Goal: Task Accomplishment & Management: Complete application form

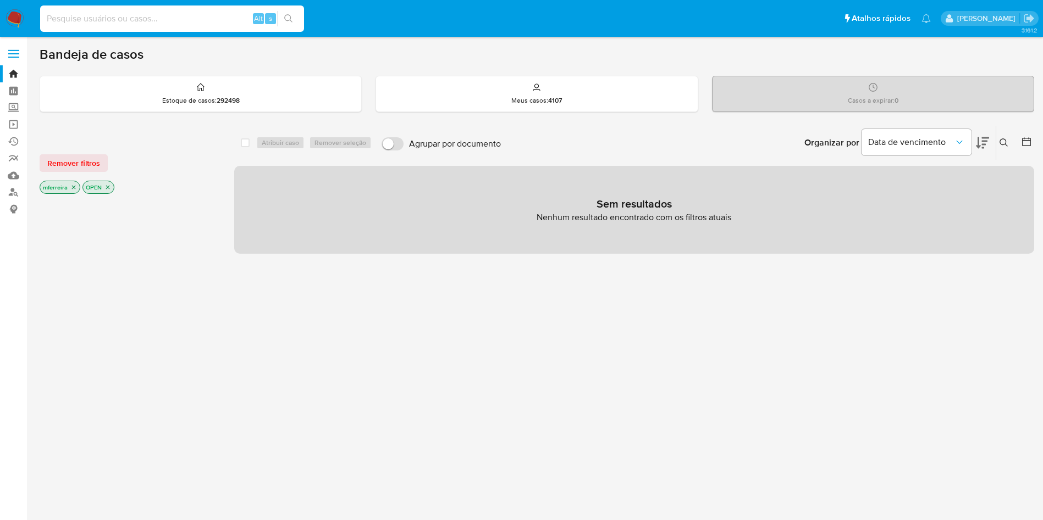
click at [209, 15] on input at bounding box center [172, 19] width 264 height 14
paste input "443079462"
type input "443079462"
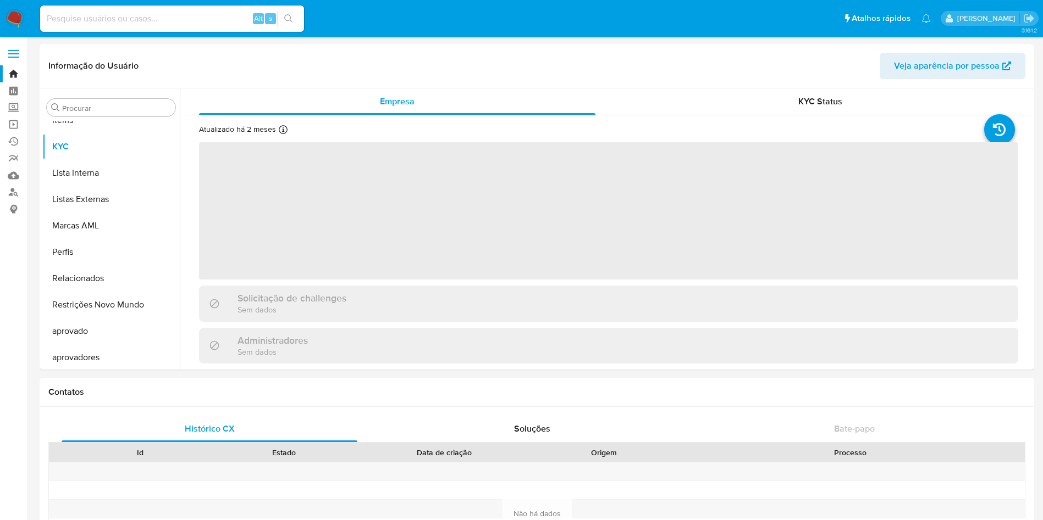
scroll to position [570, 0]
select select "10"
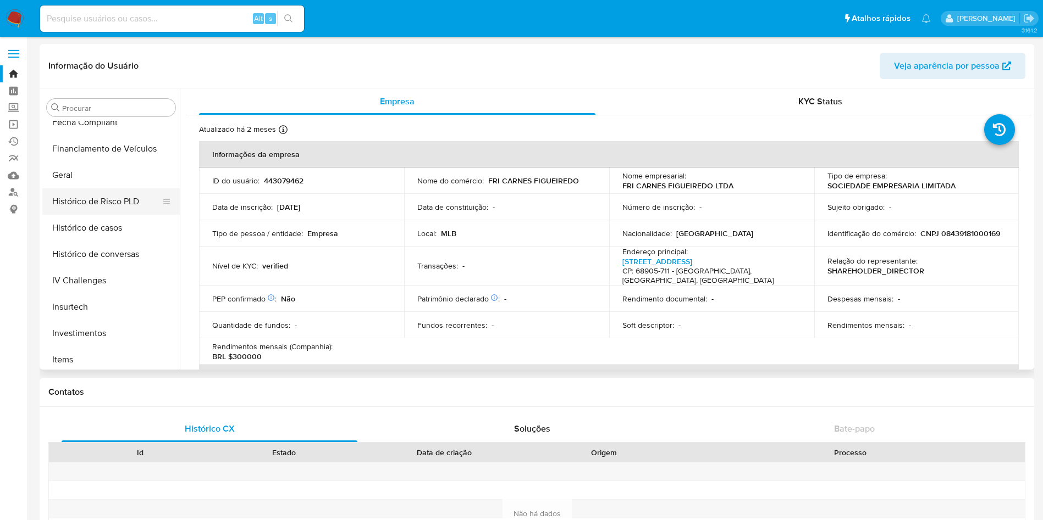
scroll to position [323, 0]
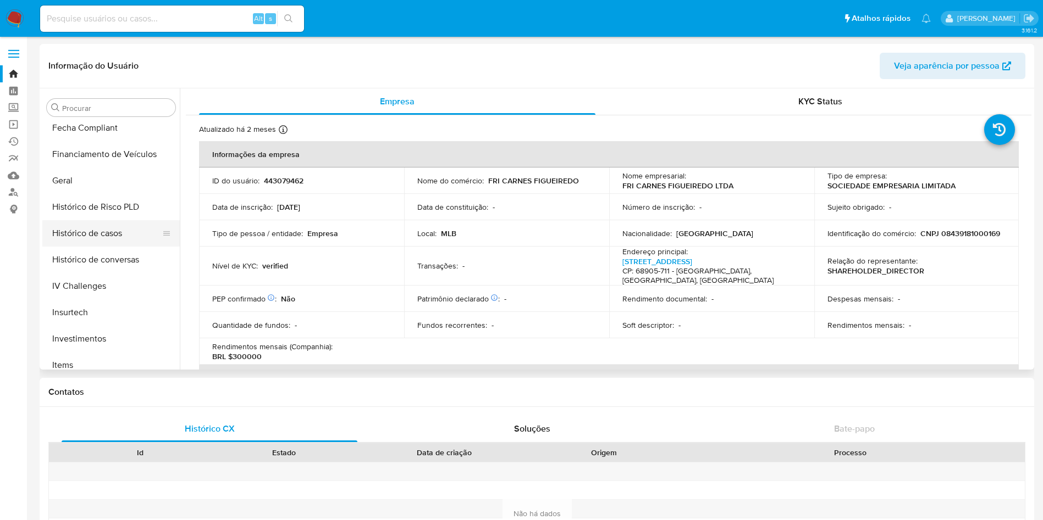
click at [109, 231] on button "Histórico de casos" at bounding box center [106, 233] width 129 height 26
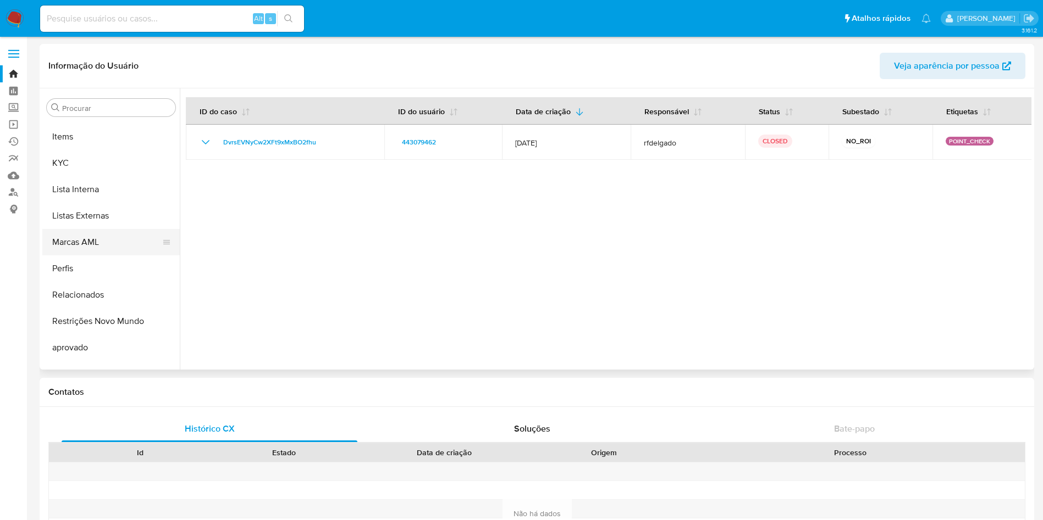
scroll to position [570, 0]
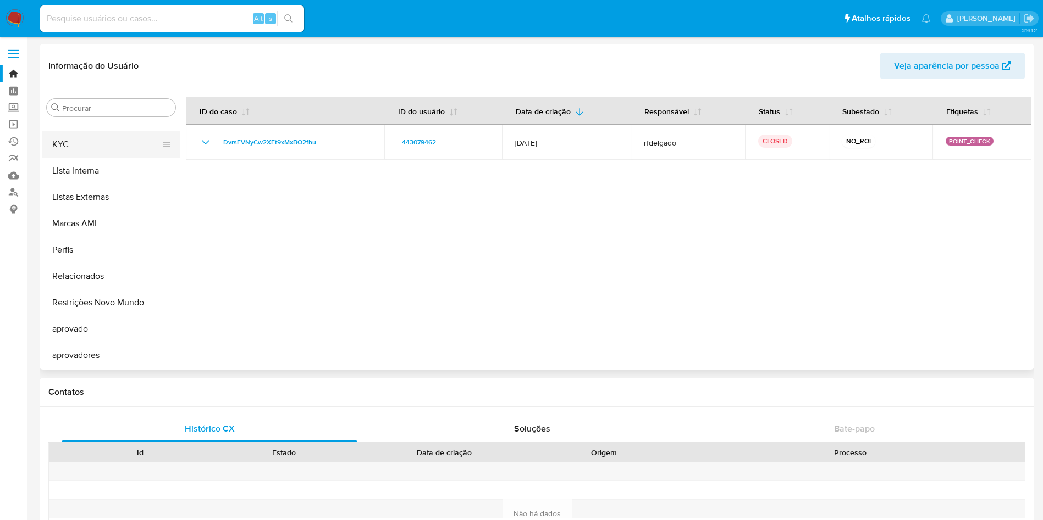
click at [77, 140] on button "KYC" at bounding box center [106, 144] width 129 height 26
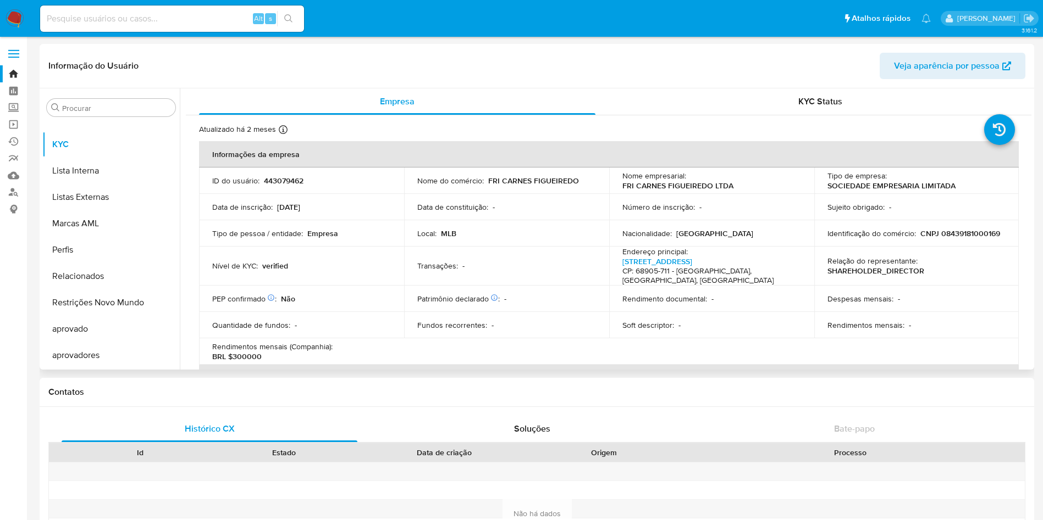
click at [957, 232] on p "CNPJ 08439181000169" at bounding box center [960, 234] width 80 height 10
copy p "08439181000169"
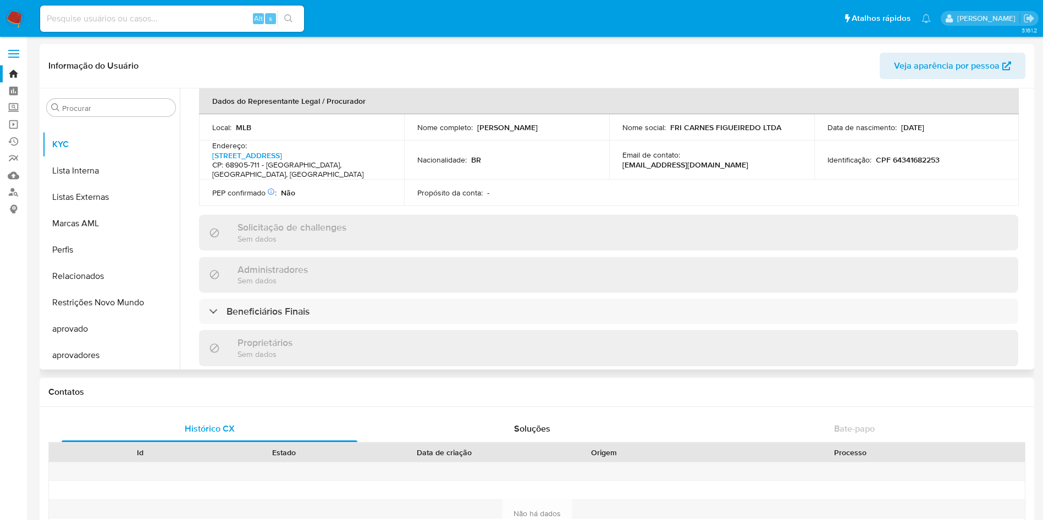
click at [270, 308] on div "Informações da empresa ID do usuário : 443079462 Nome do comércio : FRI CARNES …" at bounding box center [608, 255] width 819 height 888
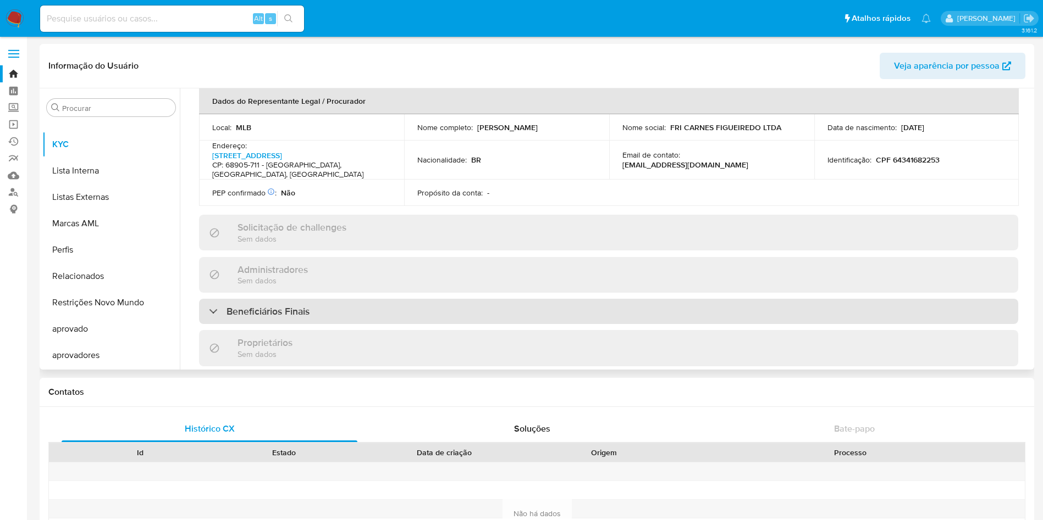
drag, startPoint x: 274, startPoint y: 298, endPoint x: 272, endPoint y: 292, distance: 6.8
click at [272, 306] on h3 "Beneficiários Finais" at bounding box center [267, 312] width 83 height 12
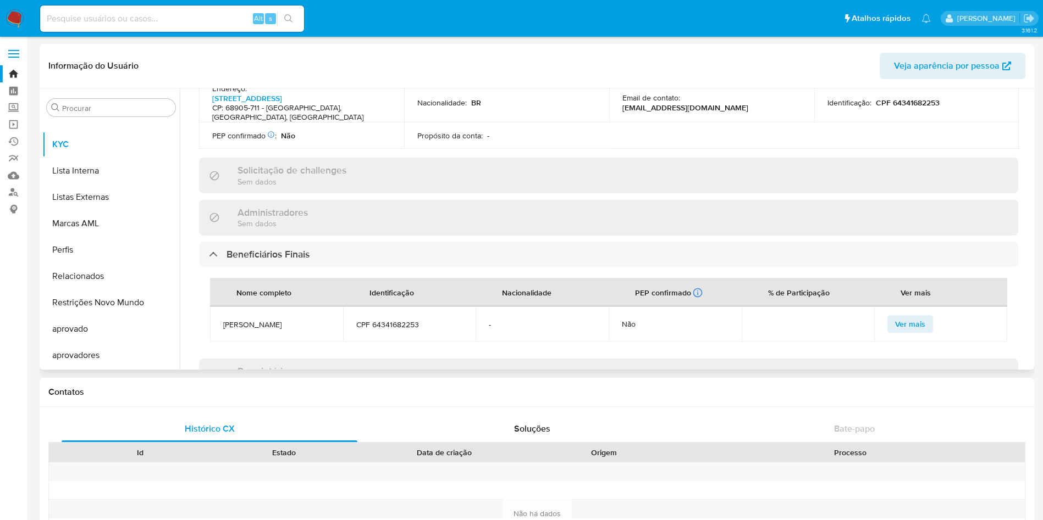
scroll to position [412, 0]
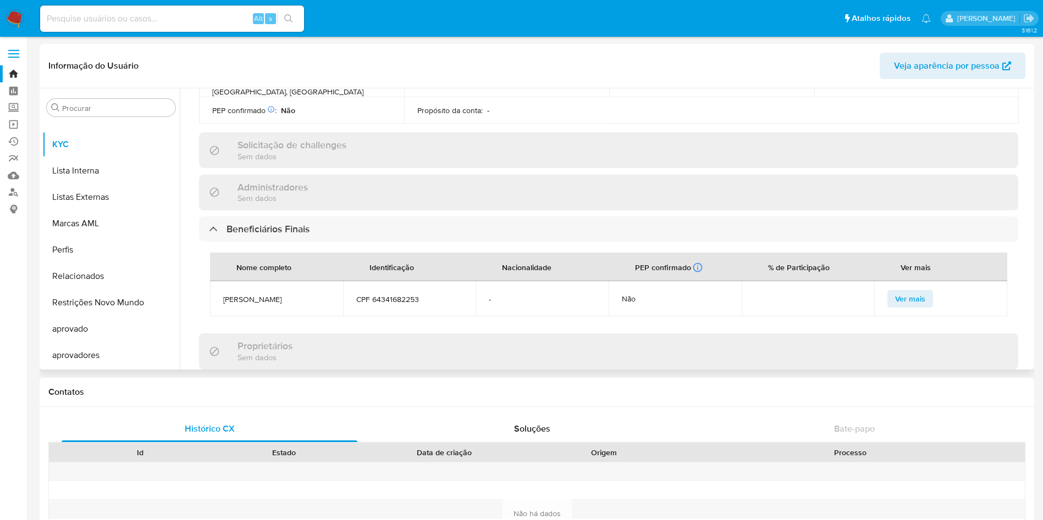
click at [278, 295] on span "VALDEBERTO FIGUEIREDO DE SOUSA" at bounding box center [276, 300] width 107 height 10
copy span "VALDEBERTO FIGUEIREDO DE SOUSA"
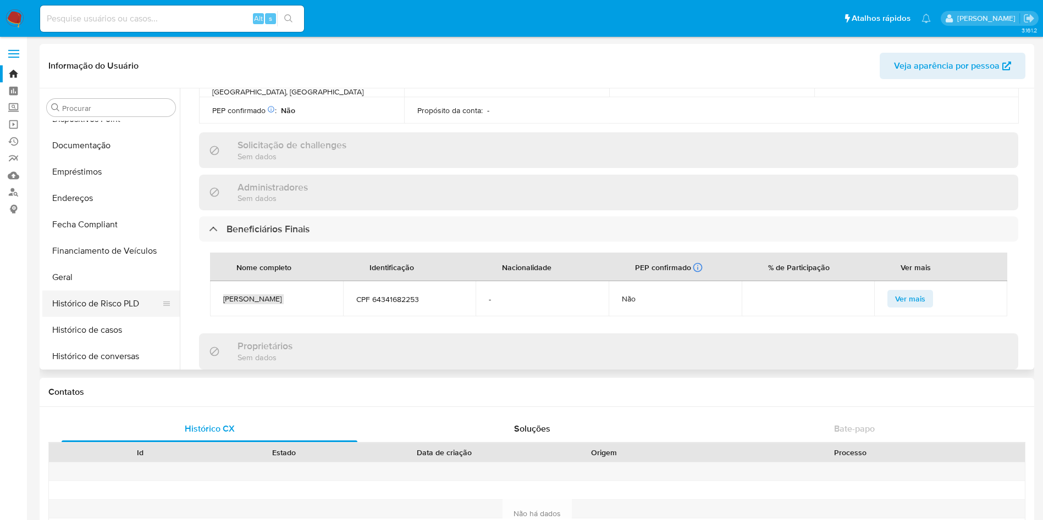
scroll to position [158, 0]
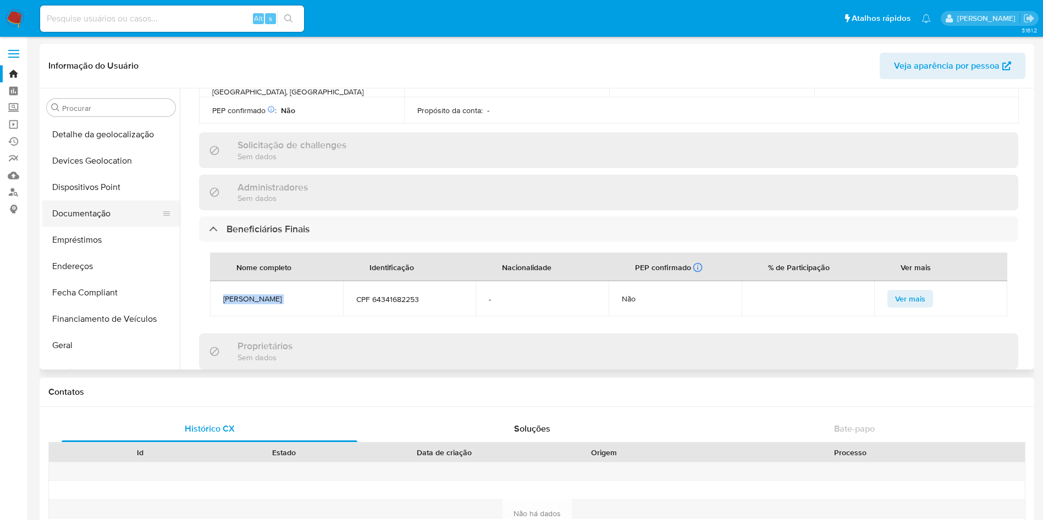
click at [106, 211] on button "Documentação" at bounding box center [106, 214] width 129 height 26
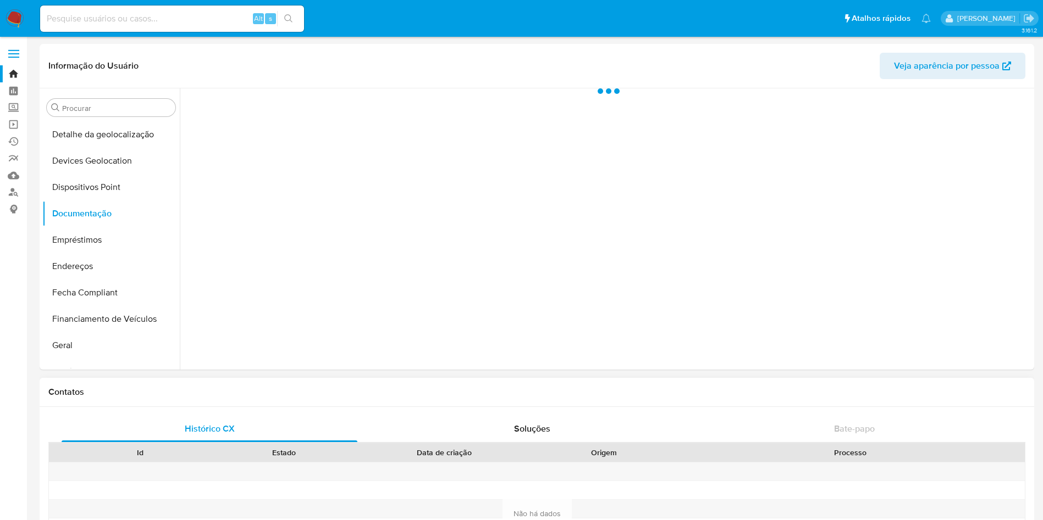
scroll to position [0, 0]
click at [267, 224] on ul "Usuário Prova de vida / Selfie Identificação" at bounding box center [292, 260] width 212 height 317
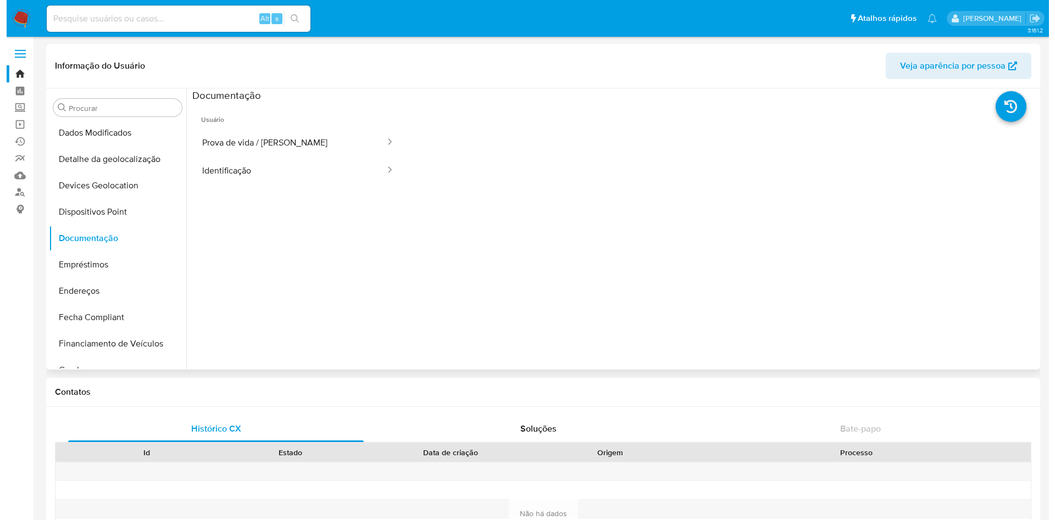
scroll to position [247, 0]
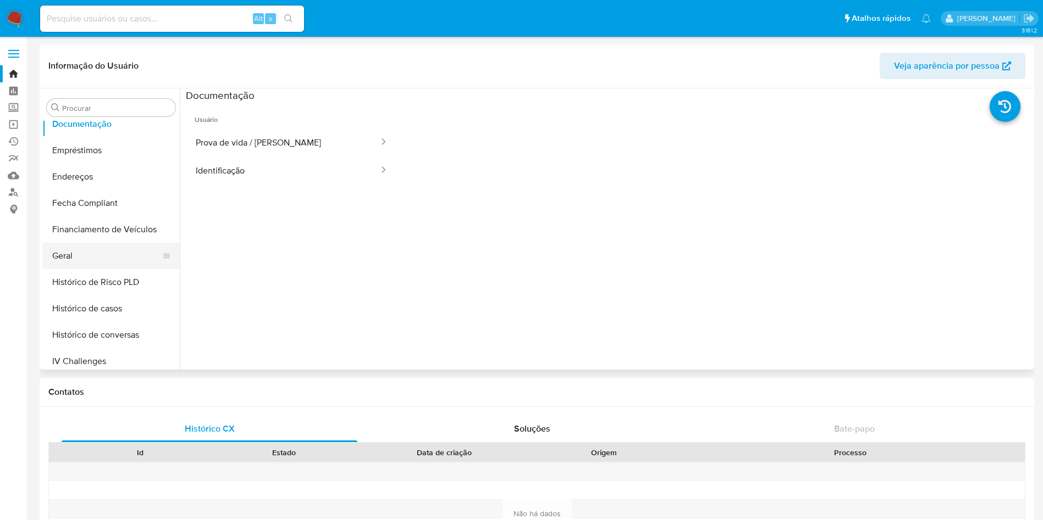
click at [113, 258] on button "Geral" at bounding box center [106, 256] width 129 height 26
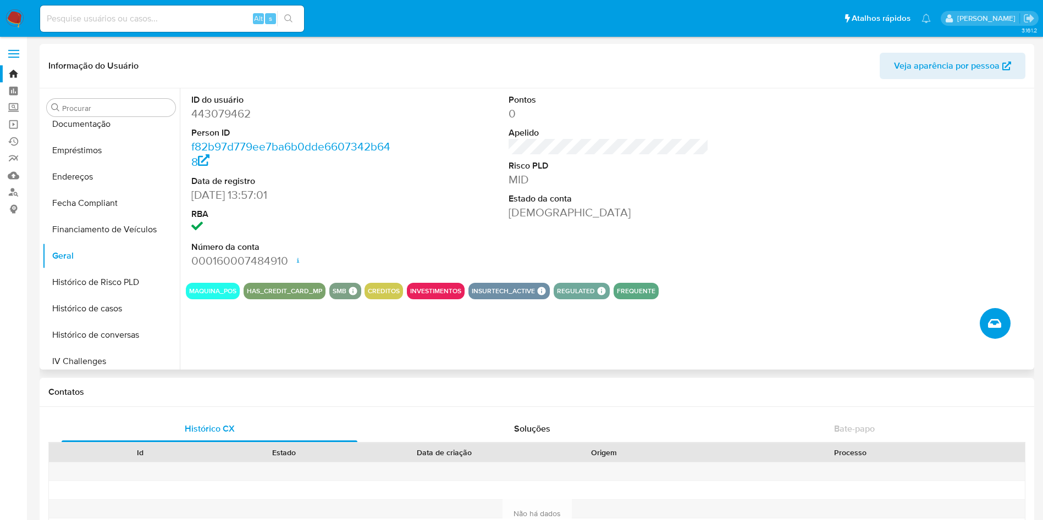
click at [995, 324] on icon "Criar caso manual" at bounding box center [994, 323] width 13 height 13
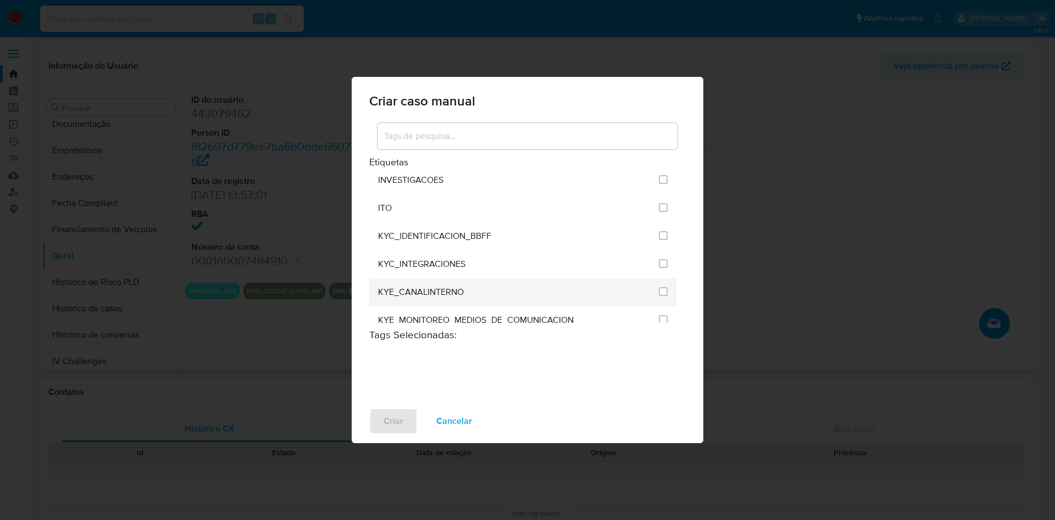
scroll to position [989, 0]
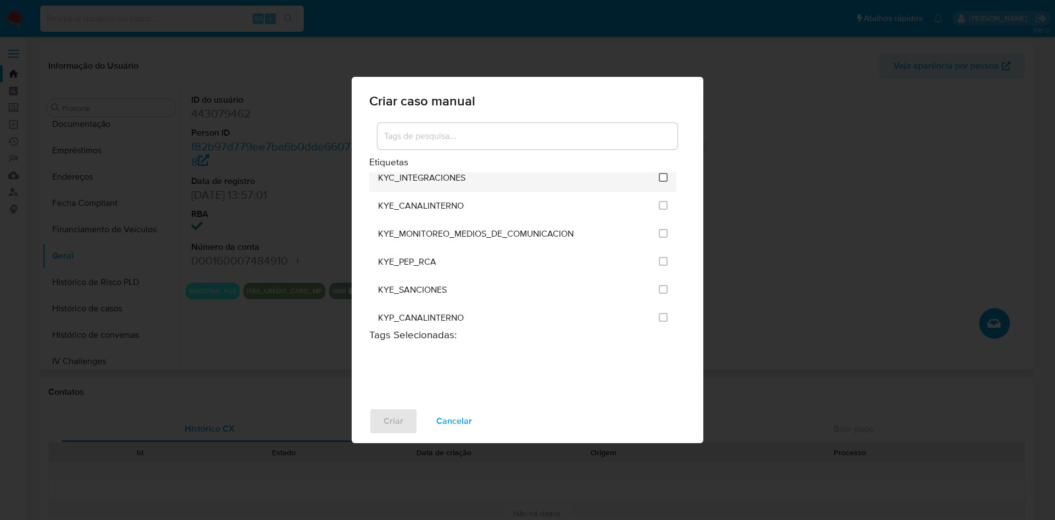
click at [660, 173] on input "2093" at bounding box center [663, 177] width 9 height 9
checkbox input "true"
click at [392, 424] on span "Criar" at bounding box center [394, 421] width 20 height 24
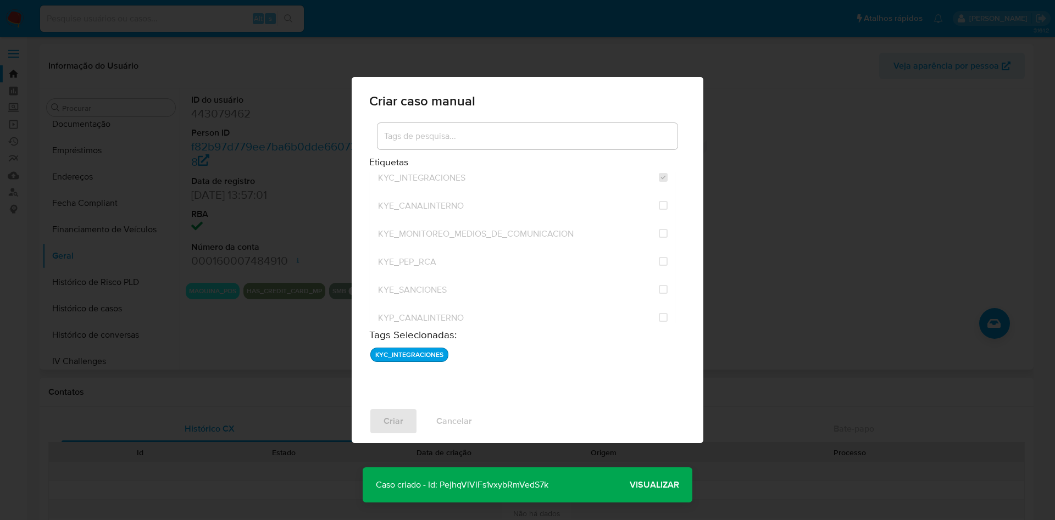
click at [653, 485] on span "Visualizar" at bounding box center [654, 485] width 49 height 0
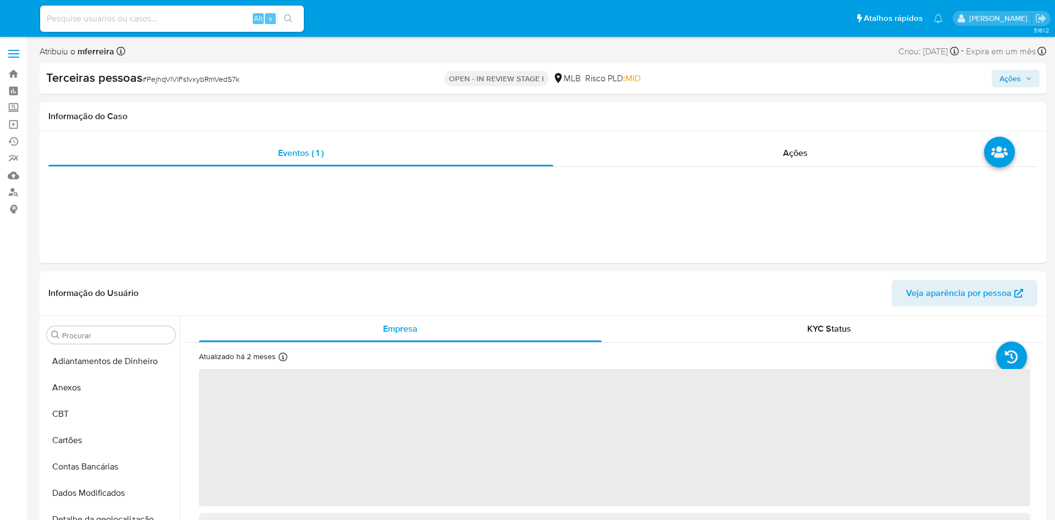
select select "10"
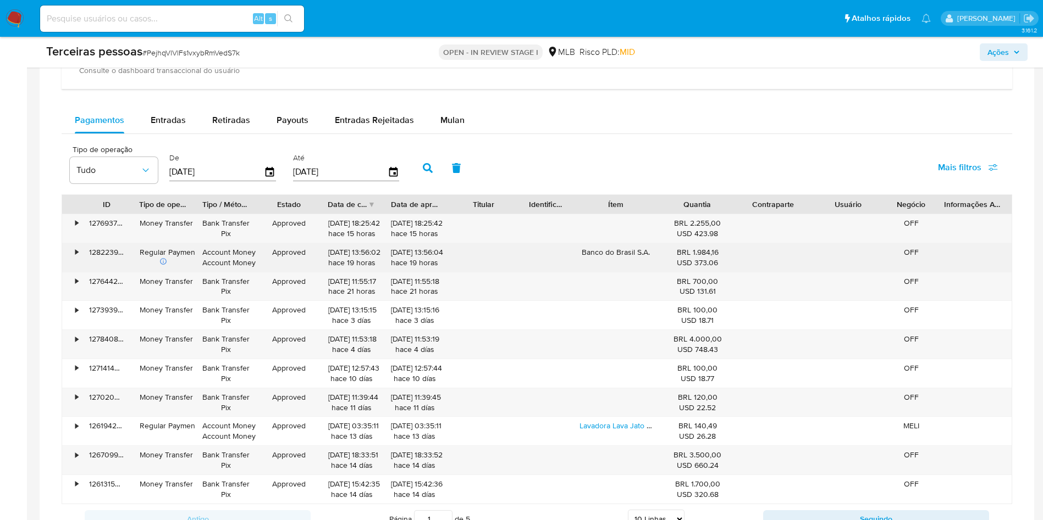
scroll to position [864, 0]
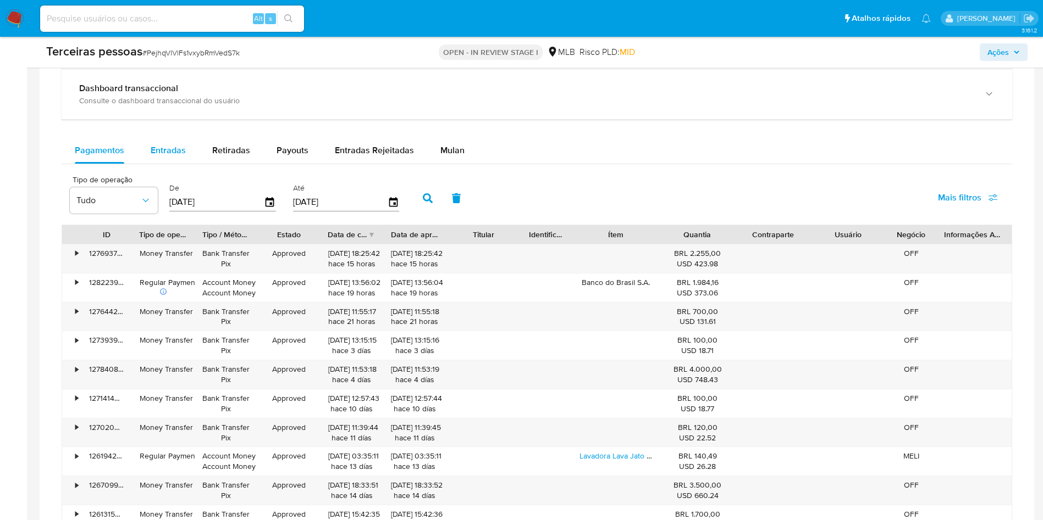
click at [173, 156] on div "Entradas" at bounding box center [168, 150] width 35 height 26
select select "10"
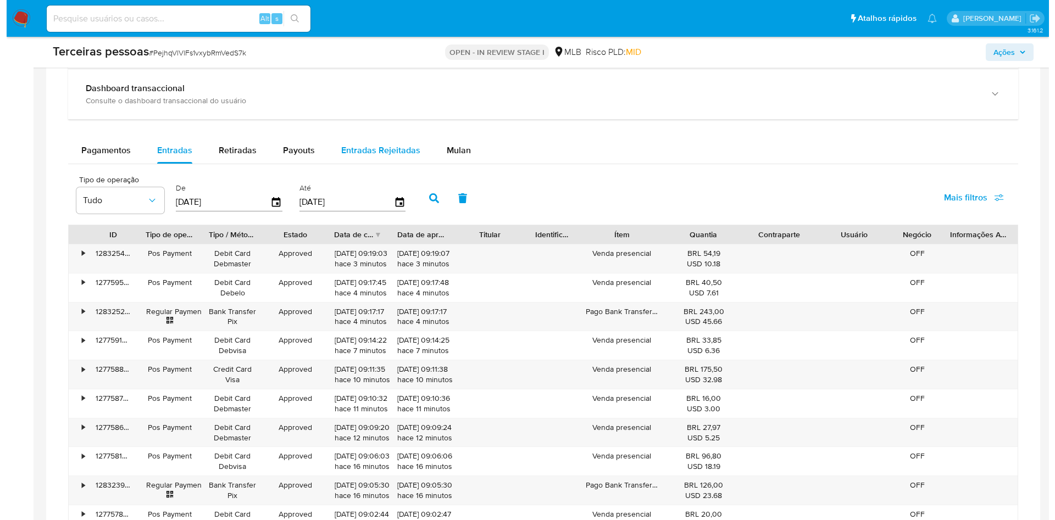
scroll to position [143, 0]
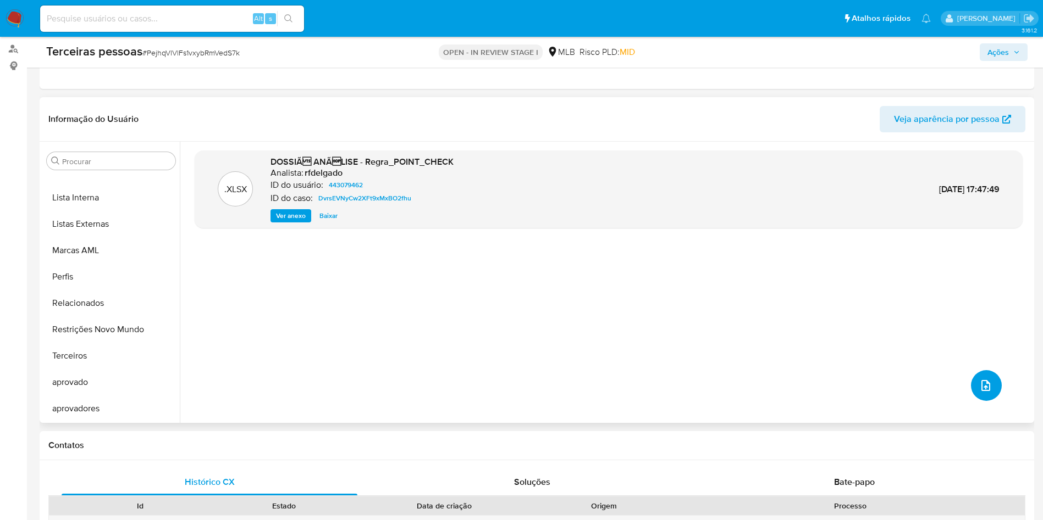
click at [982, 384] on icon "upload-file" at bounding box center [985, 385] width 13 height 13
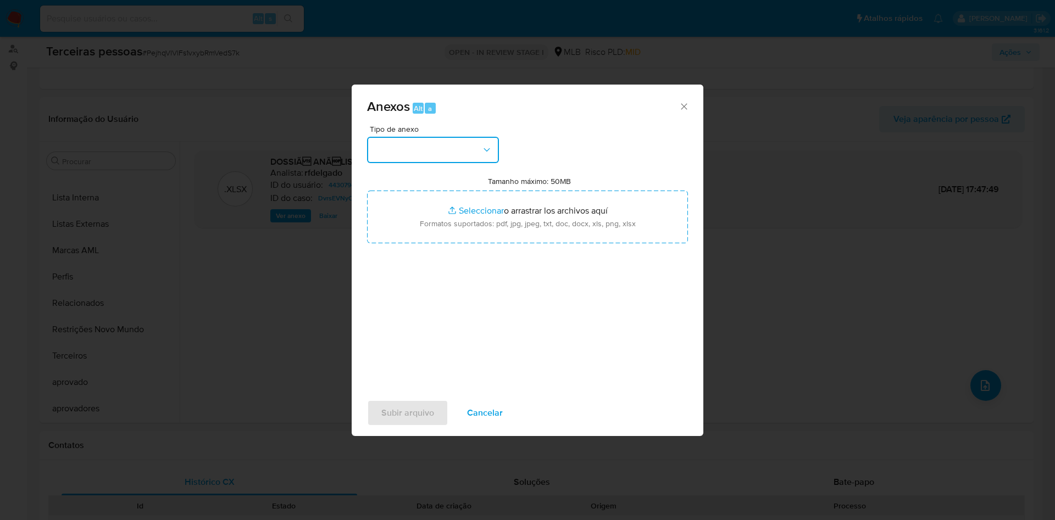
click at [432, 141] on button "button" at bounding box center [433, 150] width 132 height 26
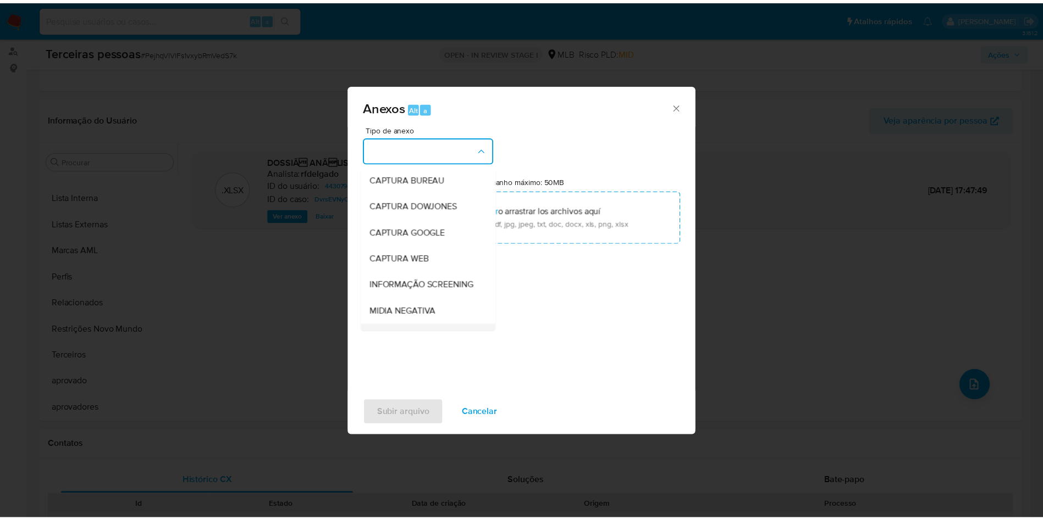
scroll to position [169, 0]
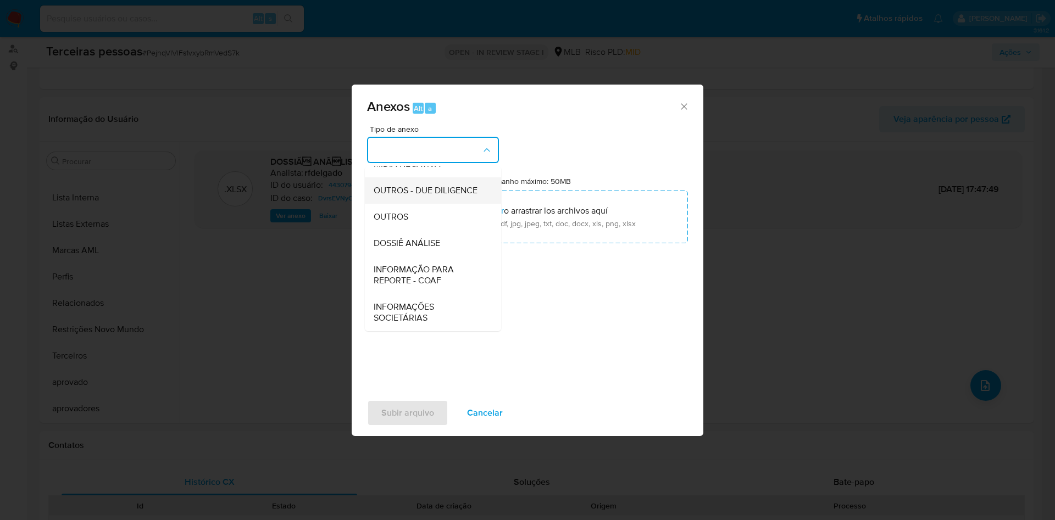
click at [418, 195] on span "OUTROS - DUE DILIGENCE" at bounding box center [426, 190] width 104 height 11
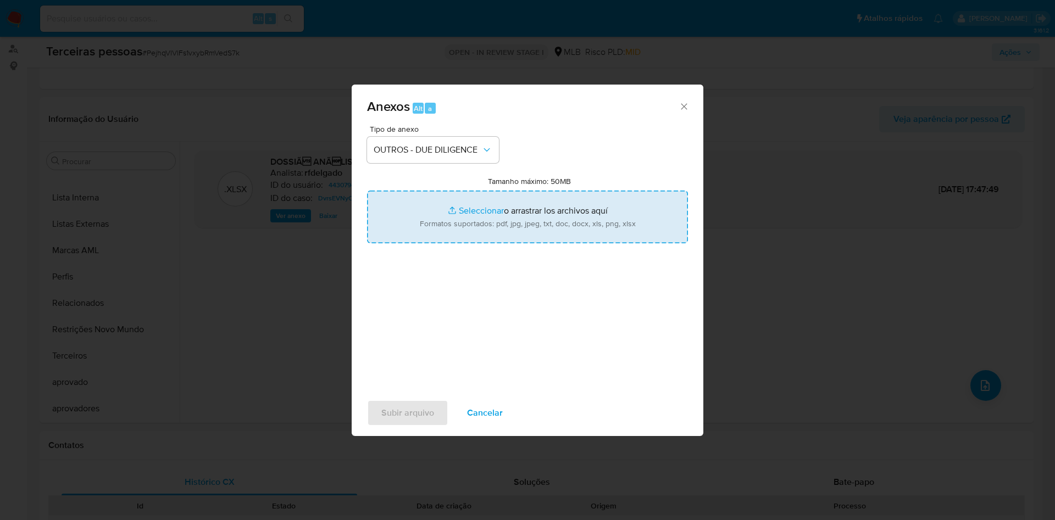
click at [461, 223] on input "Tamanho máximo: 50MB Seleccionar archivos" at bounding box center [527, 217] width 321 height 53
click at [495, 229] on input "Tamanho máximo: 50MB Seleccionar archivos" at bounding box center [527, 217] width 321 height 53
type input "C:\fakepath\s-VALDEBERTO FIGUEIREDO DE SOUSA.pdf"
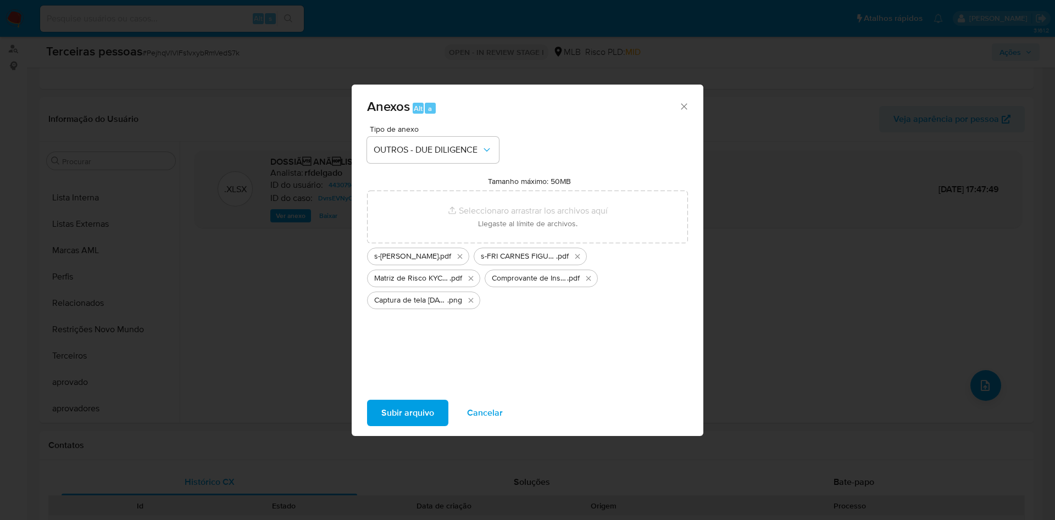
click at [415, 415] on span "Subir arquivo" at bounding box center [407, 413] width 53 height 24
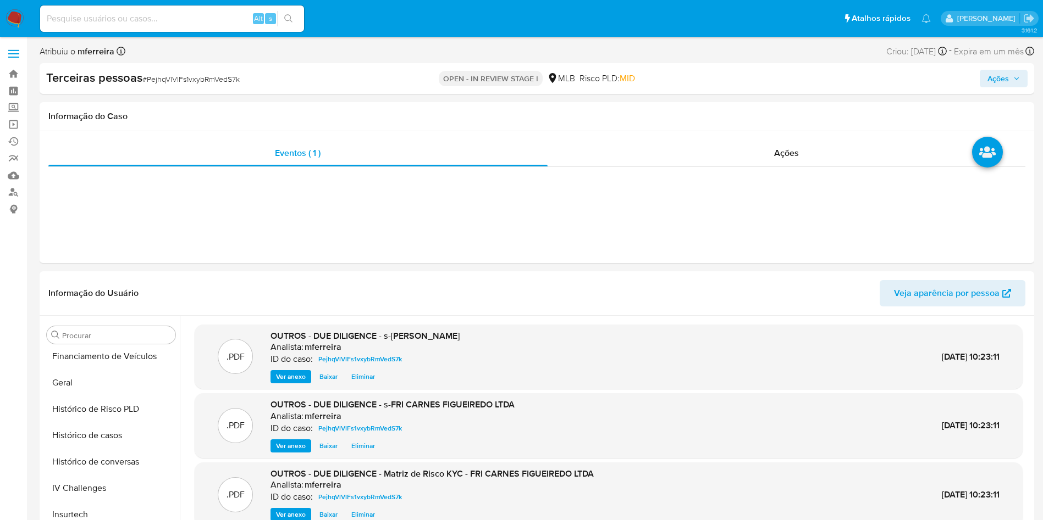
scroll to position [514, 0]
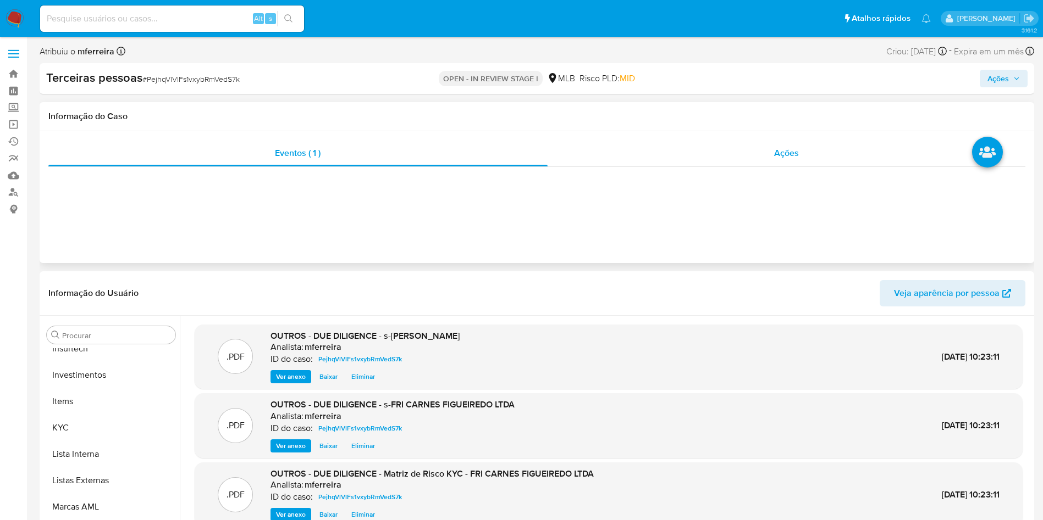
click at [762, 149] on div "Ações" at bounding box center [786, 153] width 478 height 26
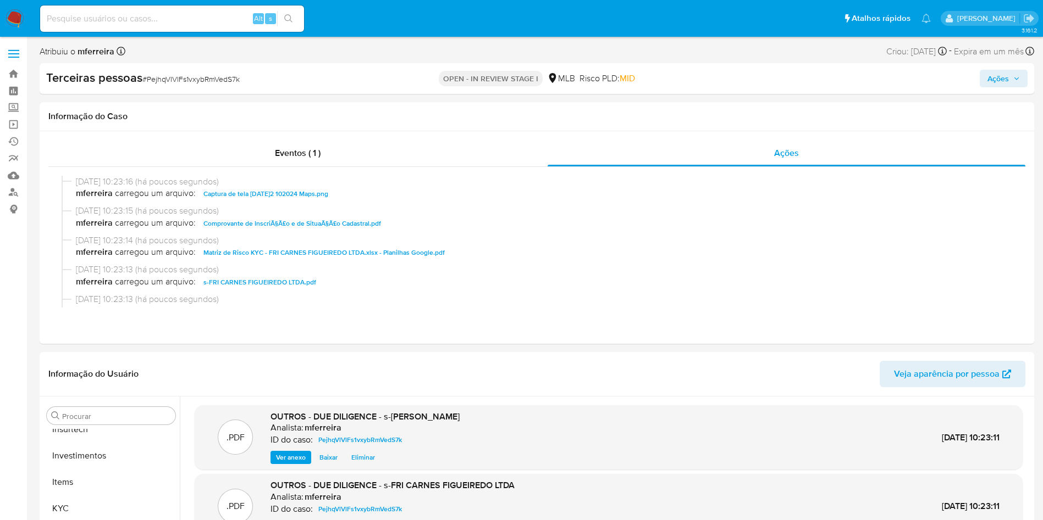
click at [1006, 74] on span "Ações" at bounding box center [997, 79] width 21 height 18
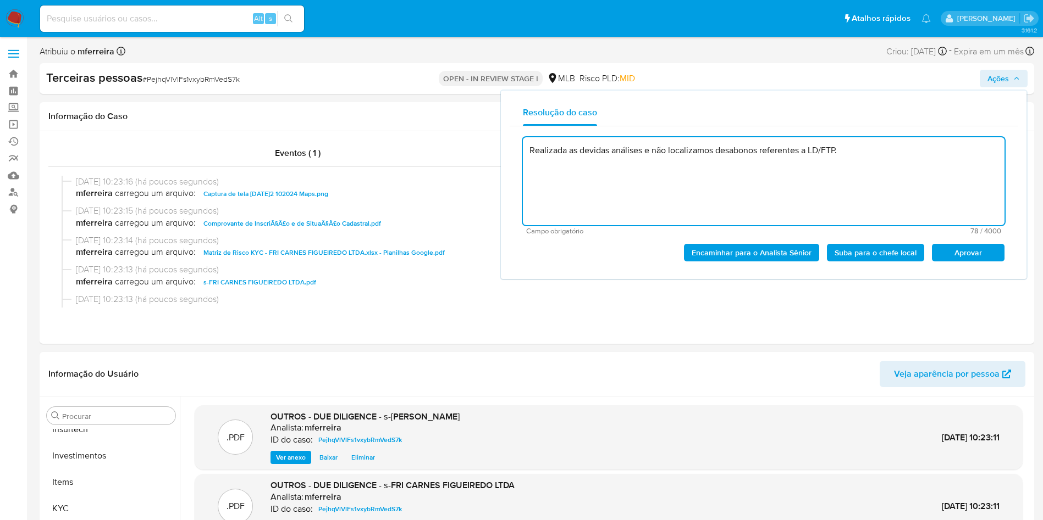
click at [960, 256] on span "Aprovar" at bounding box center [967, 252] width 57 height 15
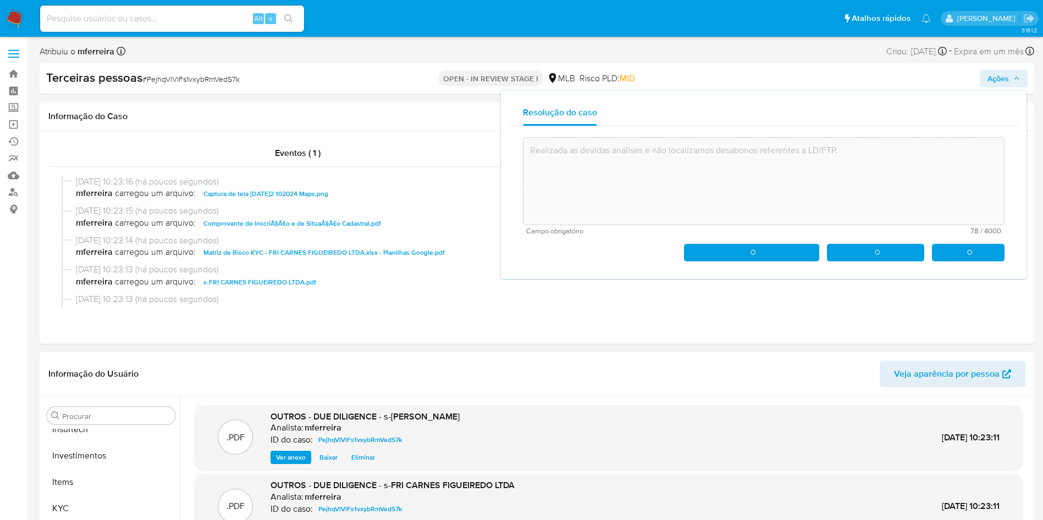
type textarea "Realizada as devidas análises e não localizamos desabonos referentes a LD/FTP."
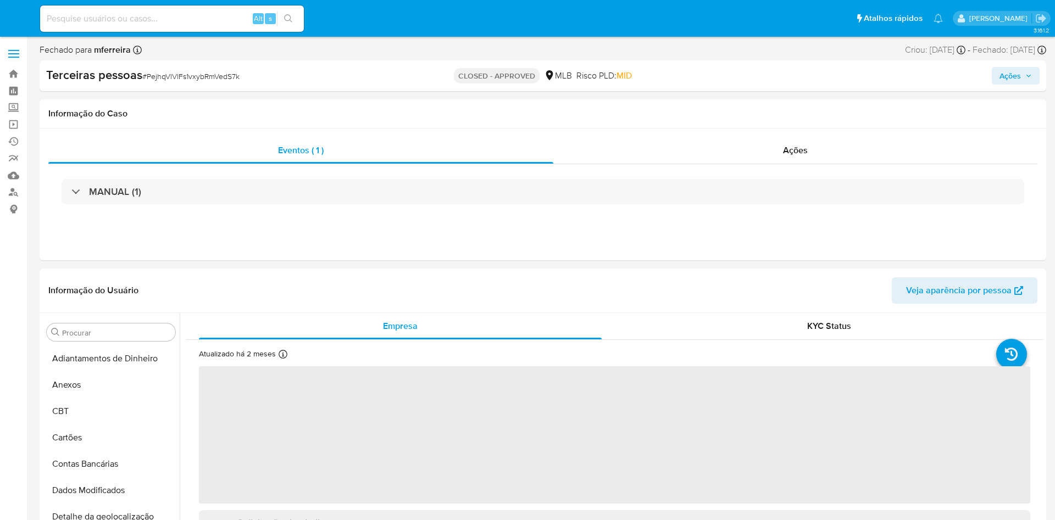
select select "10"
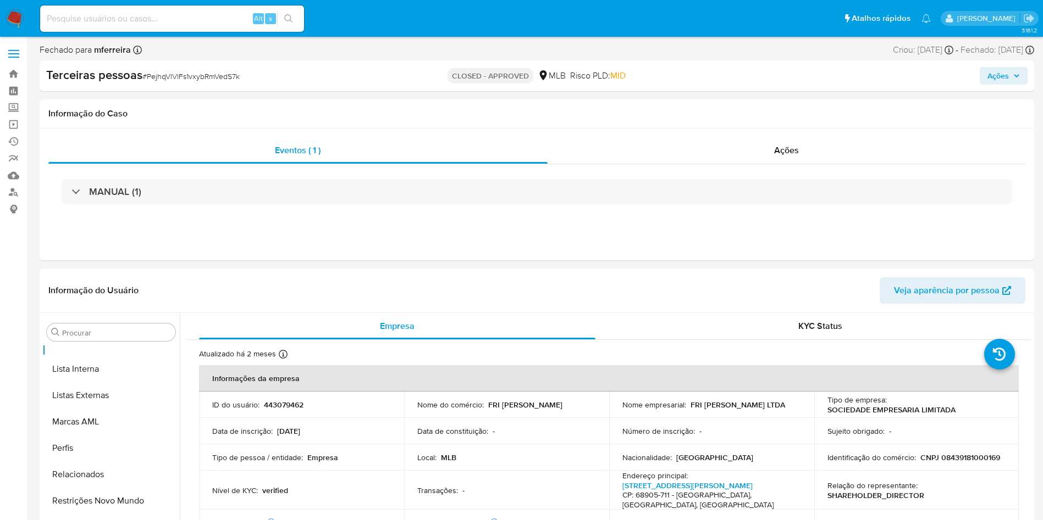
click at [194, 24] on input at bounding box center [172, 19] width 264 height 14
paste input "2568219878"
type input "2568219878"
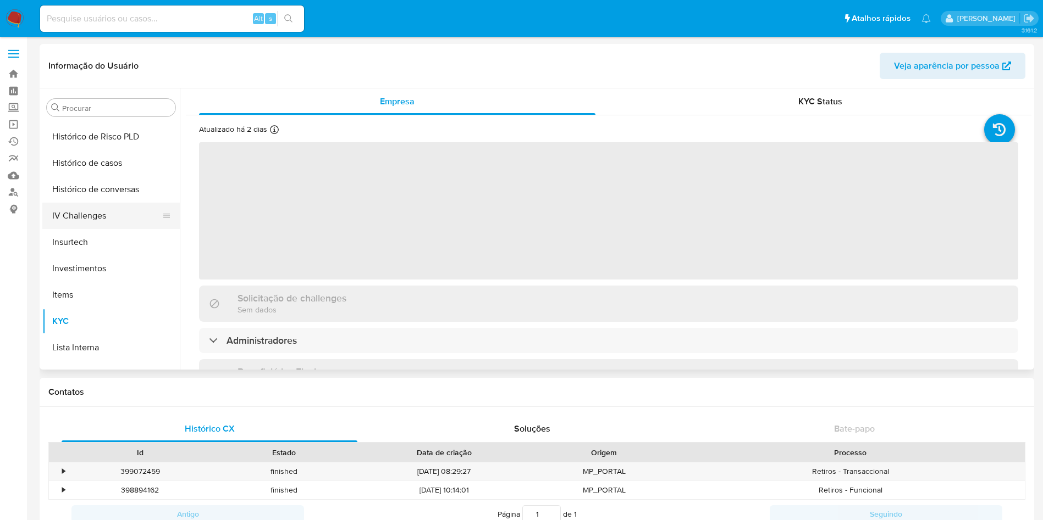
scroll to position [323, 0]
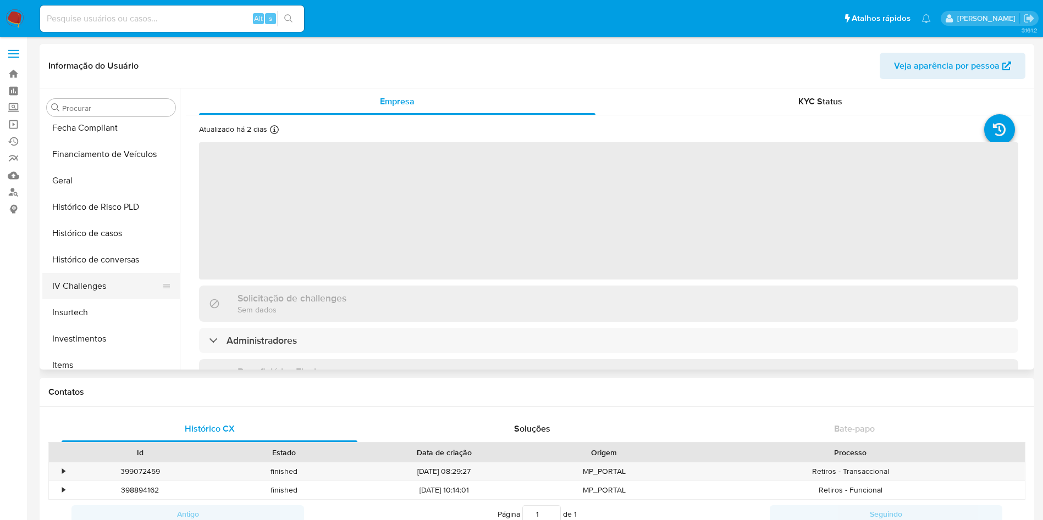
select select "10"
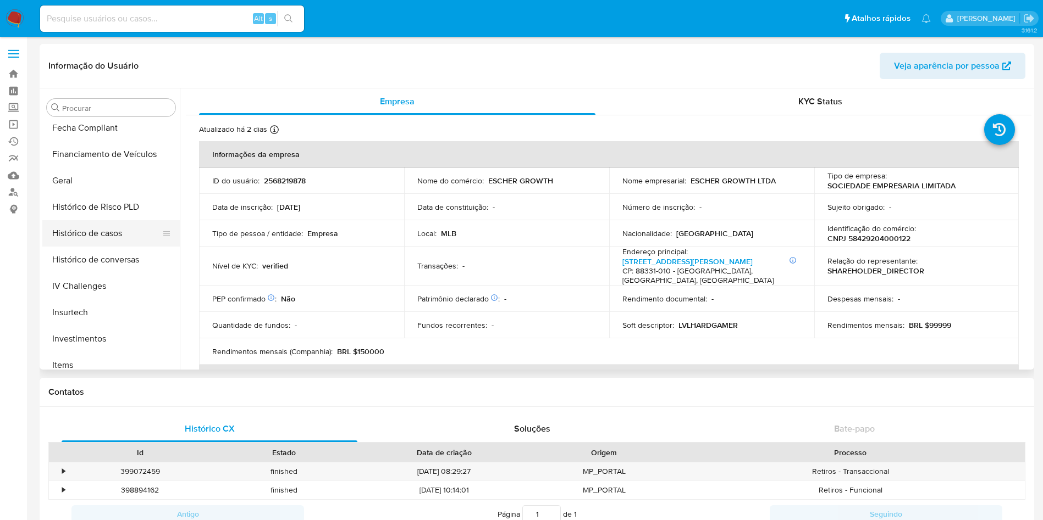
click at [118, 231] on button "Histórico de casos" at bounding box center [106, 233] width 129 height 26
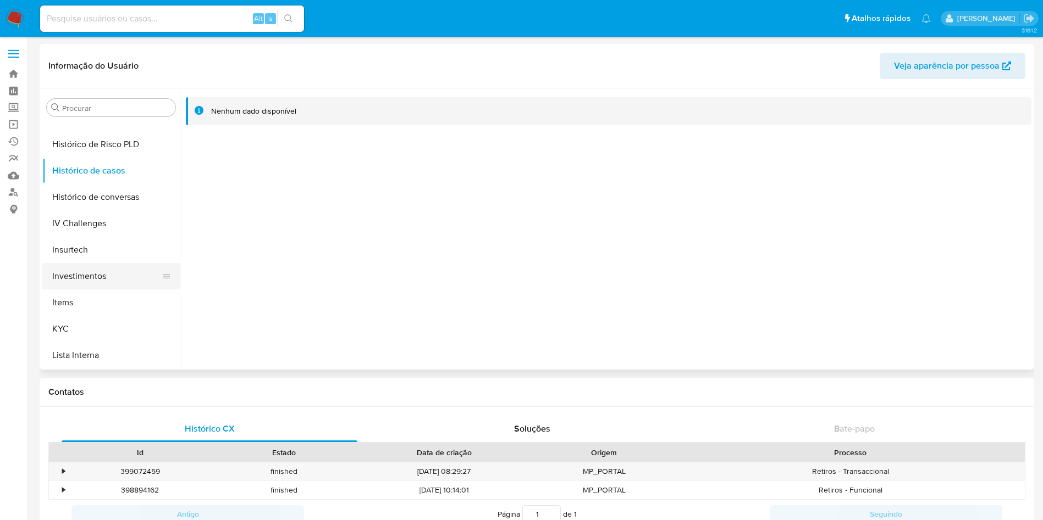
scroll to position [487, 0]
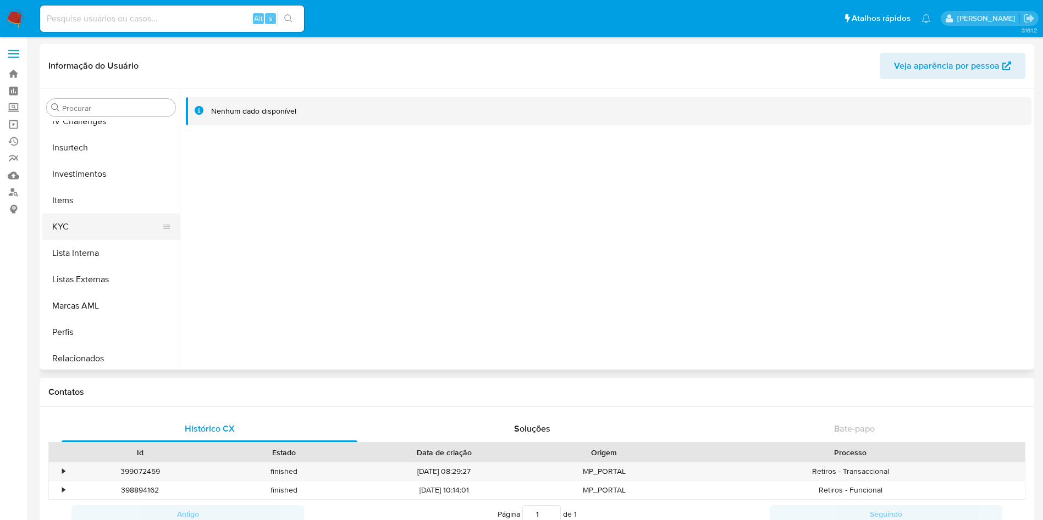
click at [104, 214] on ul "Adiantamentos de Dinheiro Anexos CBT Cartões Contas Bancárias Dados Modificados…" at bounding box center [110, 245] width 137 height 248
click at [104, 222] on button "KYC" at bounding box center [106, 227] width 129 height 26
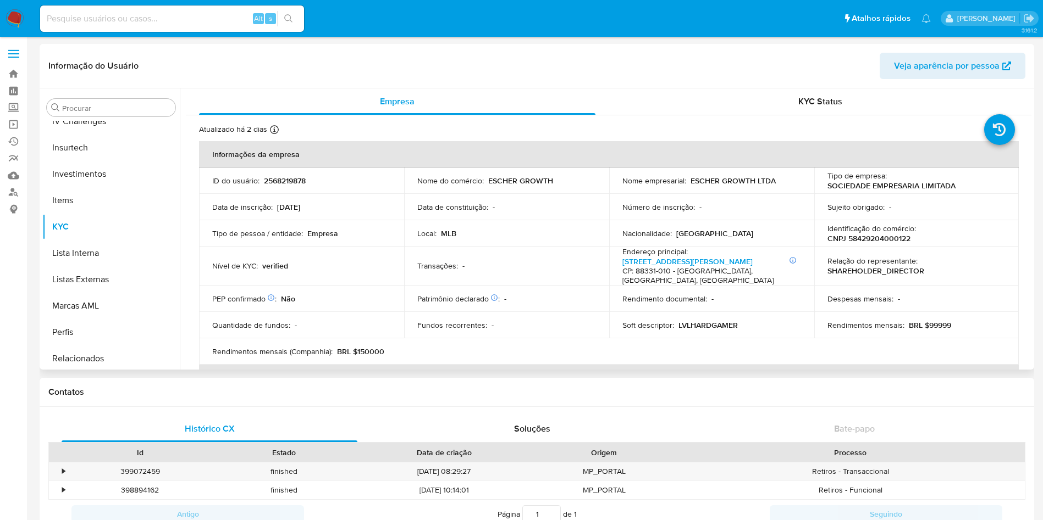
click at [884, 241] on p "CNPJ 58429204000122" at bounding box center [868, 239] width 83 height 10
copy p "58429204000122"
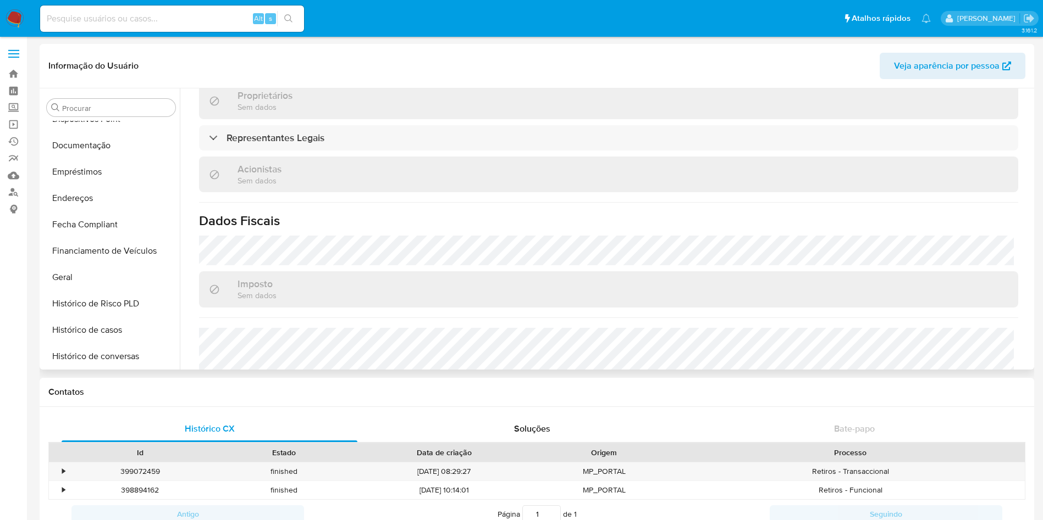
scroll to position [158, 0]
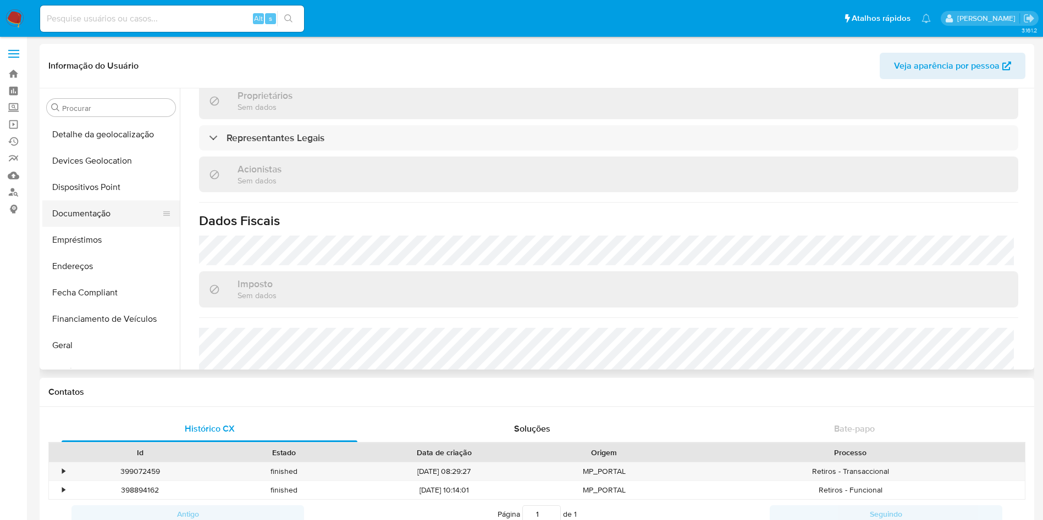
click at [101, 209] on button "Documentação" at bounding box center [106, 214] width 129 height 26
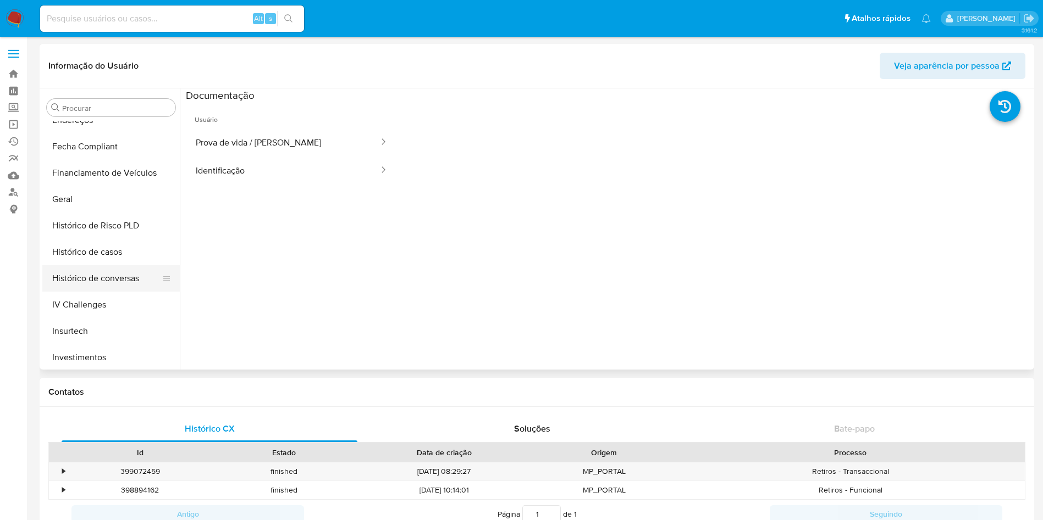
scroll to position [330, 0]
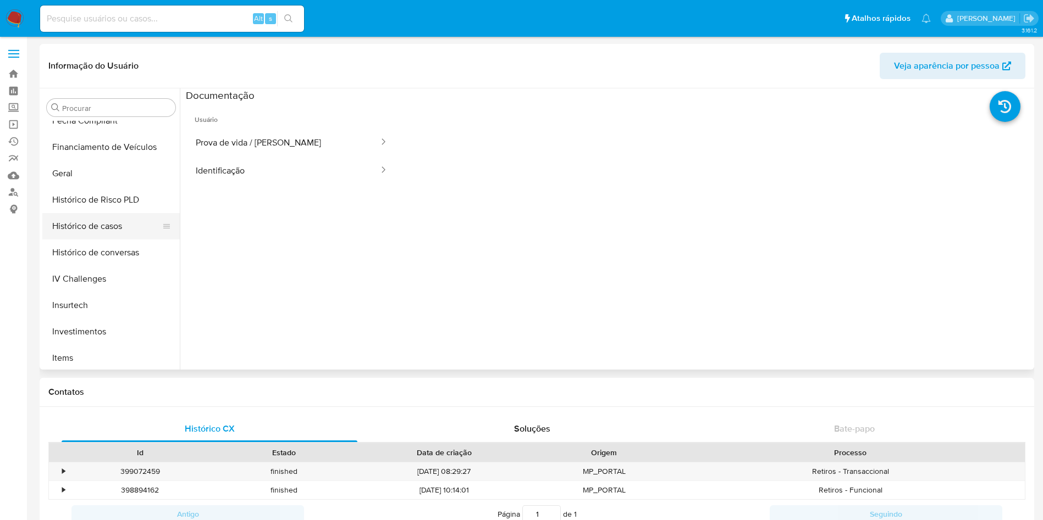
click at [111, 221] on button "Histórico de casos" at bounding box center [106, 226] width 129 height 26
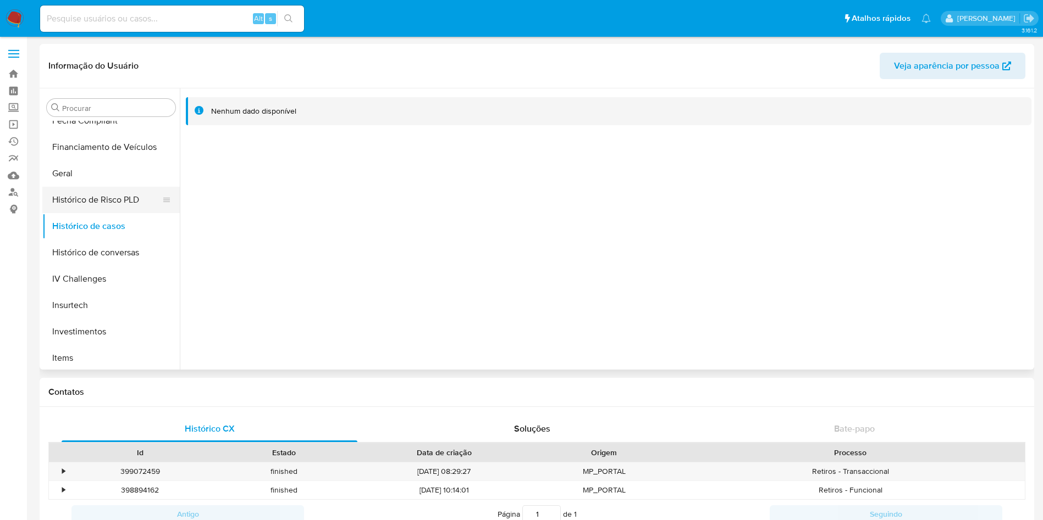
click at [129, 196] on button "Histórico de Risco PLD" at bounding box center [106, 200] width 129 height 26
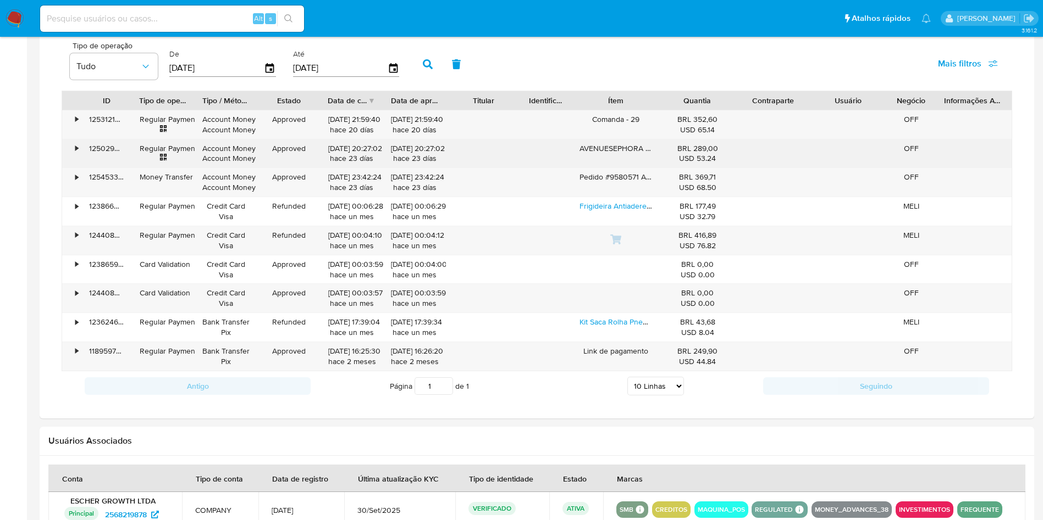
scroll to position [660, 0]
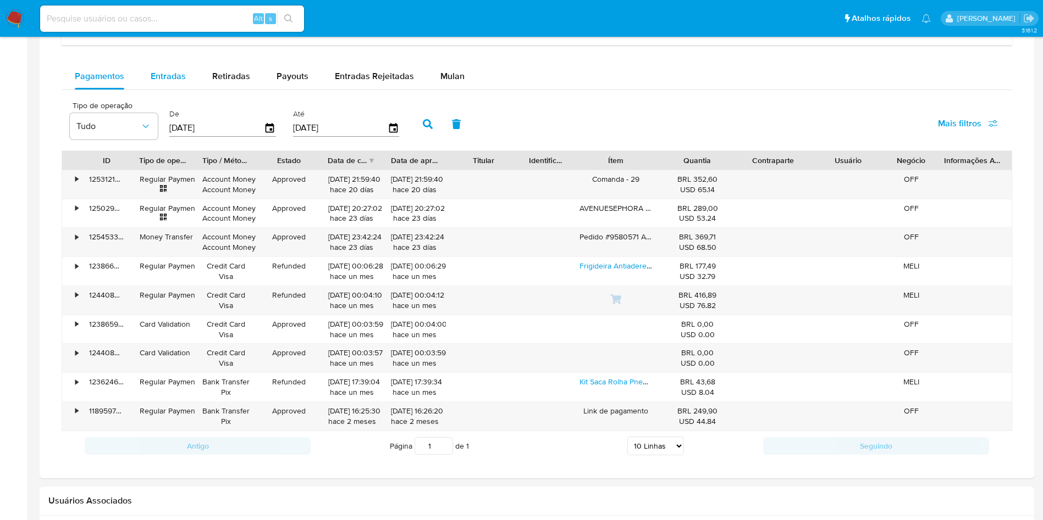
click at [162, 88] on div "Entradas" at bounding box center [168, 76] width 35 height 26
select select "10"
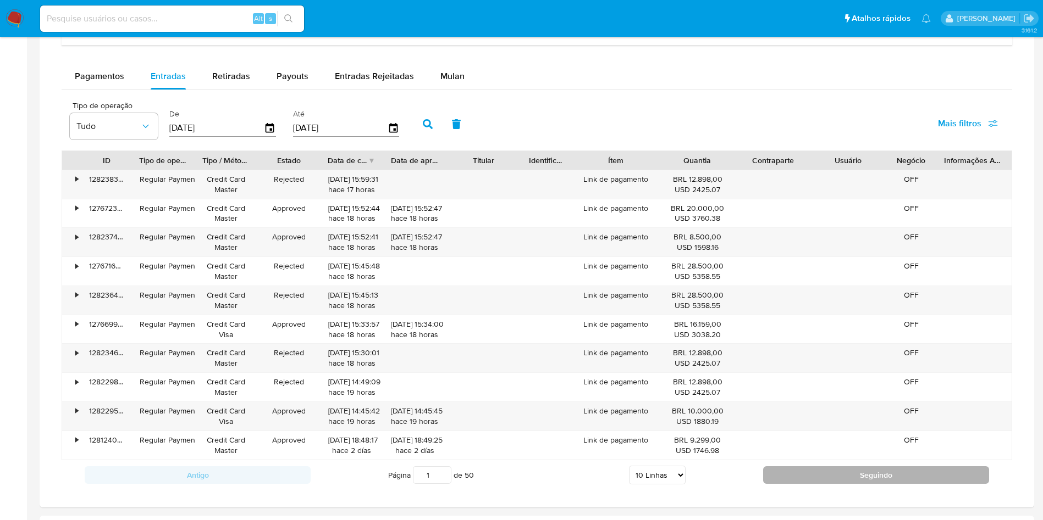
click at [848, 472] on button "Seguindo" at bounding box center [876, 476] width 226 height 18
type input "2"
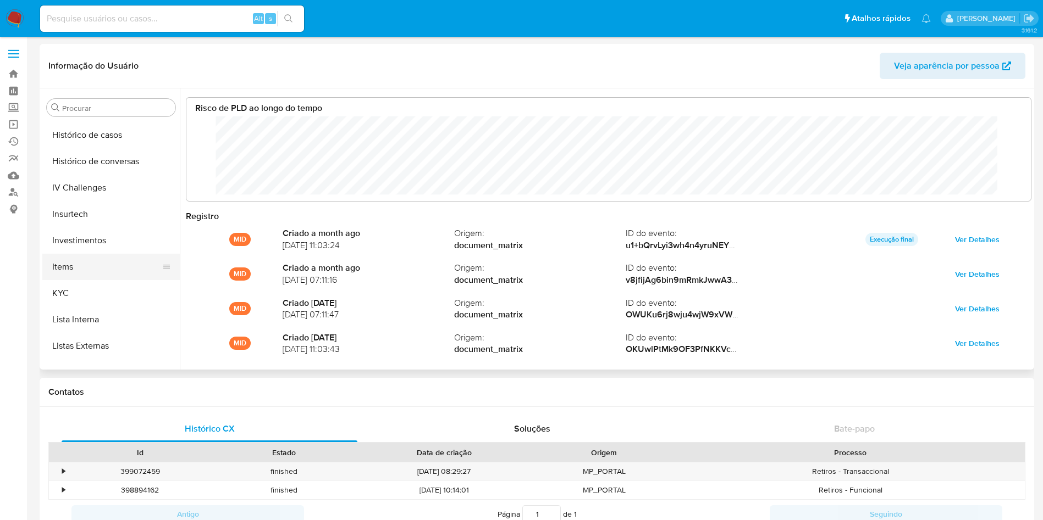
scroll to position [495, 0]
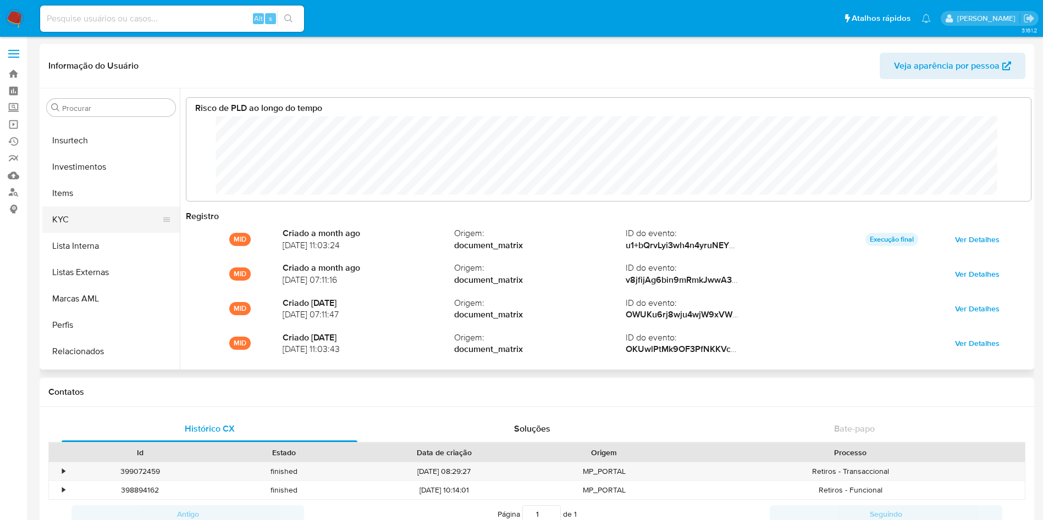
click at [110, 219] on button "KYC" at bounding box center [106, 220] width 129 height 26
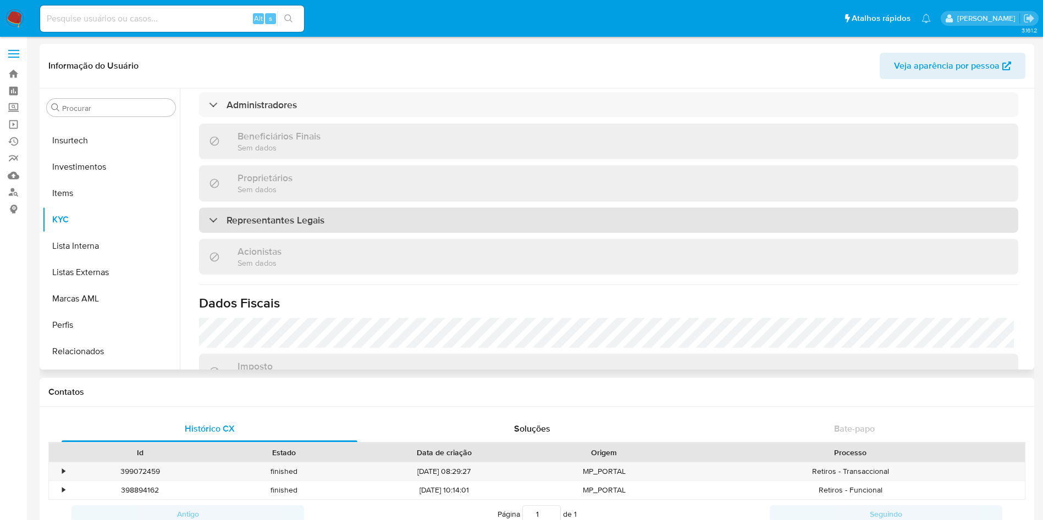
click at [289, 222] on h3 "Representantes Legais" at bounding box center [275, 220] width 98 height 12
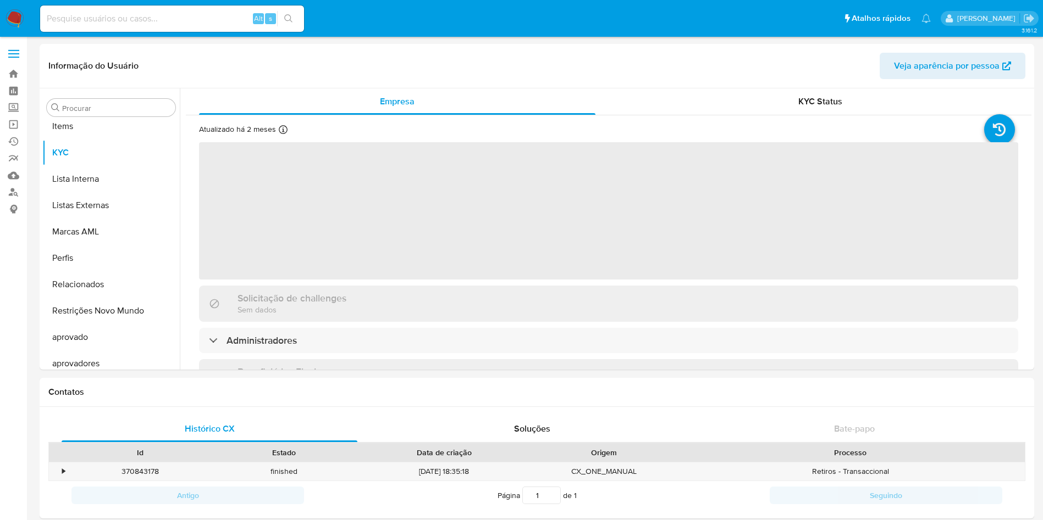
scroll to position [570, 0]
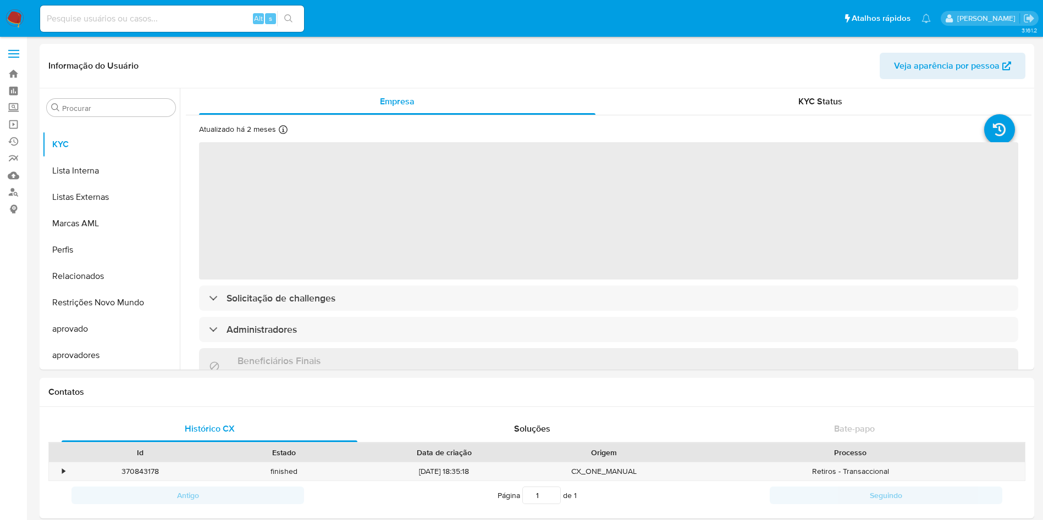
select select "10"
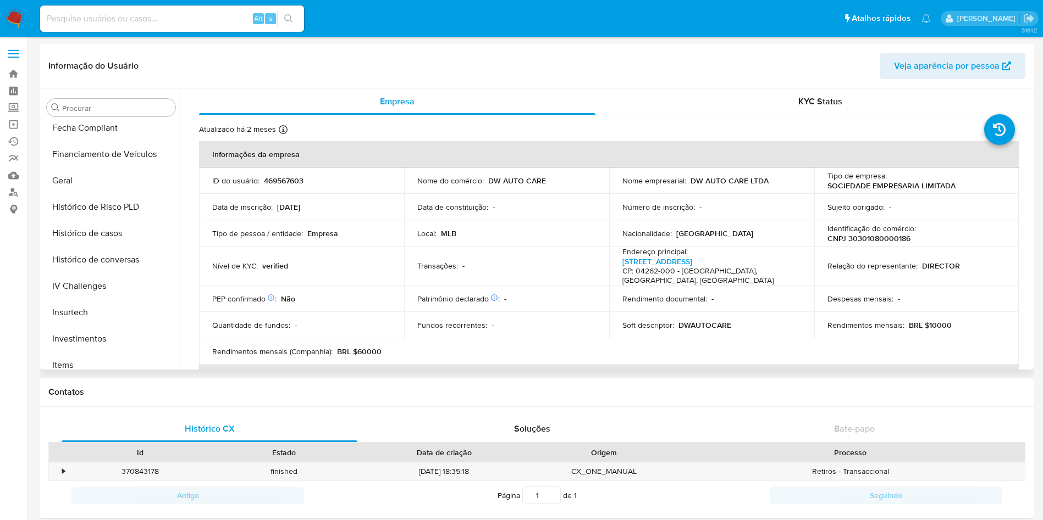
scroll to position [330, 0]
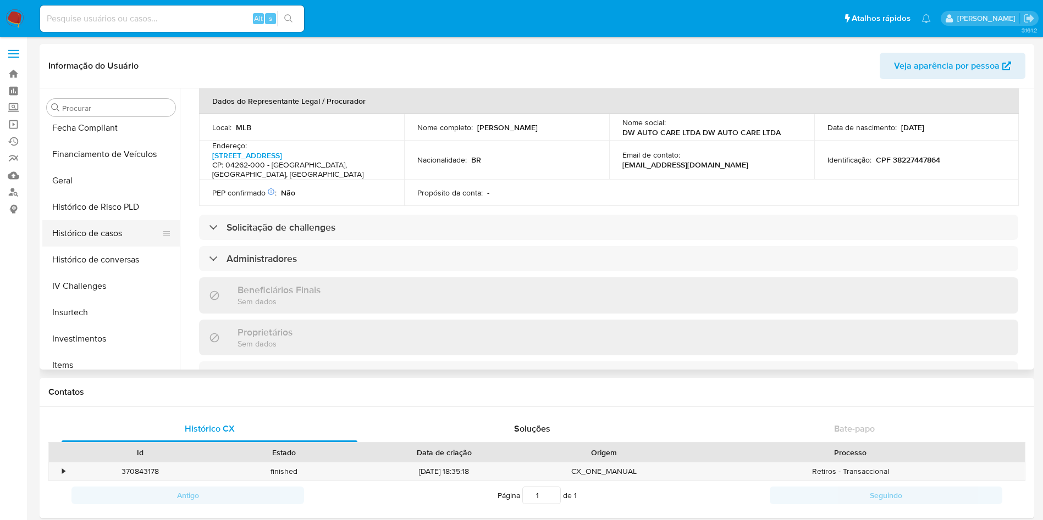
click at [113, 220] on button "Histórico de casos" at bounding box center [106, 233] width 129 height 26
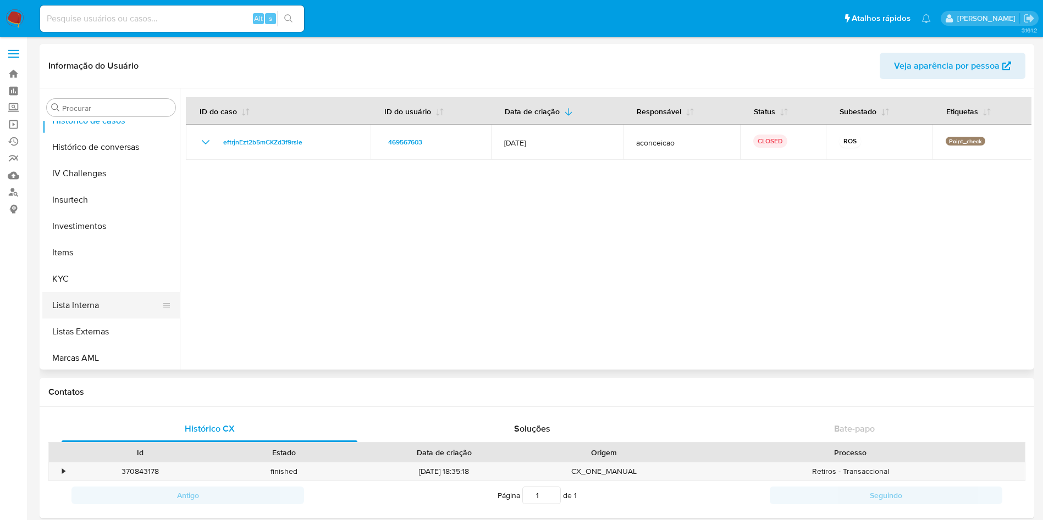
scroll to position [487, 0]
click at [82, 211] on button "Items" at bounding box center [106, 200] width 129 height 26
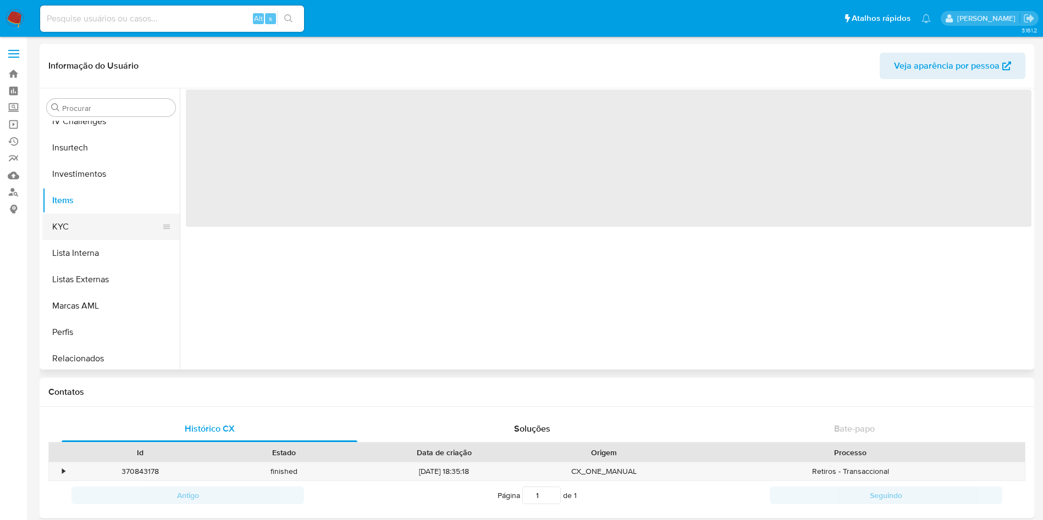
click at [105, 224] on button "KYC" at bounding box center [106, 227] width 129 height 26
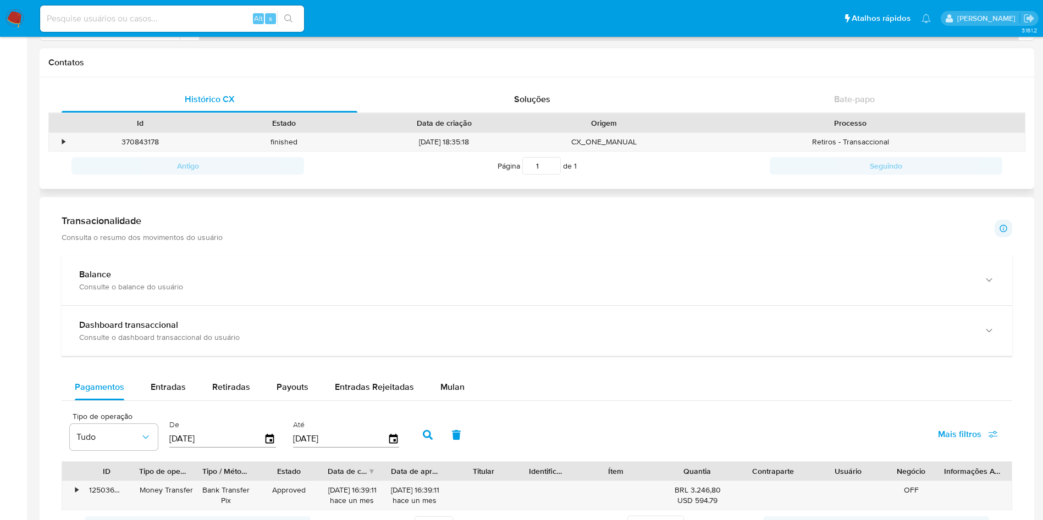
scroll to position [0, 0]
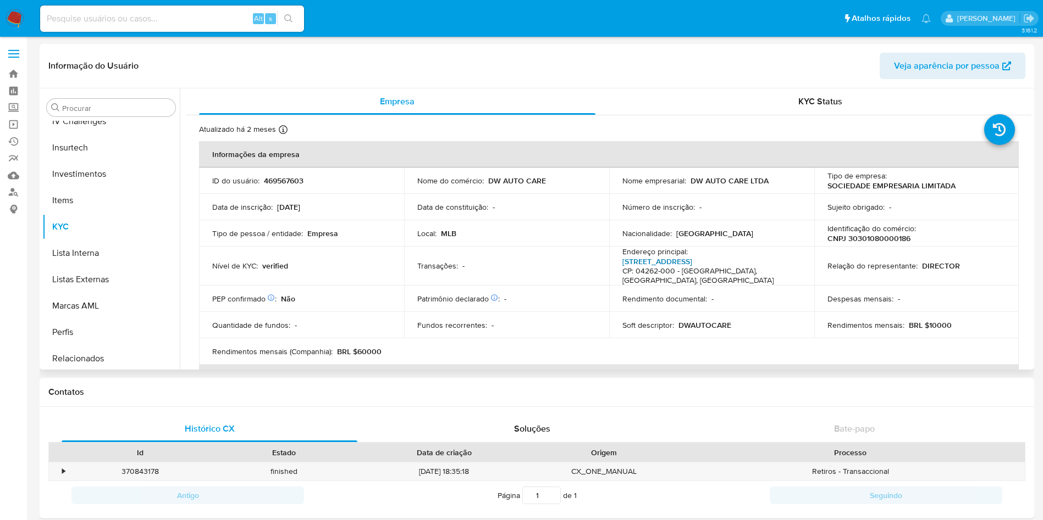
click at [669, 262] on link "Avenida Nazaré 1010, Ipiranga" at bounding box center [657, 261] width 70 height 11
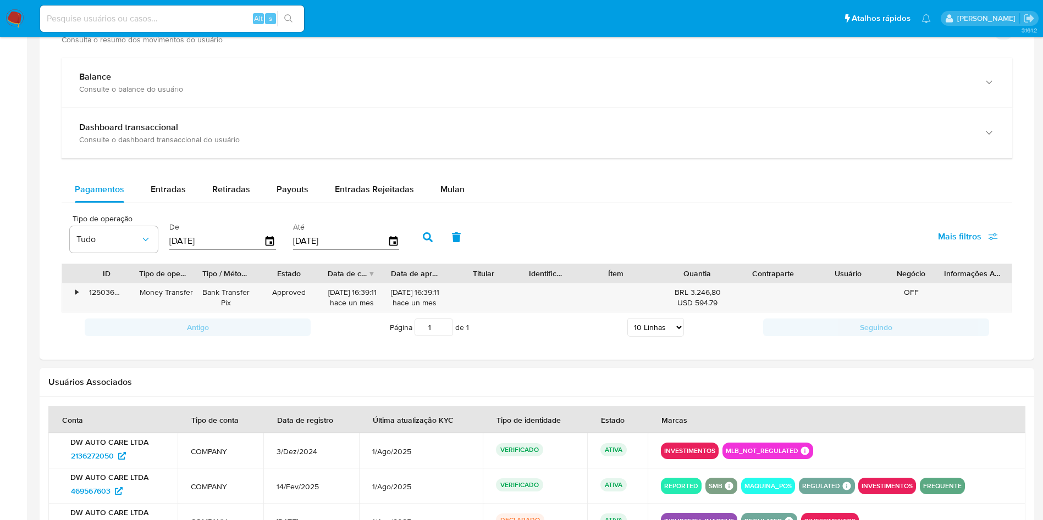
scroll to position [577, 0]
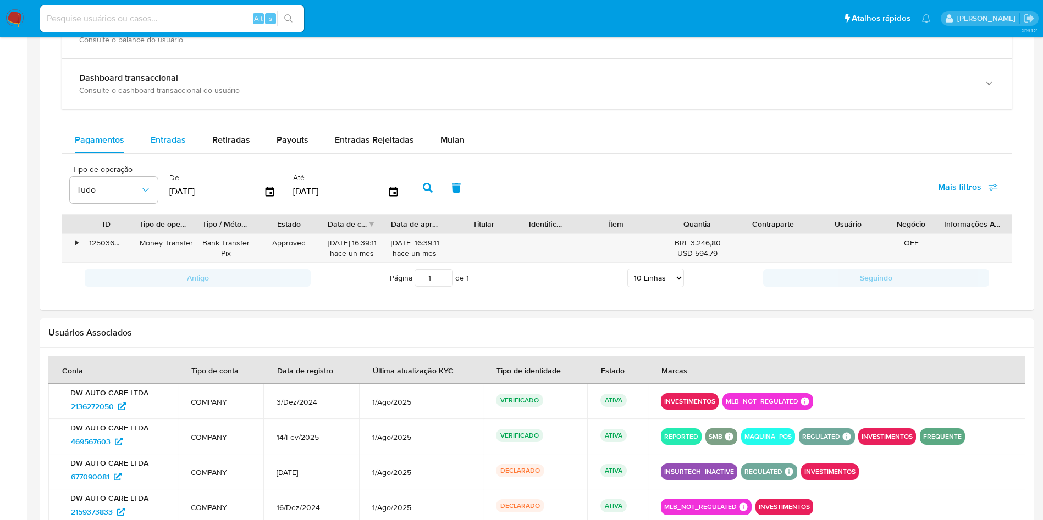
click at [181, 136] on div "Entradas" at bounding box center [168, 140] width 35 height 26
select select "10"
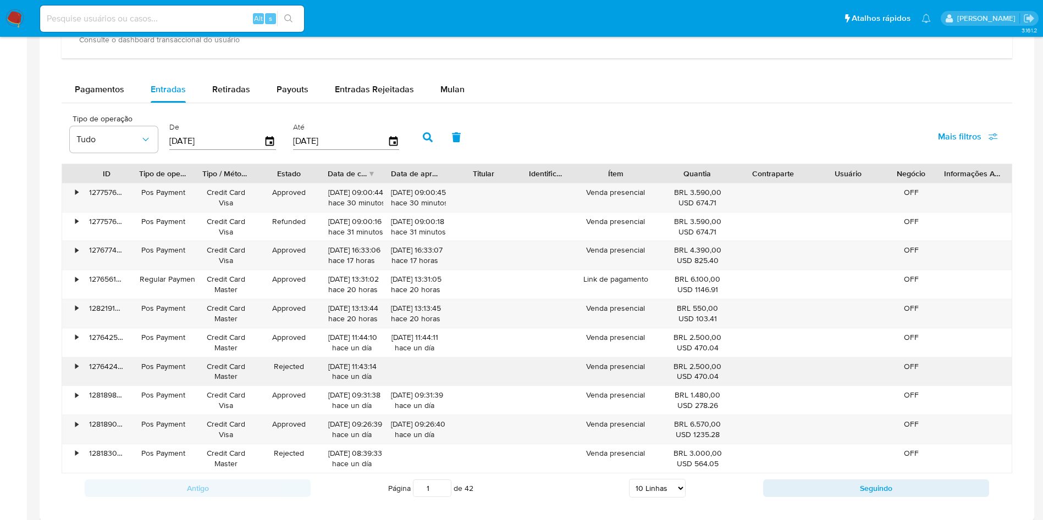
scroll to position [694, 0]
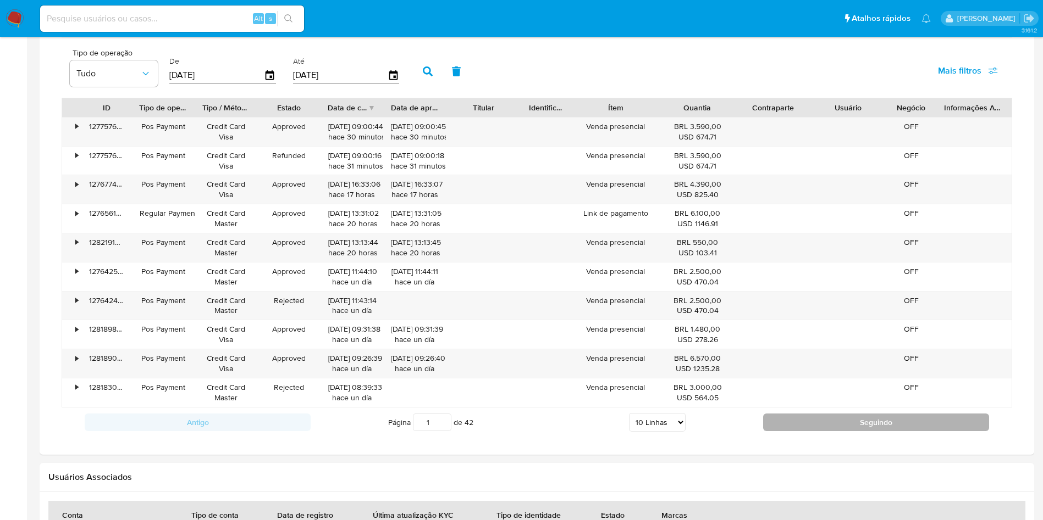
click at [899, 426] on button "Seguindo" at bounding box center [876, 423] width 226 height 18
type input "2"
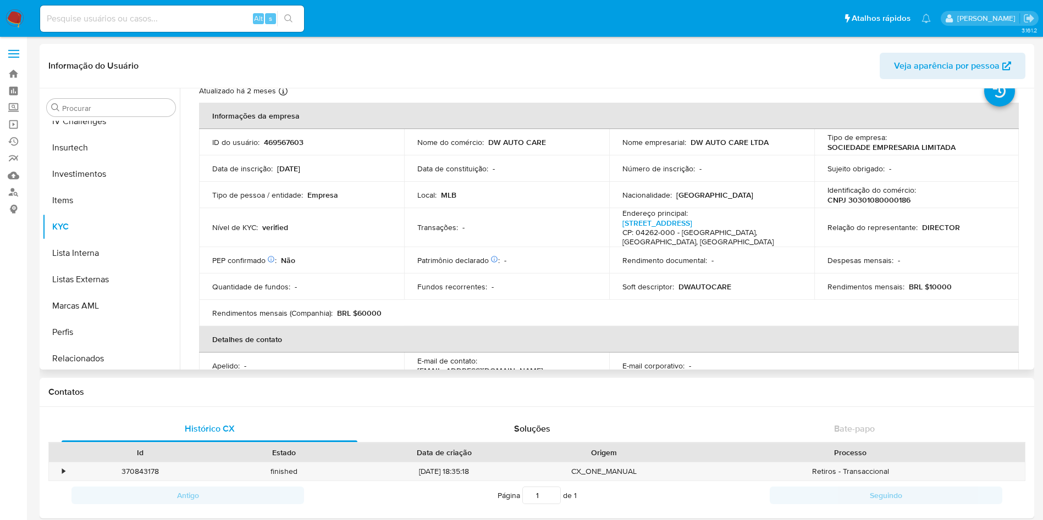
scroll to position [0, 0]
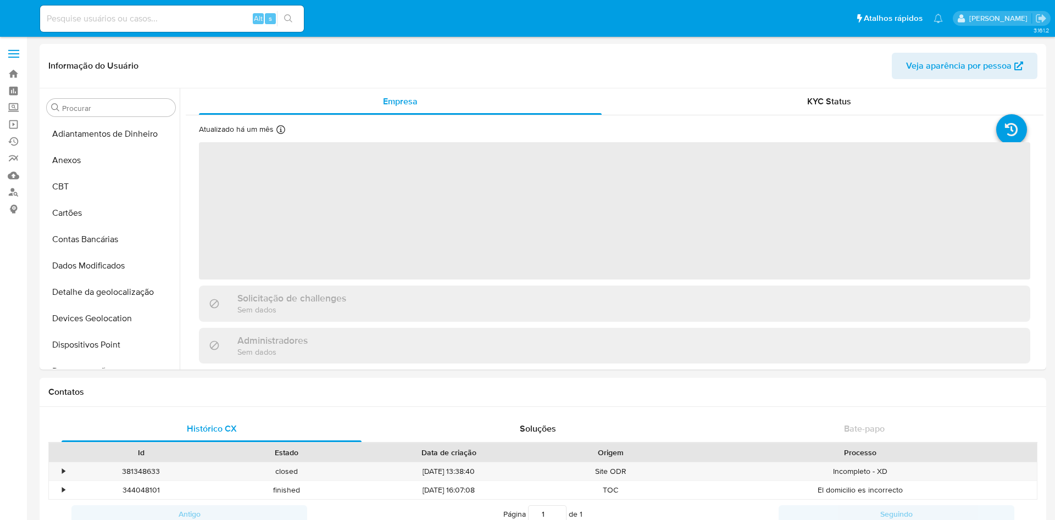
select select "10"
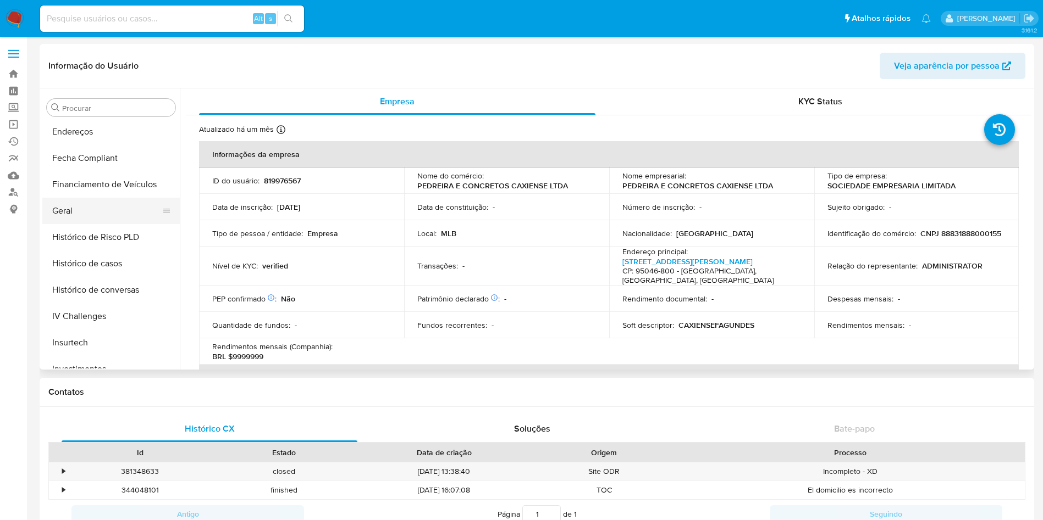
scroll to position [240, 0]
click at [117, 307] on button "Histórico de casos" at bounding box center [106, 316] width 129 height 26
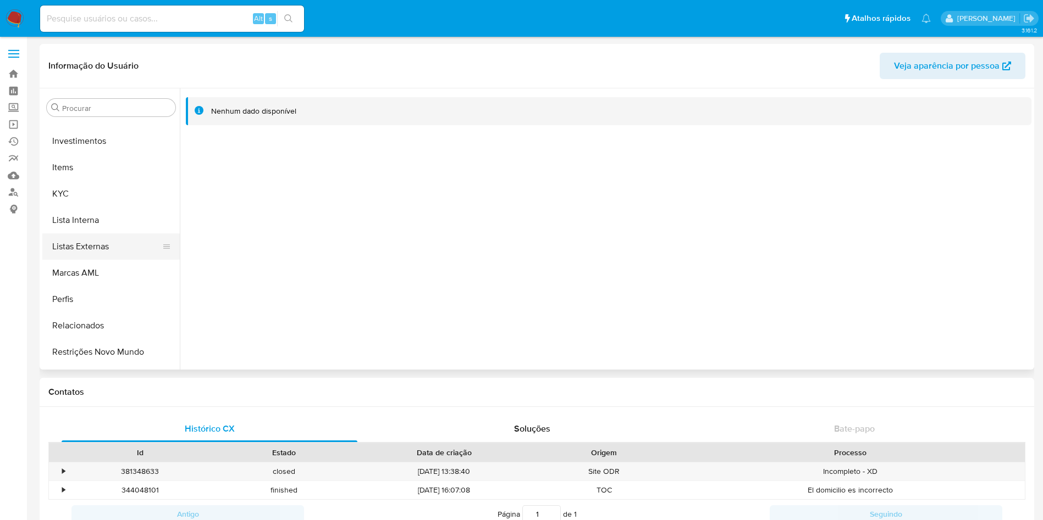
scroll to position [570, 0]
click at [76, 154] on button "KYC" at bounding box center [106, 144] width 129 height 26
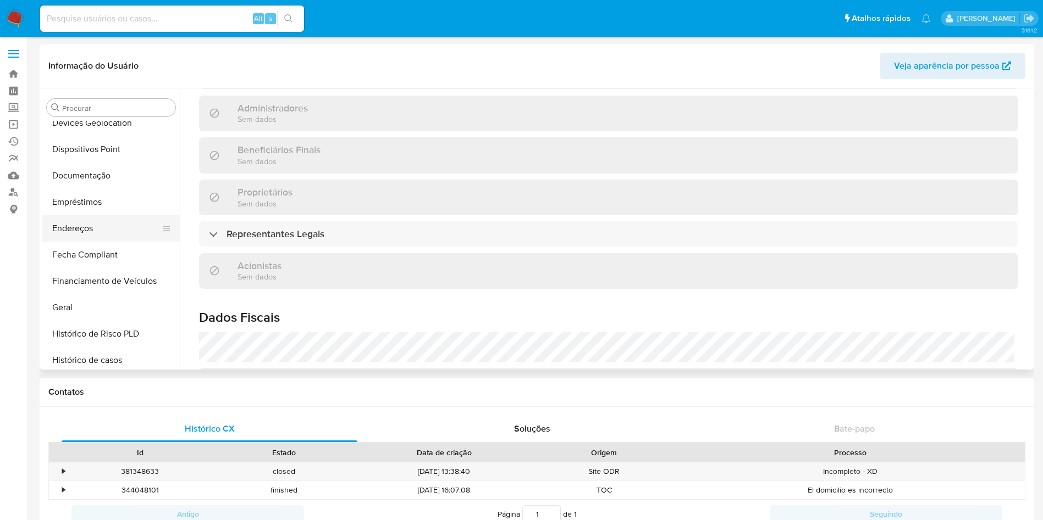
scroll to position [158, 0]
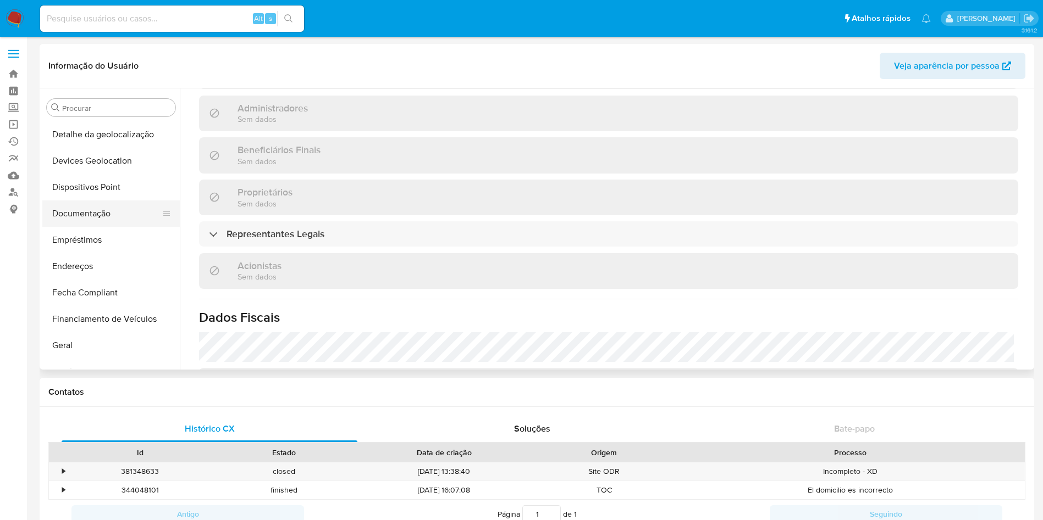
click at [104, 208] on button "Documentação" at bounding box center [106, 214] width 129 height 26
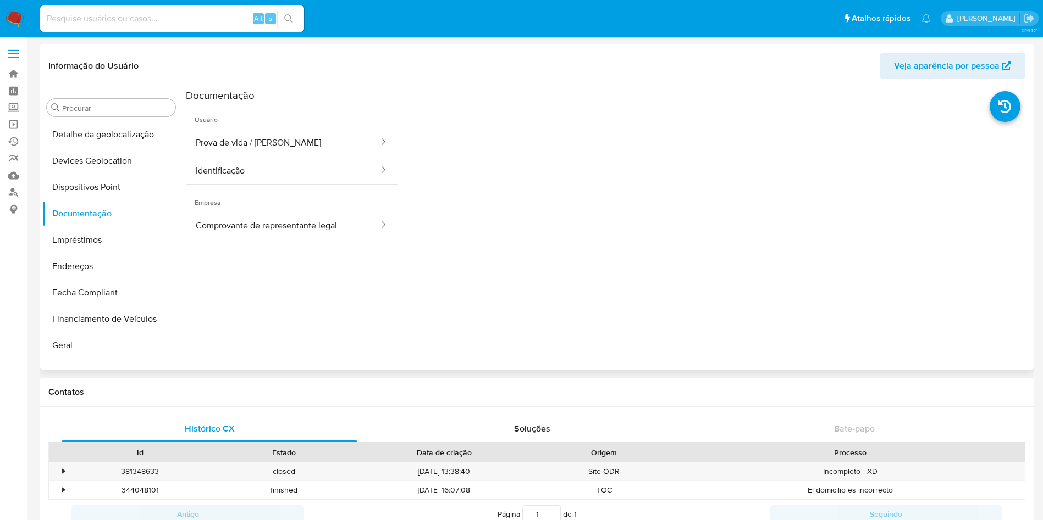
click at [309, 244] on ul "Usuário Prova de vida / Selfie Identificação Empresa Comprovante de representan…" at bounding box center [292, 260] width 212 height 317
click at [303, 230] on button "Comprovante de representante legal" at bounding box center [283, 226] width 194 height 28
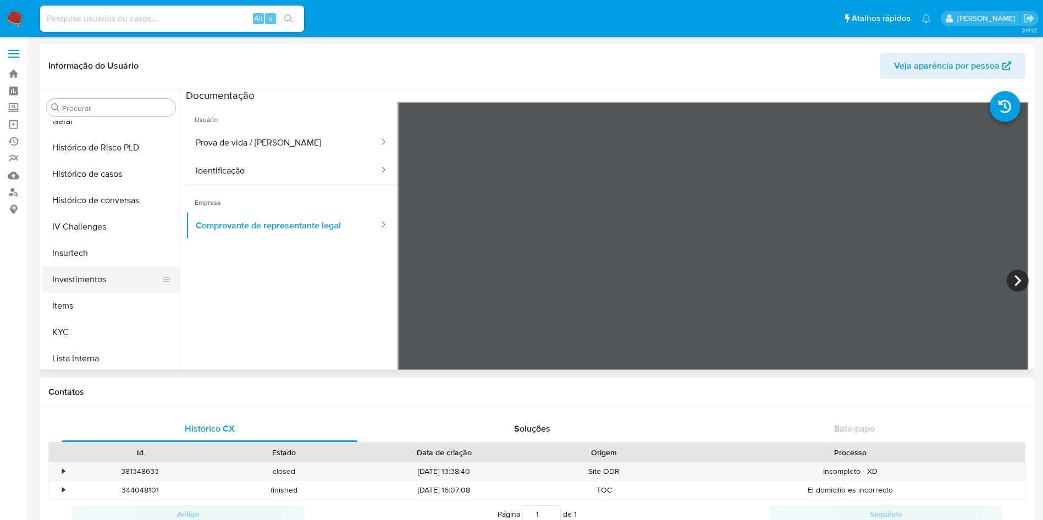
scroll to position [405, 0]
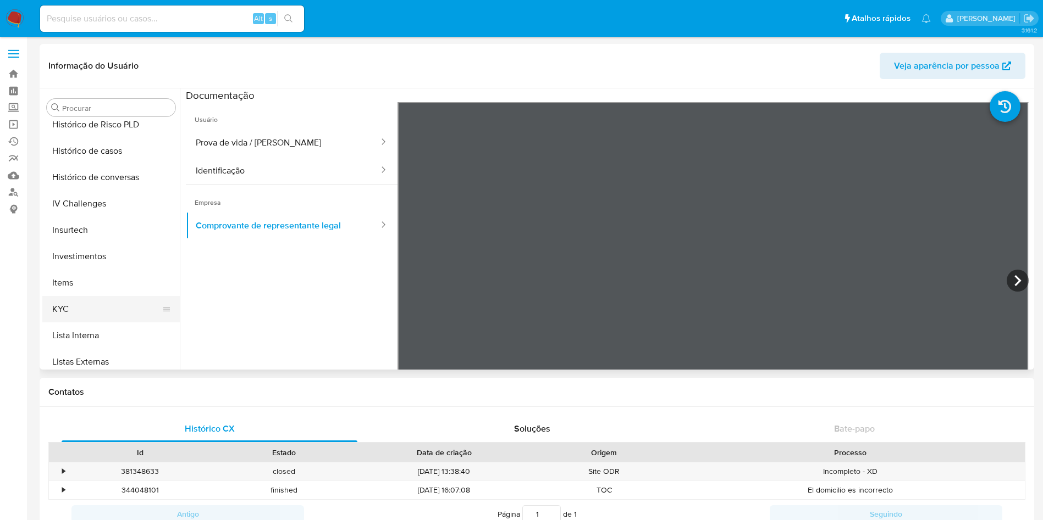
click at [82, 306] on button "KYC" at bounding box center [106, 309] width 129 height 26
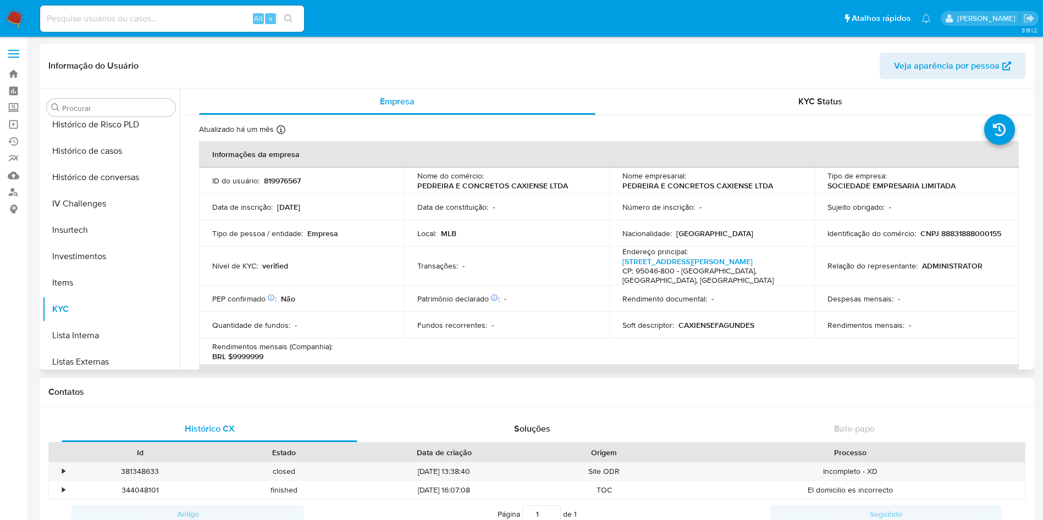
click at [920, 239] on p "CNPJ 88831888000155" at bounding box center [960, 234] width 81 height 10
copy p "88831888000155"
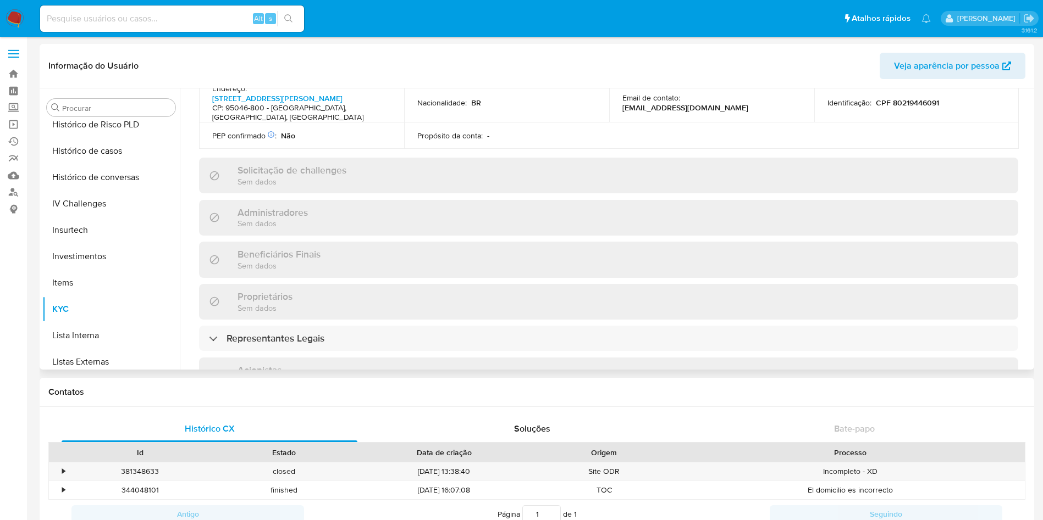
scroll to position [495, 0]
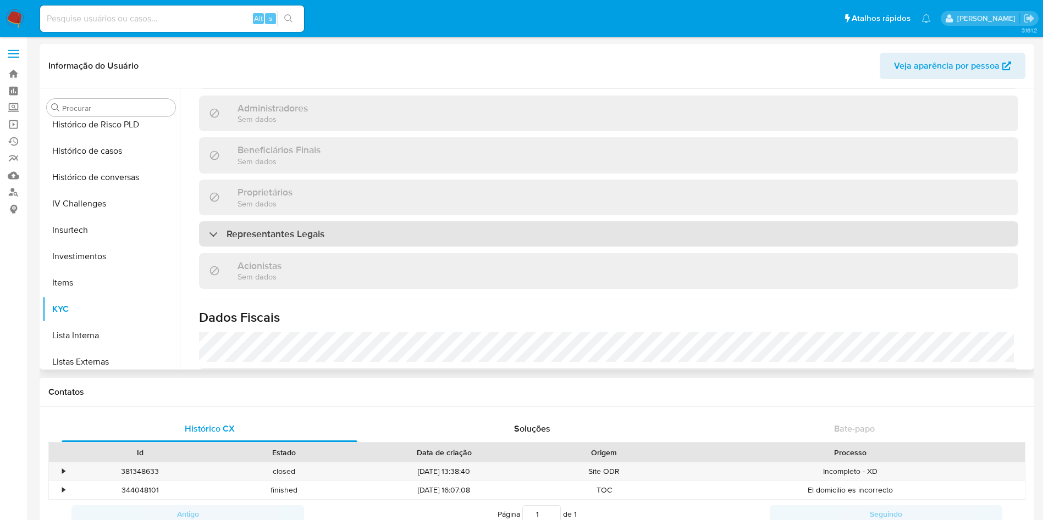
click at [273, 240] on h3 "Representantes Legais" at bounding box center [275, 234] width 98 height 12
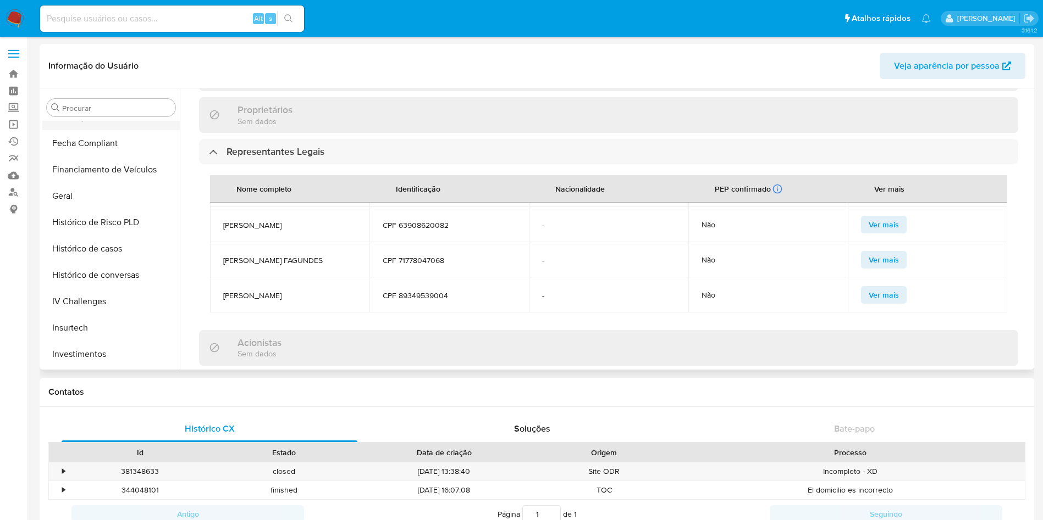
scroll to position [158, 0]
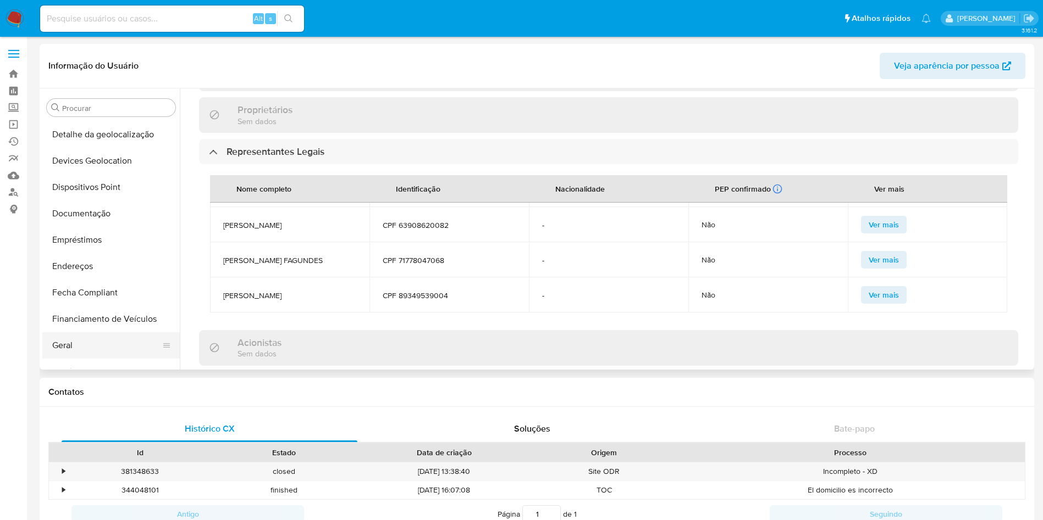
click at [86, 343] on button "Geral" at bounding box center [106, 346] width 129 height 26
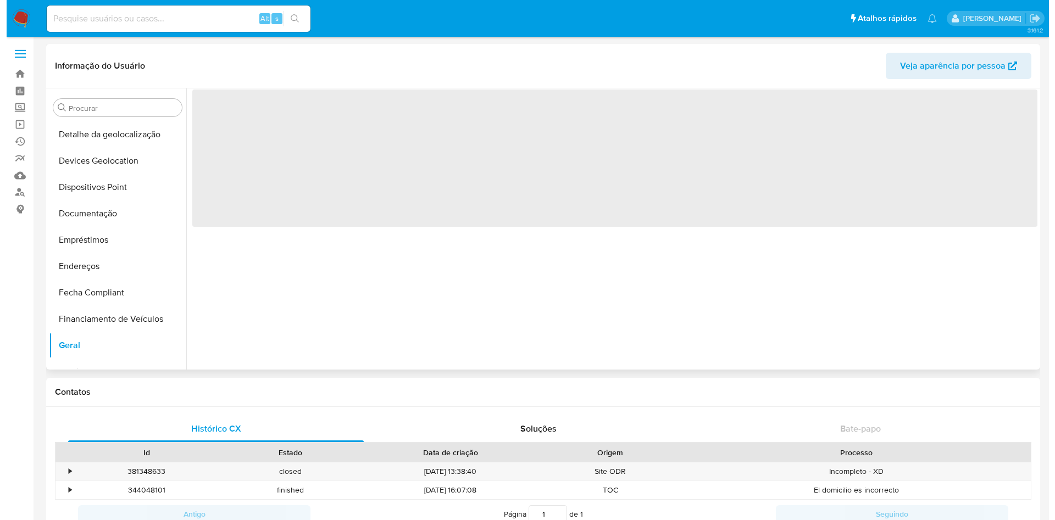
scroll to position [0, 0]
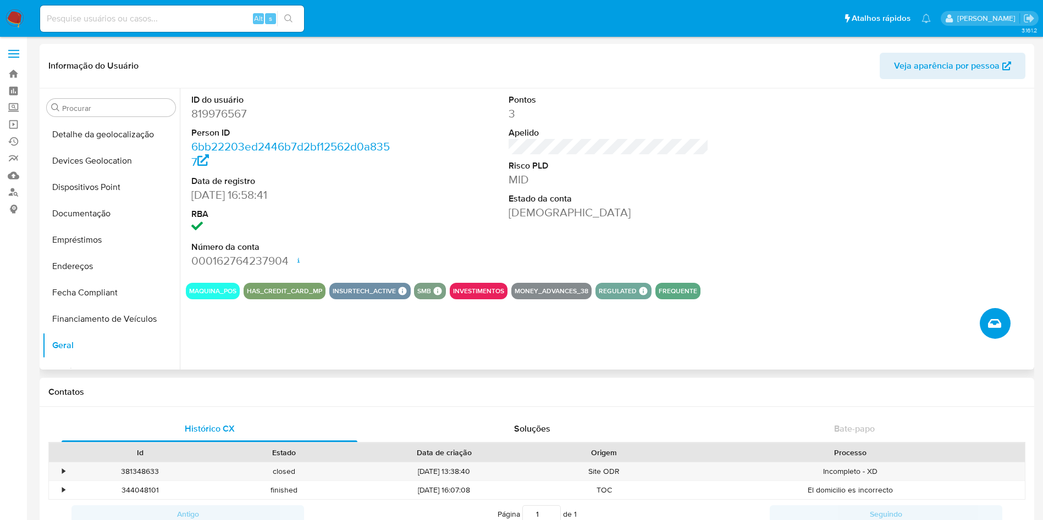
click at [994, 322] on icon "Criar caso manual" at bounding box center [994, 323] width 13 height 13
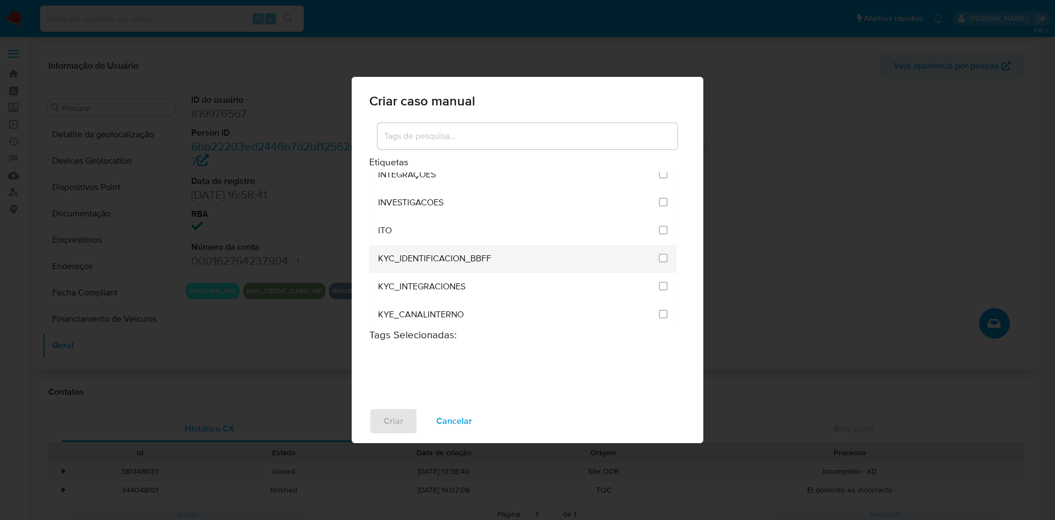
scroll to position [907, 0]
click at [659, 263] on input "2093" at bounding box center [663, 260] width 9 height 9
checkbox input "true"
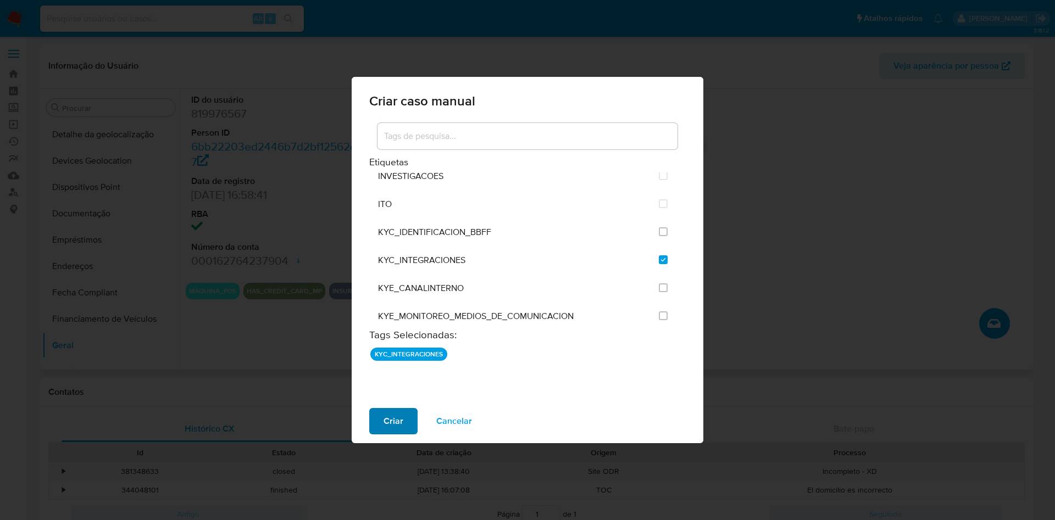
click at [389, 423] on span "Criar" at bounding box center [394, 421] width 20 height 24
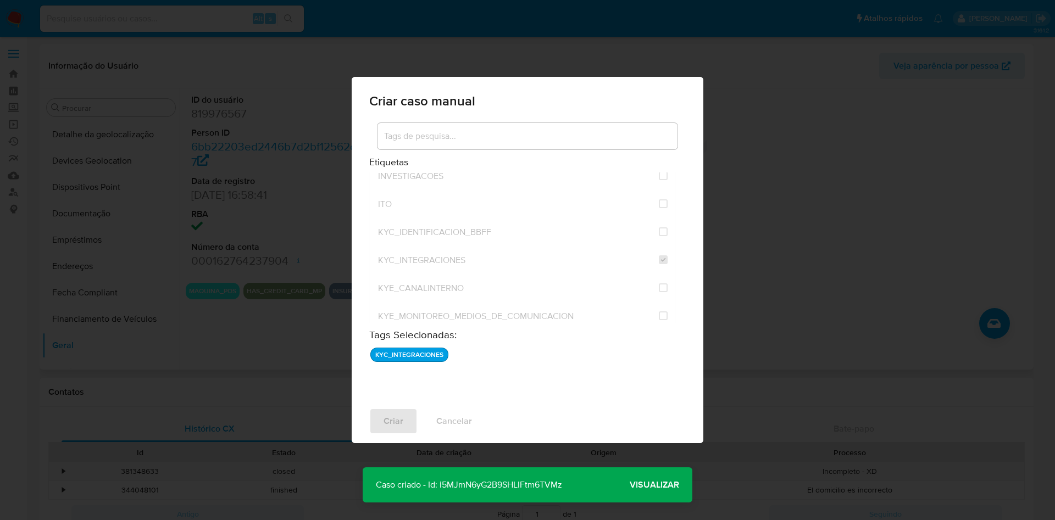
click at [655, 485] on span "Visualizar" at bounding box center [654, 485] width 49 height 0
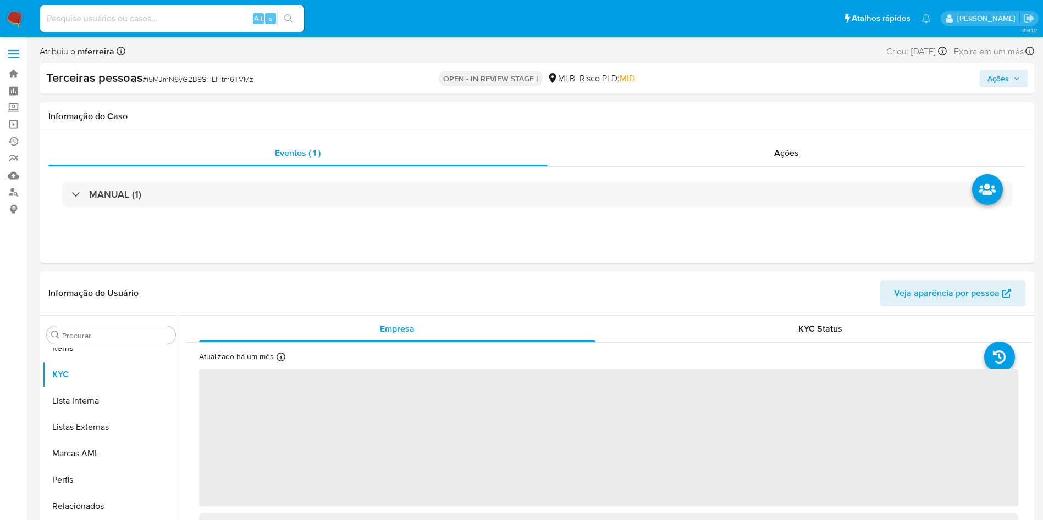
scroll to position [596, 0]
select select "10"
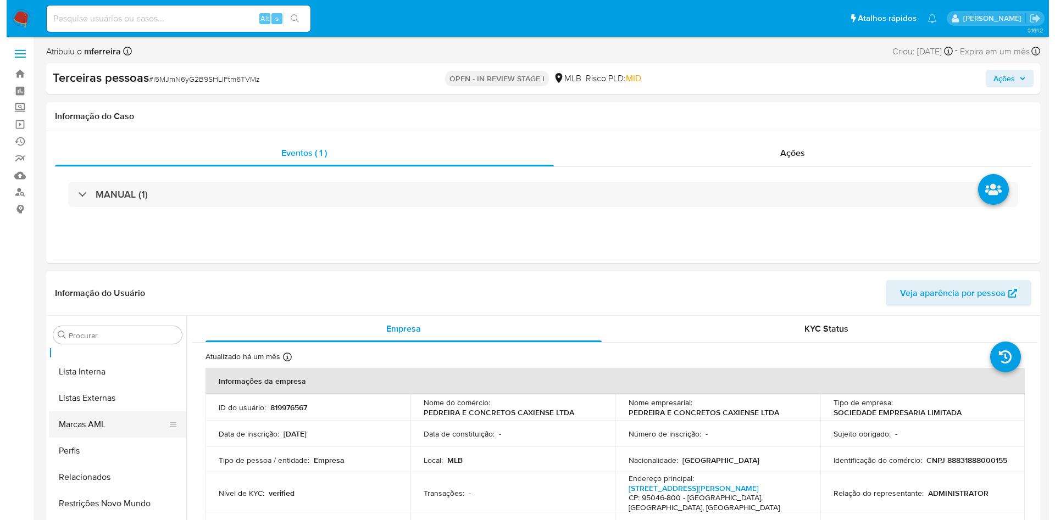
scroll to position [174, 0]
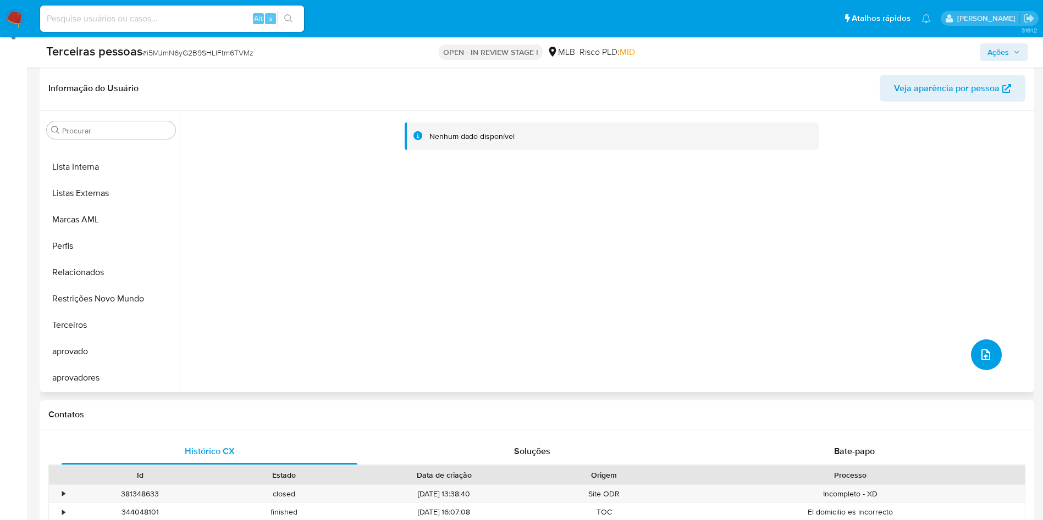
click at [985, 351] on button "upload-file" at bounding box center [986, 355] width 31 height 31
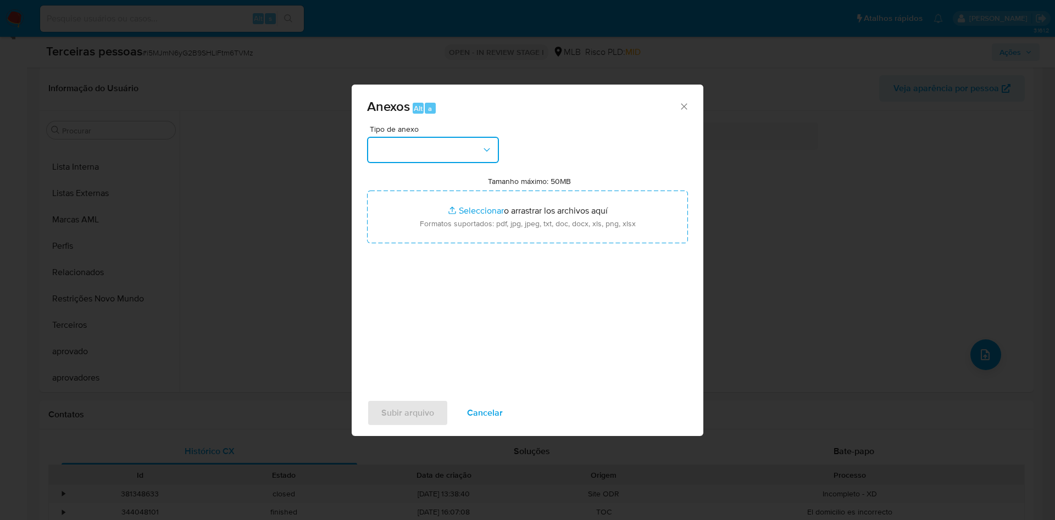
click at [444, 149] on button "button" at bounding box center [433, 150] width 132 height 26
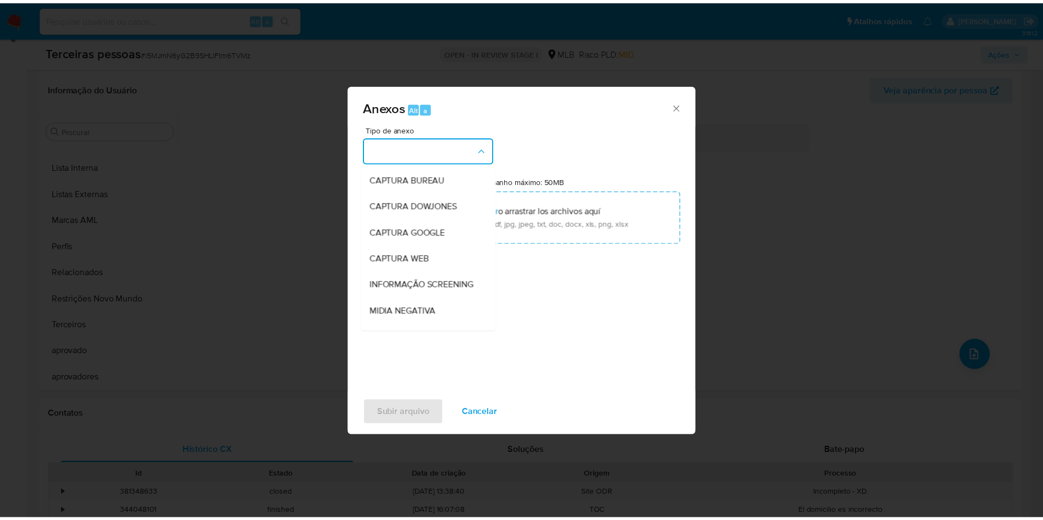
scroll to position [169, 0]
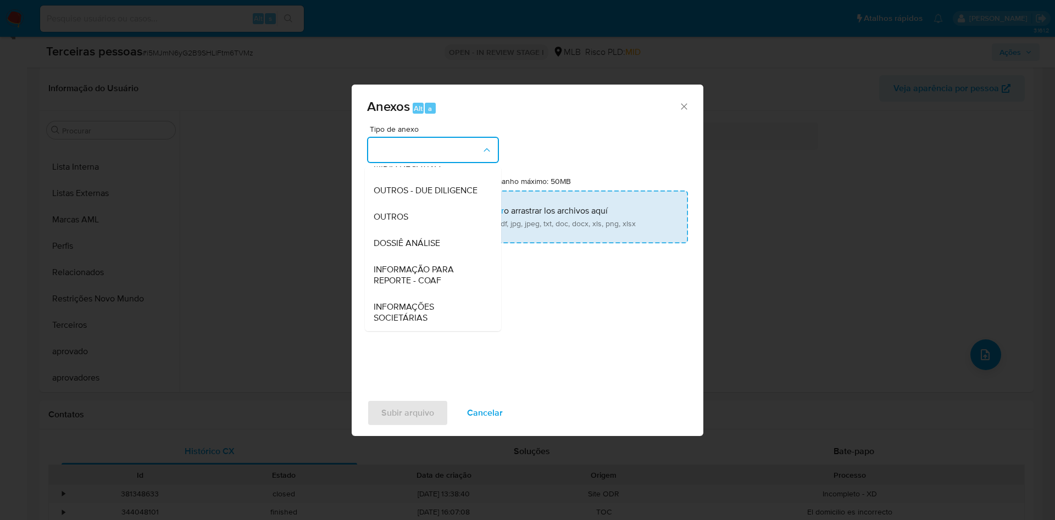
drag, startPoint x: 405, startPoint y: 186, endPoint x: 413, endPoint y: 192, distance: 10.7
click at [404, 186] on span "OUTROS - DUE DILIGENCE" at bounding box center [426, 190] width 104 height 11
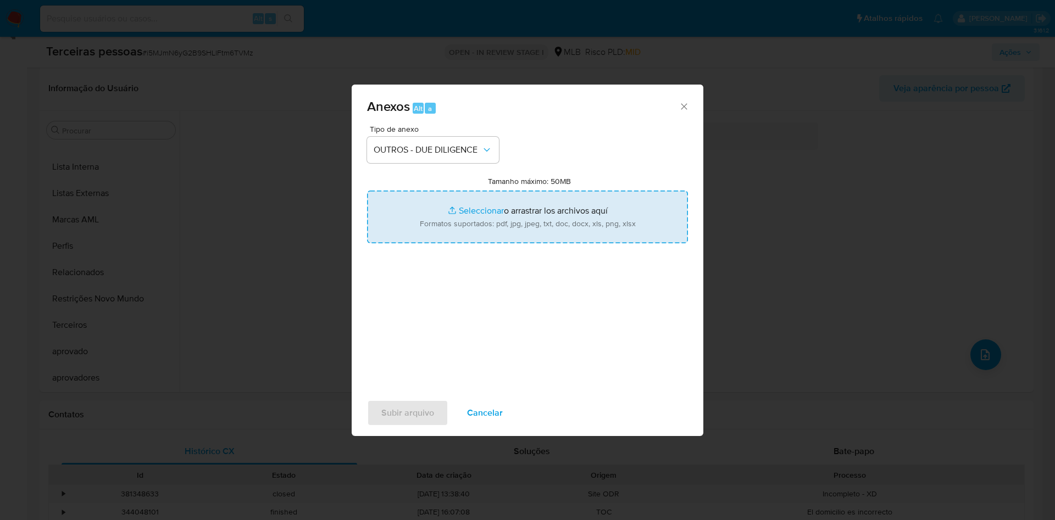
click at [436, 213] on input "Tamanho máximo: 50MB Seleccionar archivos" at bounding box center [527, 217] width 321 height 53
type input "C:\fakepath\S-SILVIO ALENCAR FAGUNDES.pdf"
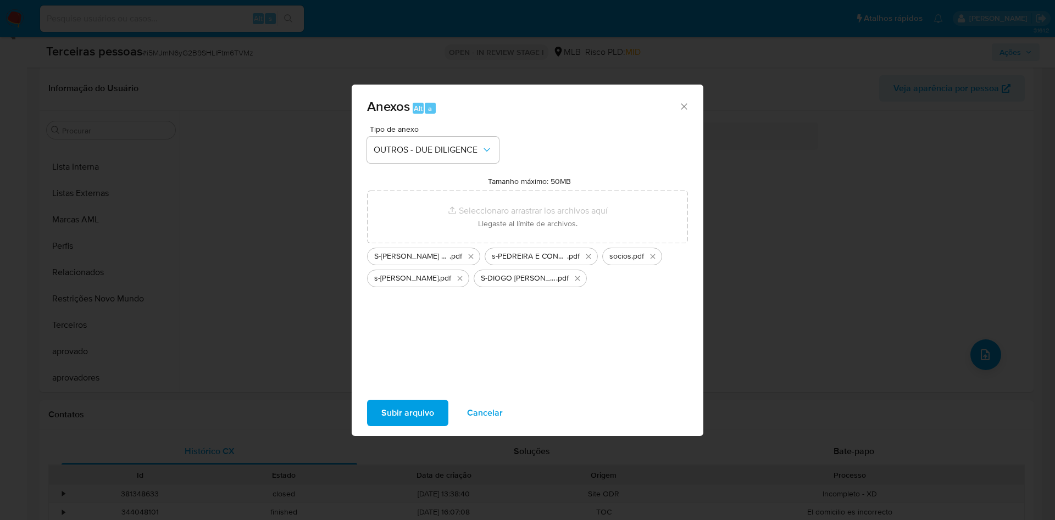
click at [418, 316] on div "Tipo de anexo OUTROS - DUE DILIGENCE Tamanho máximo: 50MB Seleccionar archivos …" at bounding box center [527, 254] width 321 height 259
click at [420, 418] on span "Subir arquivo" at bounding box center [407, 413] width 53 height 24
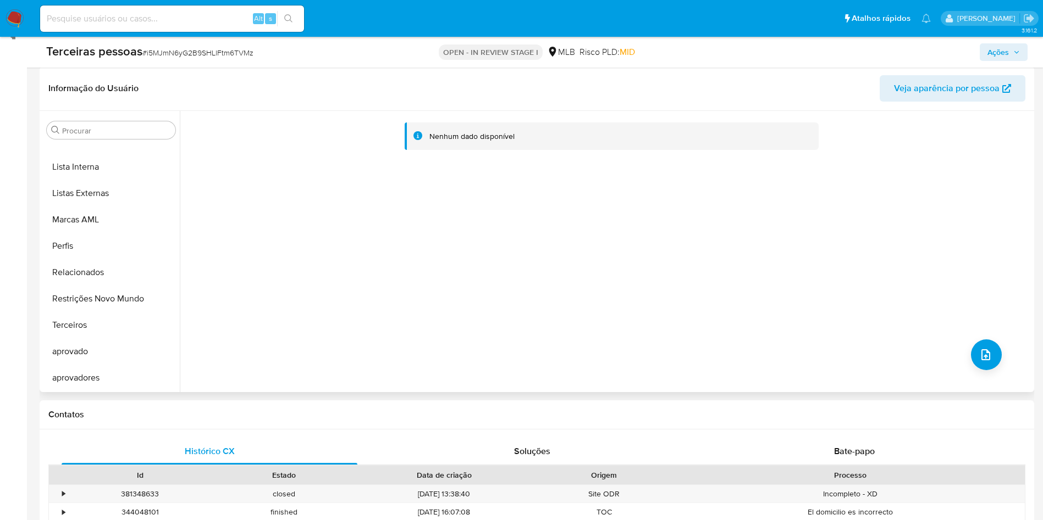
click at [320, 288] on div "Nenhum dado disponível" at bounding box center [605, 251] width 851 height 281
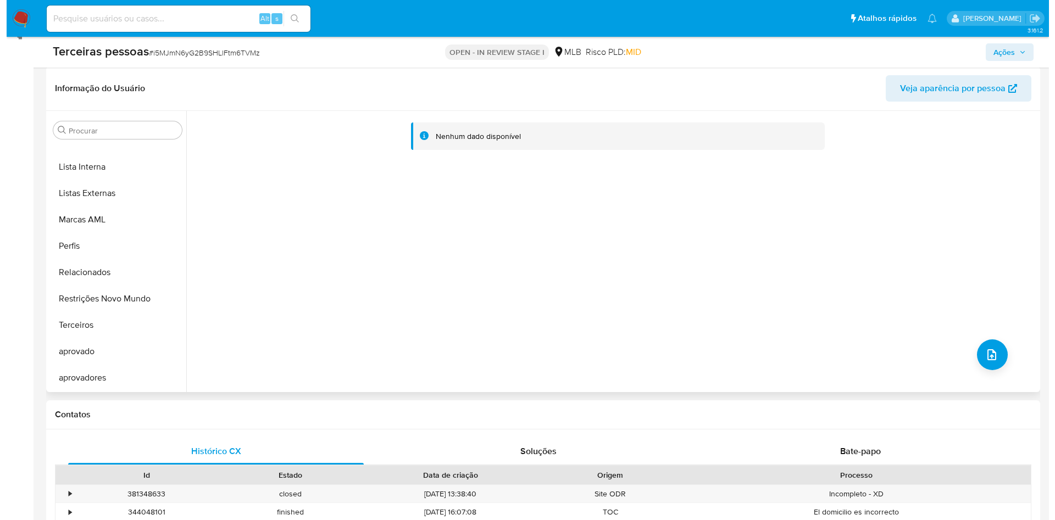
scroll to position [143, 0]
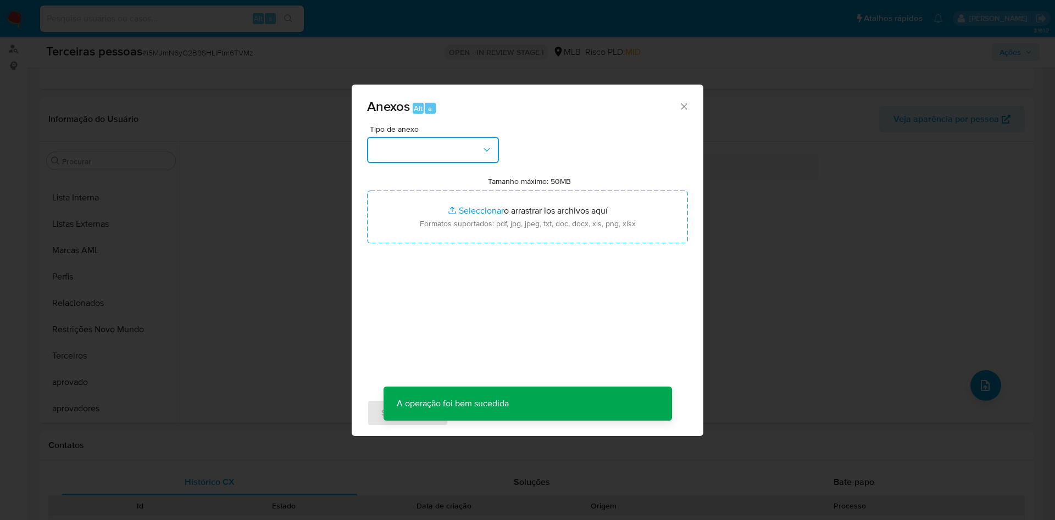
click at [483, 149] on icon "button" at bounding box center [486, 150] width 11 height 11
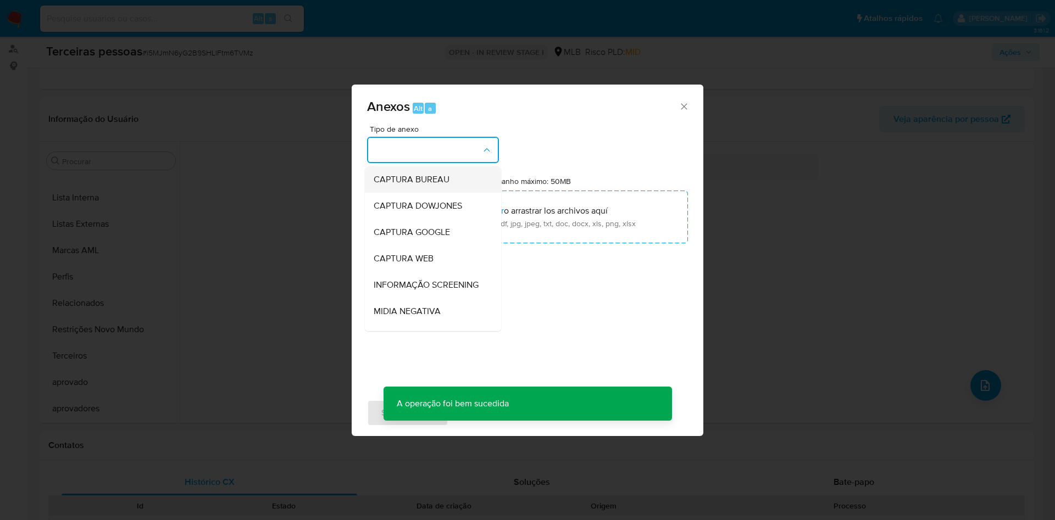
click at [415, 180] on ul "CAPTURA BUREAU CAPTURA DOWJONES CAPTURA GOOGLE CAPTURA WEB INFORMAÇÃO SCREENING…" at bounding box center [433, 323] width 136 height 312
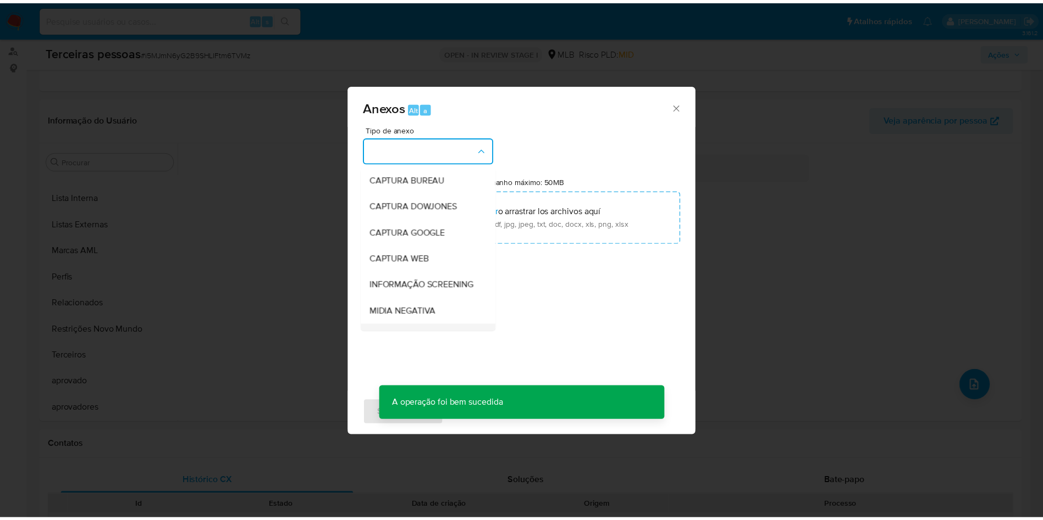
scroll to position [169, 0]
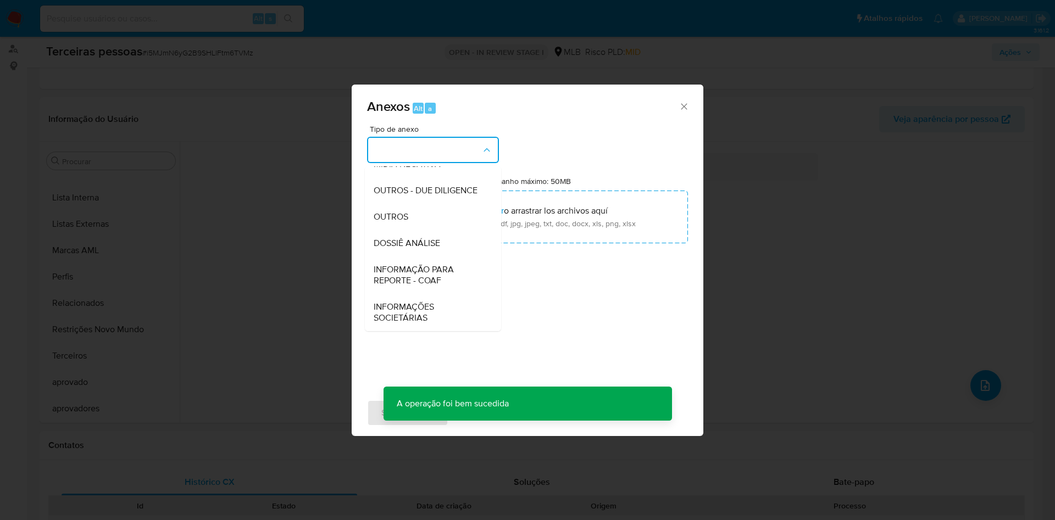
click at [395, 163] on div "CAPTURA BUREAU CAPTURA DOWJONES CAPTURA GOOGLE CAPTURA WEB INFORMAÇÃO SCREENING…" at bounding box center [433, 247] width 136 height 168
click at [396, 185] on span "OUTROS - DUE DILIGENCE" at bounding box center [426, 190] width 104 height 11
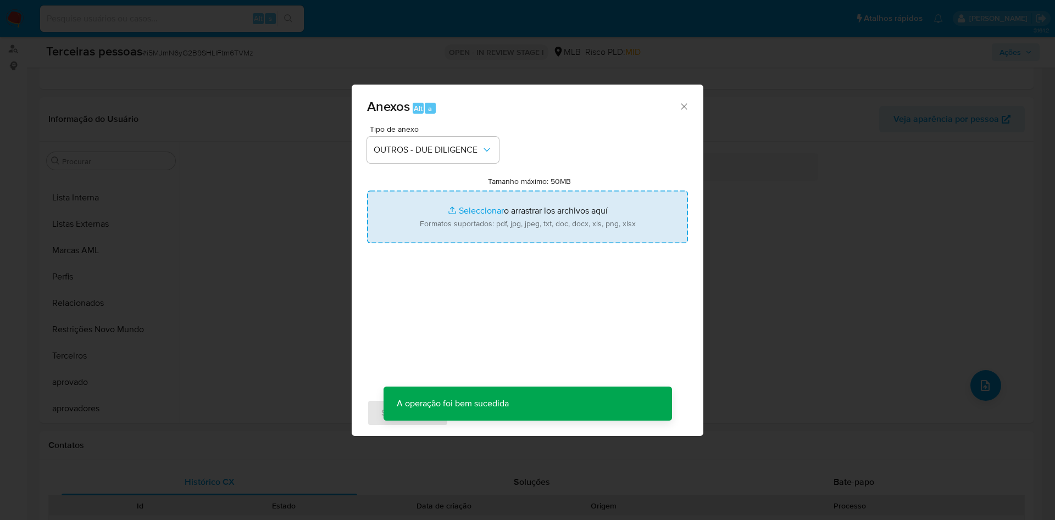
click at [507, 227] on input "Tamanho máximo: 50MB Seleccionar archivos" at bounding box center [527, 217] width 321 height 53
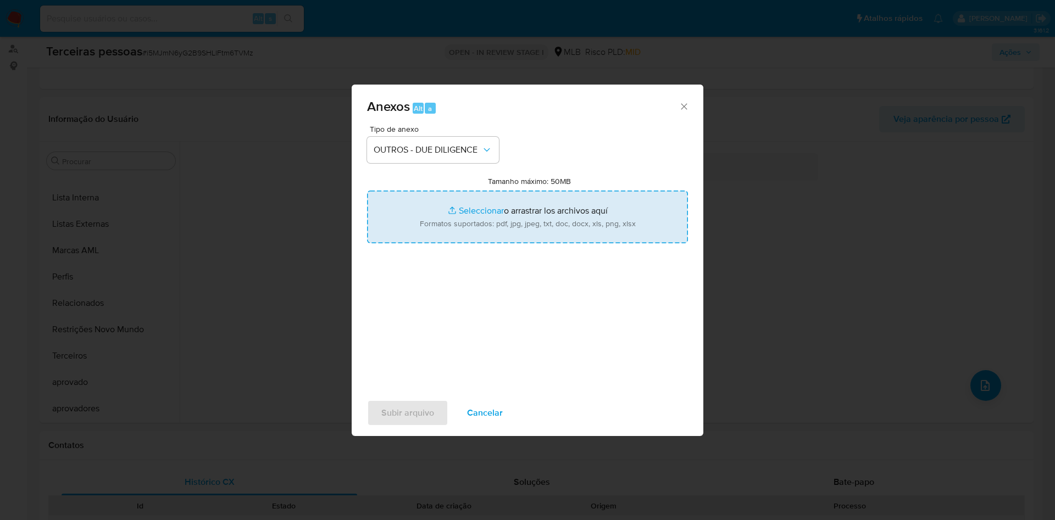
type input "C:\fakepath\Pedreira e Concretos Caxiense - Google Maps.pdf"
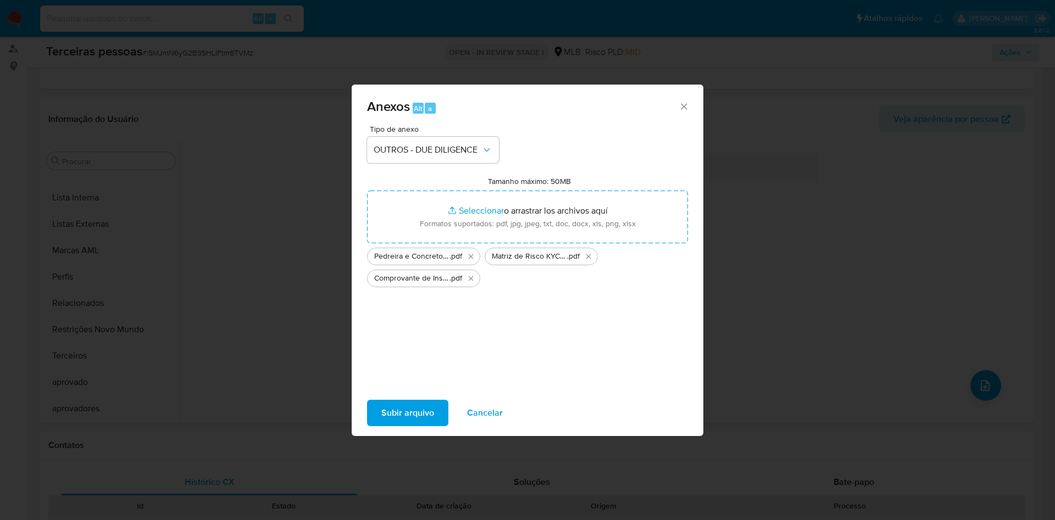
drag, startPoint x: 506, startPoint y: 226, endPoint x: 424, endPoint y: 414, distance: 205.0
click at [424, 414] on span "Subir arquivo" at bounding box center [407, 413] width 53 height 24
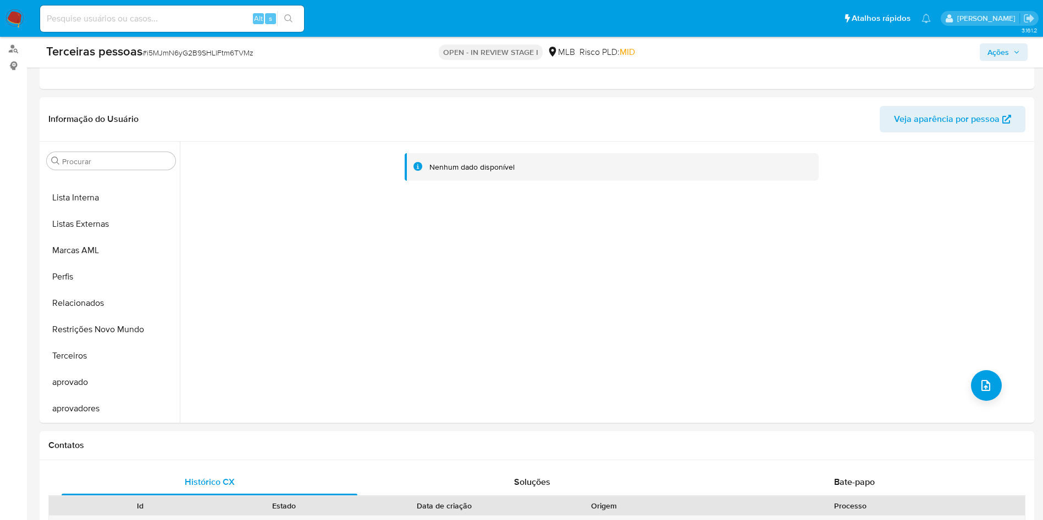
click at [1005, 46] on span "Ações" at bounding box center [997, 52] width 21 height 18
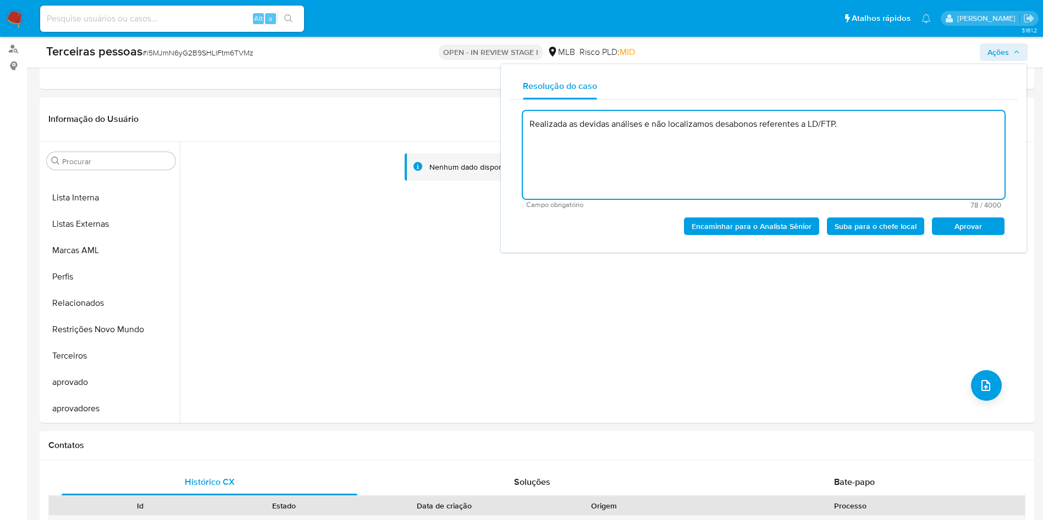
click at [971, 225] on span "Aprovar" at bounding box center [967, 226] width 57 height 15
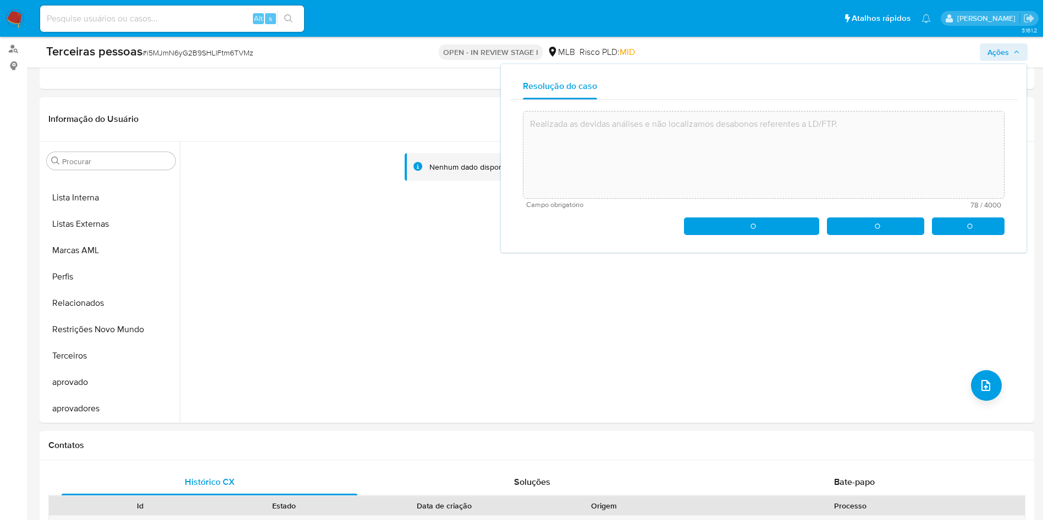
type textarea "Realizada as devidas análises e não localizamos desabonos referentes a LD/FTP."
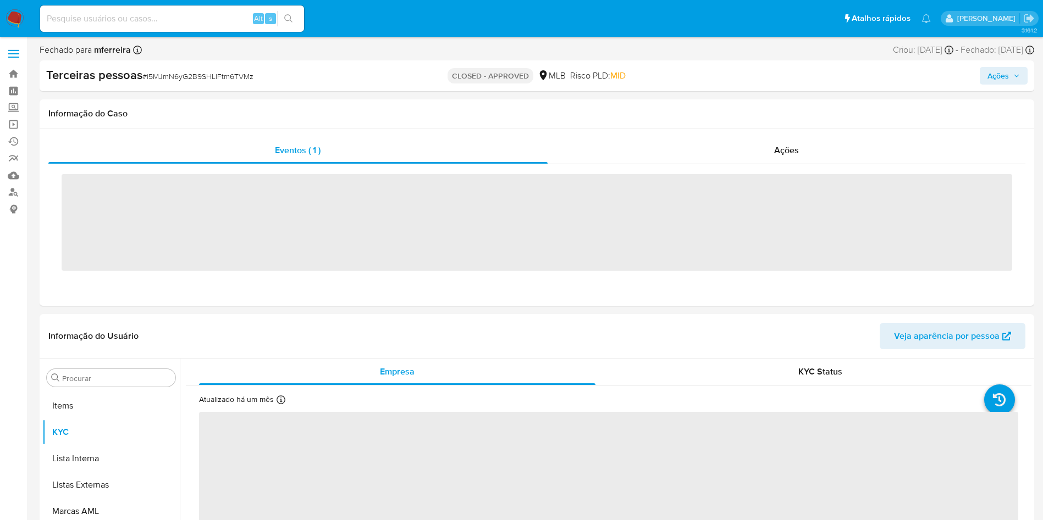
scroll to position [596, 0]
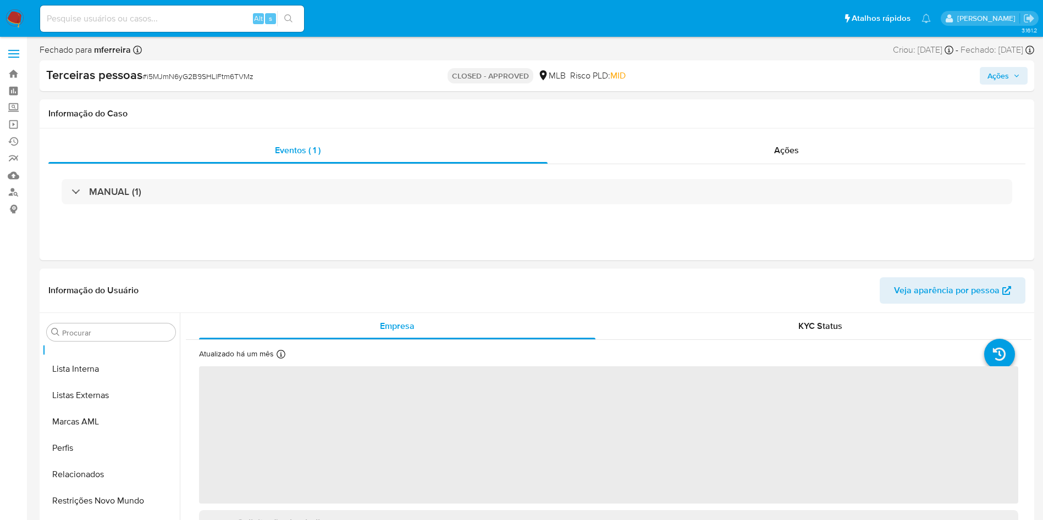
select select "10"
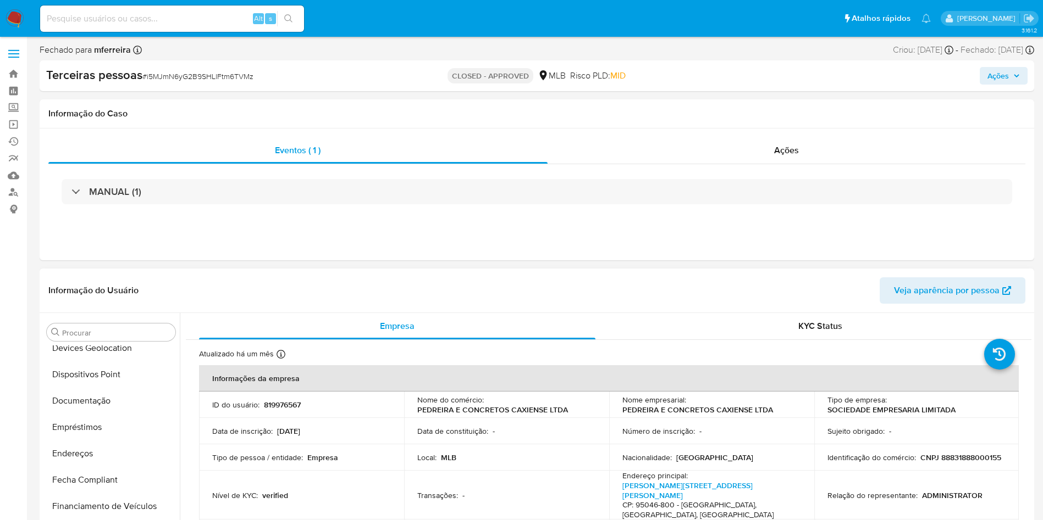
scroll to position [102, 0]
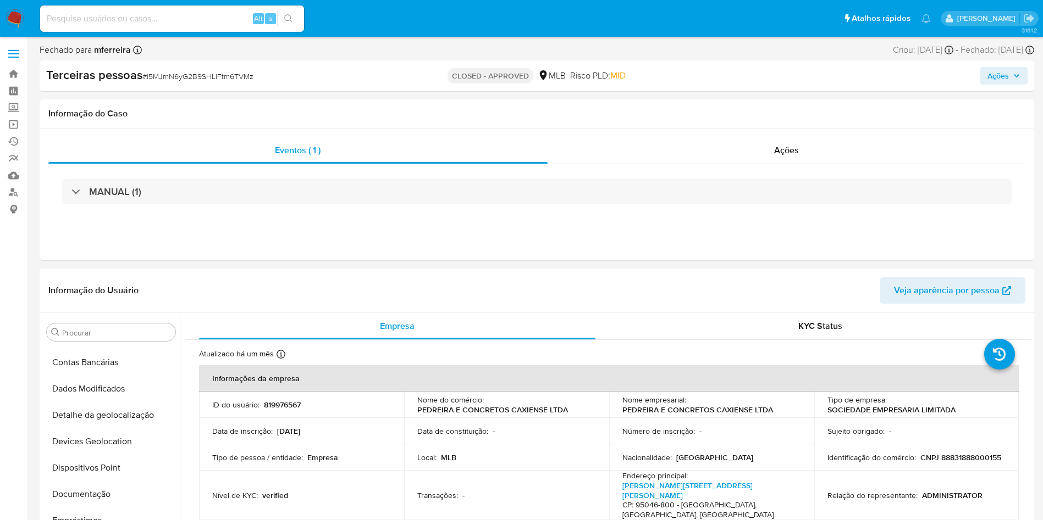
click at [210, 18] on input at bounding box center [172, 19] width 264 height 14
paste input "1764031362"
type input "1764031362"
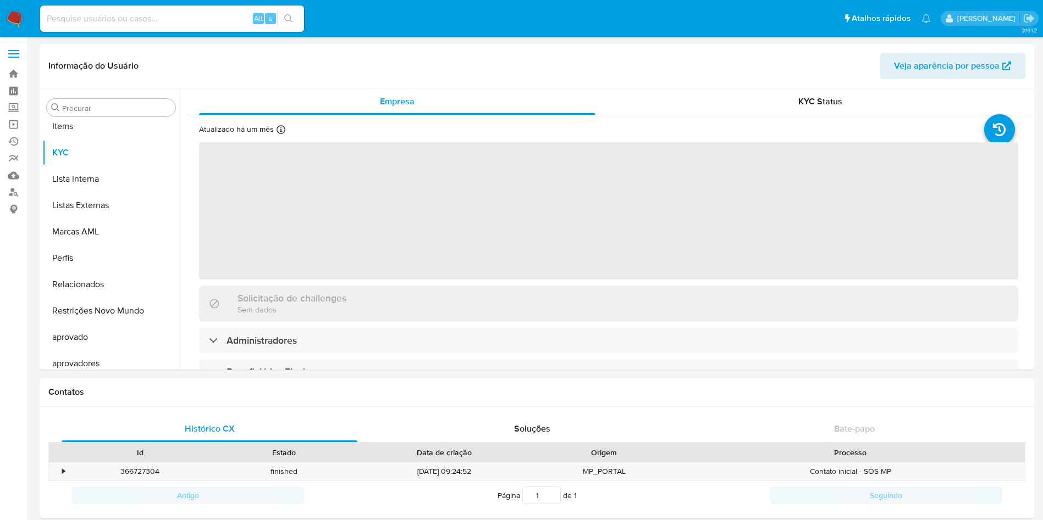
scroll to position [570, 0]
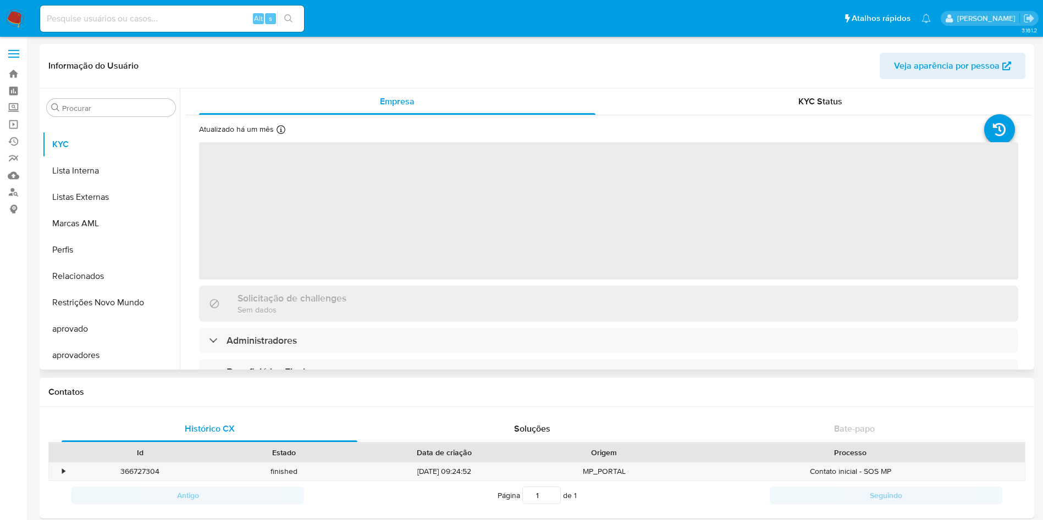
select select "10"
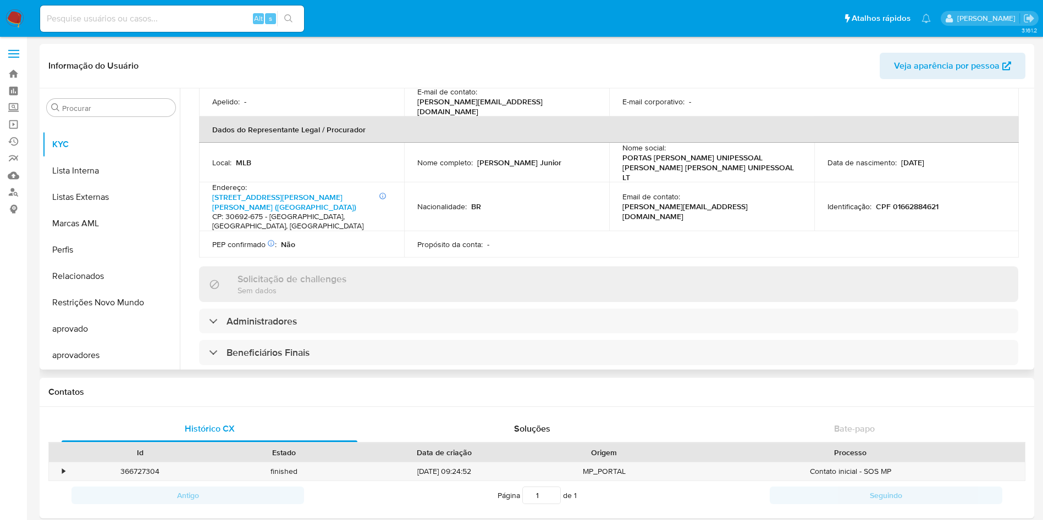
scroll to position [319, 0]
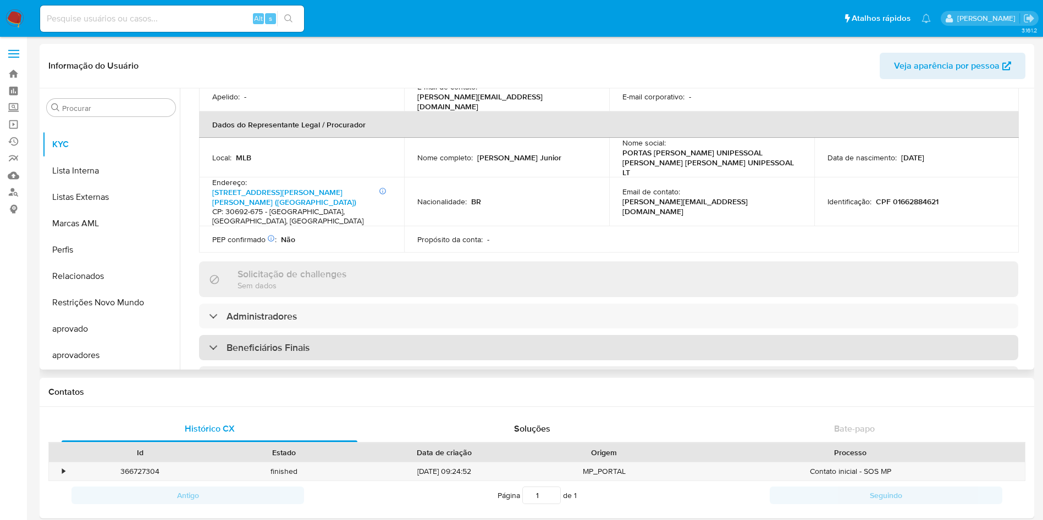
click at [285, 335] on div "Beneficiários Finais" at bounding box center [608, 347] width 819 height 25
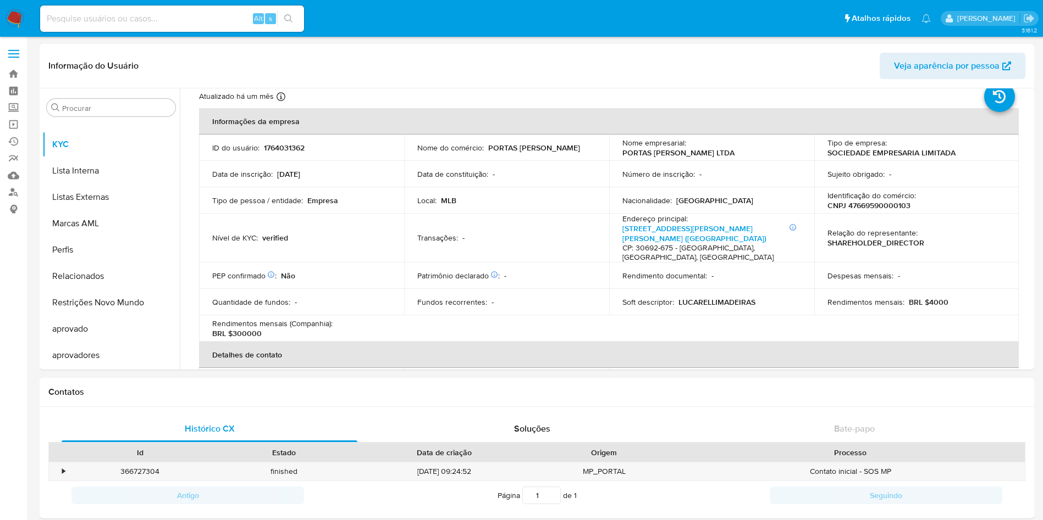
scroll to position [32, 0]
click at [876, 208] on p "CNPJ 47669590000103" at bounding box center [868, 206] width 83 height 10
click at [877, 210] on p "CNPJ 47669590000103" at bounding box center [868, 206] width 83 height 10
copy p "47669590000103"
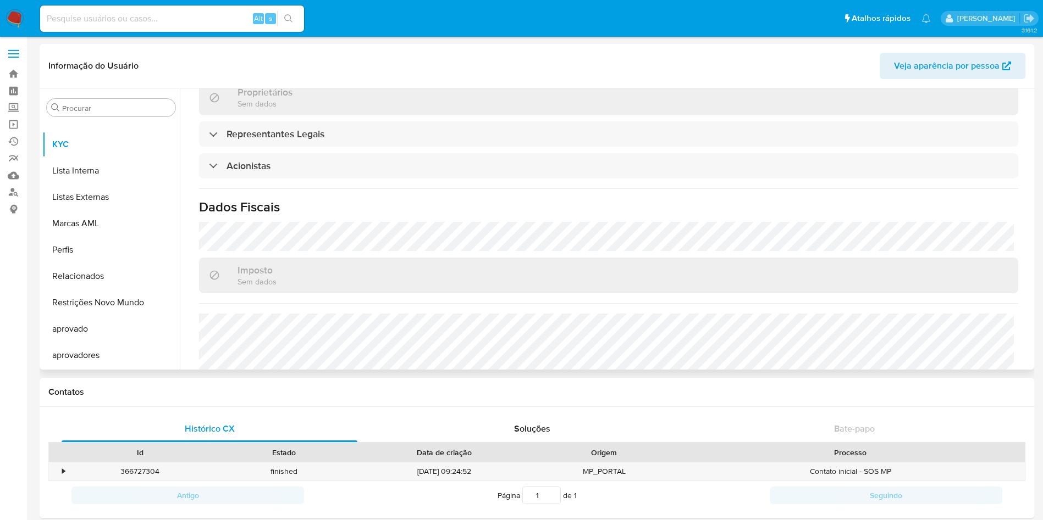
scroll to position [610, 0]
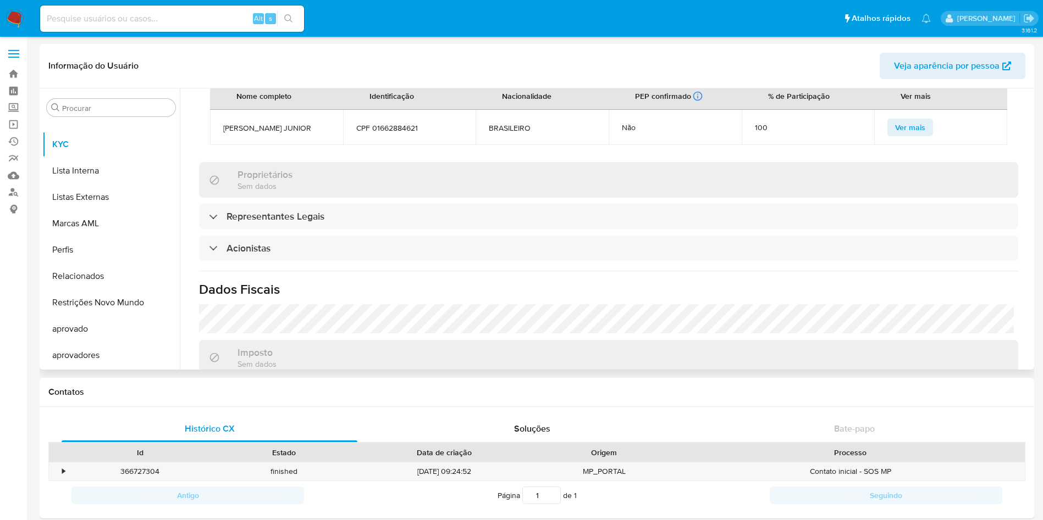
click at [272, 123] on span "[PERSON_NAME] JUNIOR" at bounding box center [276, 128] width 107 height 10
click at [273, 123] on span "[PERSON_NAME] JUNIOR" at bounding box center [276, 128] width 107 height 10
copy span "[PERSON_NAME] JUNIOR"
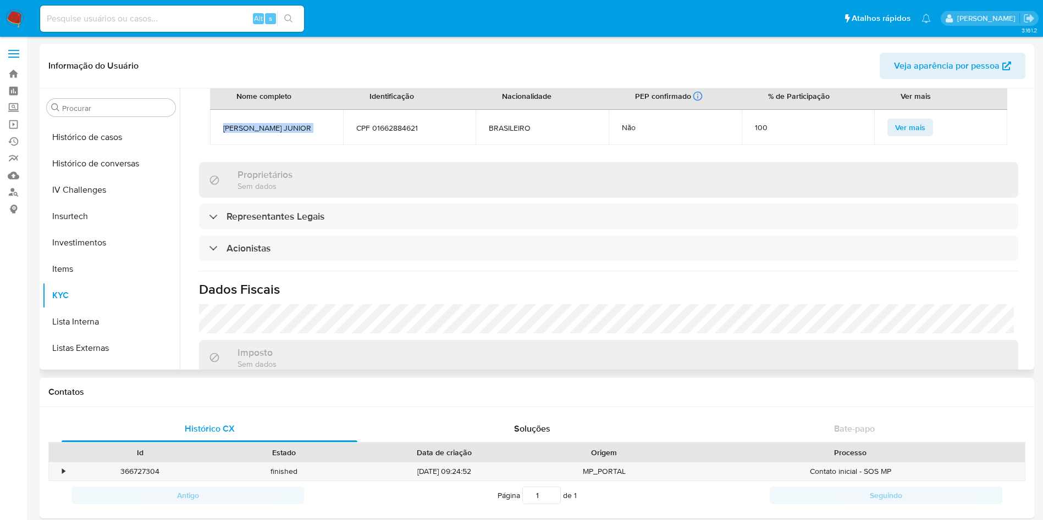
scroll to position [240, 0]
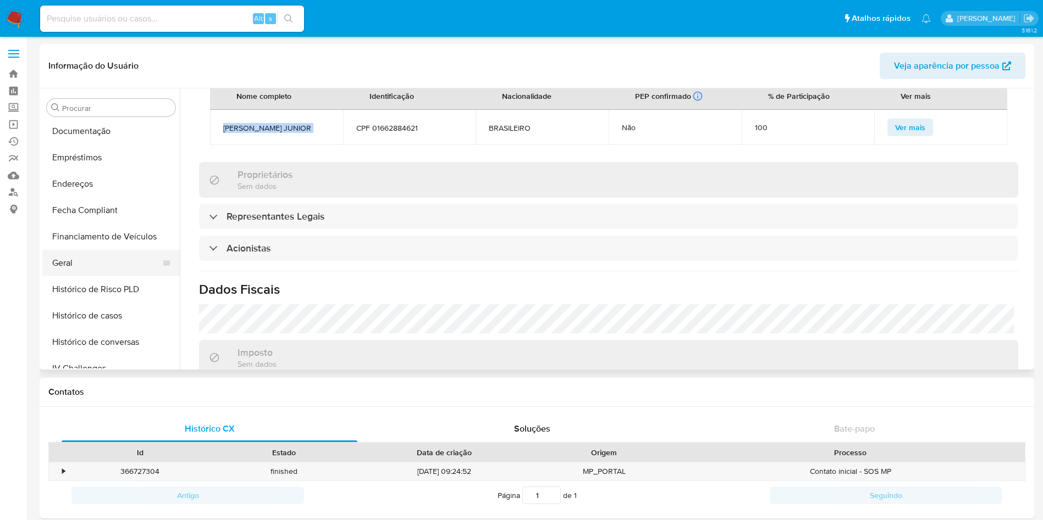
click at [73, 268] on button "Geral" at bounding box center [106, 263] width 129 height 26
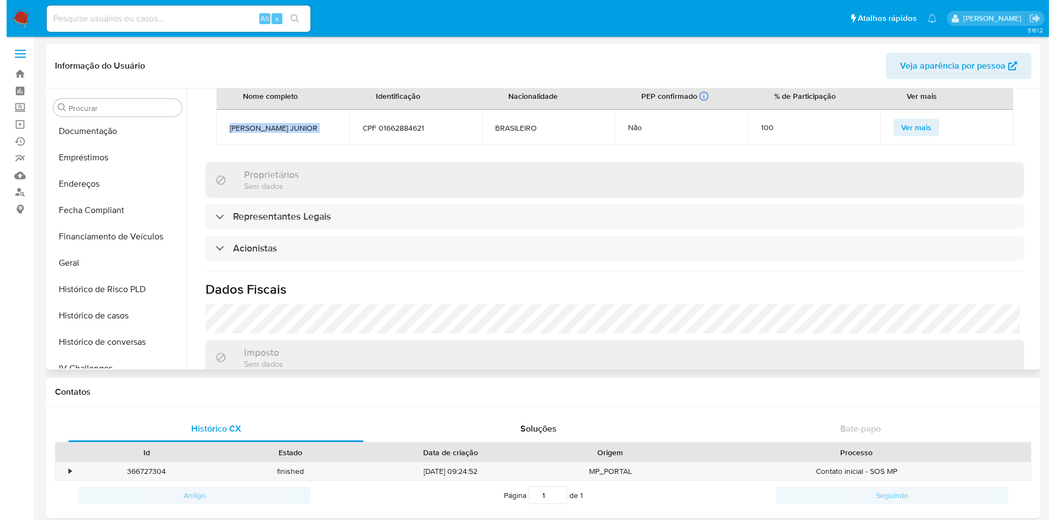
scroll to position [0, 0]
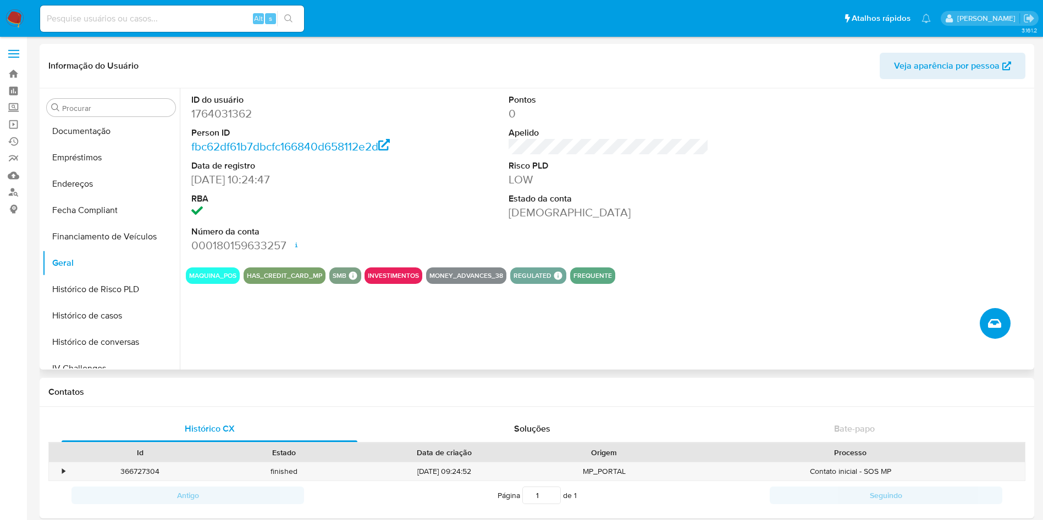
click at [998, 315] on button "Criar caso manual" at bounding box center [994, 323] width 31 height 31
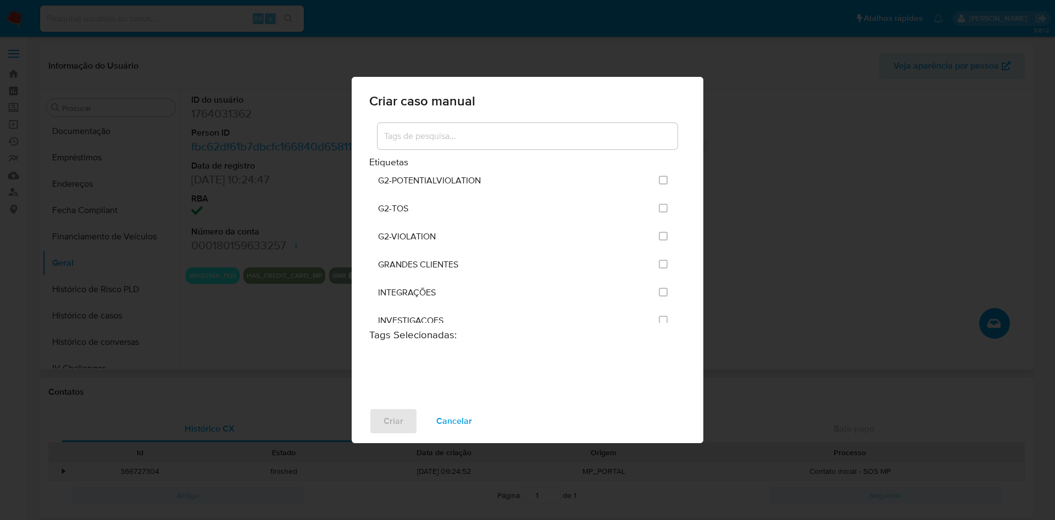
scroll to position [907, 0]
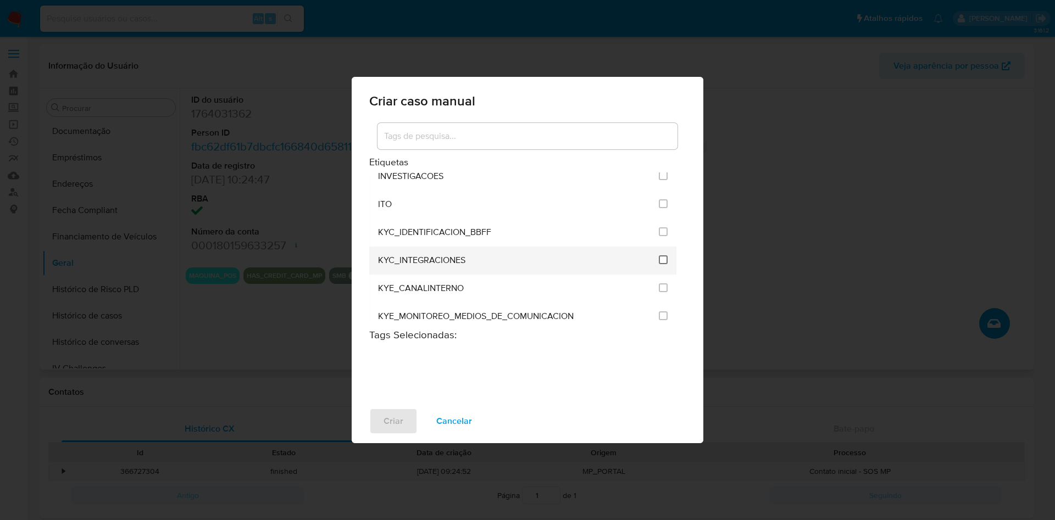
click at [659, 264] on span at bounding box center [663, 260] width 9 height 9
click at [662, 265] on span at bounding box center [663, 260] width 9 height 13
click at [661, 263] on input "2093" at bounding box center [663, 260] width 9 height 9
checkbox input "true"
click at [408, 411] on button "Criar" at bounding box center [393, 421] width 48 height 26
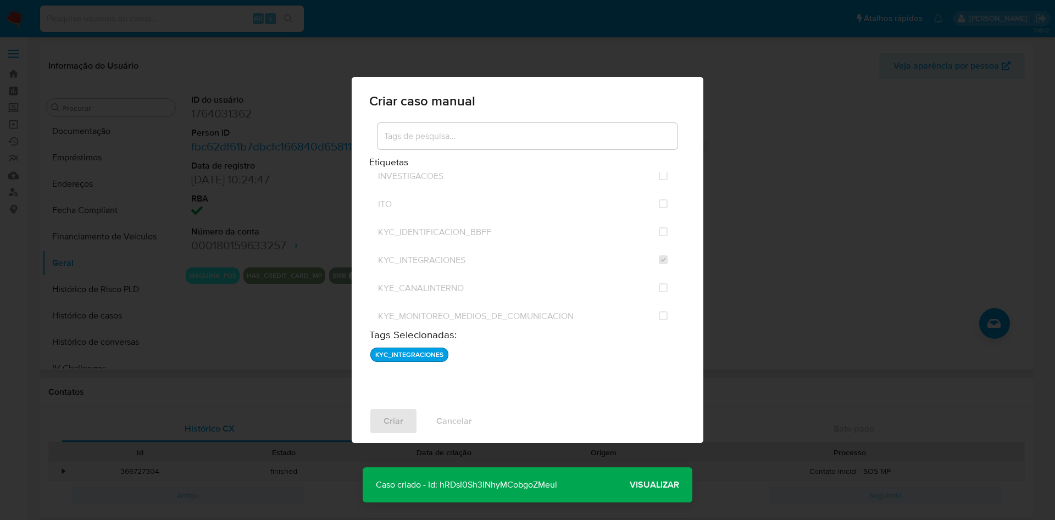
click at [665, 485] on span "Visualizar" at bounding box center [654, 485] width 49 height 0
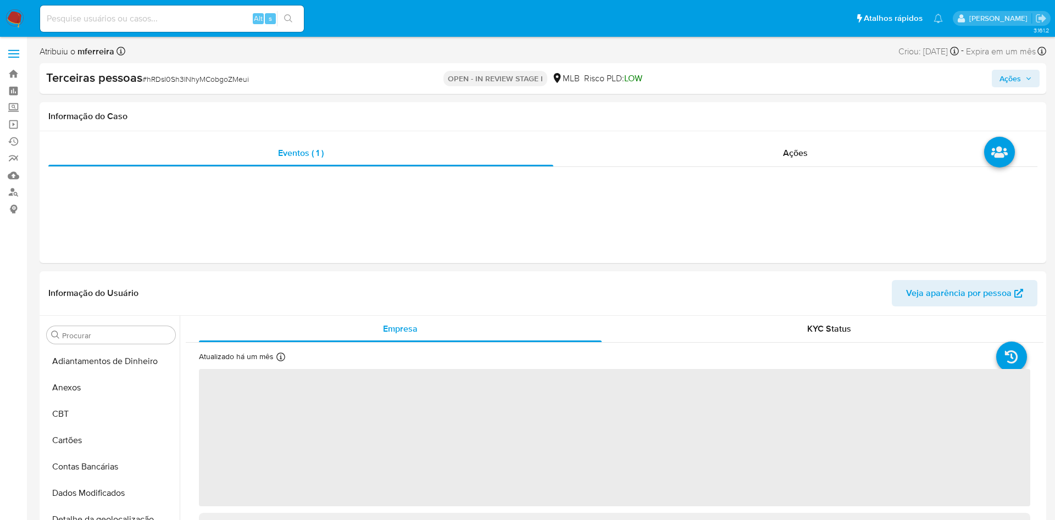
select select "10"
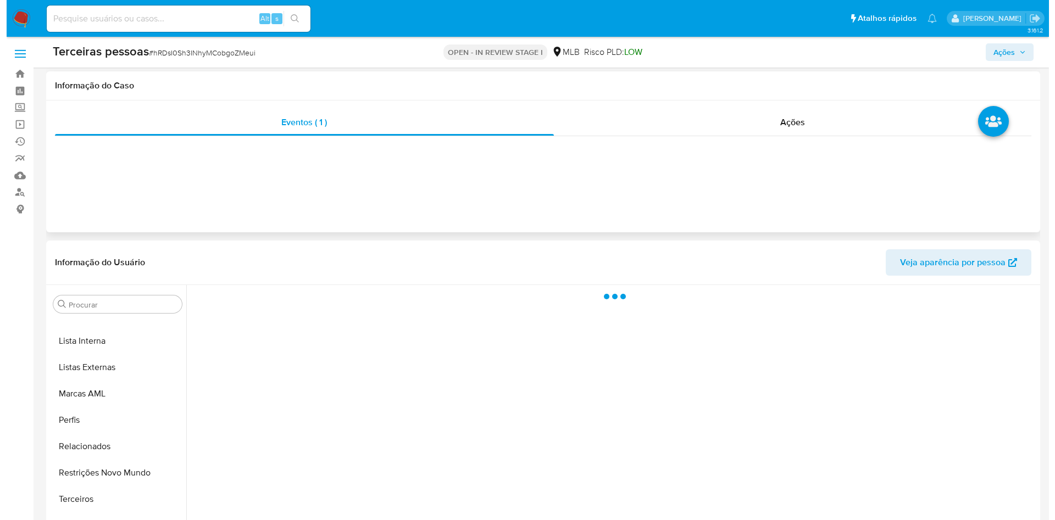
scroll to position [174, 0]
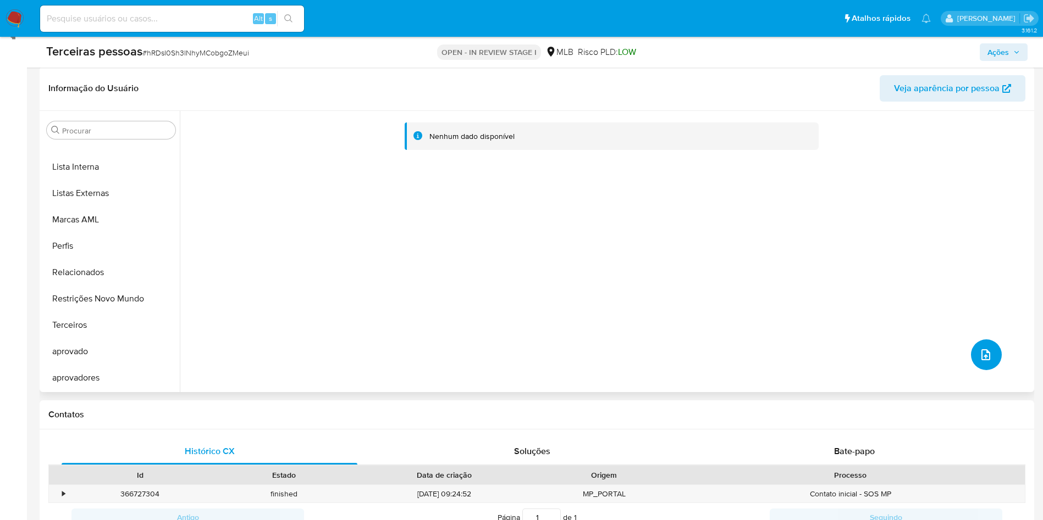
click at [991, 353] on button "upload-file" at bounding box center [986, 355] width 31 height 31
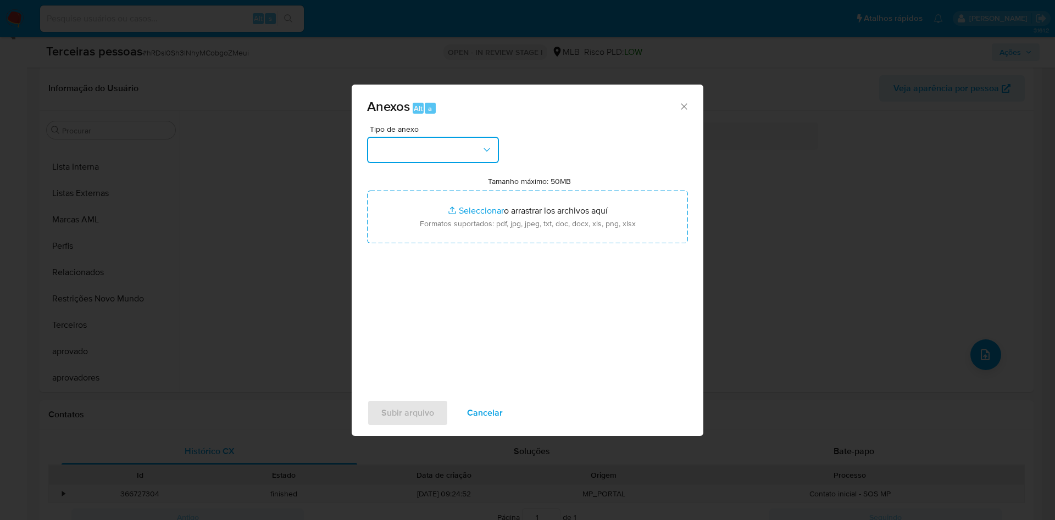
click at [441, 163] on button "button" at bounding box center [433, 150] width 132 height 26
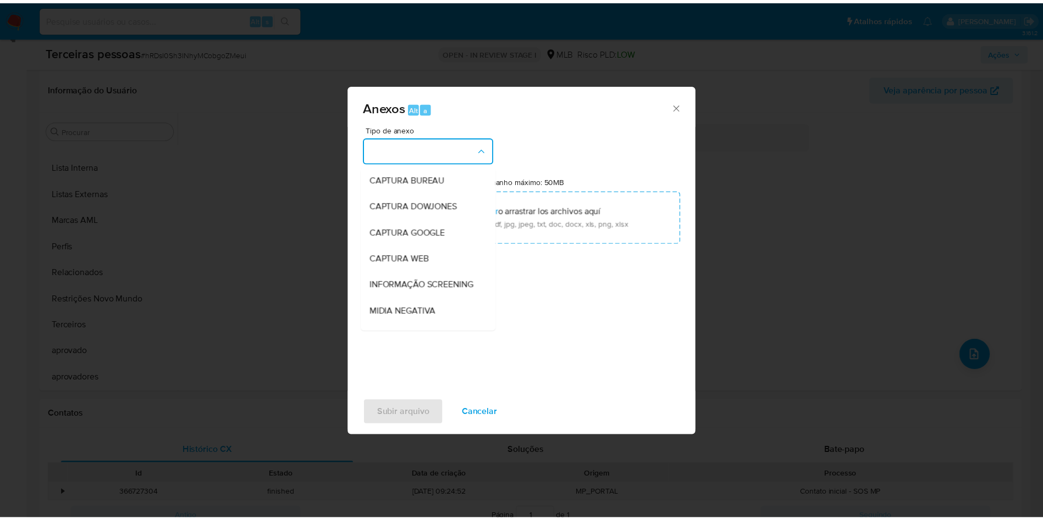
scroll to position [169, 0]
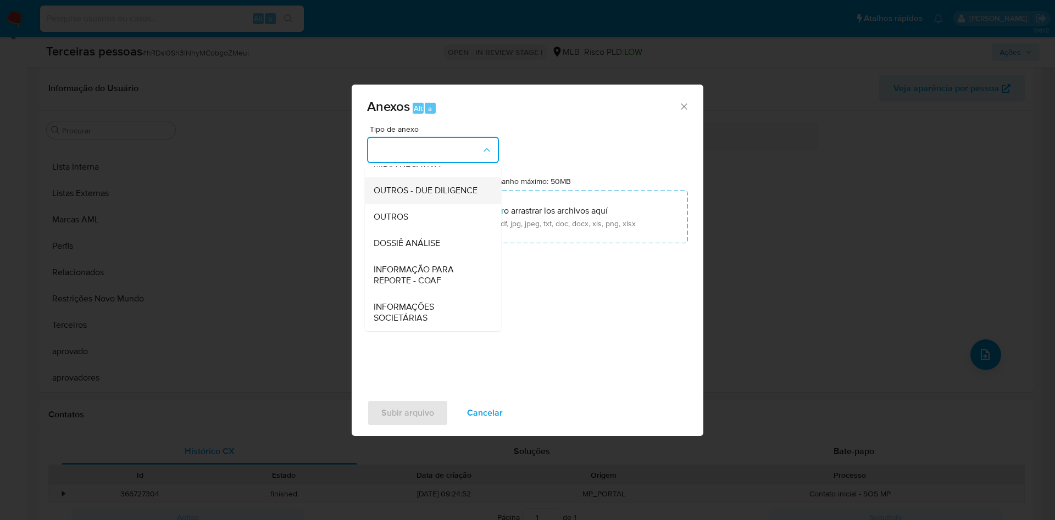
click at [404, 192] on span "OUTROS - DUE DILIGENCE" at bounding box center [426, 190] width 104 height 11
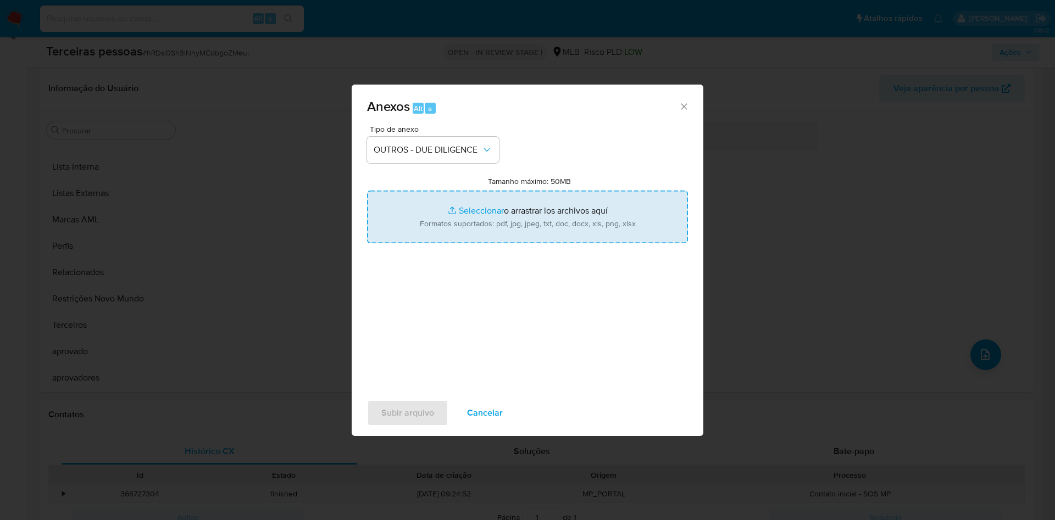
click at [450, 219] on input "Tamanho máximo: 50MB Seleccionar archivos" at bounding box center [527, 217] width 321 height 53
type input "C:\fakepath\s-RONALDO LUCARELLI JUNIOR.pdf"
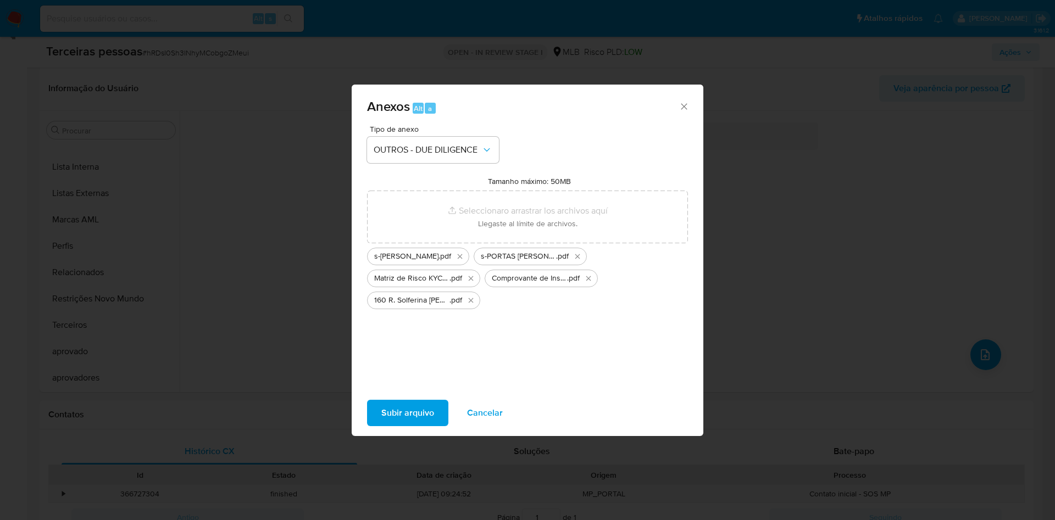
click at [428, 408] on span "Subir arquivo" at bounding box center [407, 413] width 53 height 24
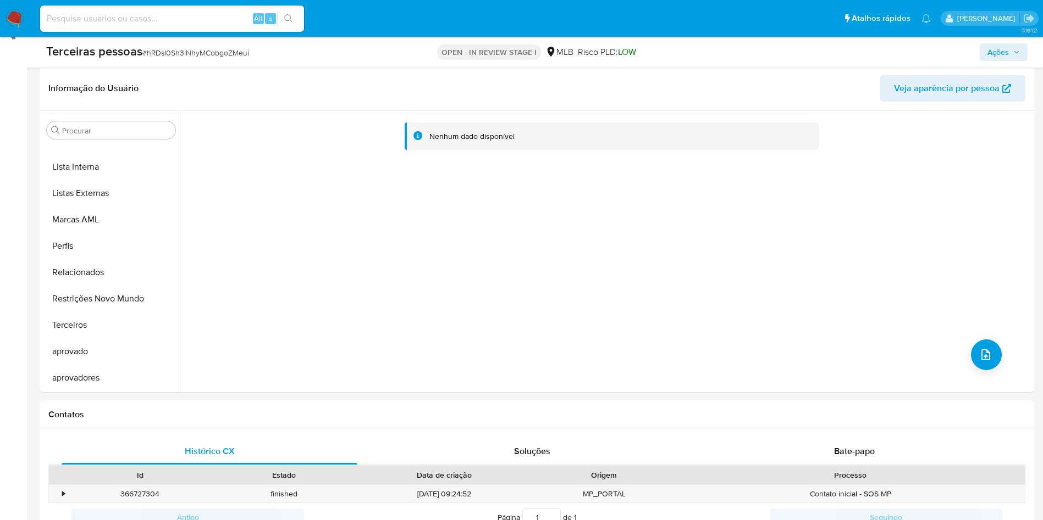
click at [1009, 50] on span "Ações" at bounding box center [1003, 52] width 32 height 15
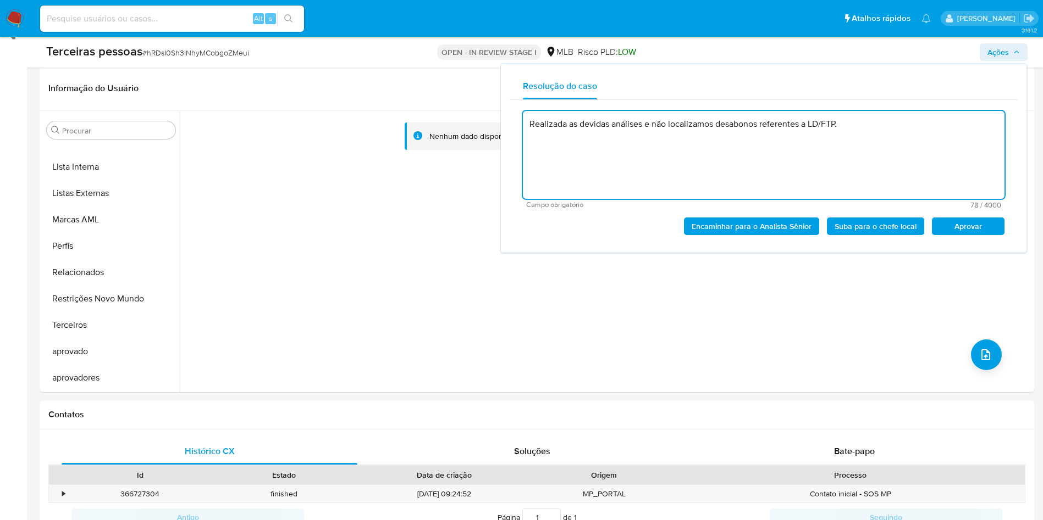
click at [993, 219] on span "Aprovar" at bounding box center [967, 226] width 57 height 15
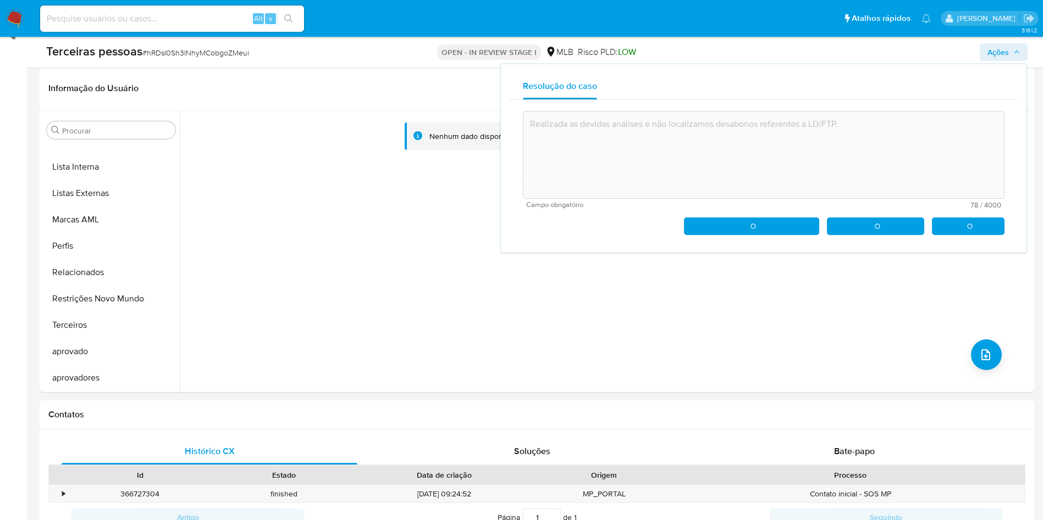
type textarea "Realizada as devidas análises e não localizamos desabonos referentes a LD/FTP."
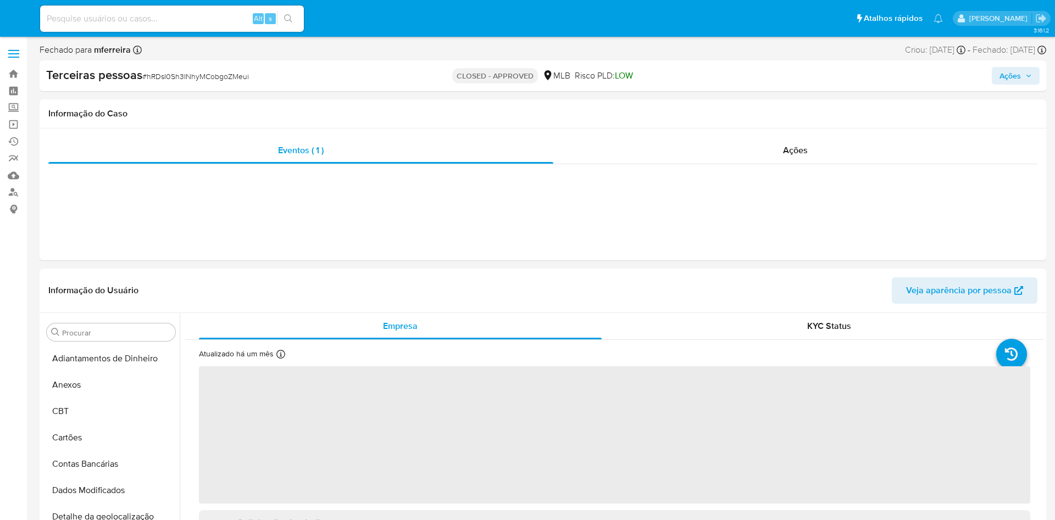
select select "10"
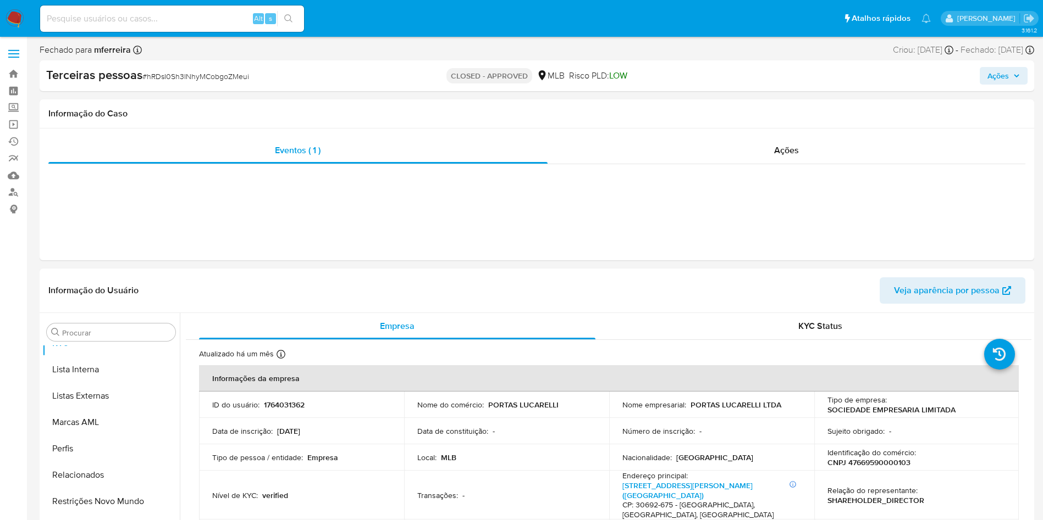
scroll to position [596, 0]
click at [207, 23] on input at bounding box center [172, 19] width 264 height 14
paste input "1929260724"
type input "1929260724"
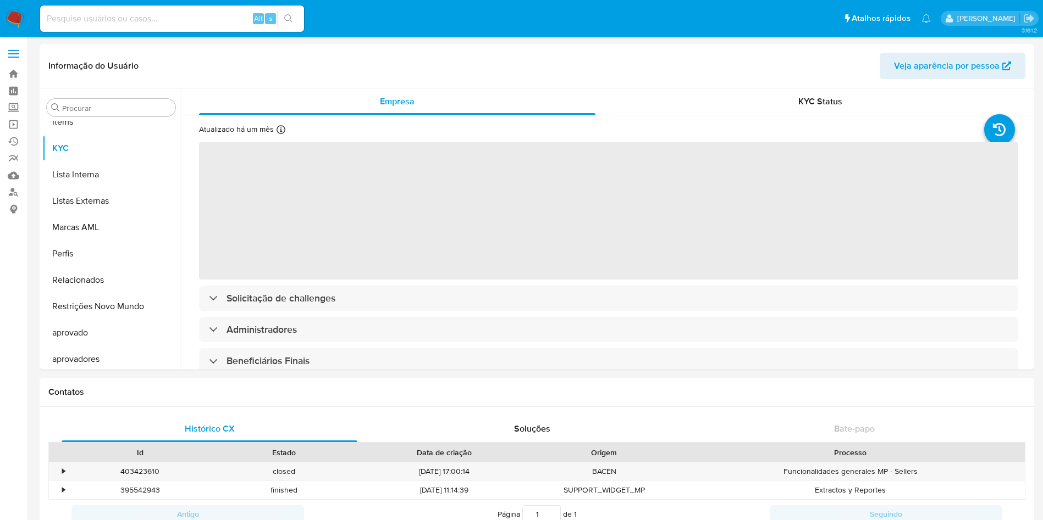
scroll to position [570, 0]
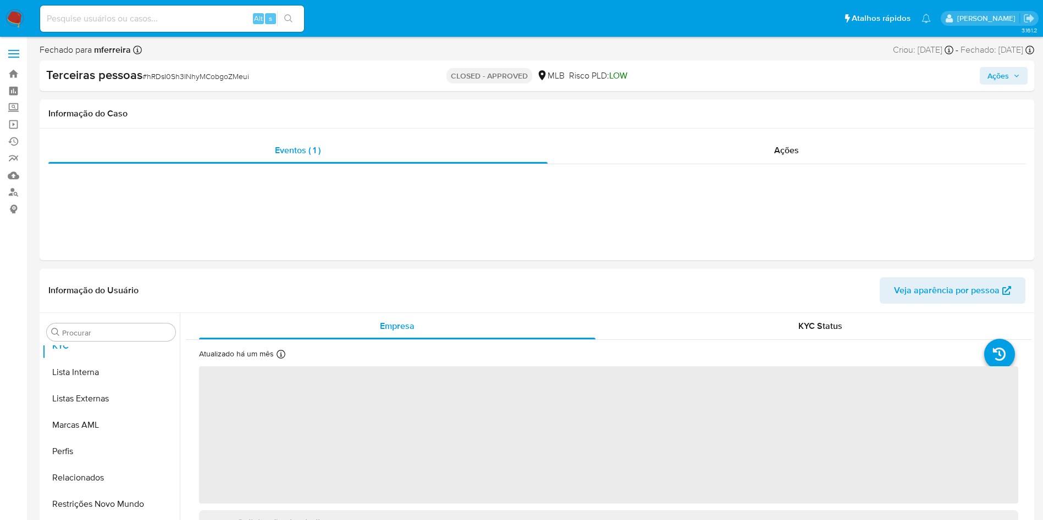
scroll to position [596, 0]
select select "10"
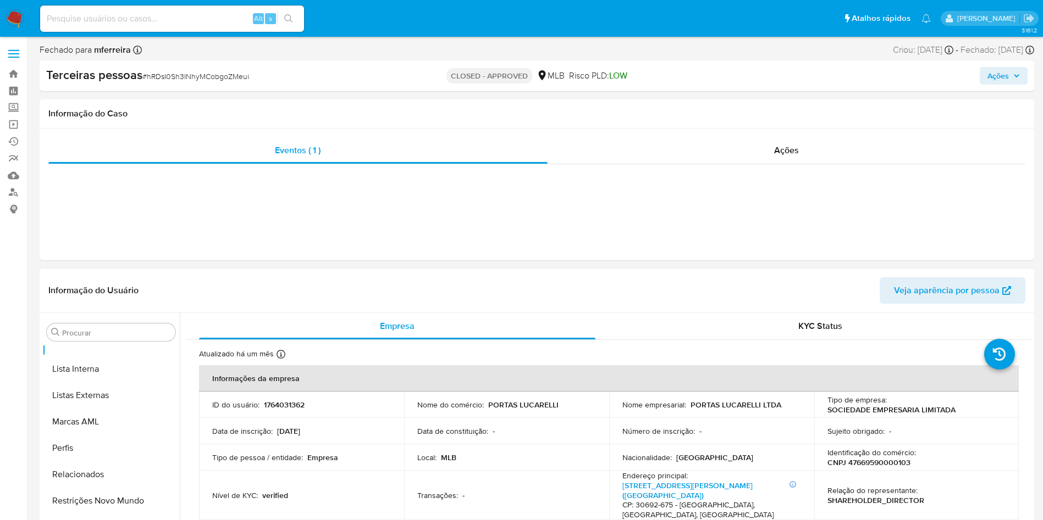
click at [875, 464] on p "CNPJ 47669590000103" at bounding box center [868, 463] width 83 height 10
copy p "47669590000103"
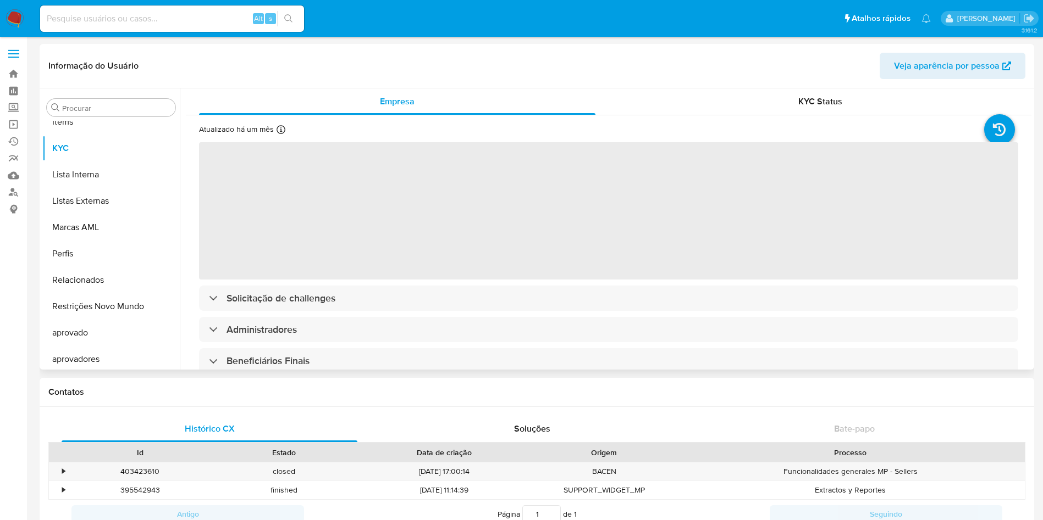
scroll to position [570, 0]
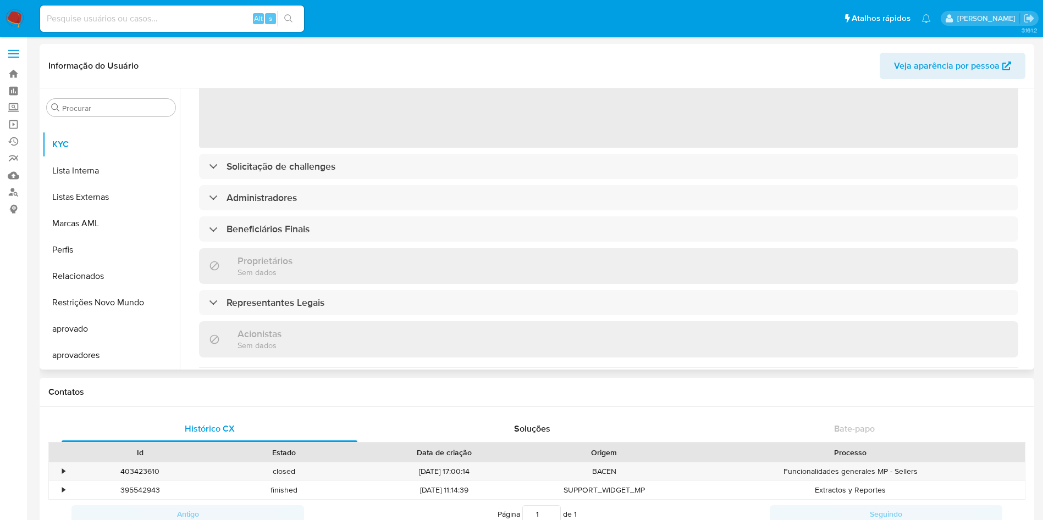
select select "10"
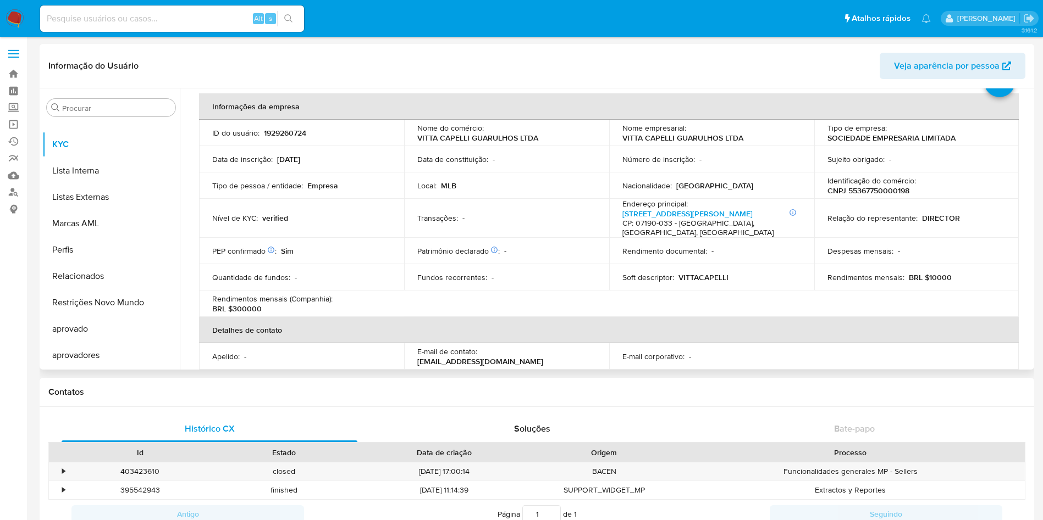
scroll to position [330, 0]
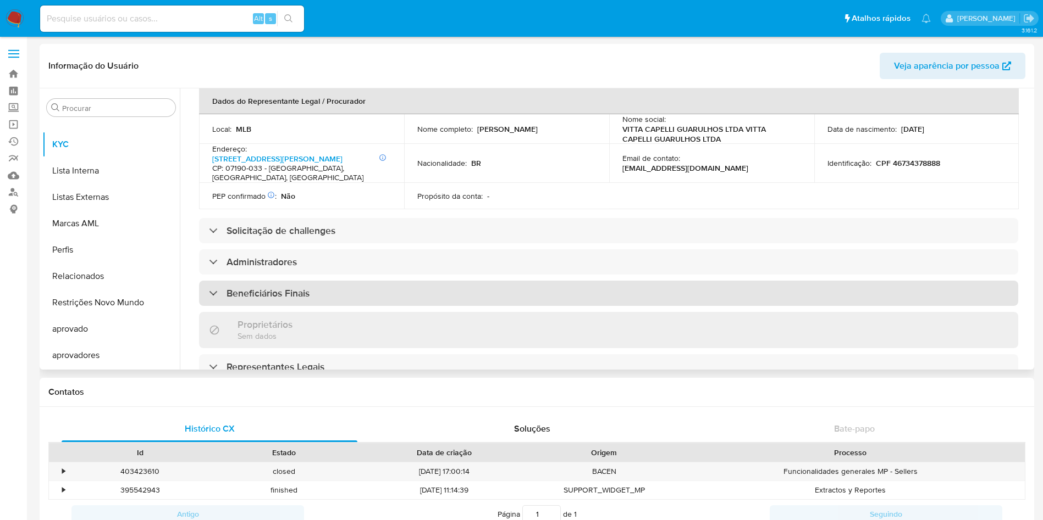
click at [281, 287] on h3 "Beneficiários Finais" at bounding box center [267, 293] width 83 height 12
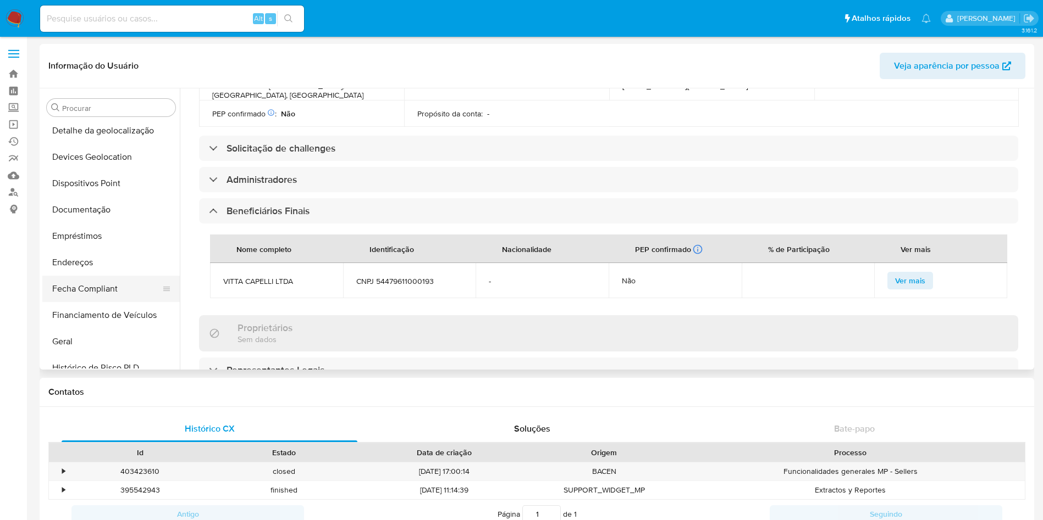
scroll to position [75, 0]
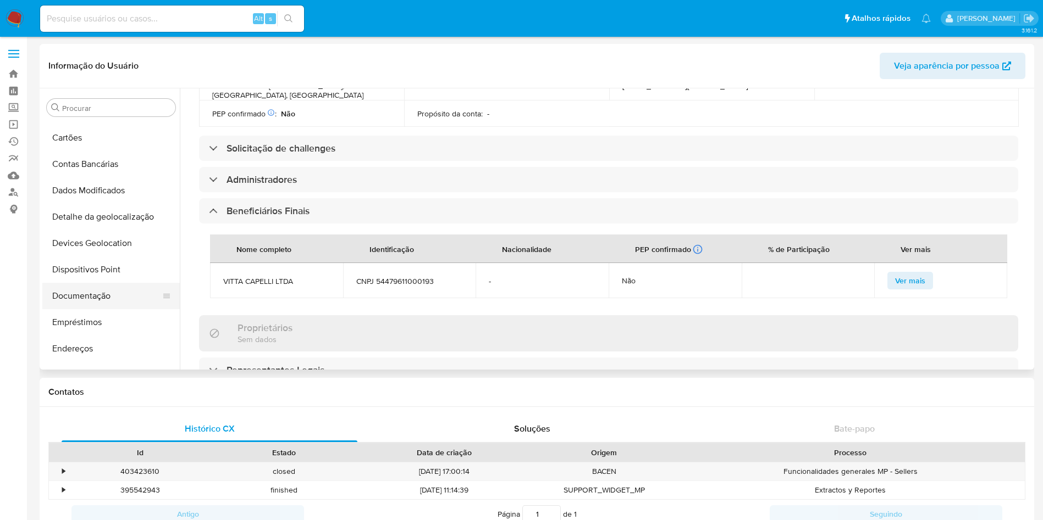
click at [96, 303] on button "Documentação" at bounding box center [106, 296] width 129 height 26
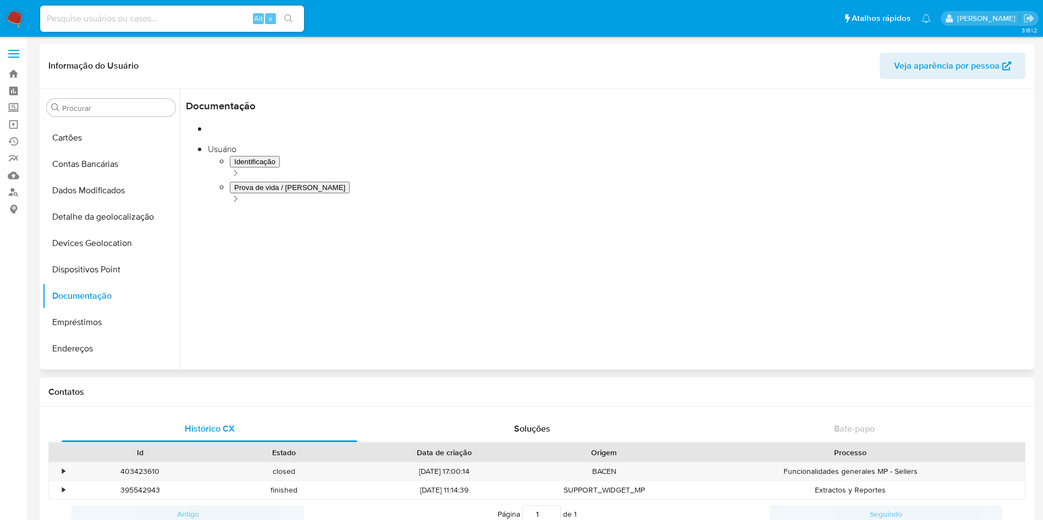
scroll to position [487, 0]
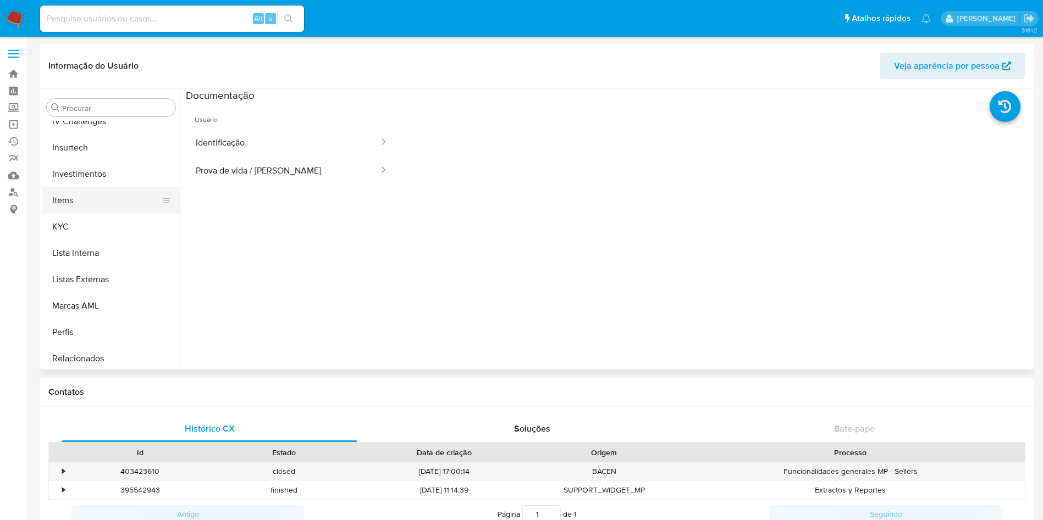
click at [92, 212] on button "Items" at bounding box center [106, 200] width 129 height 26
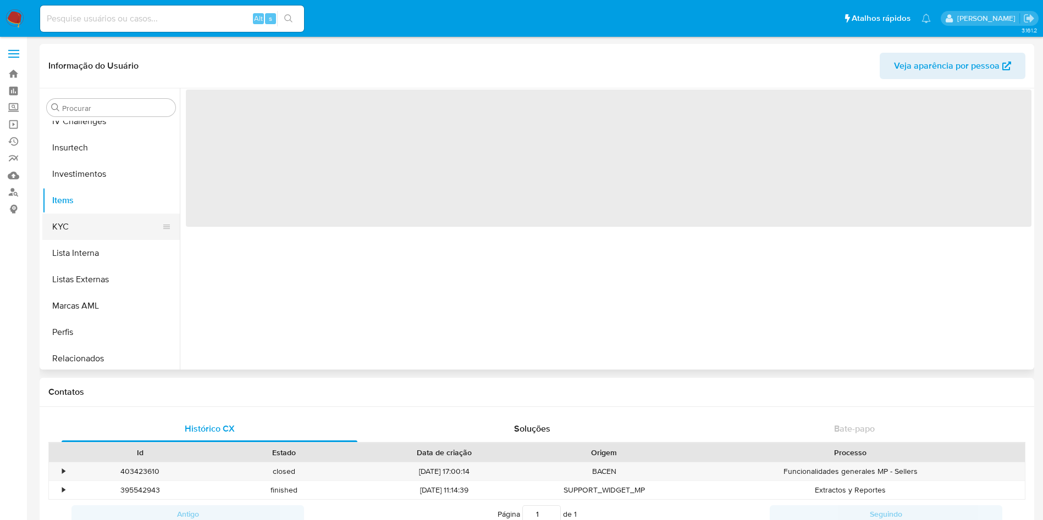
click at [95, 219] on button "KYC" at bounding box center [106, 227] width 129 height 26
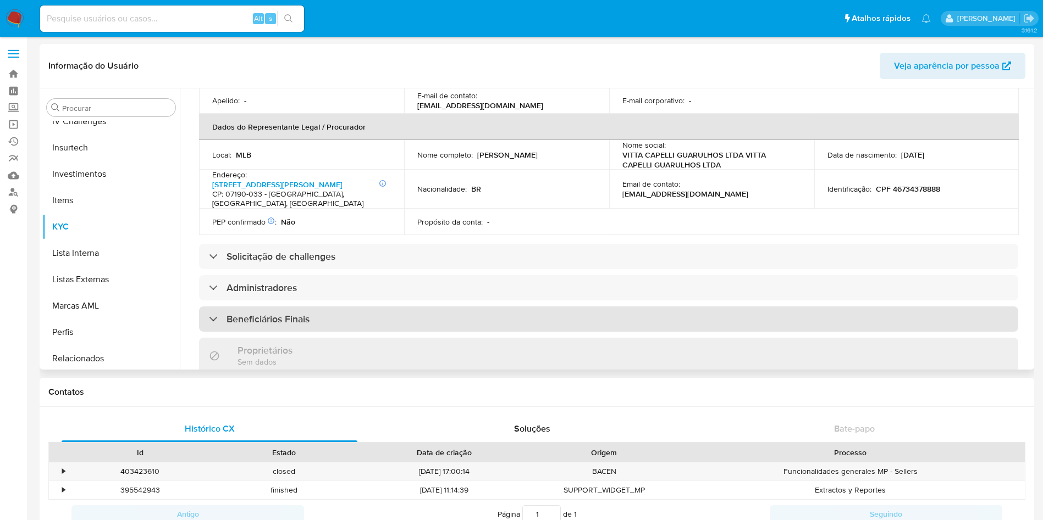
scroll to position [330, 0]
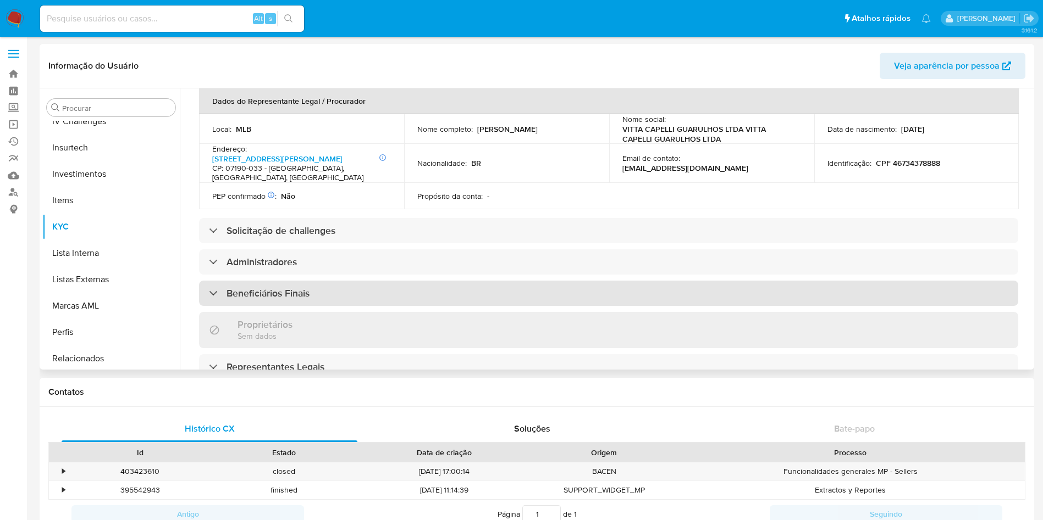
click at [288, 287] on h3 "Beneficiários Finais" at bounding box center [267, 293] width 83 height 12
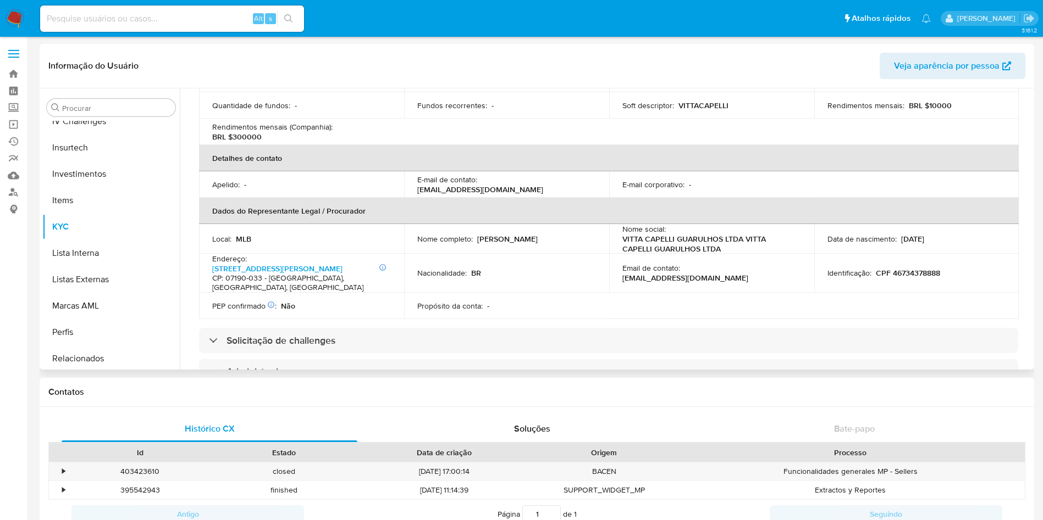
scroll to position [0, 0]
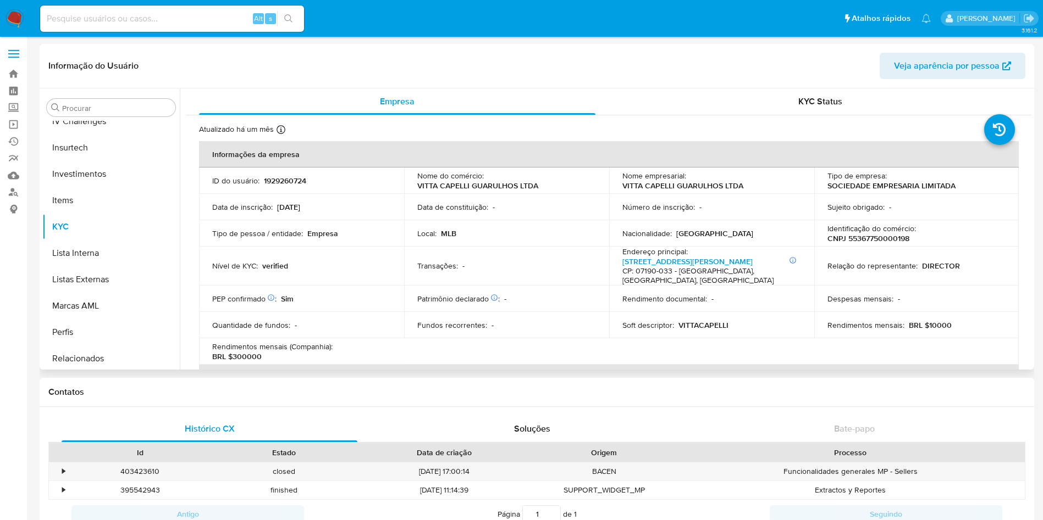
click at [886, 242] on p "CNPJ 55367750000198" at bounding box center [868, 239] width 82 height 10
click at [885, 242] on p "CNPJ 55367750000198" at bounding box center [868, 239] width 82 height 10
copy p "55367750000198"
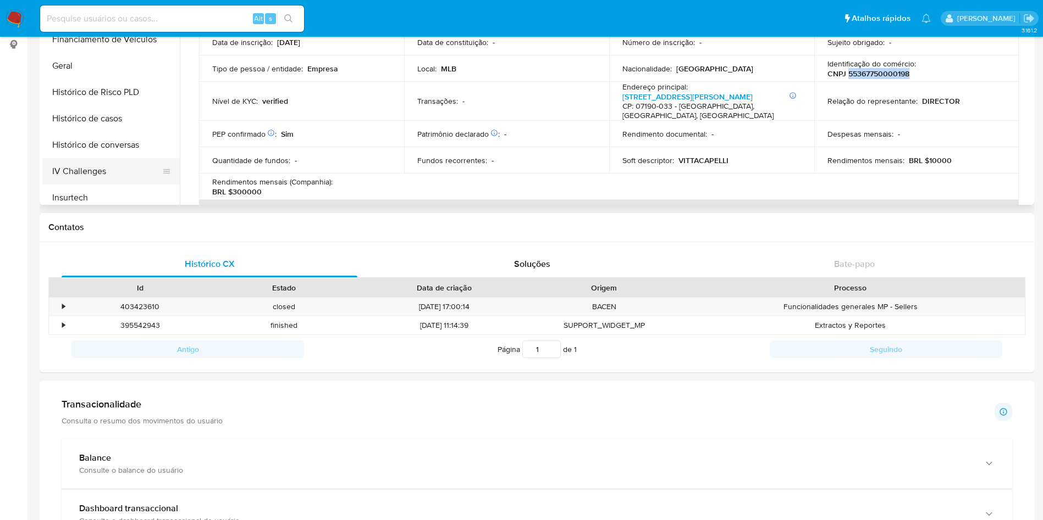
scroll to position [323, 0]
click at [91, 56] on button "Histórico de casos" at bounding box center [106, 69] width 129 height 26
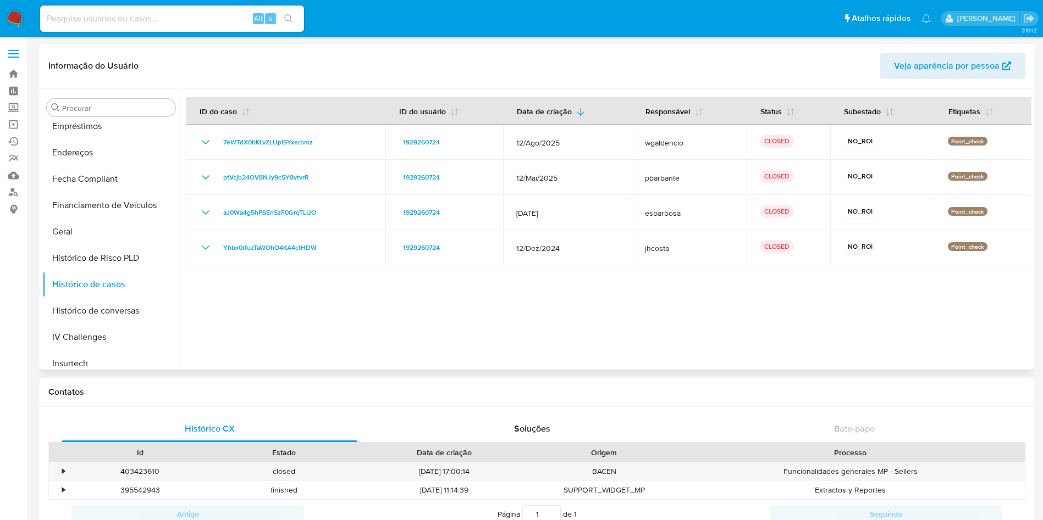
scroll to position [495, 0]
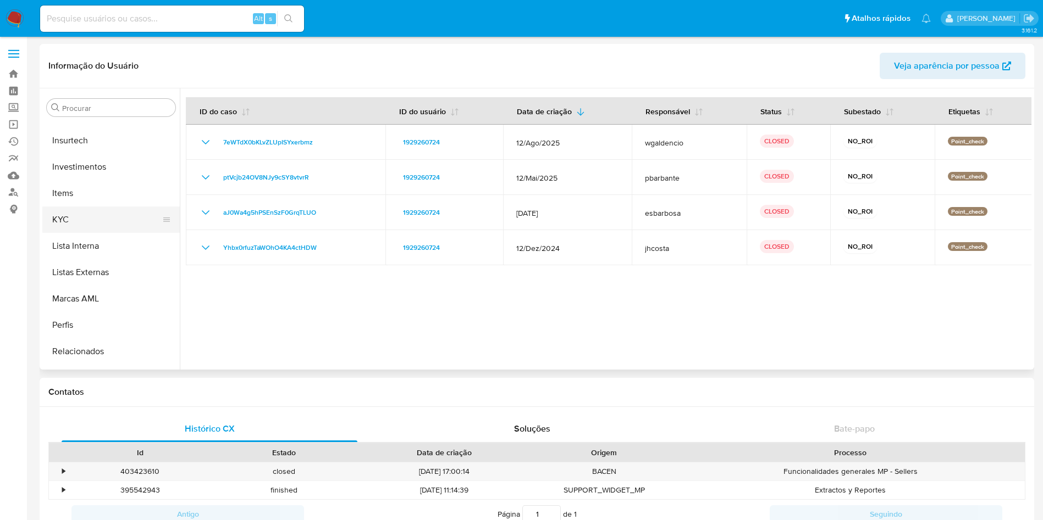
click at [115, 211] on button "KYC" at bounding box center [106, 220] width 129 height 26
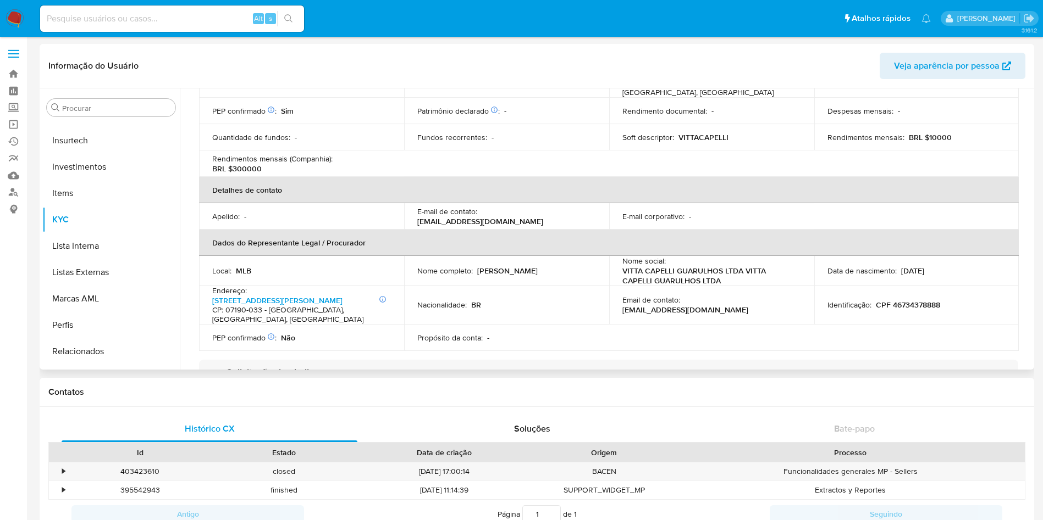
scroll to position [330, 0]
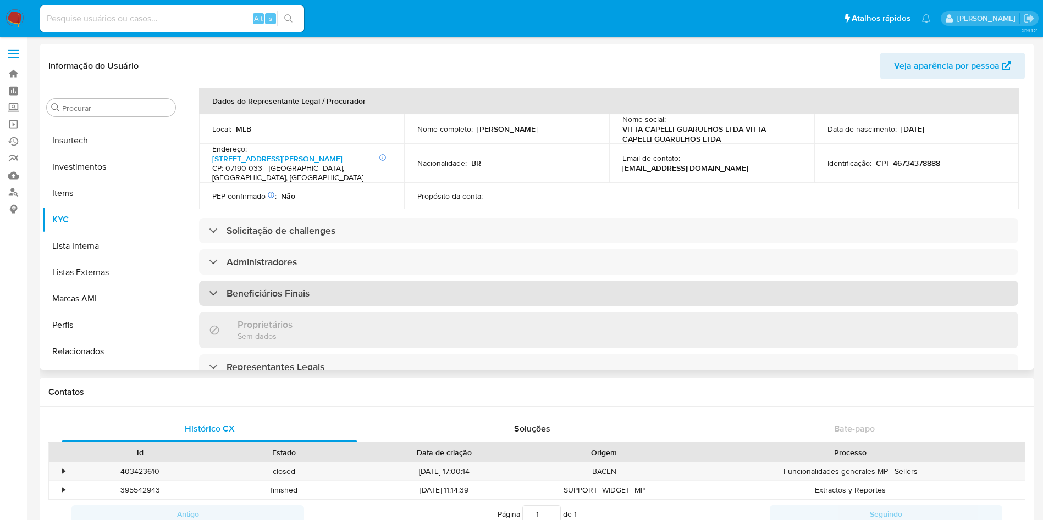
click at [289, 287] on h3 "Beneficiários Finais" at bounding box center [267, 293] width 83 height 12
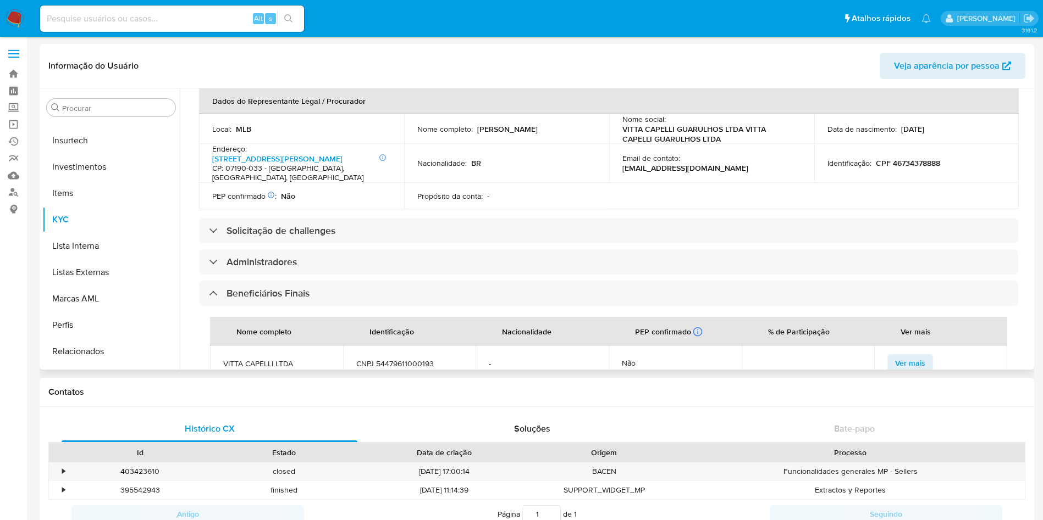
click at [260, 350] on td "VITTA CAPELLI LTDA" at bounding box center [276, 363] width 133 height 35
copy span "VITTA CAPELLI LTDA"
click at [286, 359] on span "VITTA CAPELLI LTDA" at bounding box center [276, 364] width 107 height 10
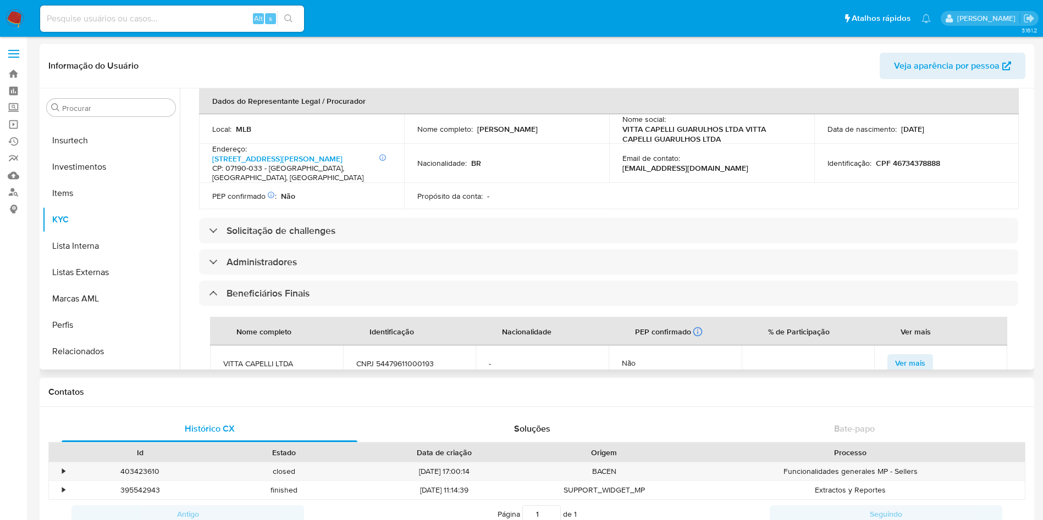
click at [292, 359] on span "VITTA CAPELLI LTDA" at bounding box center [276, 364] width 107 height 10
copy span "VITTA CAPELLI LTDA"
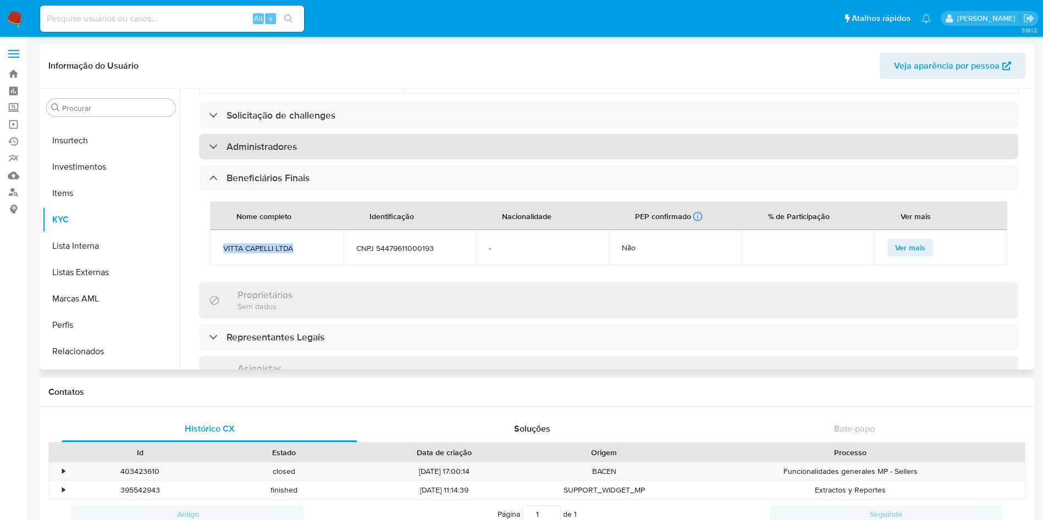
scroll to position [446, 0]
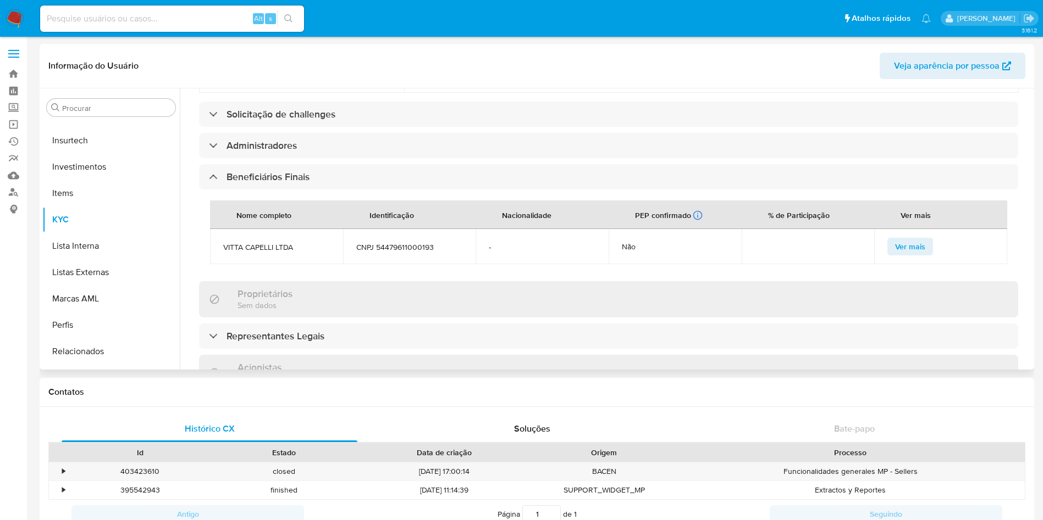
click at [379, 229] on td "CNPJ 54479611000193" at bounding box center [409, 246] width 133 height 35
copy span "54479611000193"
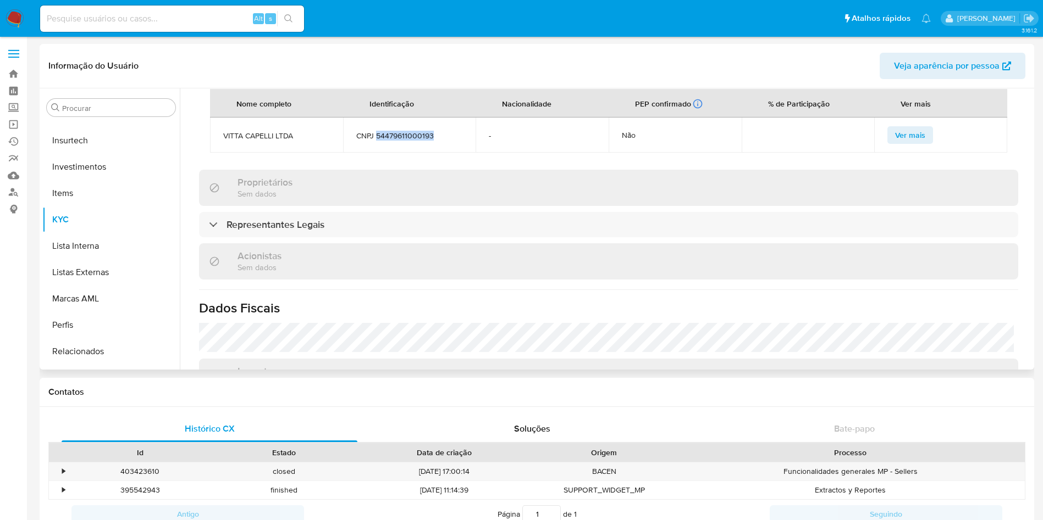
scroll to position [611, 0]
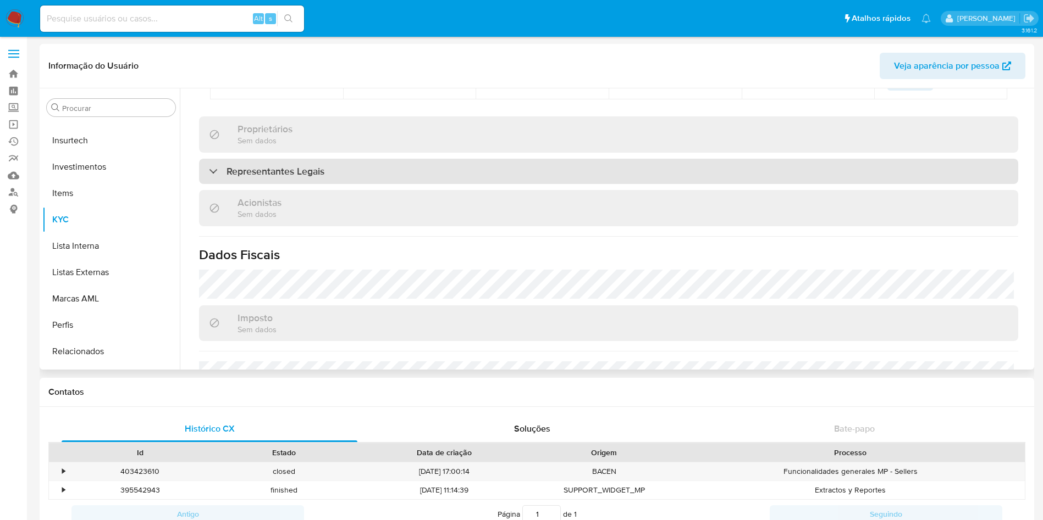
click at [279, 165] on h3 "Representantes Legais" at bounding box center [275, 171] width 98 height 12
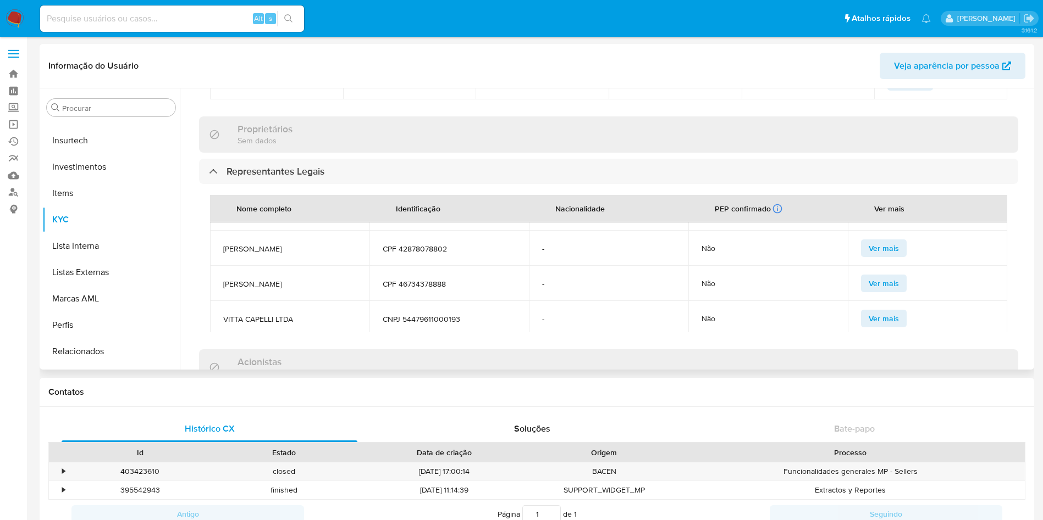
scroll to position [42, 0]
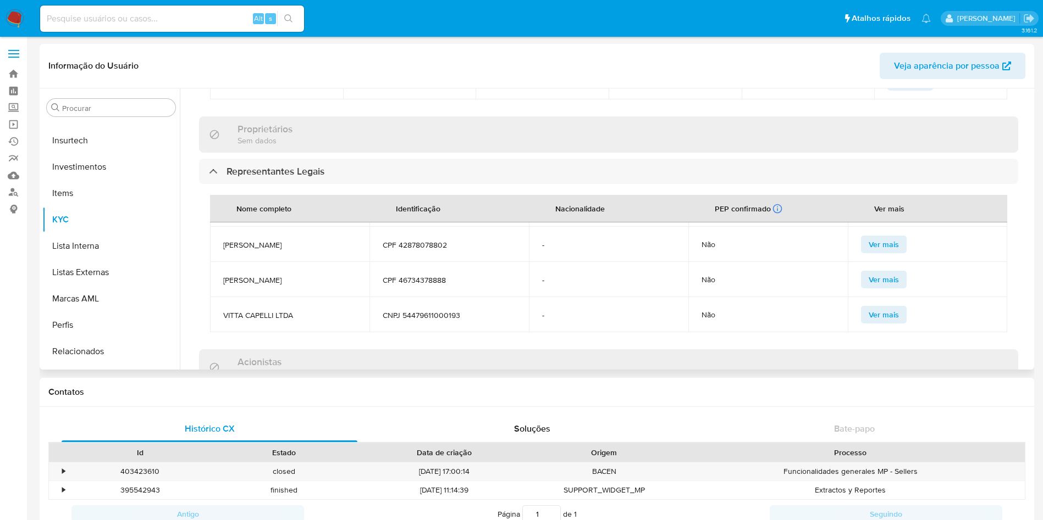
click at [280, 240] on span "GABRIEL GONCALVES BORTOLAZI" at bounding box center [289, 245] width 133 height 10
copy span "GABRIEL GONCALVES BORTOLAZI"
click at [285, 275] on span "ISABELLA BONFIM BRAZ PESSOA" at bounding box center [289, 280] width 133 height 10
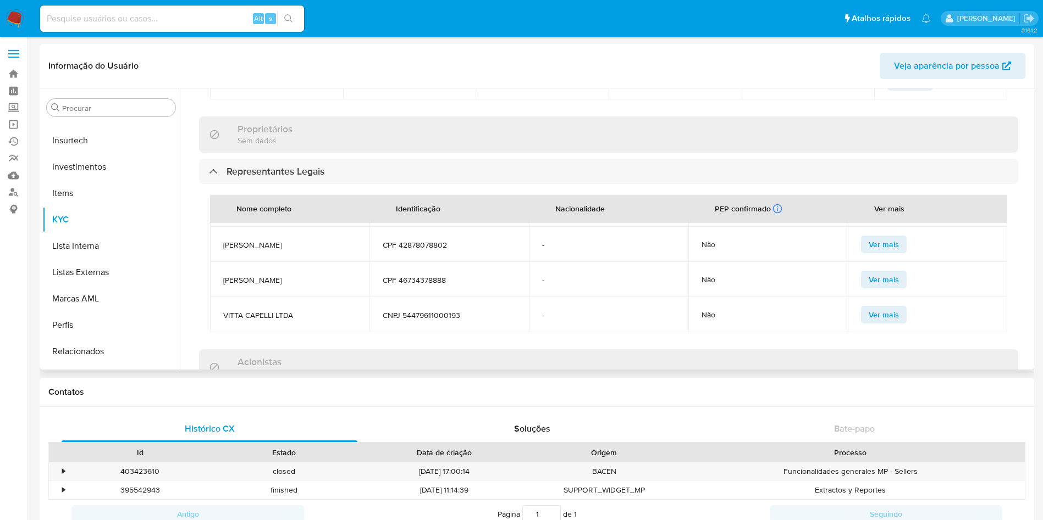
click at [285, 275] on span "ISABELLA BONFIM BRAZ PESSOA" at bounding box center [289, 280] width 133 height 10
copy span "ISABELLA BONFIM BRAZ PESSOA"
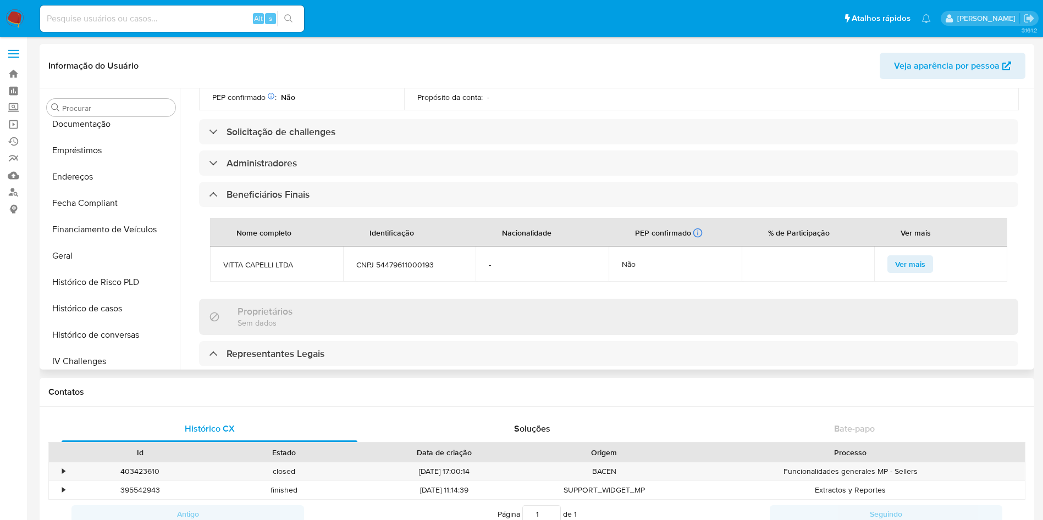
scroll to position [342, 0]
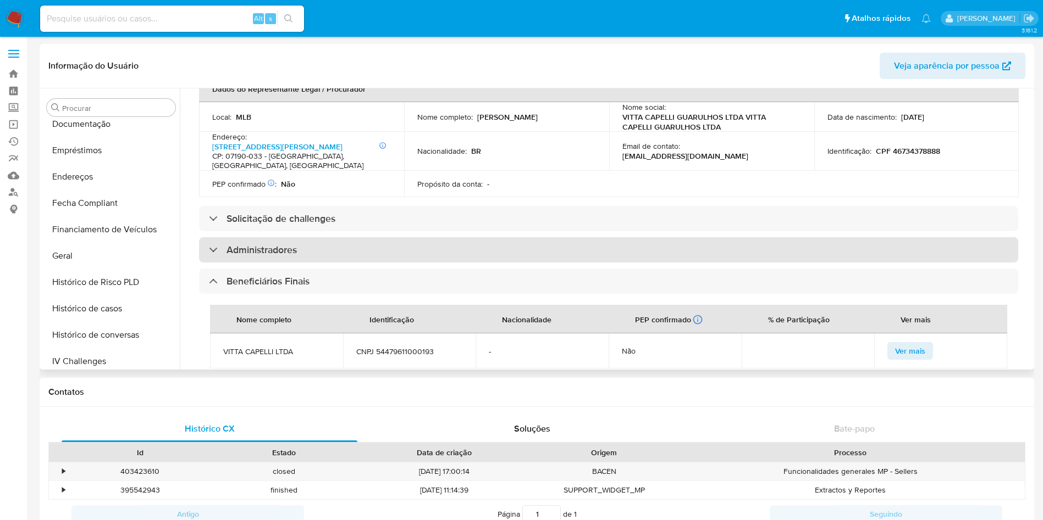
click at [296, 244] on h3 "Administradores" at bounding box center [261, 250] width 70 height 12
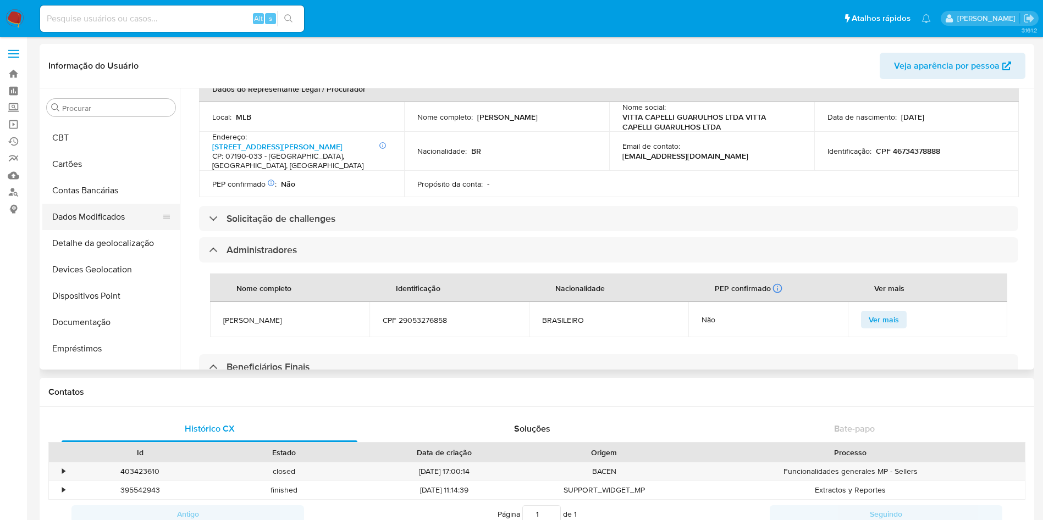
scroll to position [82, 0]
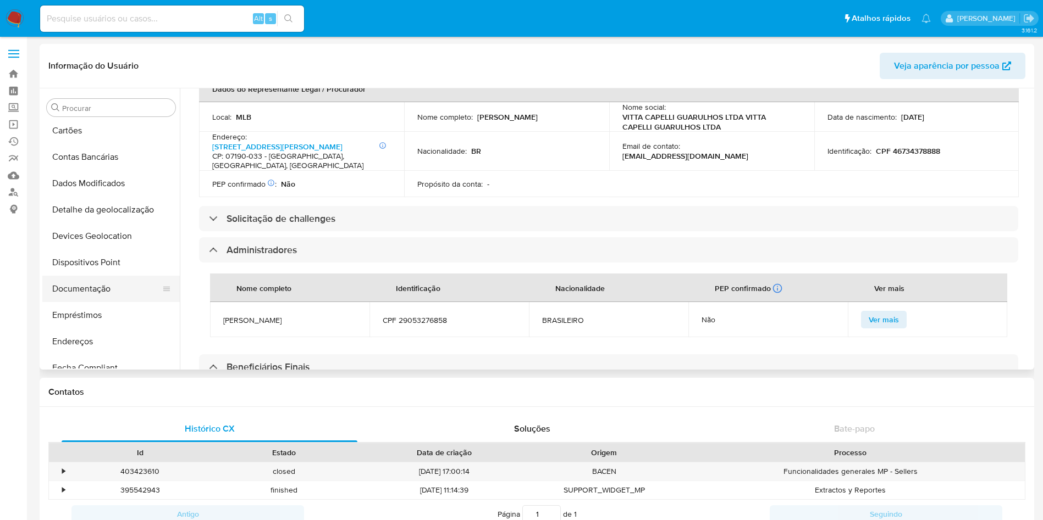
click at [119, 296] on button "Documentação" at bounding box center [106, 289] width 129 height 26
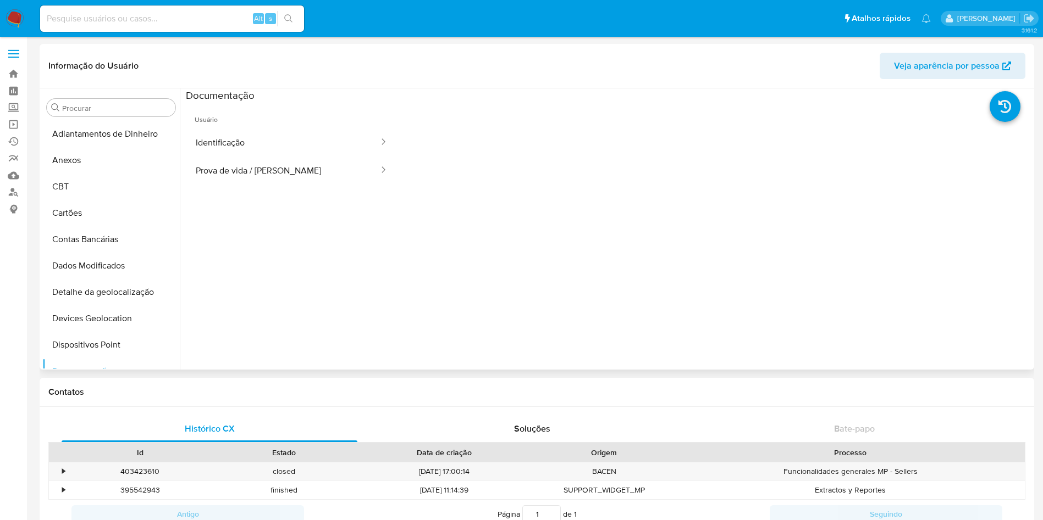
scroll to position [247, 0]
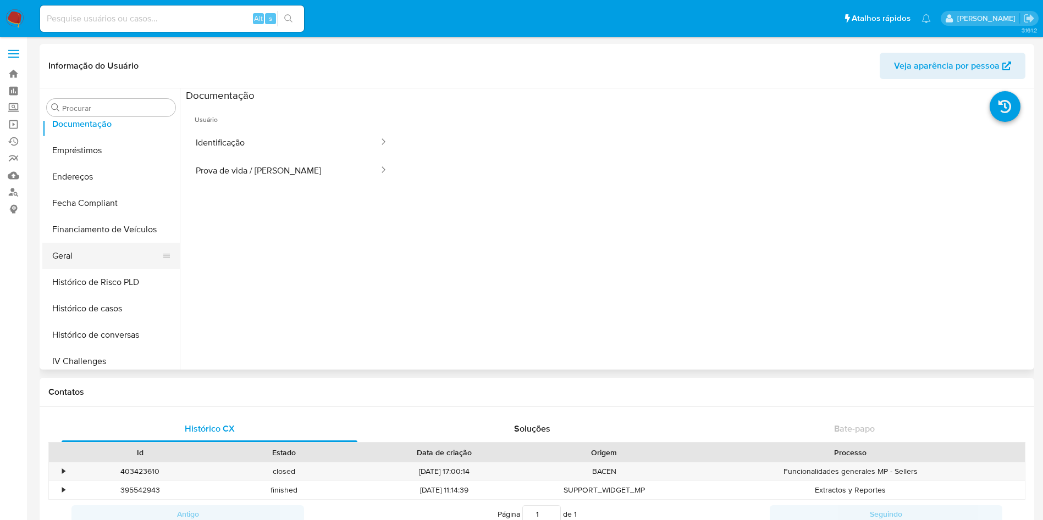
click at [116, 262] on button "Geral" at bounding box center [106, 256] width 129 height 26
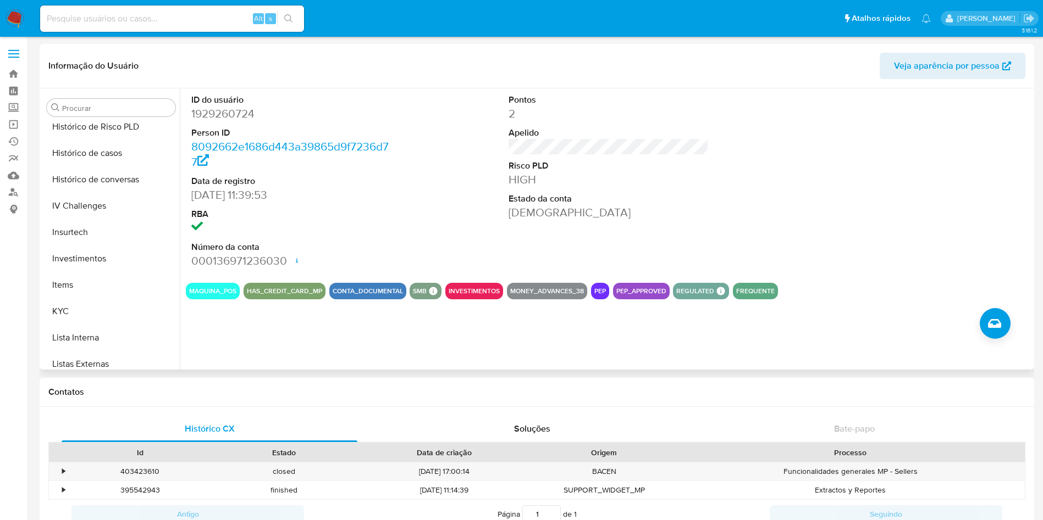
scroll to position [570, 0]
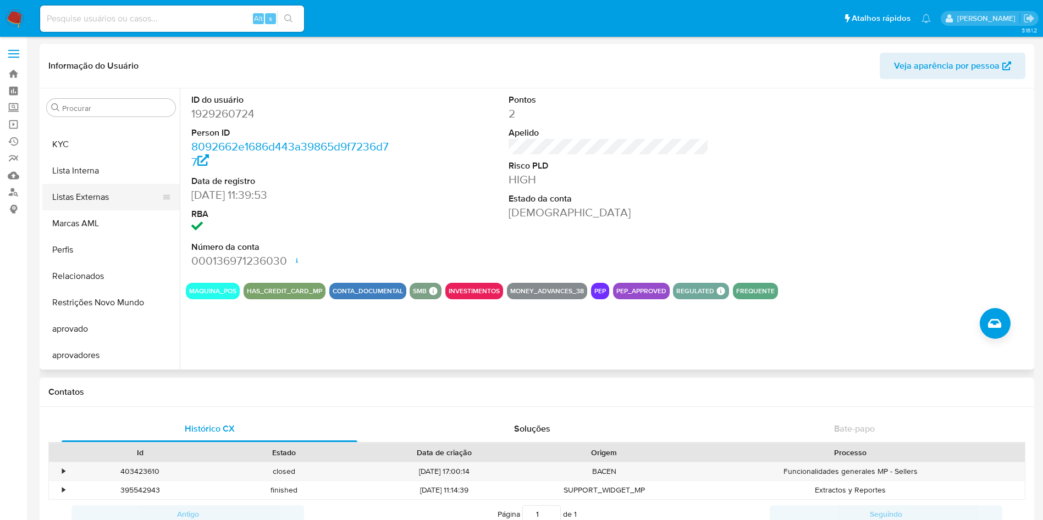
click at [84, 197] on button "Listas Externas" at bounding box center [106, 197] width 129 height 26
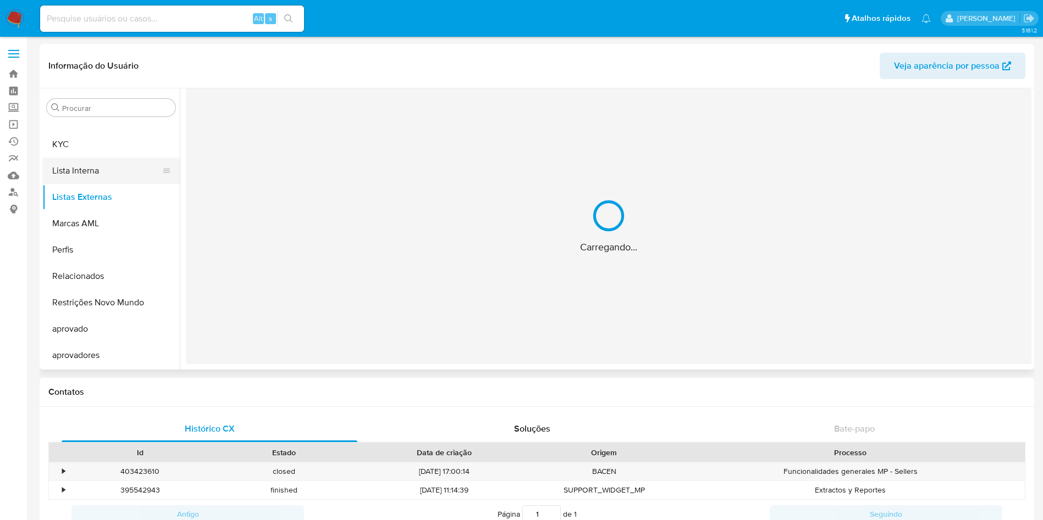
click at [96, 163] on button "Lista Interna" at bounding box center [106, 171] width 129 height 26
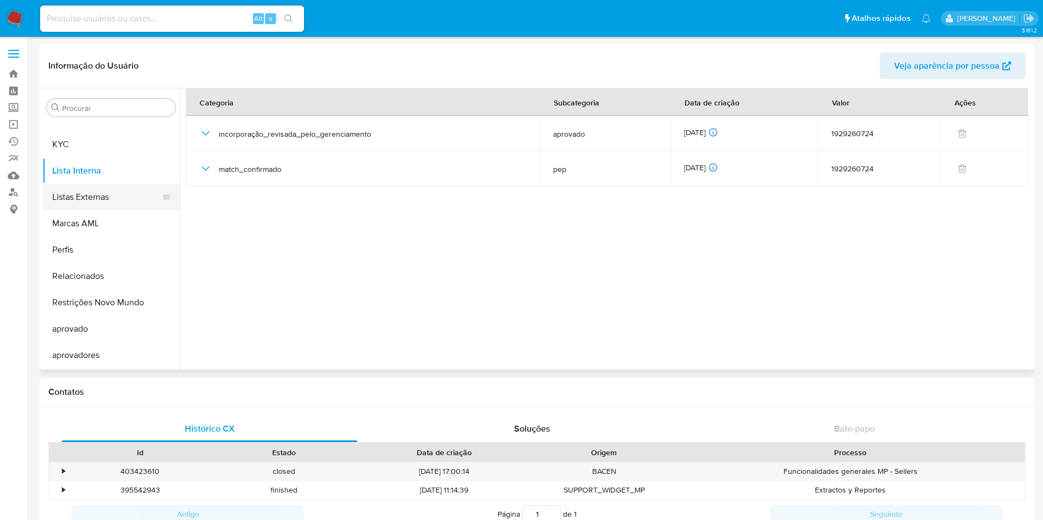
click at [119, 197] on button "Listas Externas" at bounding box center [106, 197] width 129 height 26
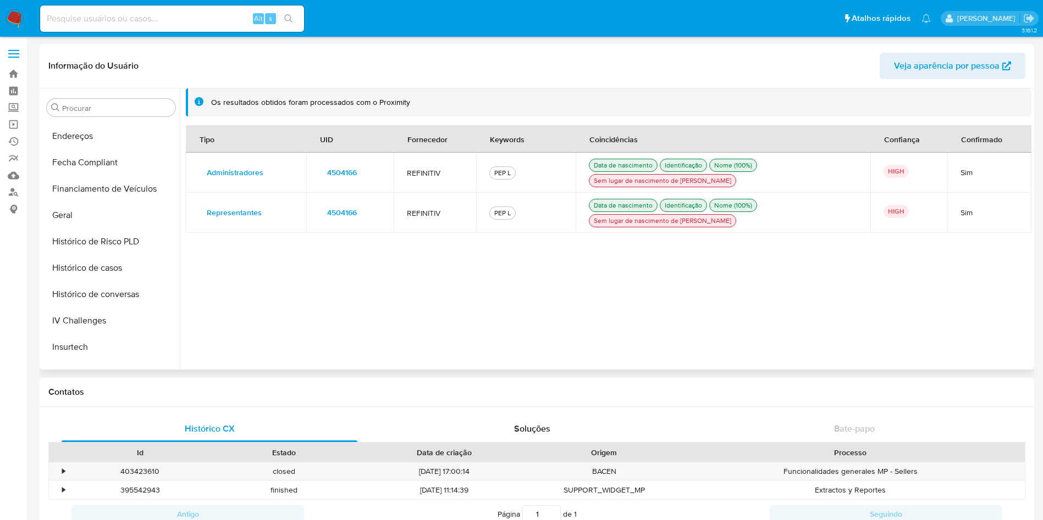
scroll to position [495, 0]
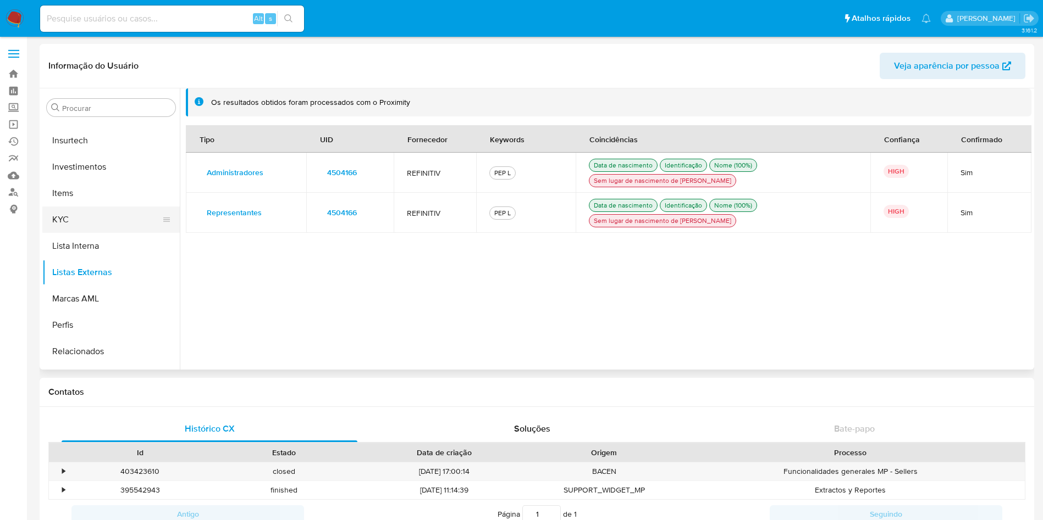
click at [101, 226] on button "KYC" at bounding box center [106, 220] width 129 height 26
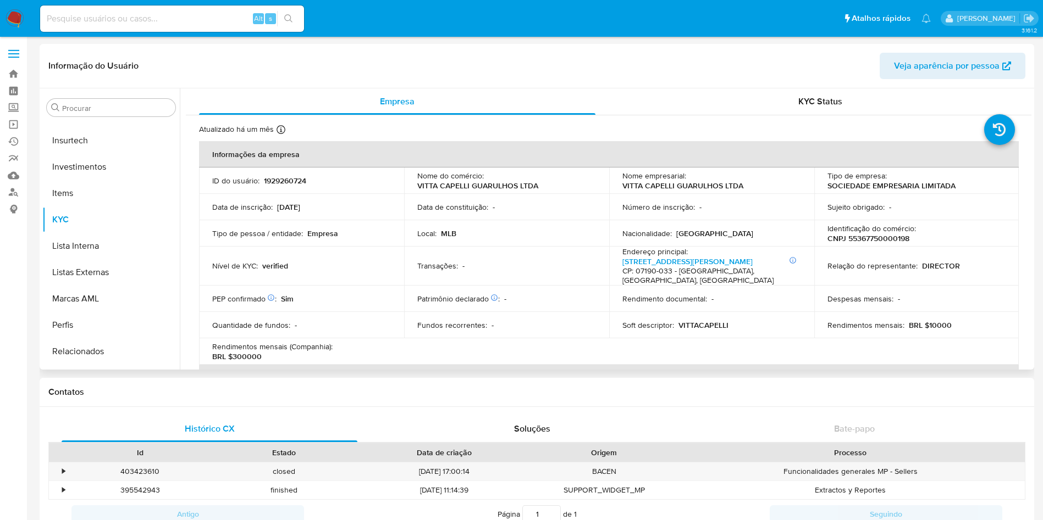
click at [881, 241] on p "CNPJ 55367750000198" at bounding box center [868, 239] width 82 height 10
copy p "55367750000198"
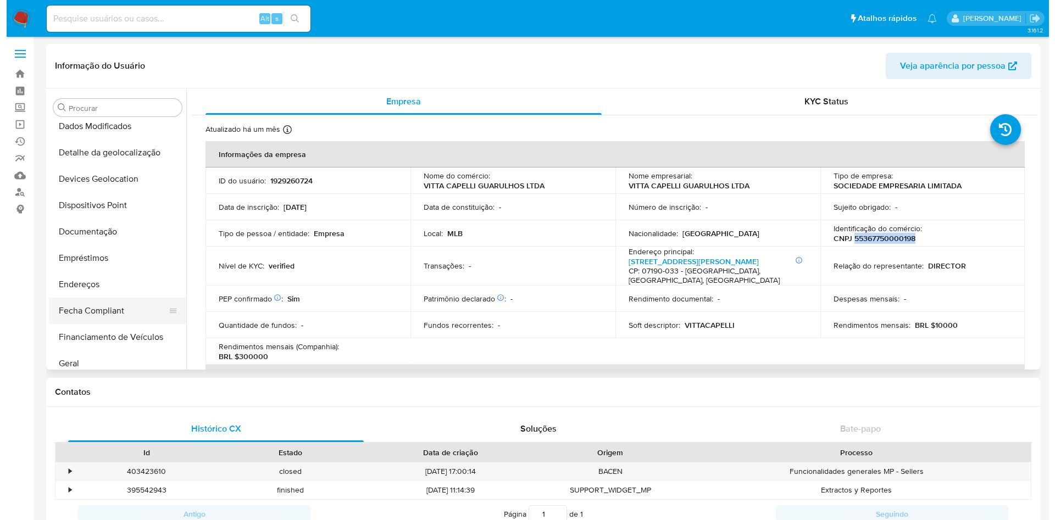
scroll to position [165, 0]
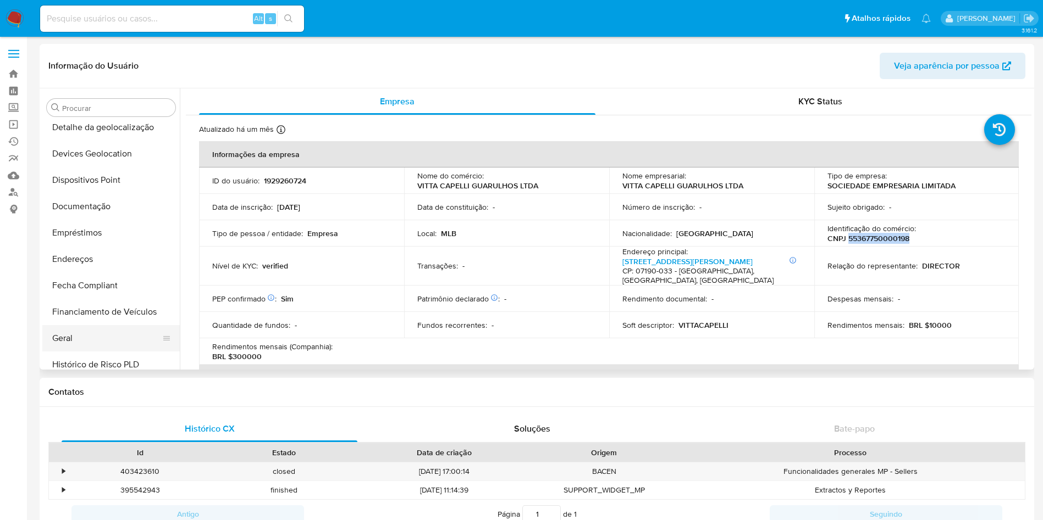
click at [101, 325] on button "Geral" at bounding box center [106, 338] width 129 height 26
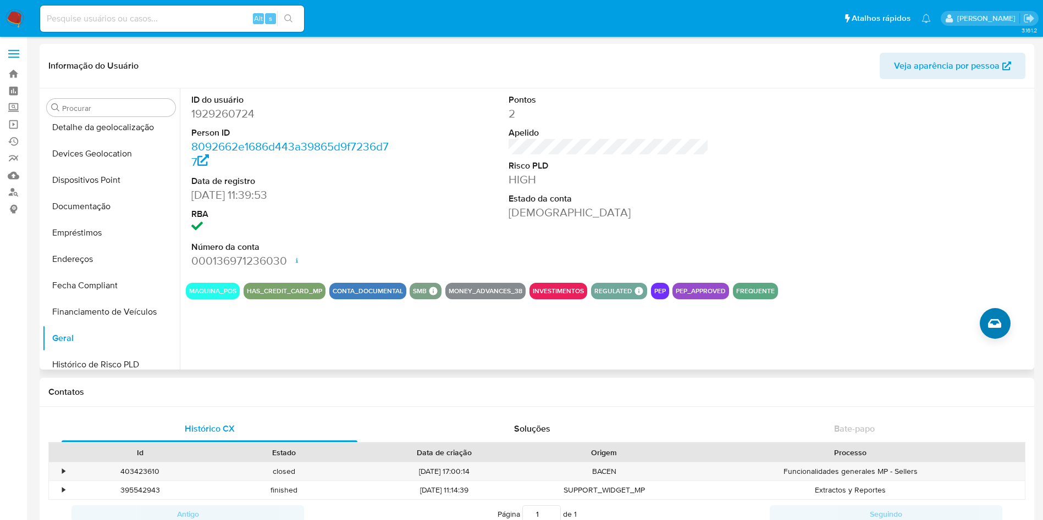
click at [979, 340] on div "ID do usuário 1929260724 Person ID 8092662e1686d443a39865d9f7236d77 Data de reg…" at bounding box center [605, 228] width 851 height 281
click at [993, 326] on icon "Criar caso manual" at bounding box center [994, 323] width 13 height 9
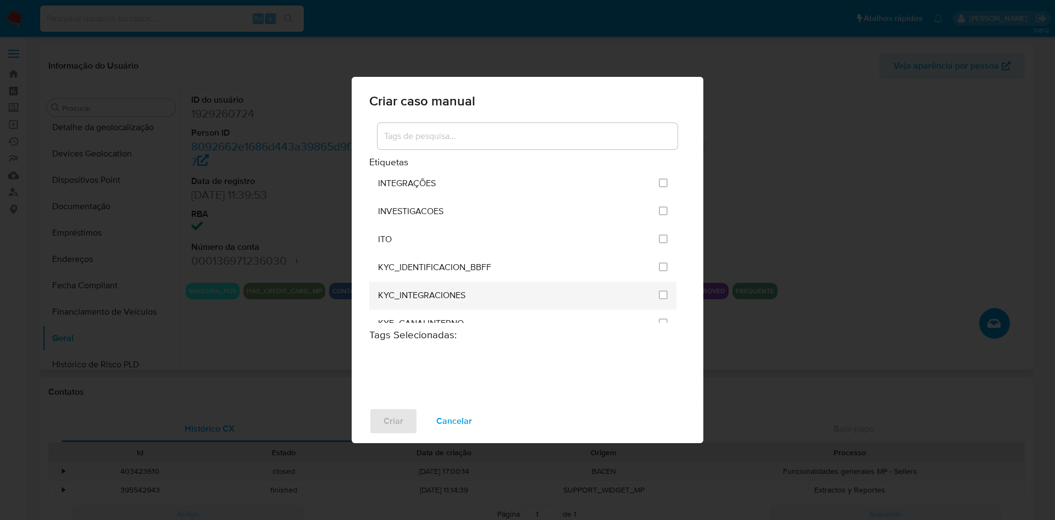
scroll to position [907, 0]
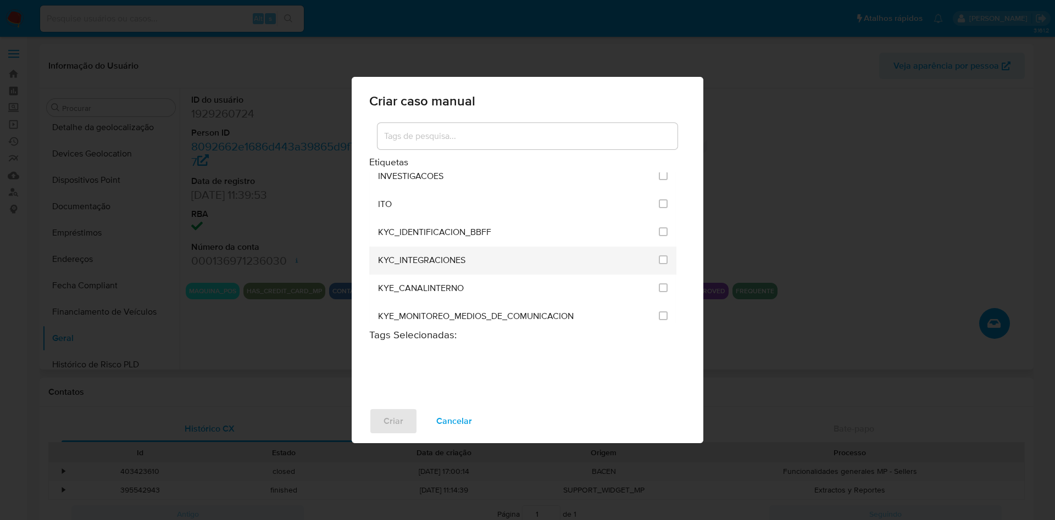
click at [664, 255] on li "KYC_INTEGRACIONES" at bounding box center [522, 261] width 307 height 28
click at [659, 261] on input "2093" at bounding box center [663, 260] width 9 height 9
checkbox input "true"
click at [402, 420] on span "Criar" at bounding box center [394, 421] width 20 height 24
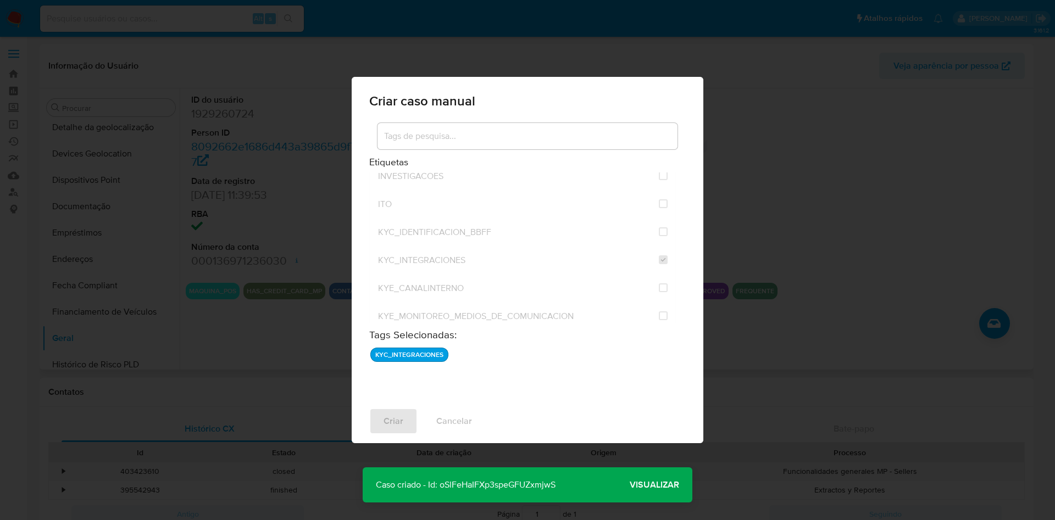
click at [677, 485] on span "Visualizar" at bounding box center [654, 485] width 49 height 0
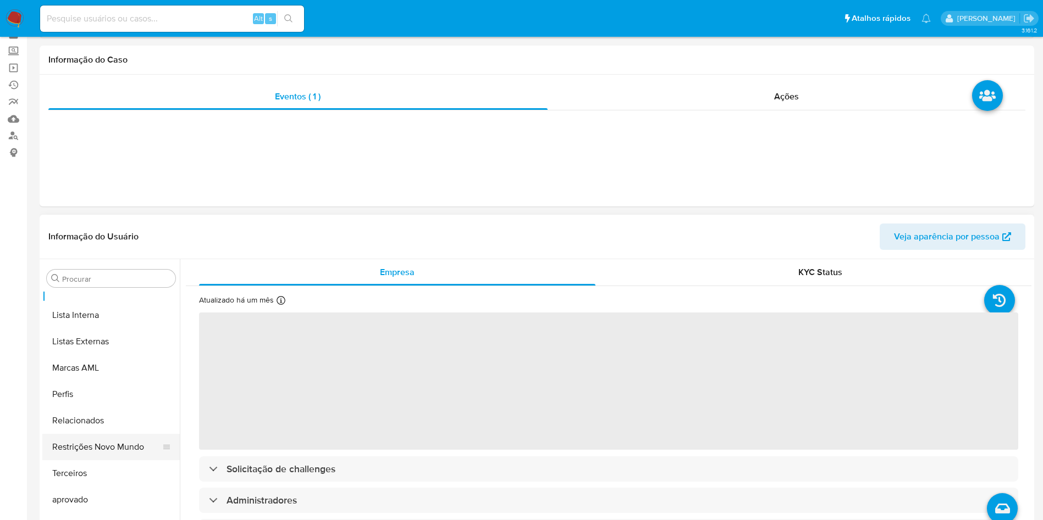
scroll to position [82, 0]
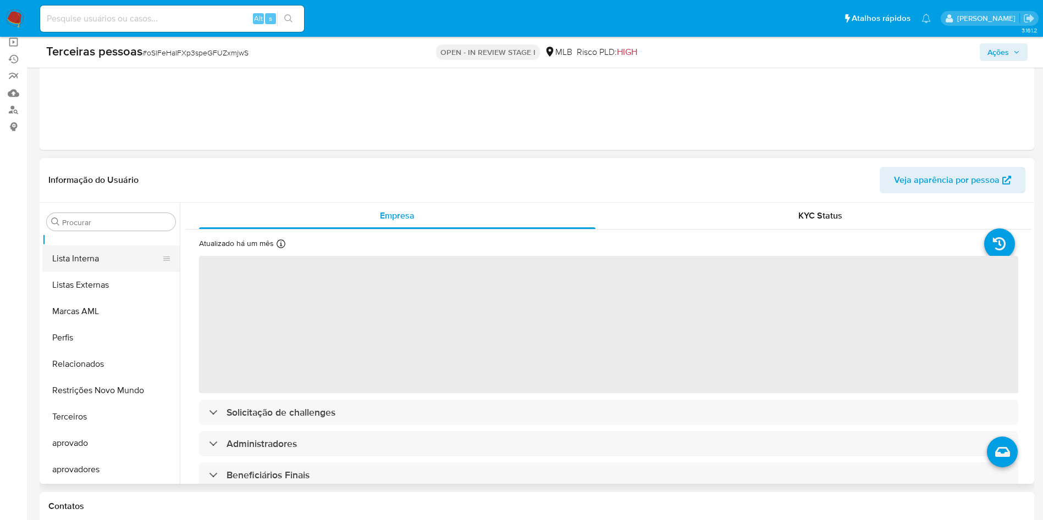
select select "10"
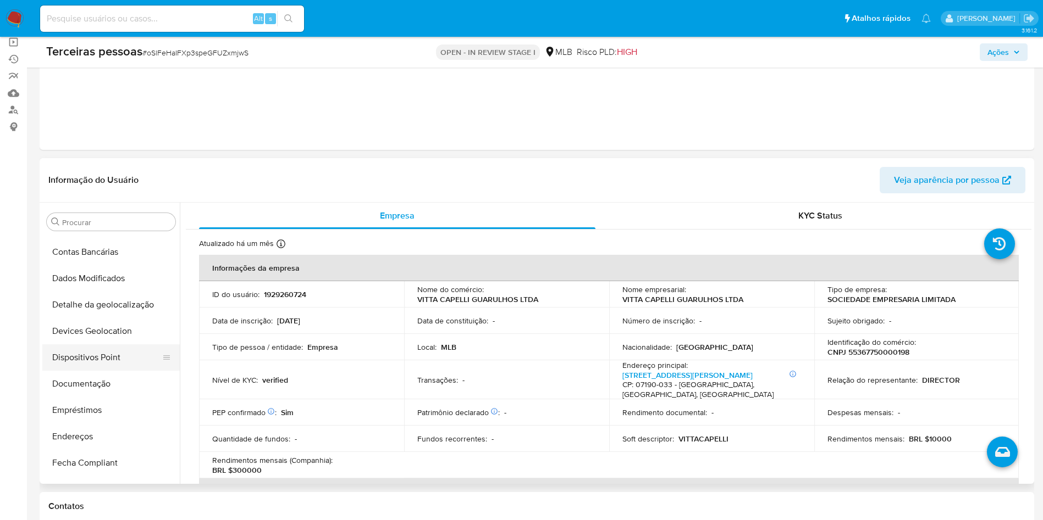
scroll to position [349, 0]
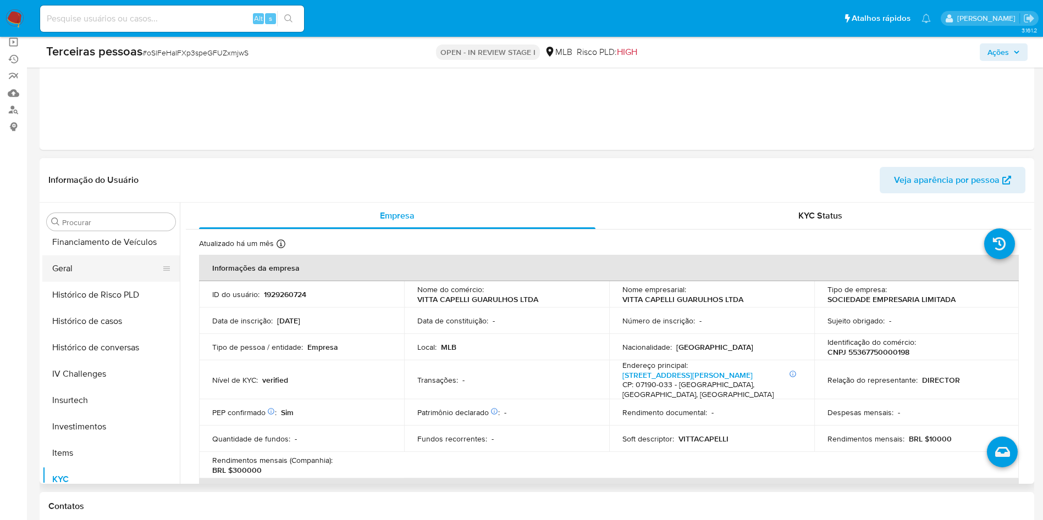
click at [83, 272] on button "Geral" at bounding box center [106, 269] width 129 height 26
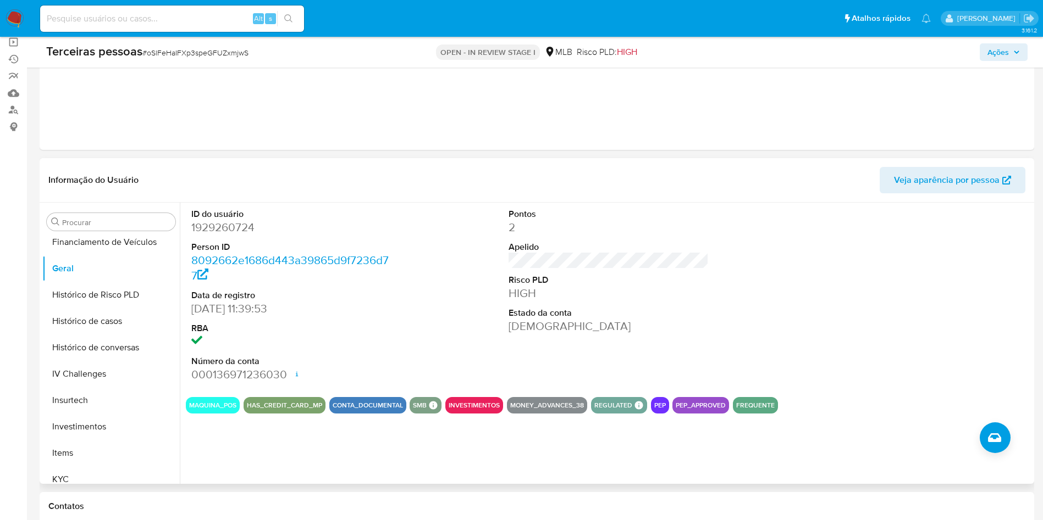
scroll to position [596, 0]
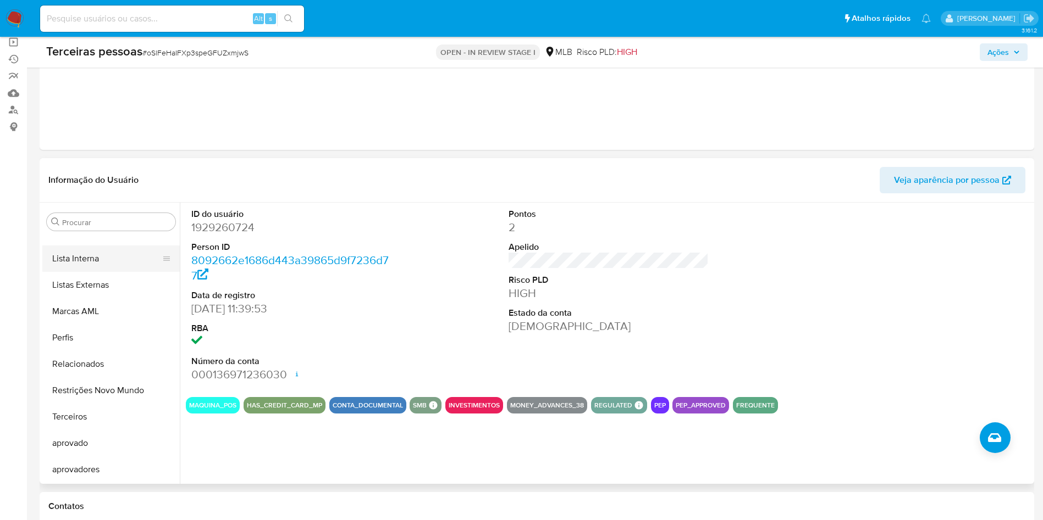
click at [92, 257] on button "Lista Interna" at bounding box center [106, 259] width 129 height 26
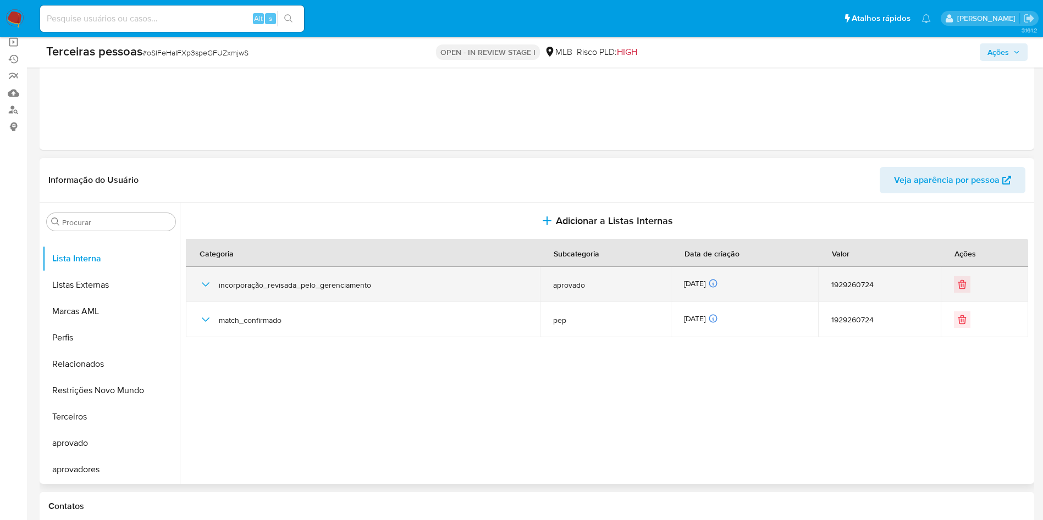
click at [213, 280] on div "incorporação_revisada_pelo_gerenciamento" at bounding box center [363, 284] width 328 height 35
click at [209, 284] on icon "button" at bounding box center [205, 284] width 13 height 13
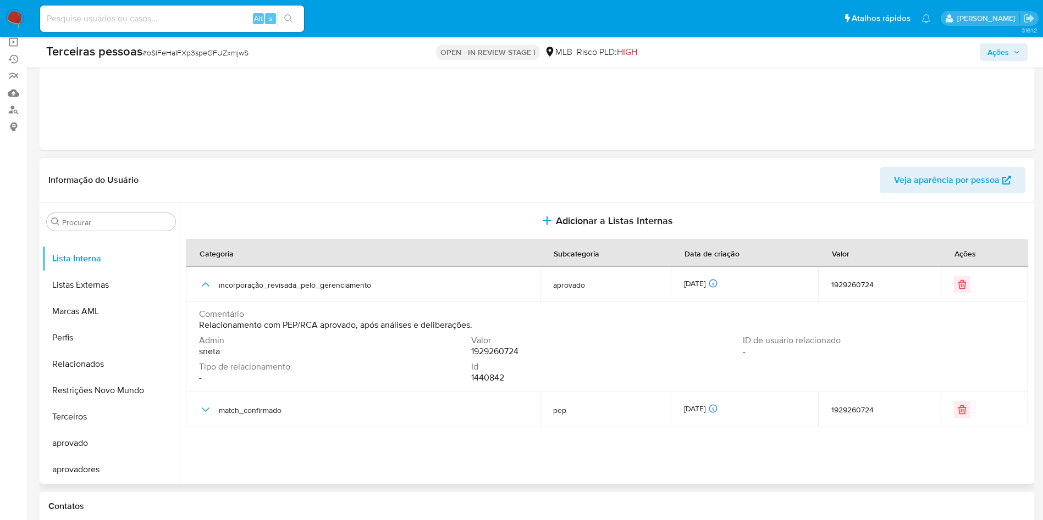
click at [381, 463] on section at bounding box center [608, 341] width 845 height 276
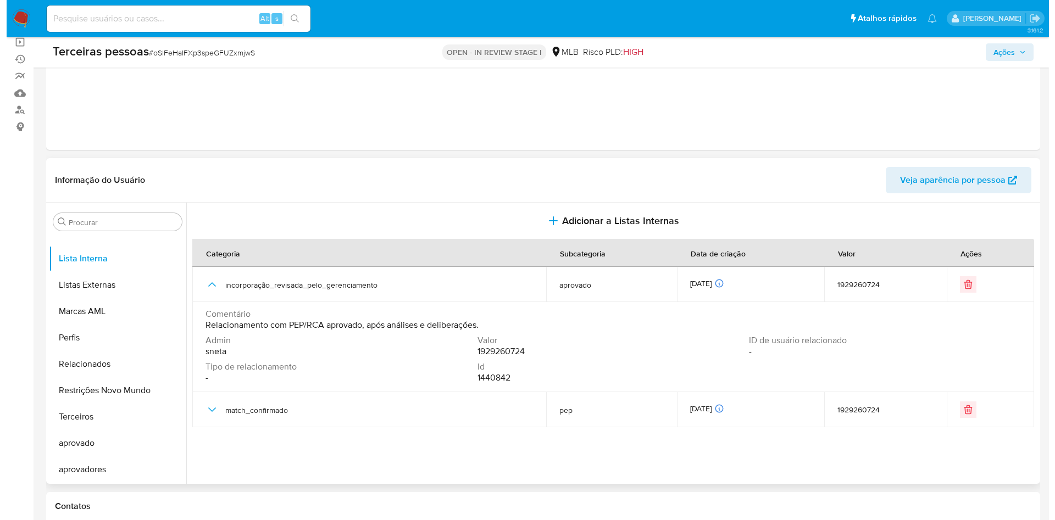
scroll to position [143, 0]
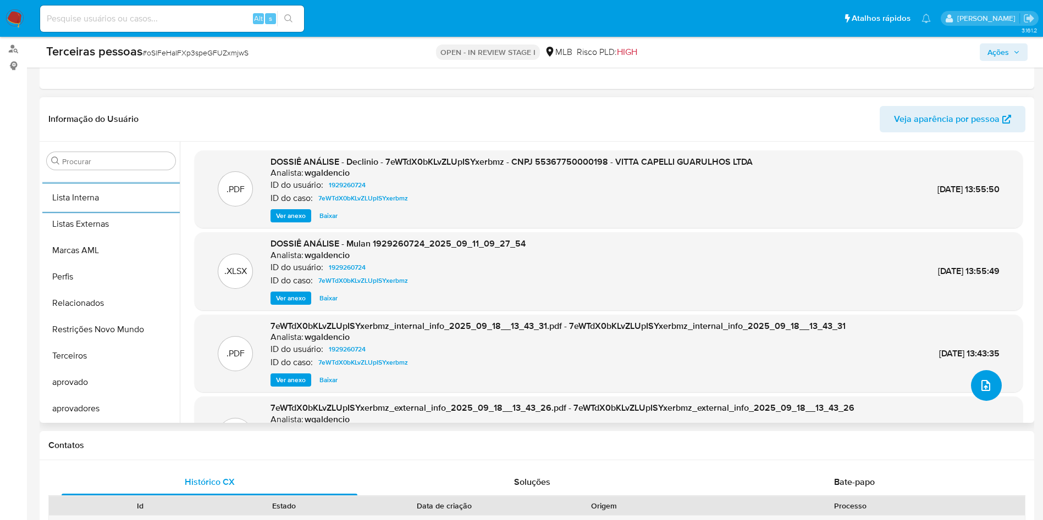
click at [989, 392] on button "upload-file" at bounding box center [986, 385] width 31 height 31
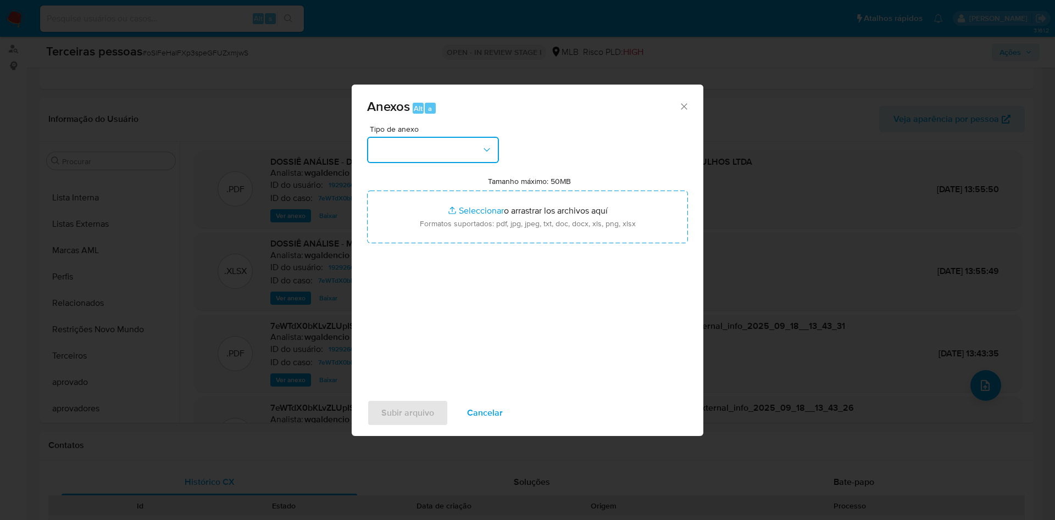
click at [483, 158] on button "button" at bounding box center [433, 150] width 132 height 26
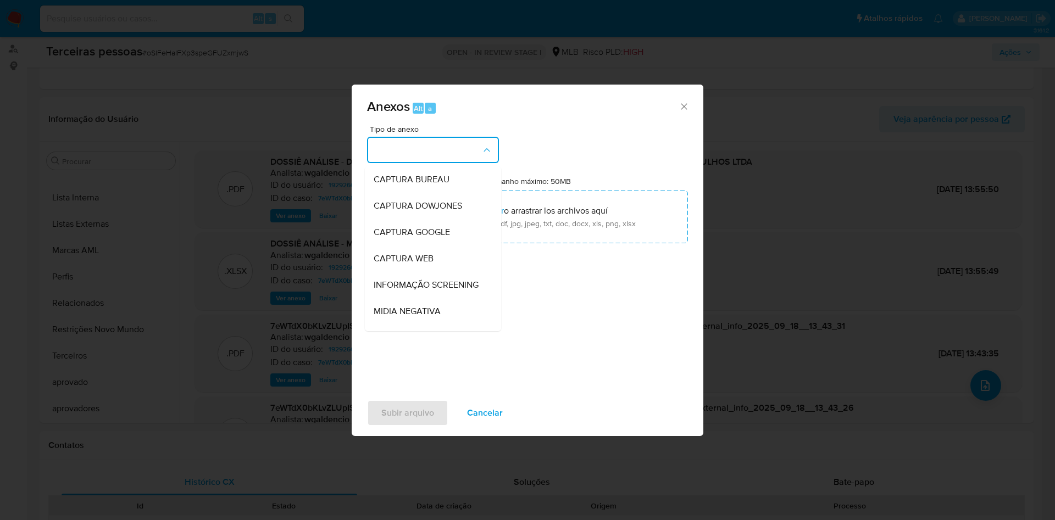
scroll to position [169, 0]
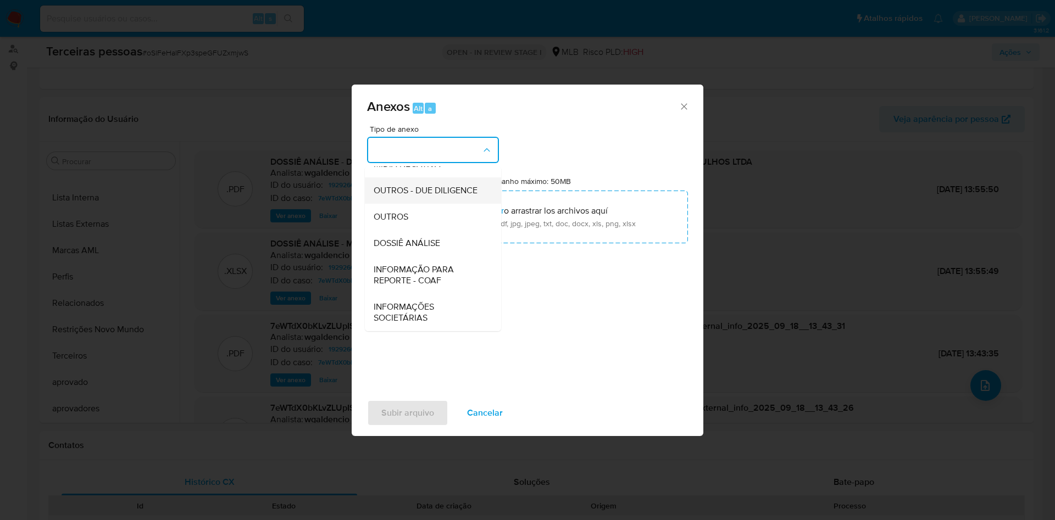
click at [403, 192] on span "OUTROS - DUE DILIGENCE" at bounding box center [426, 190] width 104 height 11
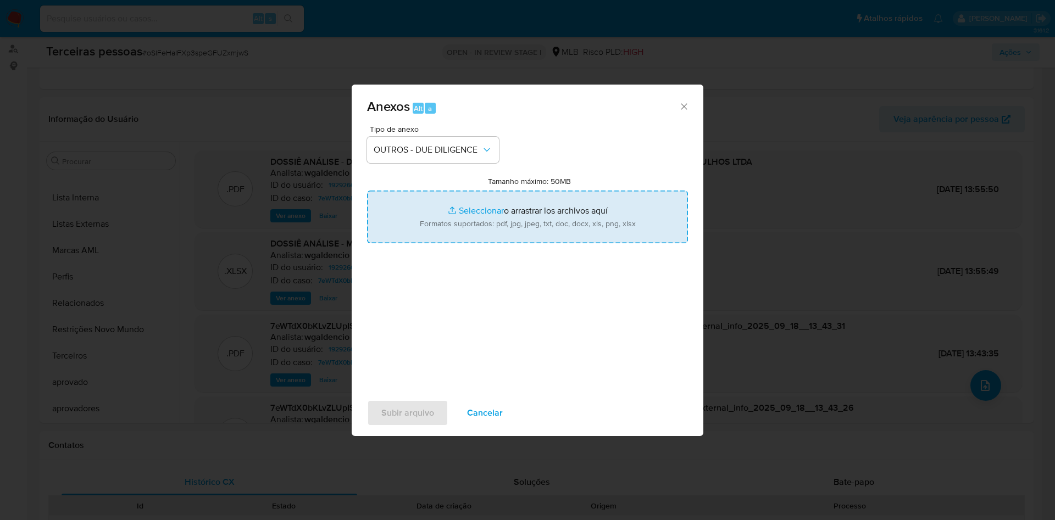
click at [470, 229] on input "Tamanho máximo: 50MB Seleccionar archivos" at bounding box center [527, 217] width 321 height 53
type input "C:\fakepath\s-VITTA CAPELLI LTDA.pdf"
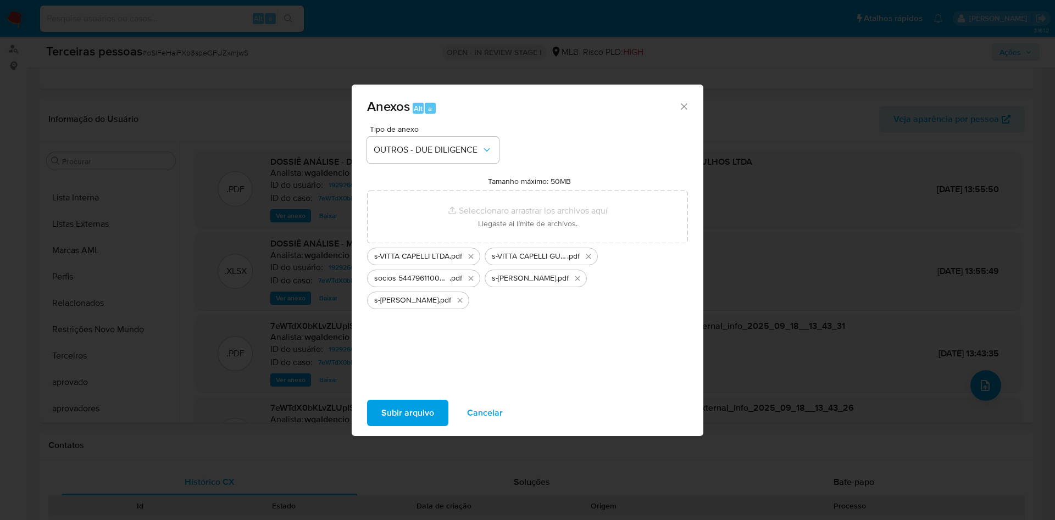
click at [399, 417] on span "Subir arquivo" at bounding box center [407, 413] width 53 height 24
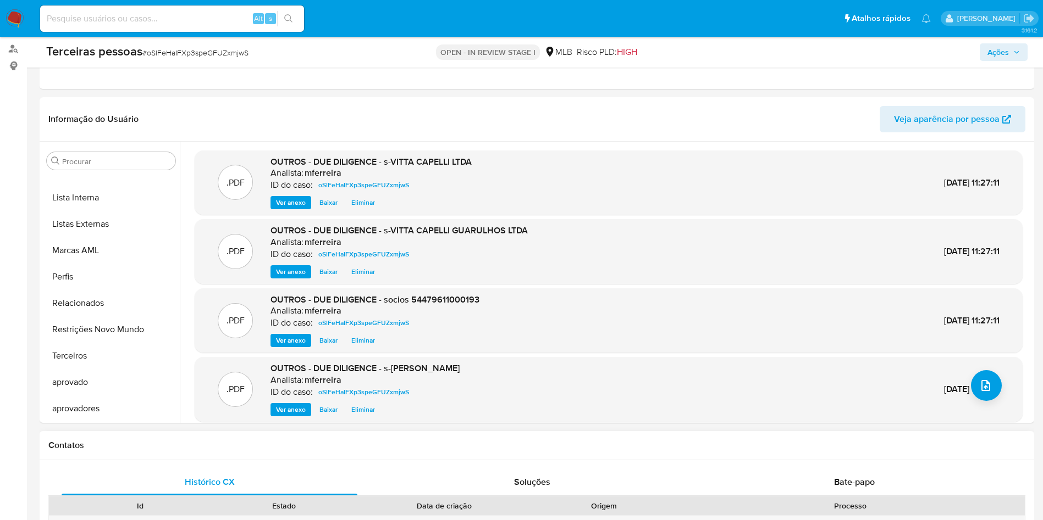
drag, startPoint x: 426, startPoint y: 461, endPoint x: 441, endPoint y: 448, distance: 19.5
click at [987, 386] on icon "upload-file" at bounding box center [985, 385] width 13 height 13
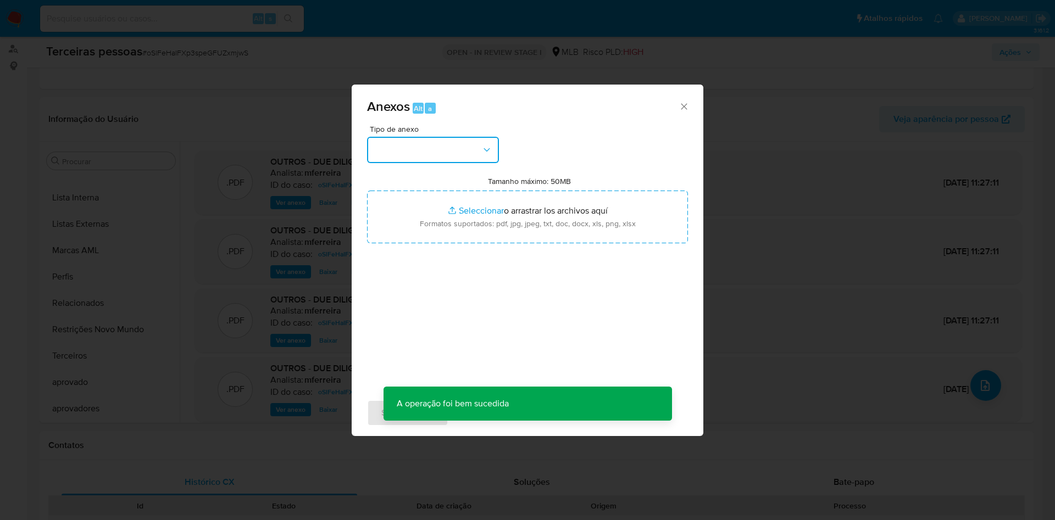
click at [466, 149] on button "button" at bounding box center [433, 150] width 132 height 26
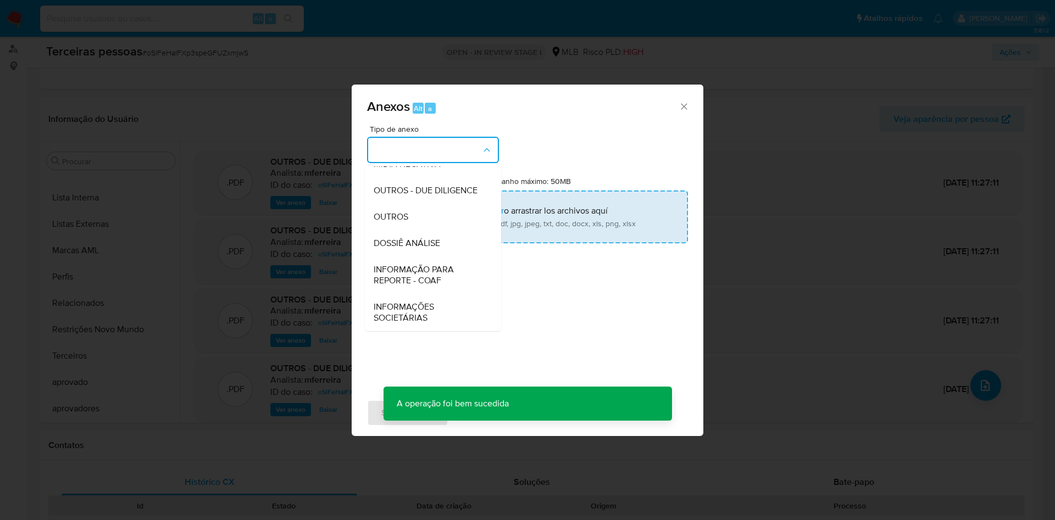
click at [422, 193] on span "OUTROS - DUE DILIGENCE" at bounding box center [426, 190] width 104 height 11
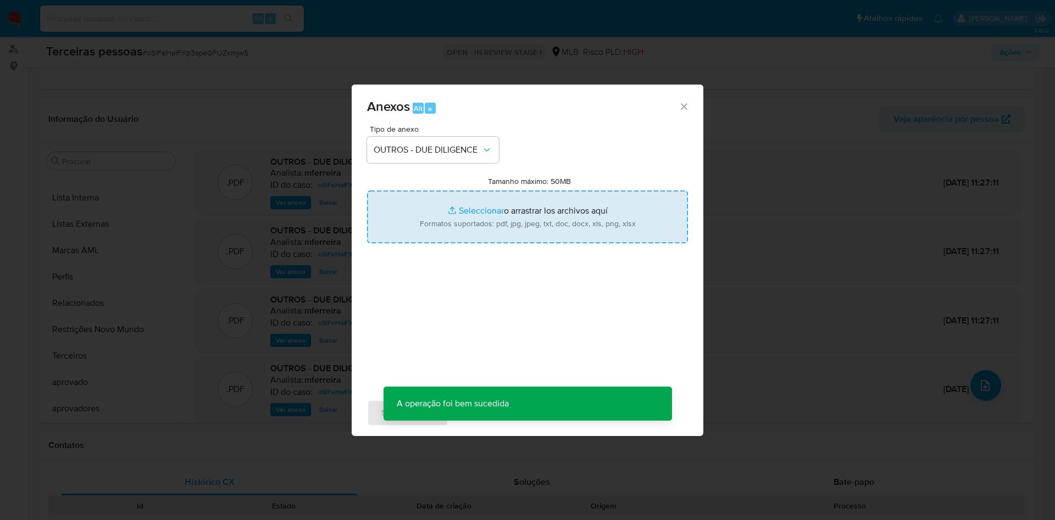
click at [439, 217] on input "Tamanho máximo: 50MB Seleccionar archivos" at bounding box center [527, 217] width 321 height 53
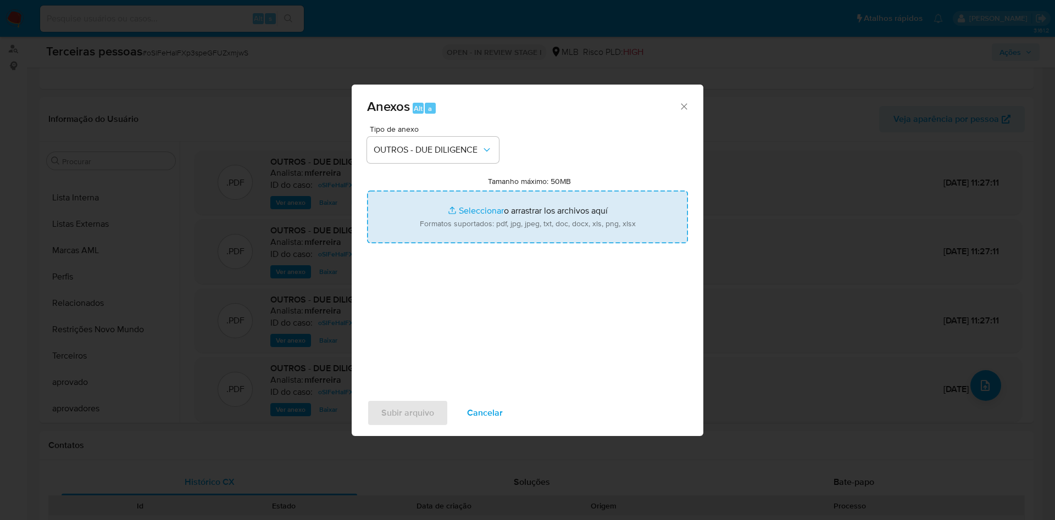
type input "C:\fakepath\Matriz de Risco KYC - VITTA CAPELLI GUARULHOS LTDA.xlsx - Planilhas…"
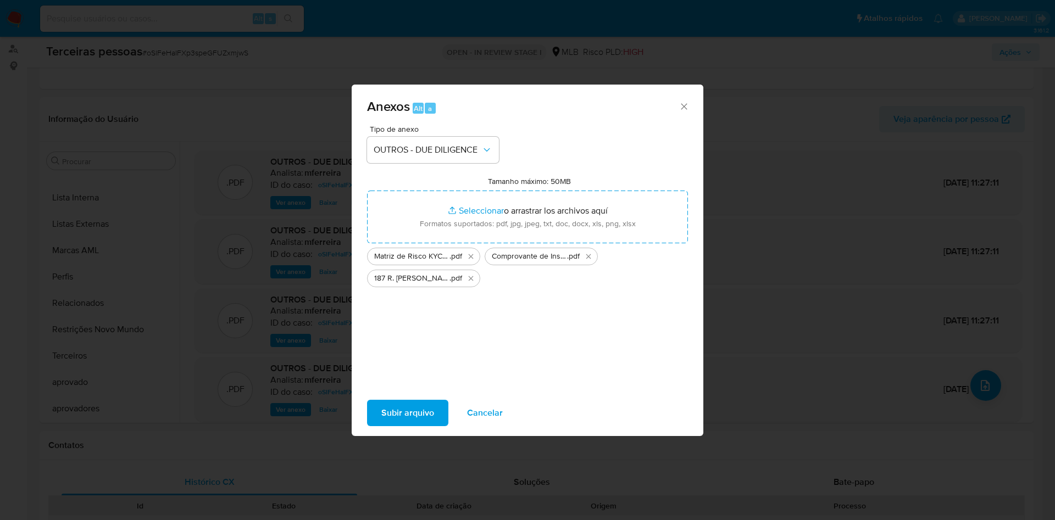
click at [421, 420] on span "Subir arquivo" at bounding box center [407, 413] width 53 height 24
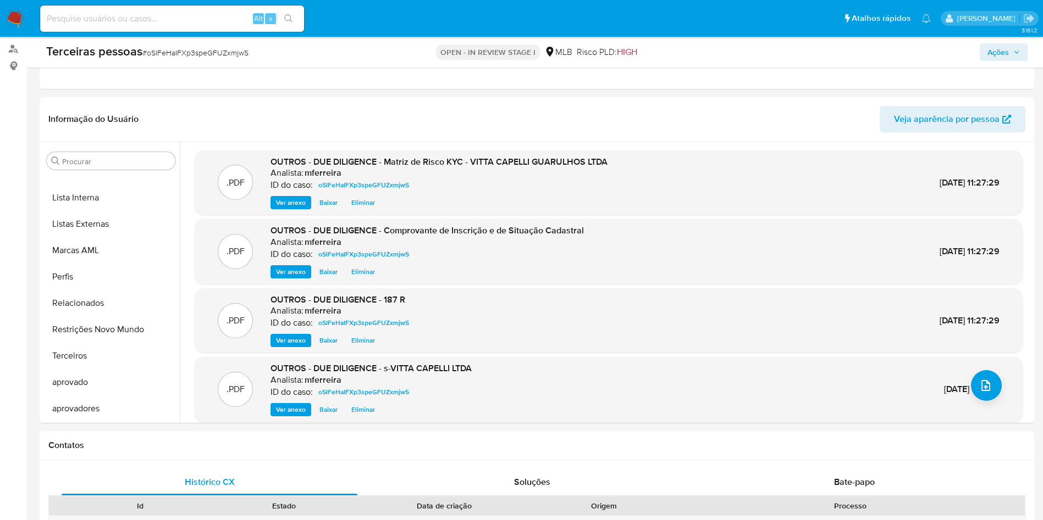
click at [1000, 52] on span "Ações" at bounding box center [997, 52] width 21 height 18
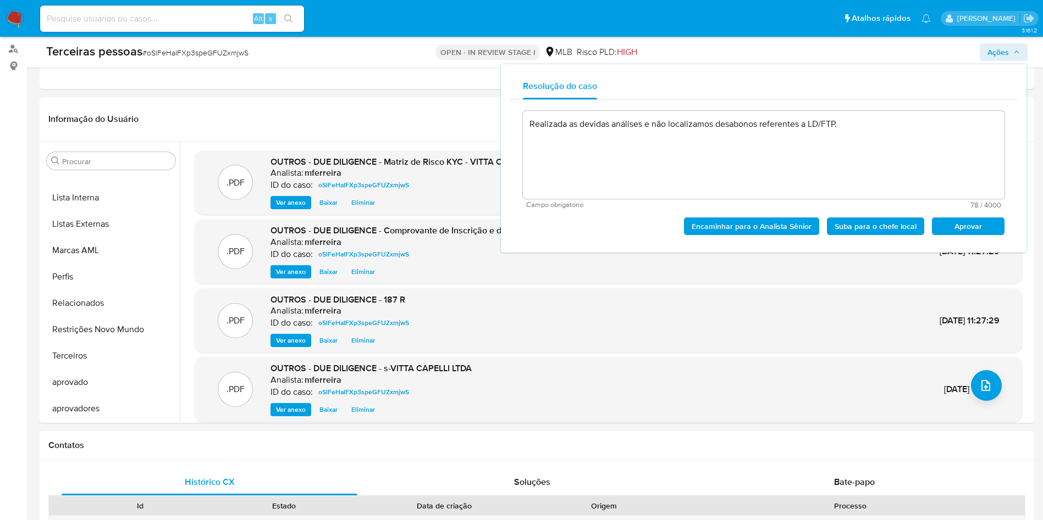
click at [963, 230] on span "Aprovar" at bounding box center [967, 226] width 57 height 15
type textarea "Realizada as devidas análises e não localizamos desabonos referentes a LD/FTP."
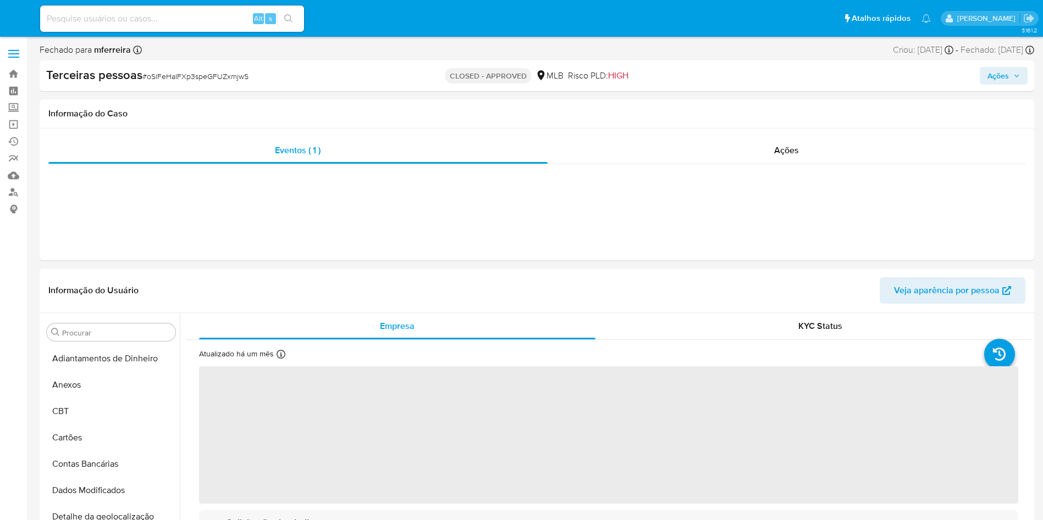
select select "10"
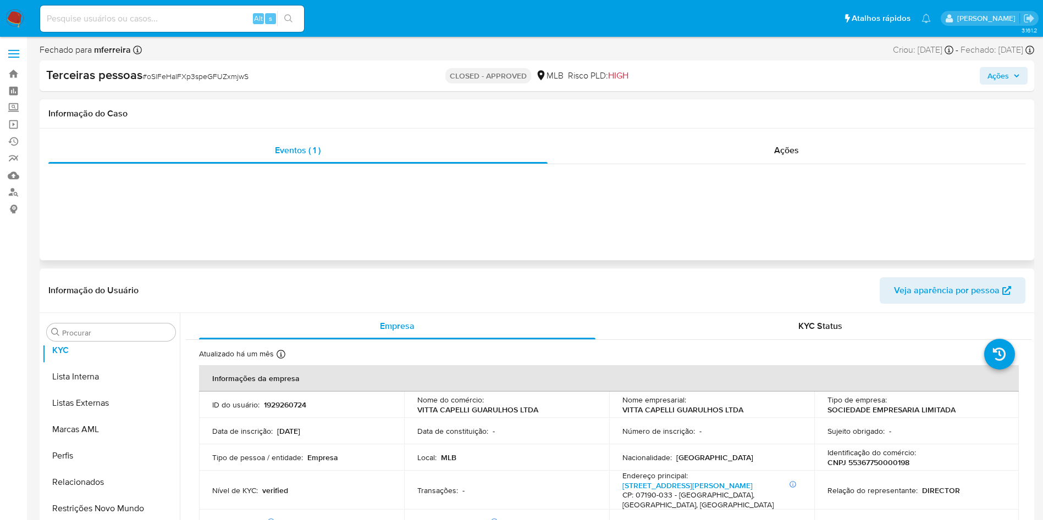
scroll to position [596, 0]
click at [147, 30] on div "Alt s" at bounding box center [172, 18] width 264 height 26
click at [154, 13] on div "Alt s" at bounding box center [172, 18] width 264 height 26
click at [162, 18] on input at bounding box center [172, 19] width 264 height 14
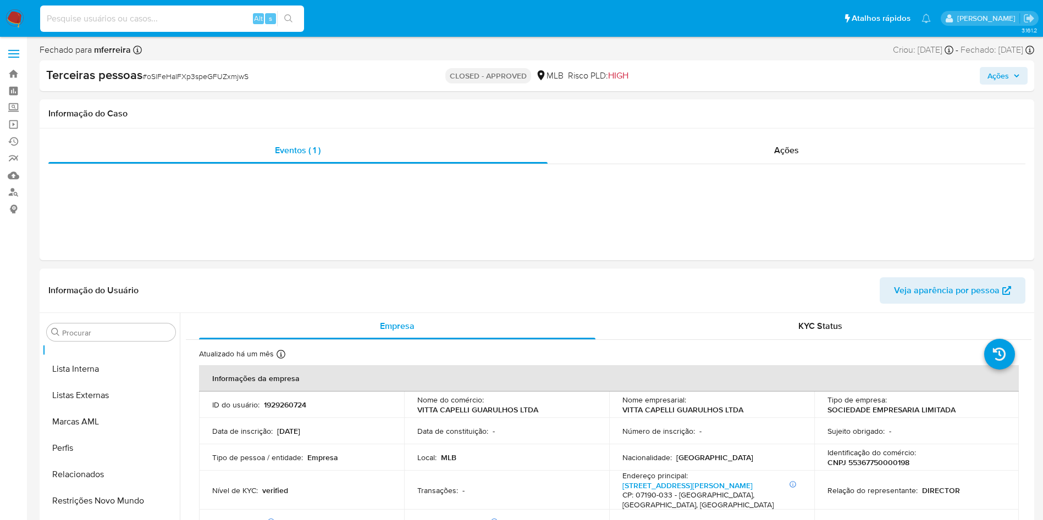
paste input "2255657676"
type input "2255657676"
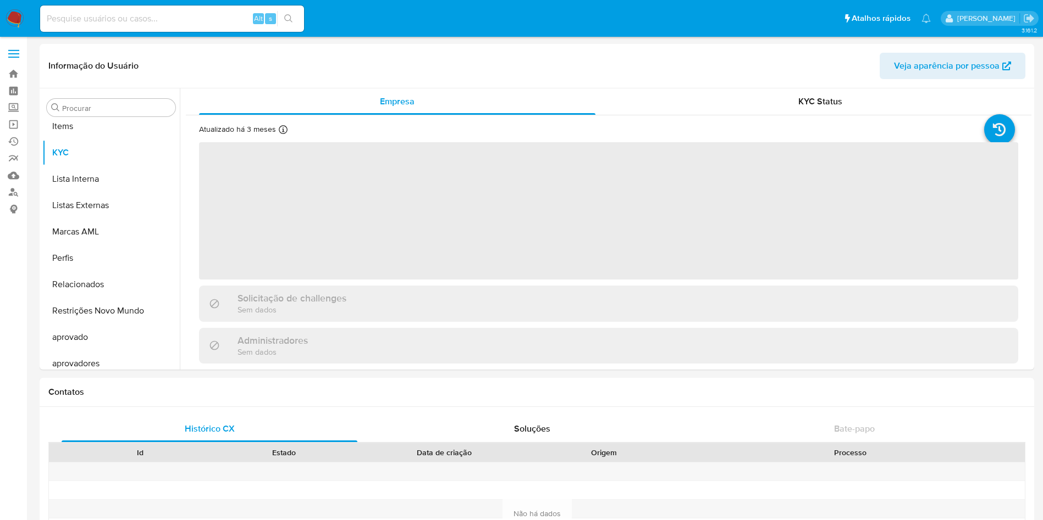
scroll to position [570, 0]
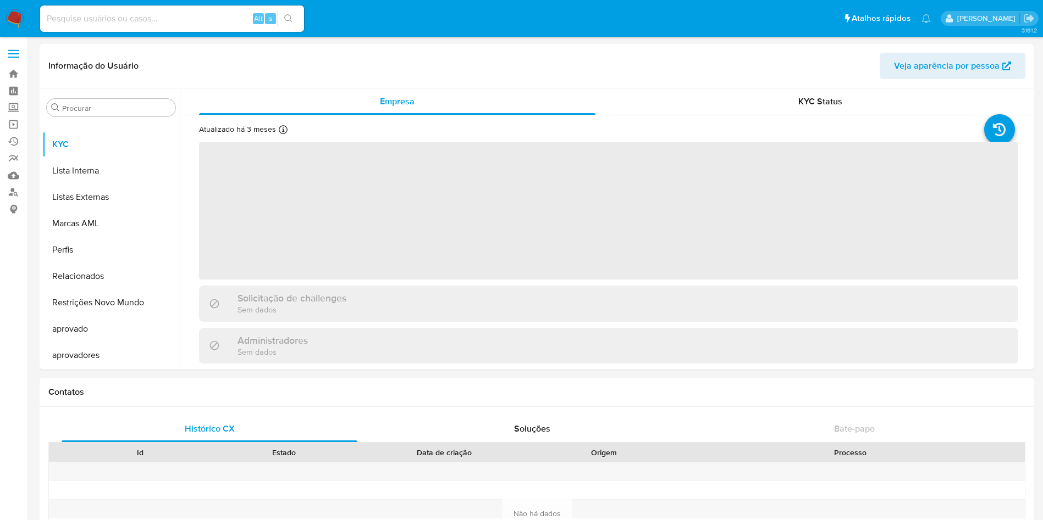
select select "10"
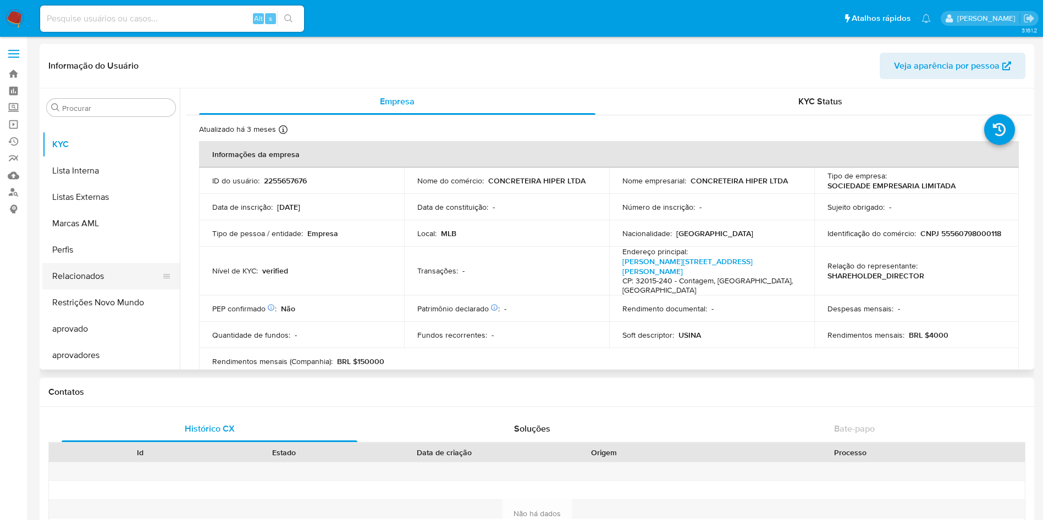
scroll to position [323, 0]
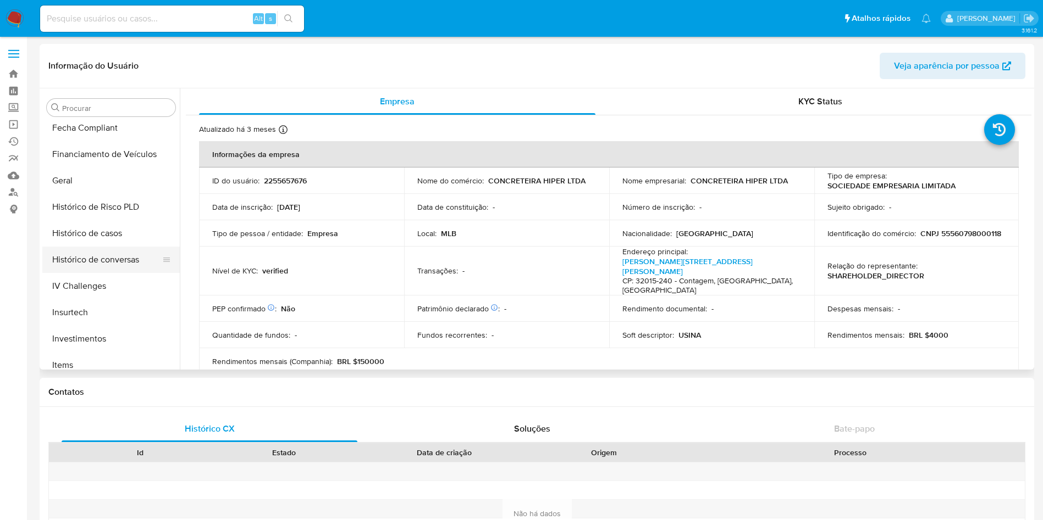
drag, startPoint x: 104, startPoint y: 239, endPoint x: 122, endPoint y: 247, distance: 19.9
click at [103, 239] on button "Histórico de casos" at bounding box center [110, 233] width 137 height 26
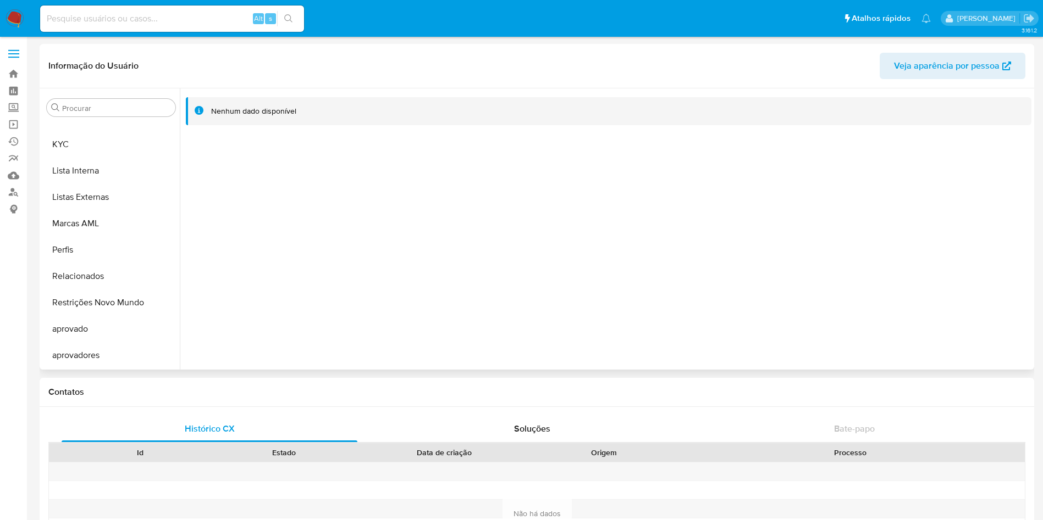
scroll to position [405, 0]
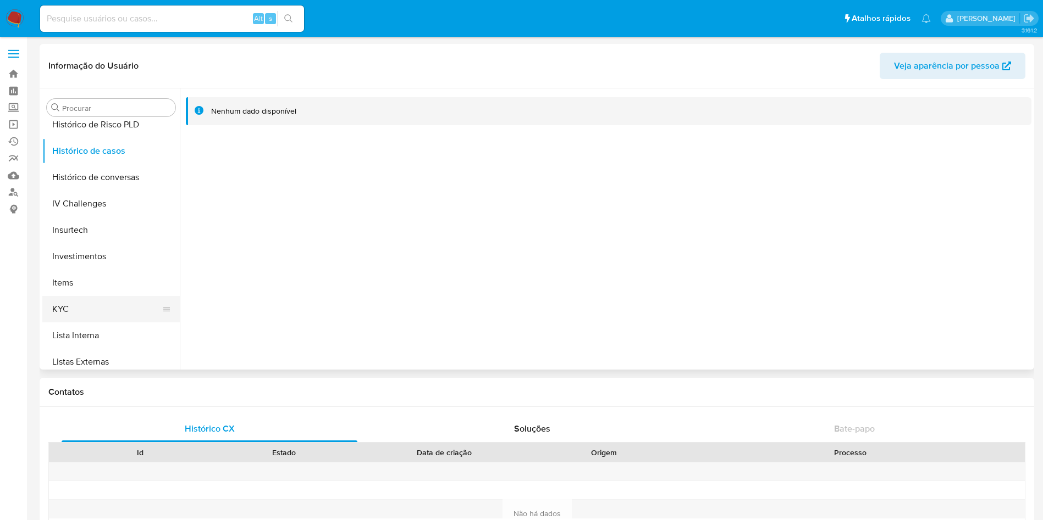
click at [93, 316] on button "KYC" at bounding box center [106, 309] width 129 height 26
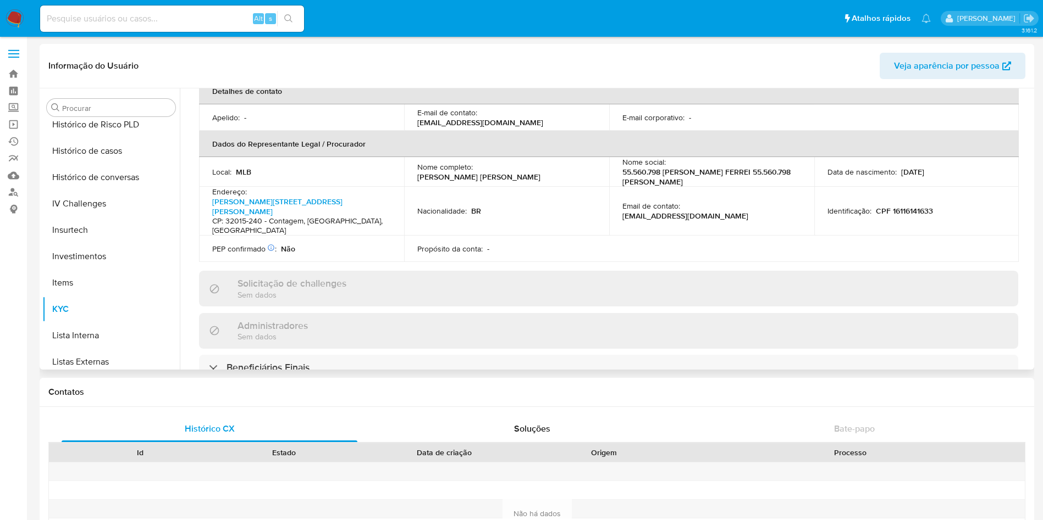
scroll to position [412, 0]
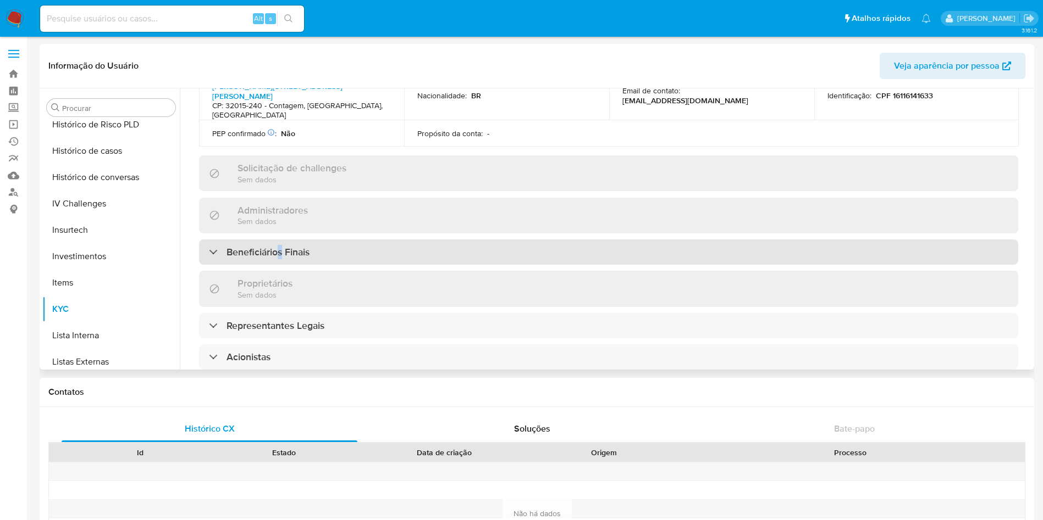
click at [279, 246] on h3 "Beneficiários Finais" at bounding box center [267, 252] width 83 height 12
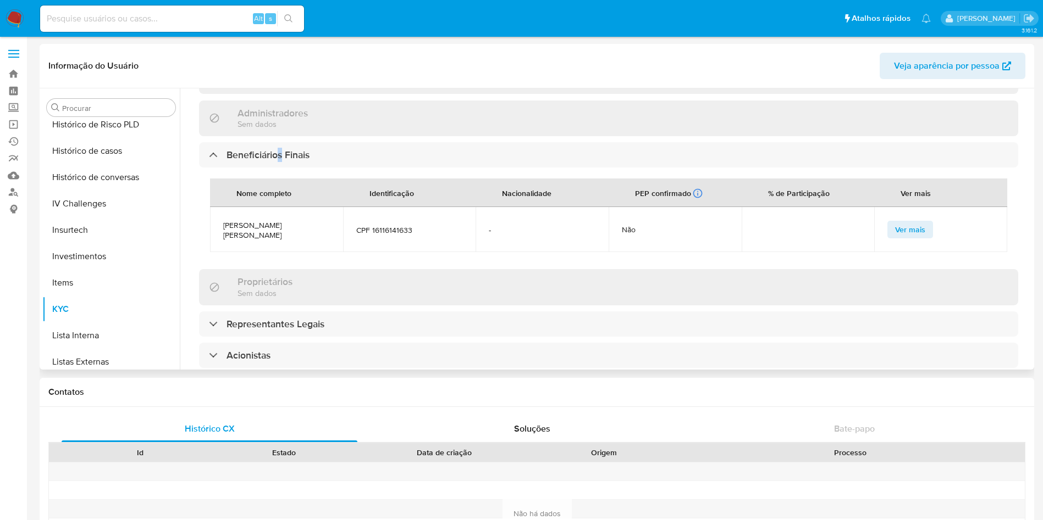
scroll to position [660, 0]
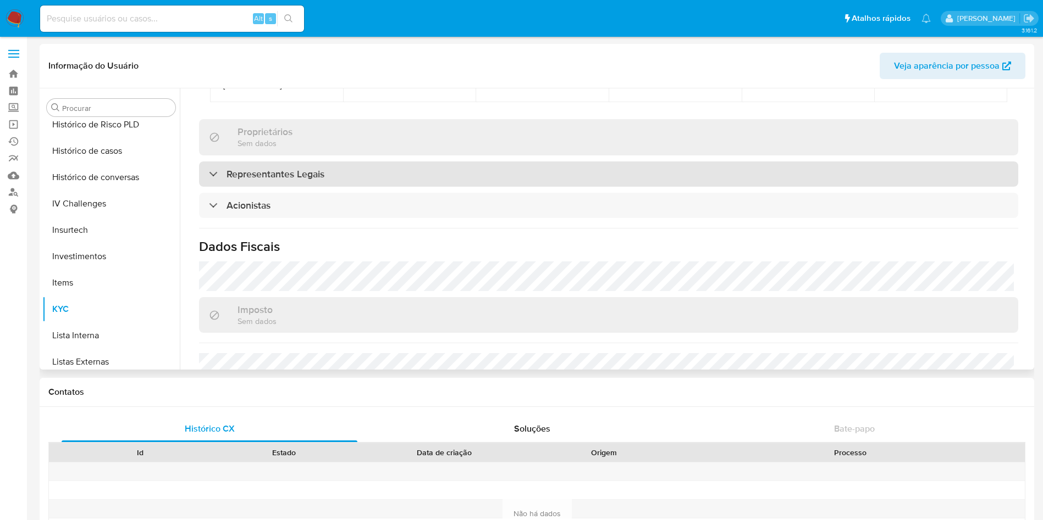
click at [252, 168] on h3 "Representantes Legais" at bounding box center [275, 174] width 98 height 12
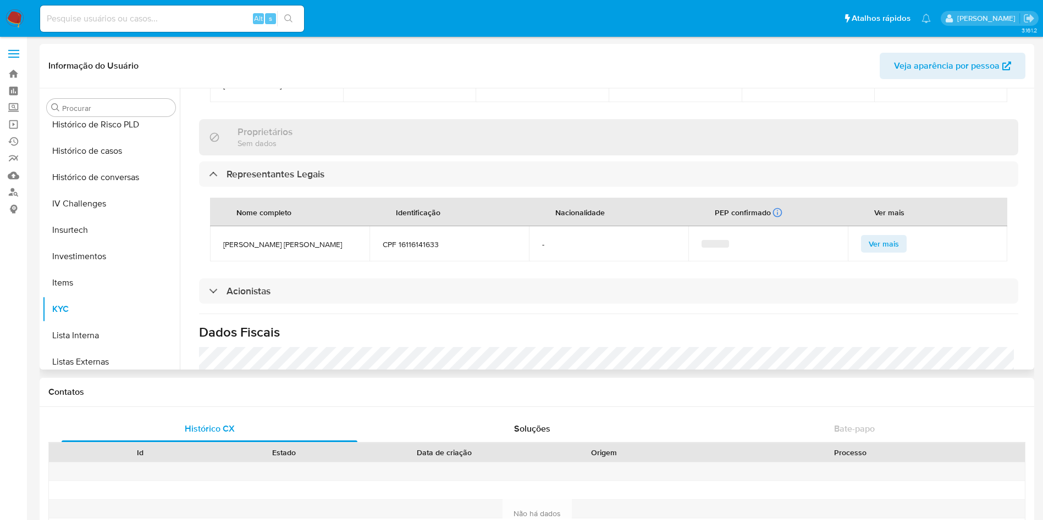
click at [263, 187] on div "Nome completo Identificação Nacionalidade PEP confirmado Recuperado de listas i…" at bounding box center [608, 230] width 819 height 86
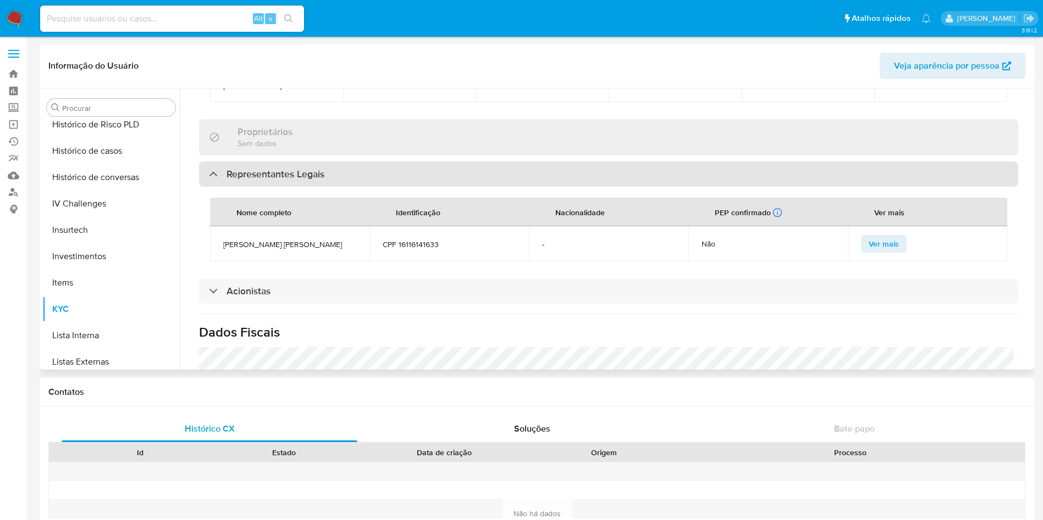
click at [258, 168] on h3 "Representantes Legais" at bounding box center [275, 174] width 98 height 12
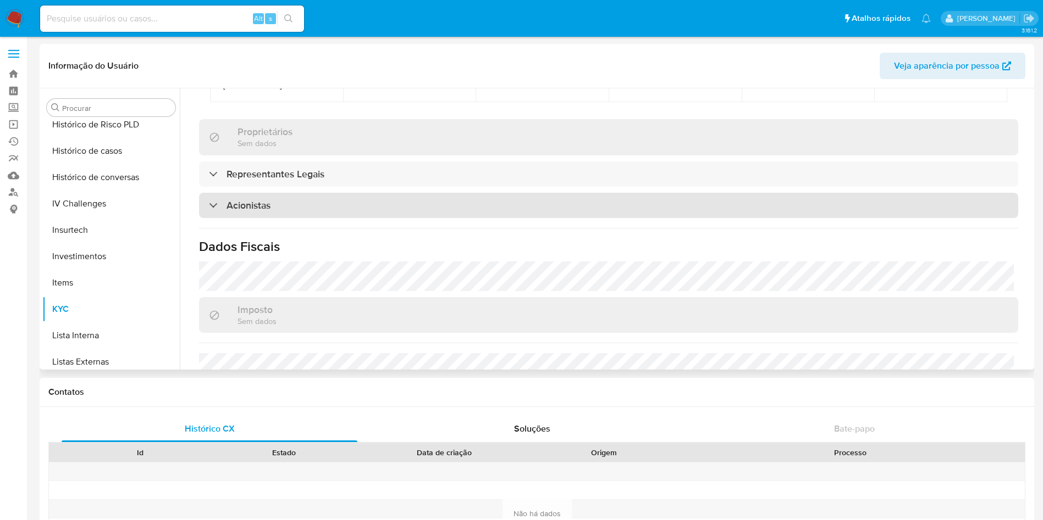
click at [260, 193] on div "Acionistas" at bounding box center [608, 205] width 819 height 25
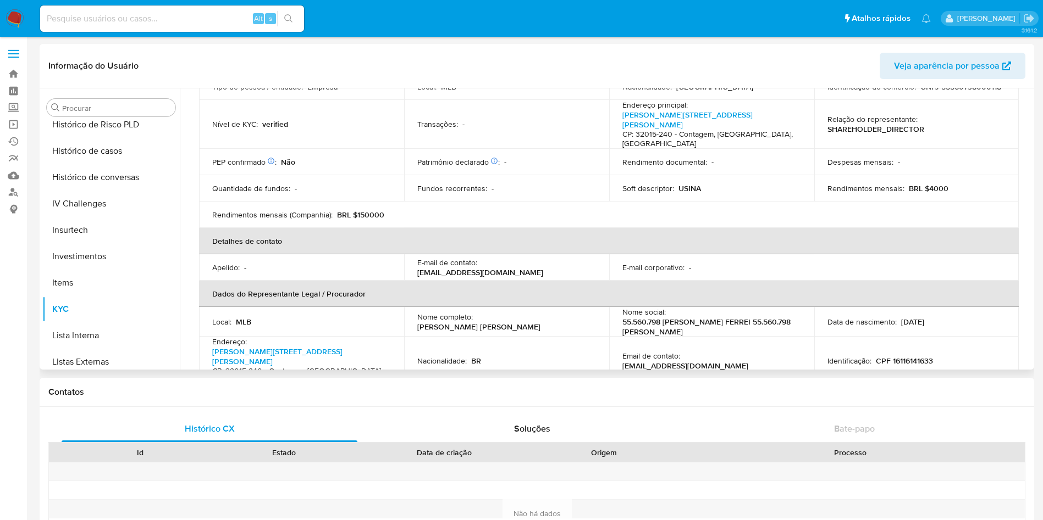
scroll to position [0, 0]
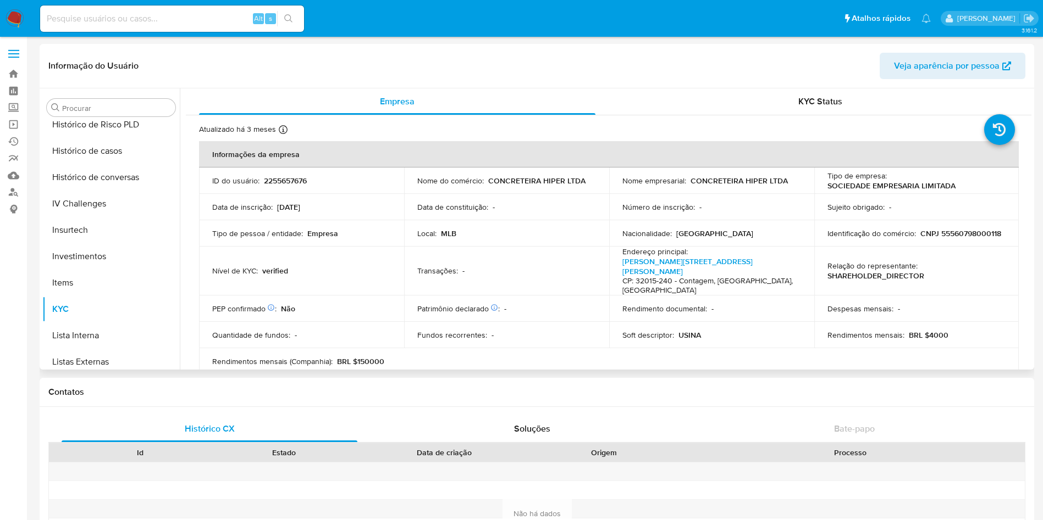
click at [920, 239] on p "CNPJ 55560798000118" at bounding box center [960, 234] width 81 height 10
copy p "55560798000118"
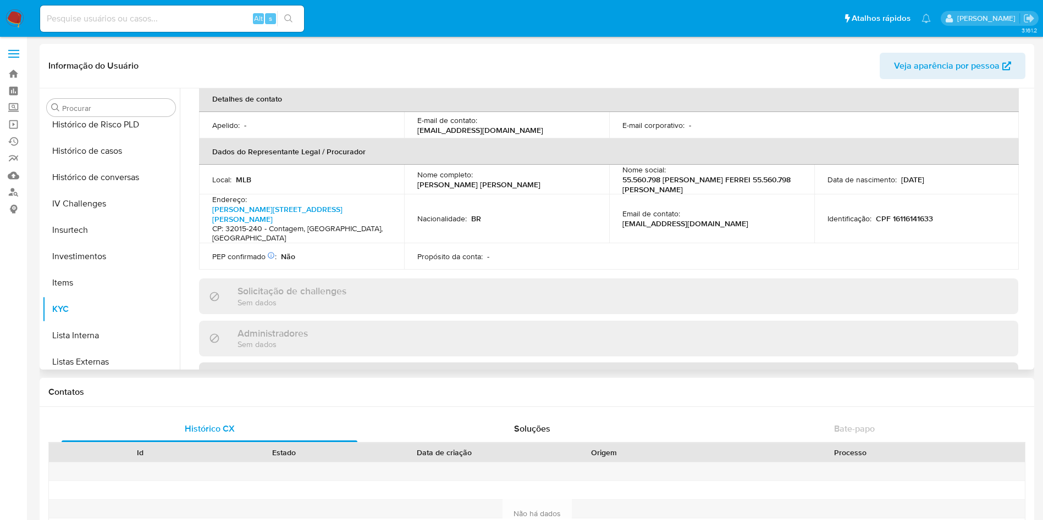
scroll to position [412, 0]
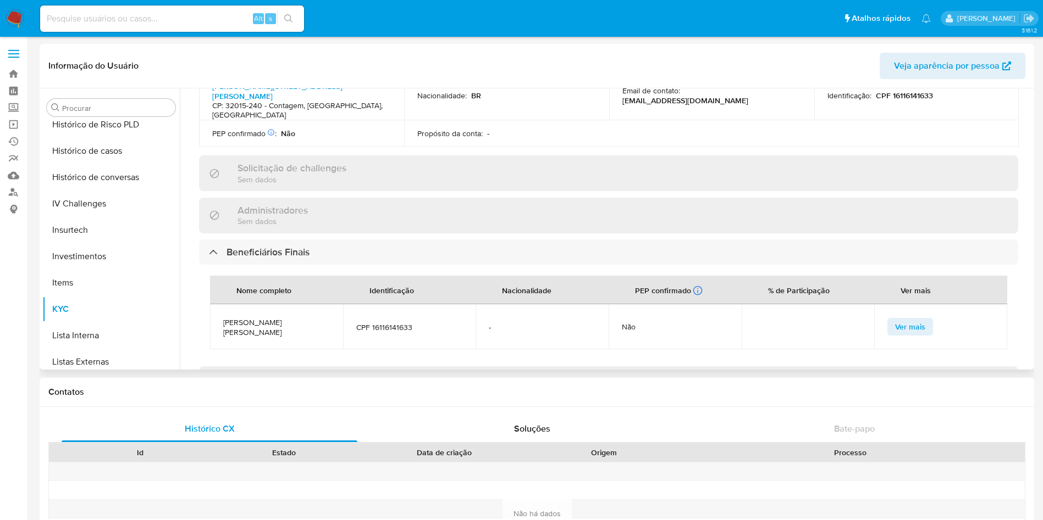
click at [280, 318] on span "DANIEL BRYAN FERREIRA SILVA" at bounding box center [276, 328] width 107 height 20
copy span "DANIEL BRYAN FERREIRA SILVA"
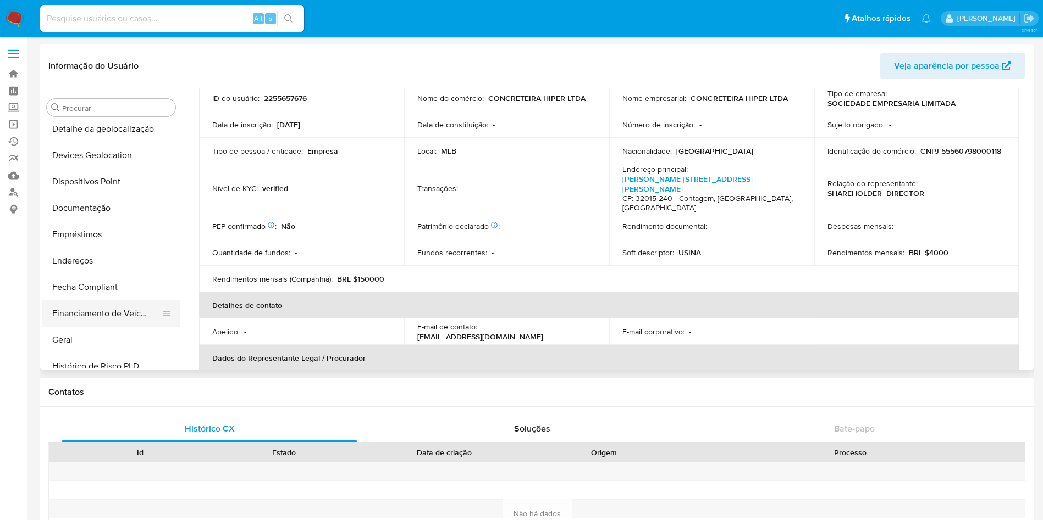
scroll to position [240, 0]
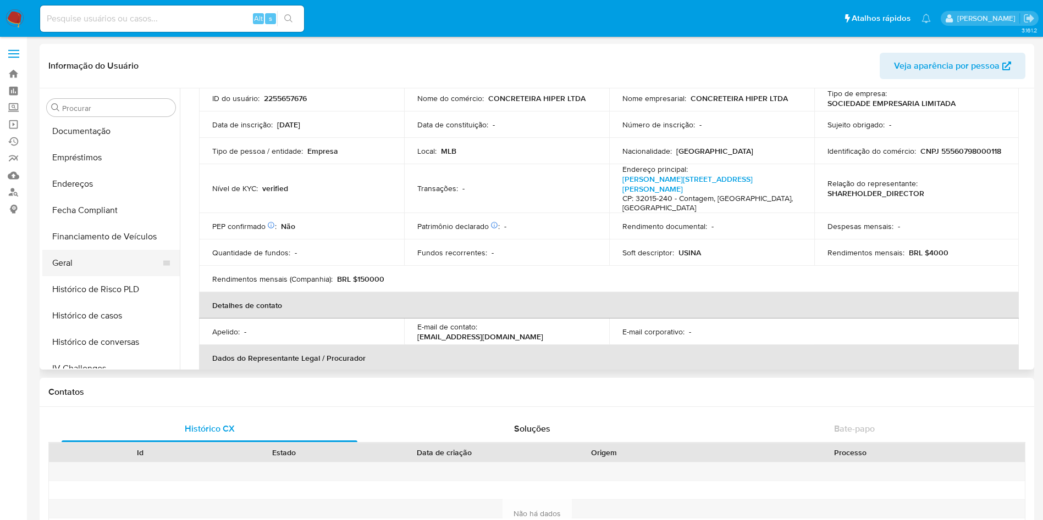
click at [109, 262] on button "Geral" at bounding box center [106, 263] width 129 height 26
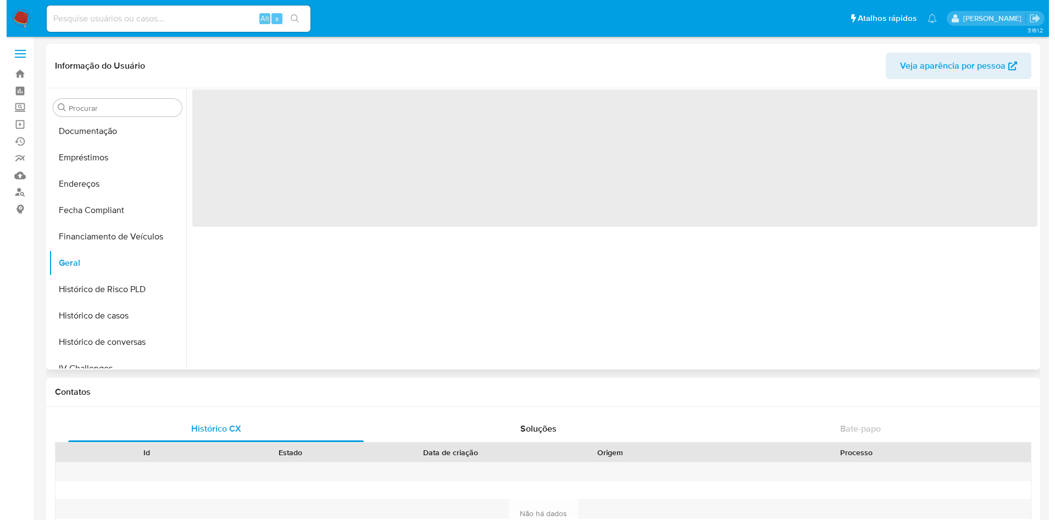
scroll to position [0, 0]
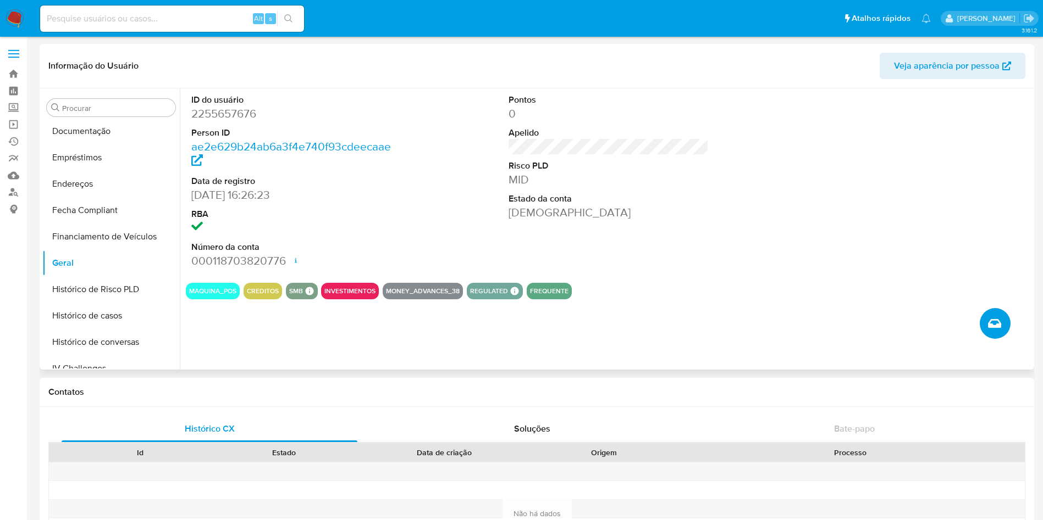
click at [989, 318] on span "Criar caso manual" at bounding box center [994, 323] width 13 height 13
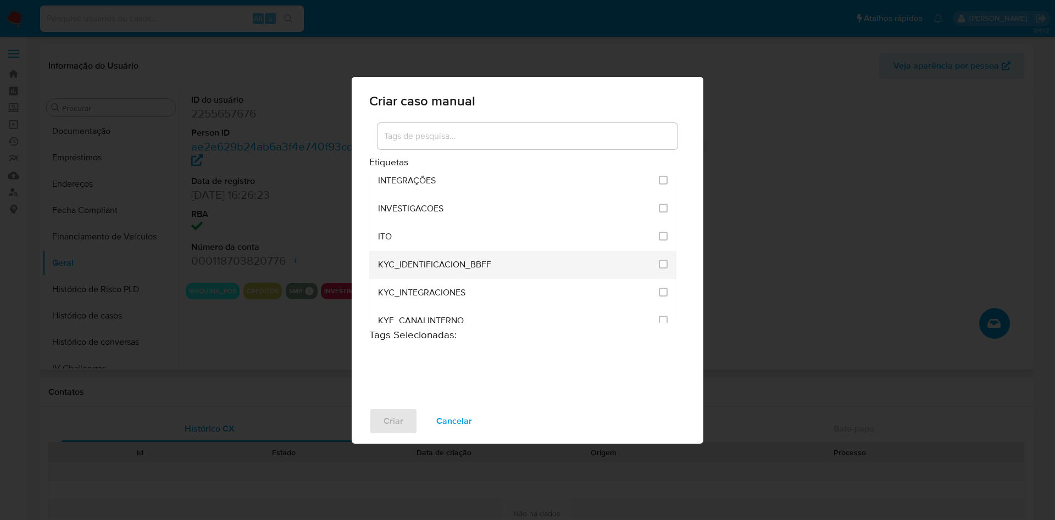
scroll to position [907, 0]
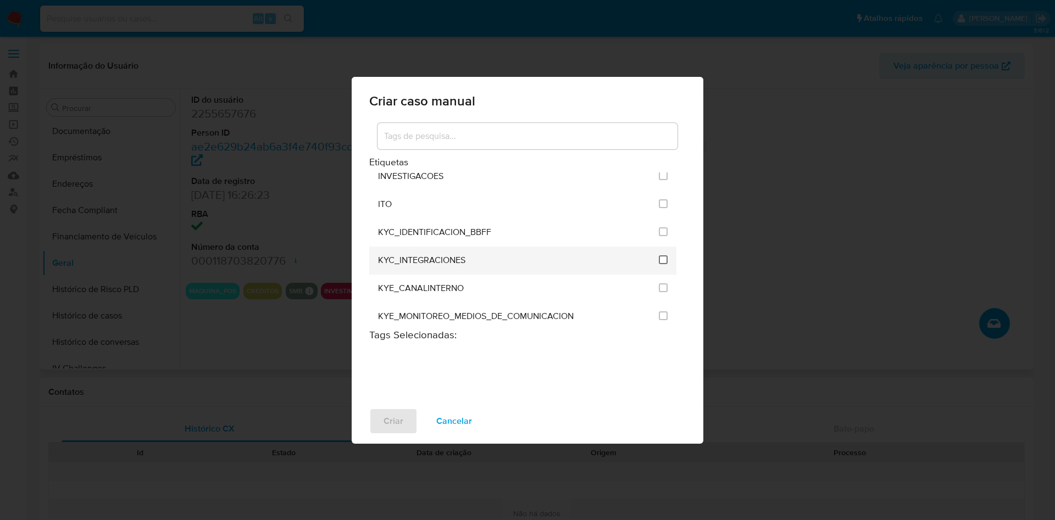
click at [662, 263] on input "2093" at bounding box center [663, 260] width 9 height 9
checkbox input "true"
click at [407, 408] on div "Criar Cancelar" at bounding box center [528, 422] width 352 height 44
click at [407, 412] on button "Criar" at bounding box center [393, 421] width 48 height 26
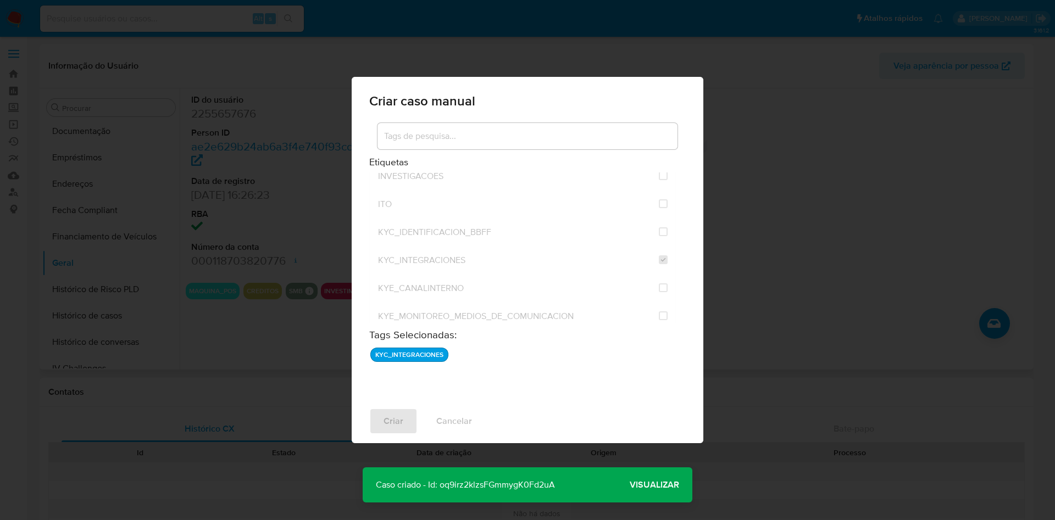
click at [647, 485] on span "Visualizar" at bounding box center [654, 485] width 49 height 0
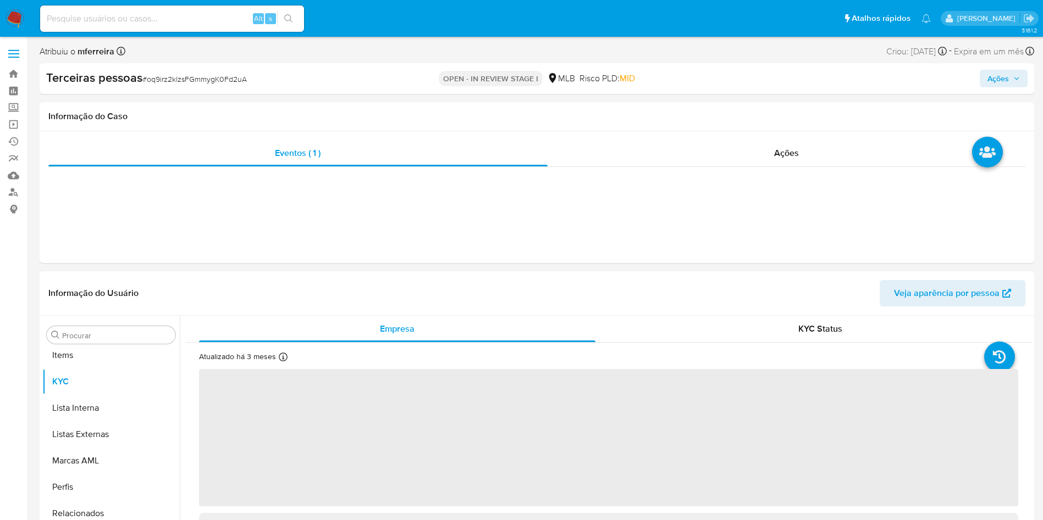
scroll to position [596, 0]
select select "10"
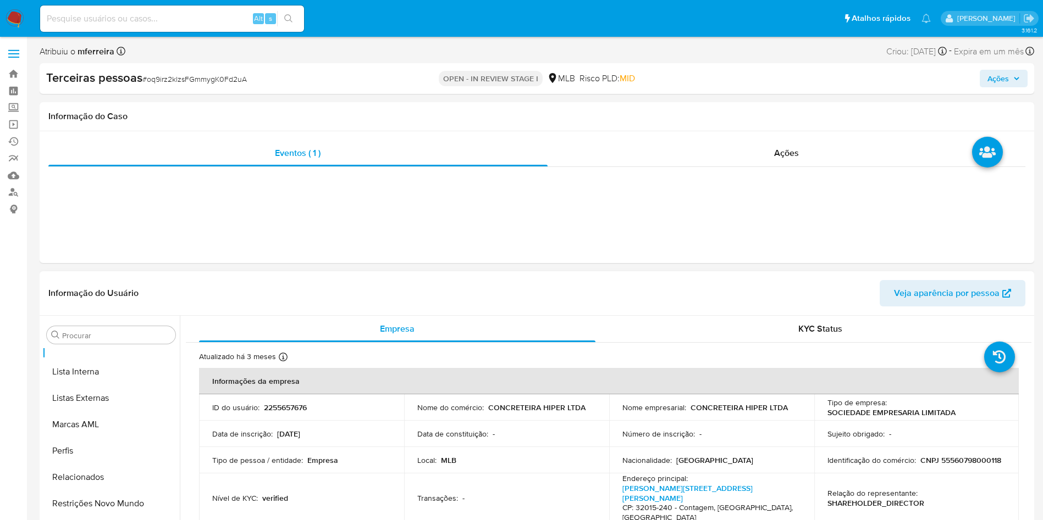
drag, startPoint x: 0, startPoint y: 326, endPoint x: 135, endPoint y: 316, distance: 135.0
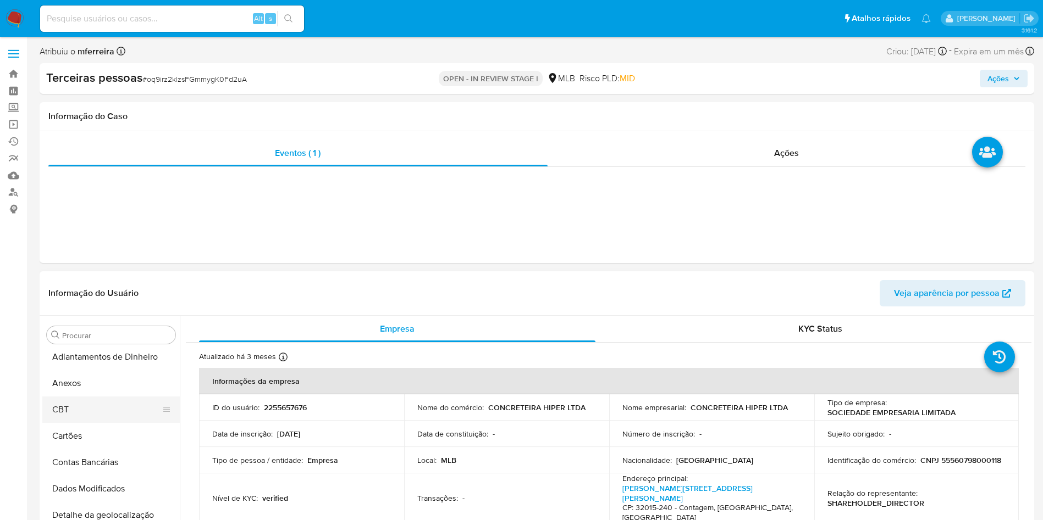
scroll to position [0, 0]
click at [248, 295] on header "Informação do Usuário Veja aparência por pessoa" at bounding box center [536, 293] width 977 height 26
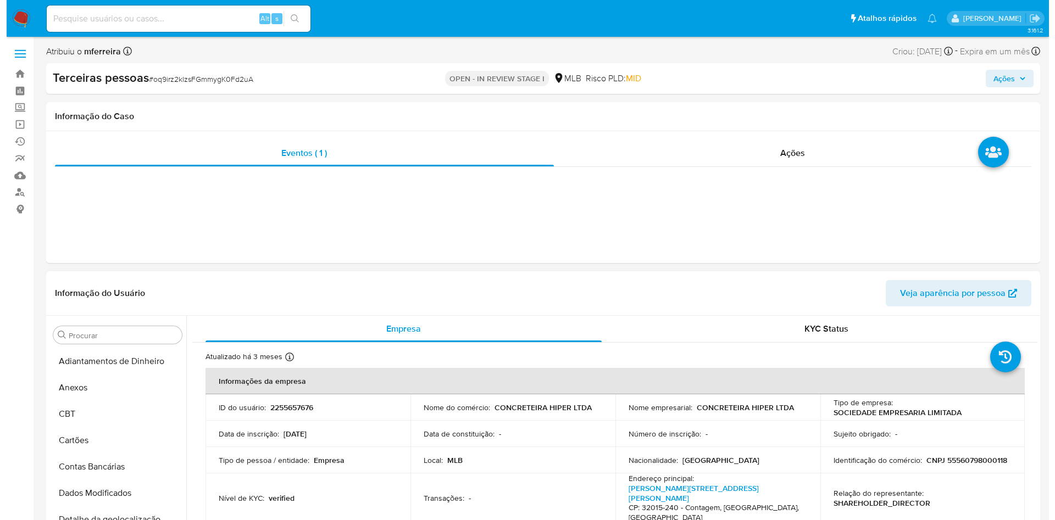
scroll to position [174, 0]
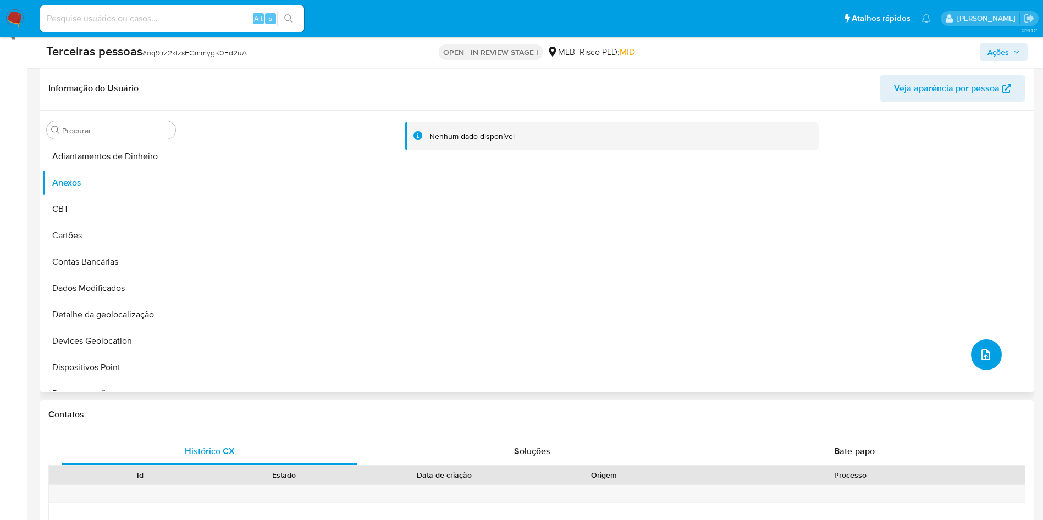
click at [984, 365] on button "upload-file" at bounding box center [986, 355] width 31 height 31
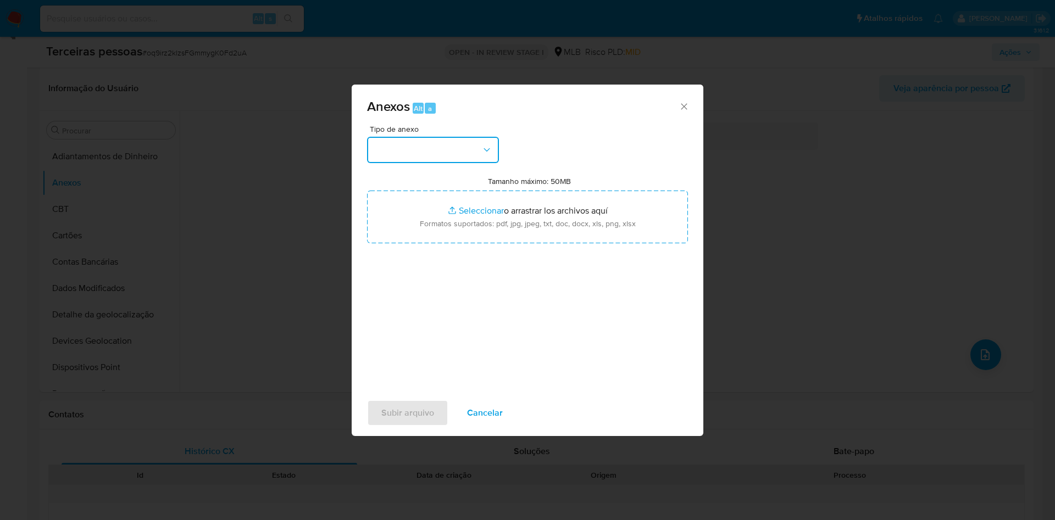
click at [479, 152] on button "button" at bounding box center [433, 150] width 132 height 26
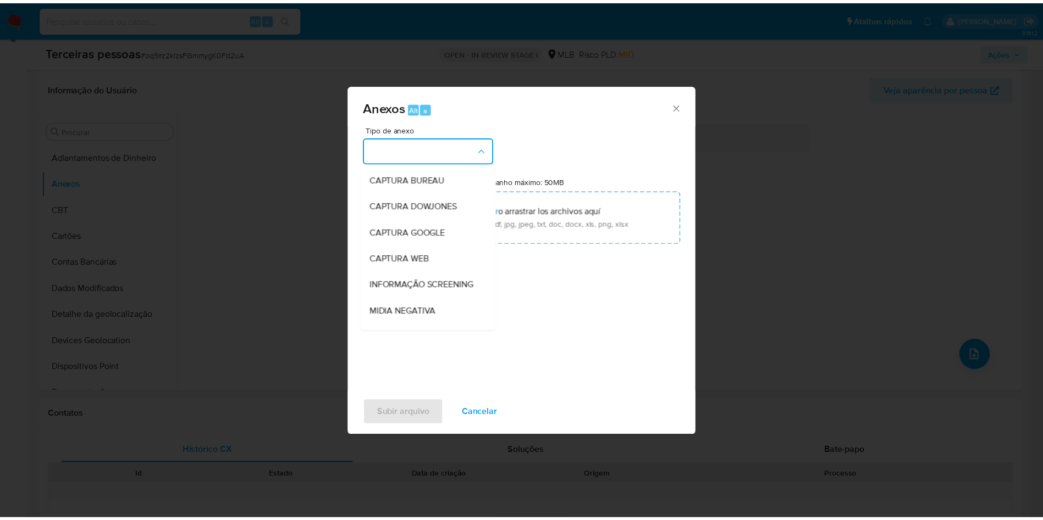
scroll to position [169, 0]
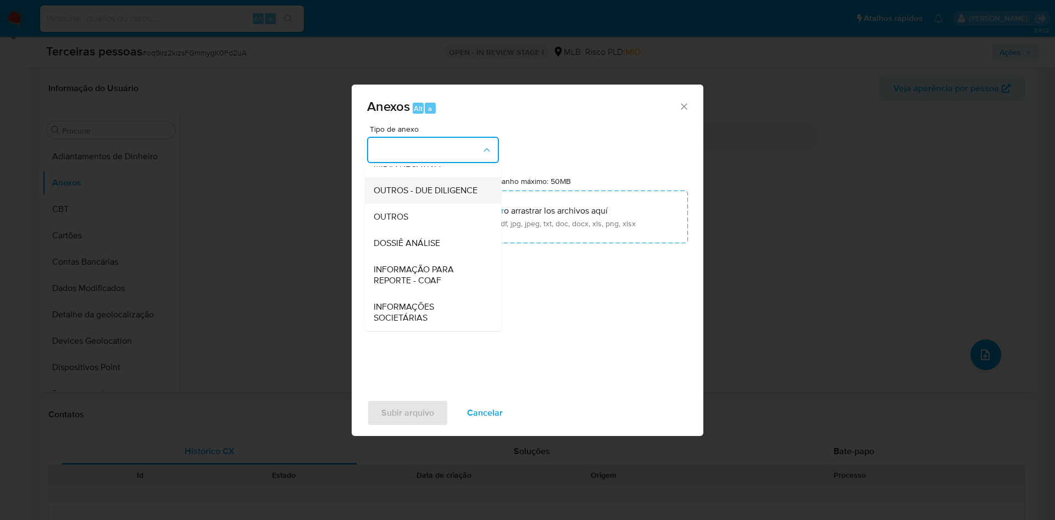
click at [403, 197] on div "OUTROS - DUE DILIGENCE" at bounding box center [430, 191] width 112 height 26
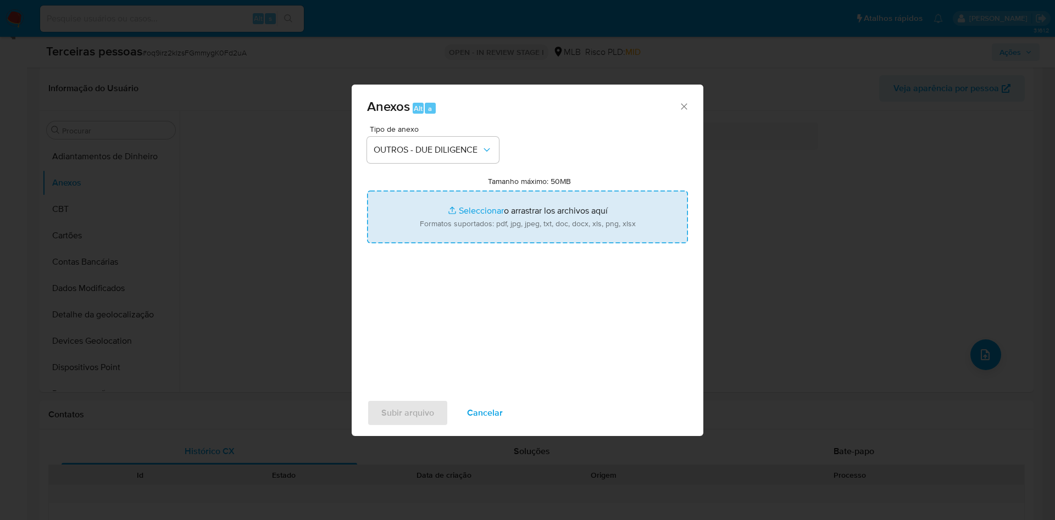
click at [447, 225] on input "Tamanho máximo: 50MB Seleccionar archivos" at bounding box center [527, 217] width 321 height 53
type input "C:\fakepath\s-[PERSON_NAME] [PERSON_NAME].pdf"
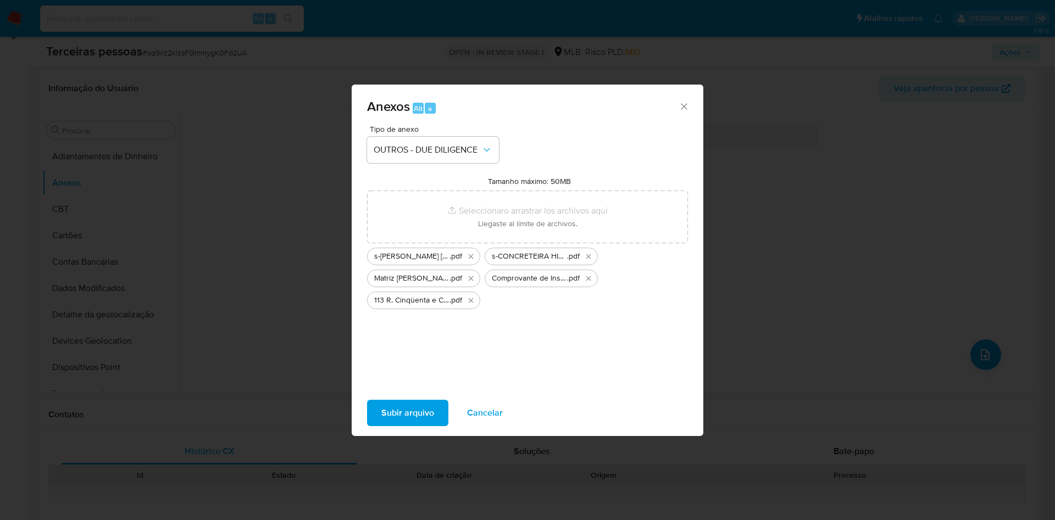
click at [439, 400] on button "Subir arquivo" at bounding box center [407, 413] width 81 height 26
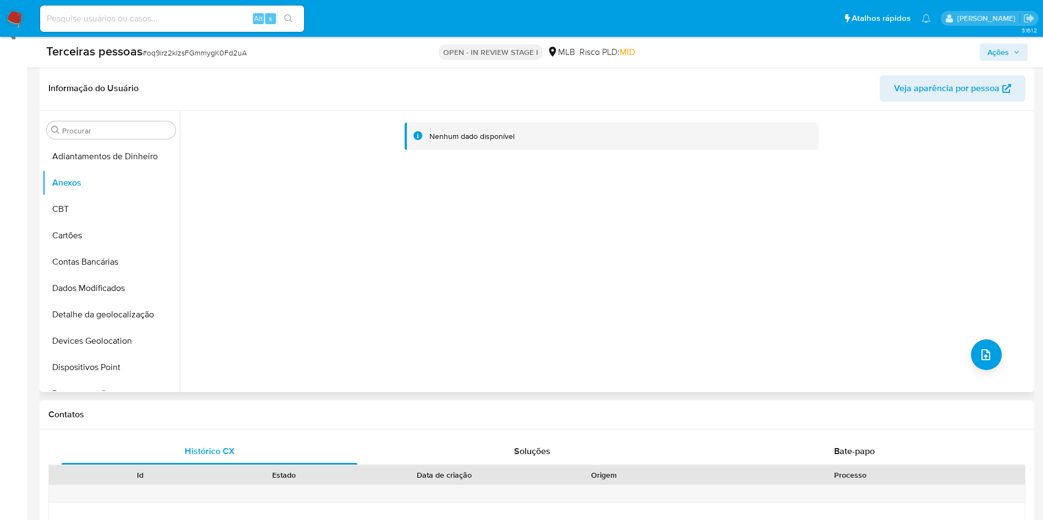
drag, startPoint x: 296, startPoint y: 269, endPoint x: 344, endPoint y: 289, distance: 52.3
click at [296, 269] on div "Nenhum dado disponível" at bounding box center [605, 251] width 851 height 281
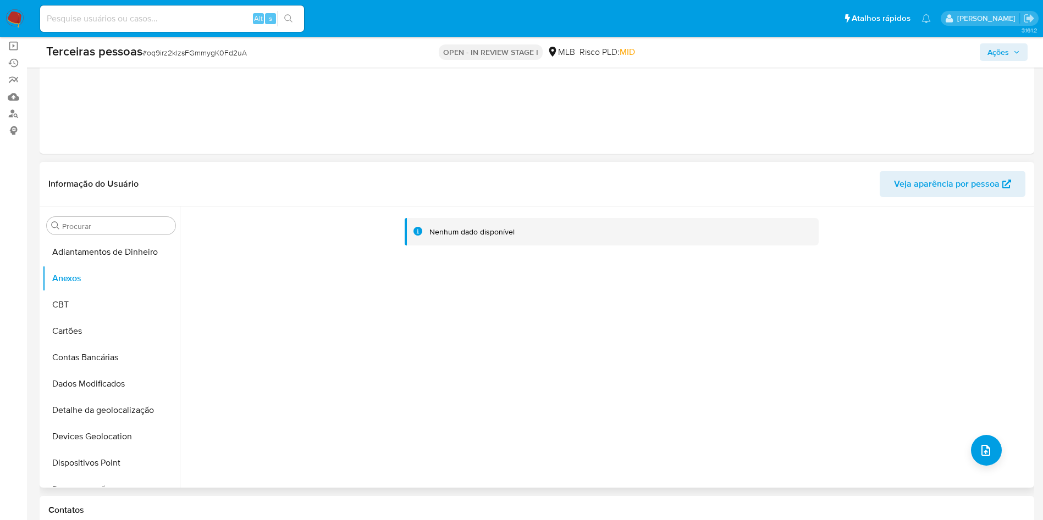
scroll to position [0, 0]
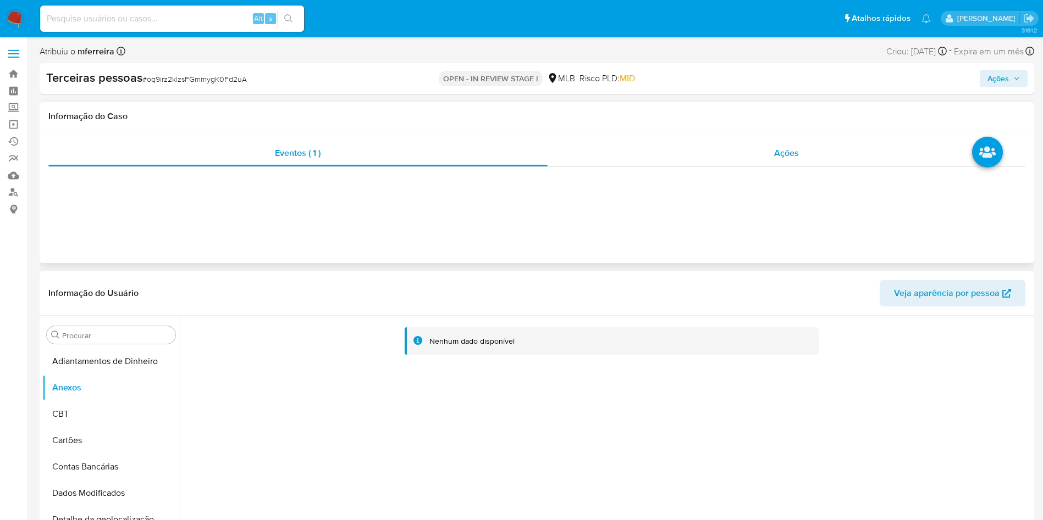
click at [812, 163] on div "Ações" at bounding box center [786, 153] width 478 height 26
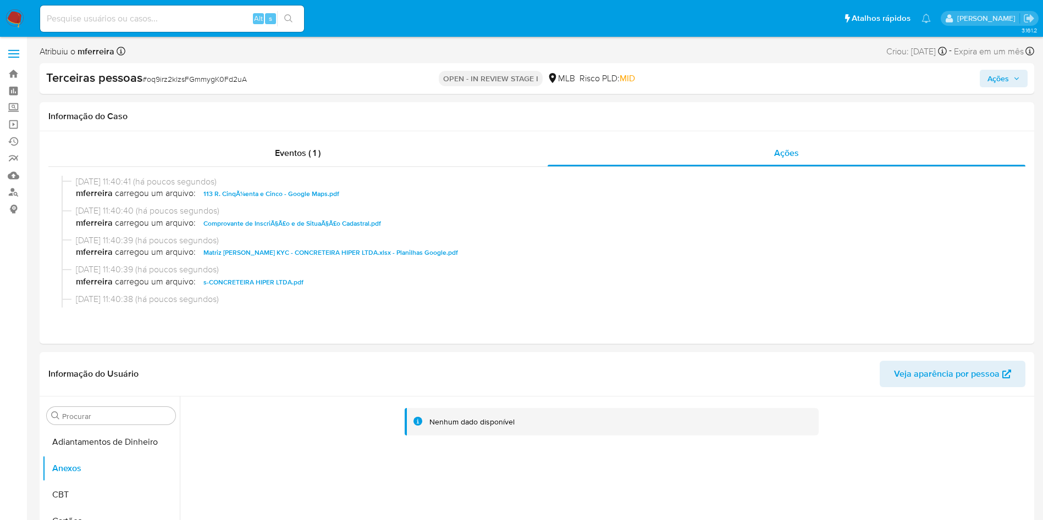
click at [1002, 77] on span "Ações" at bounding box center [997, 79] width 21 height 18
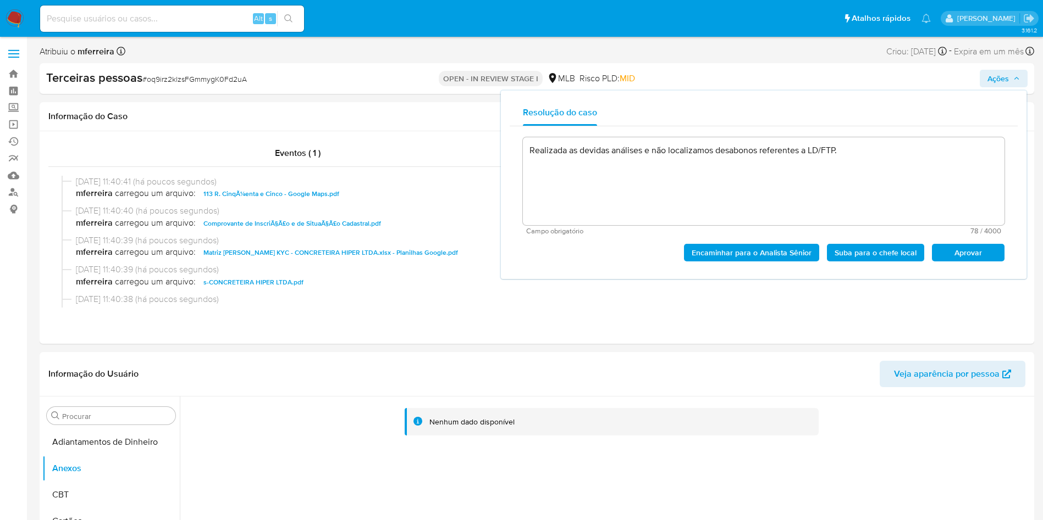
click at [972, 254] on span "Aprovar" at bounding box center [967, 252] width 57 height 15
type textarea "Realizada as devidas análises e não localizamos desabonos referentes a LD/FTP."
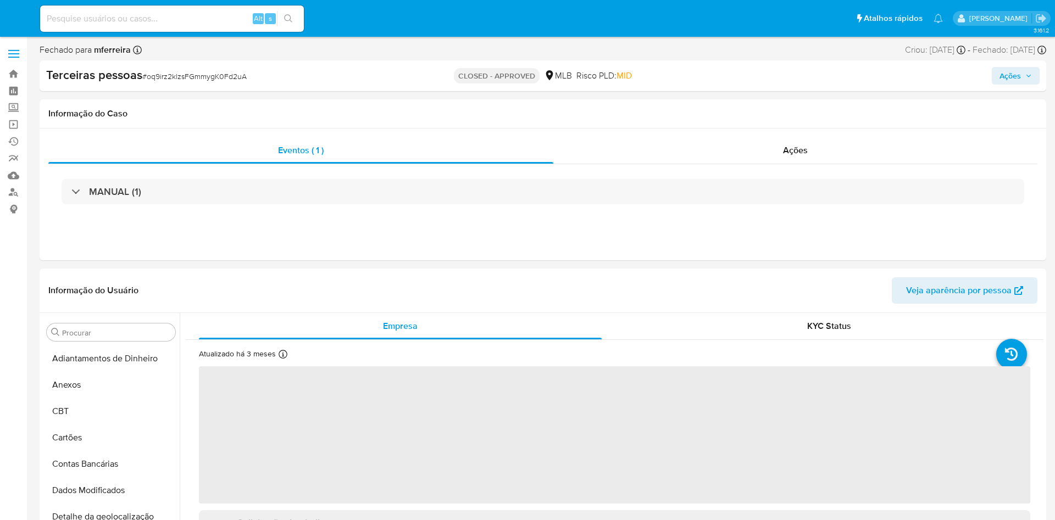
select select "10"
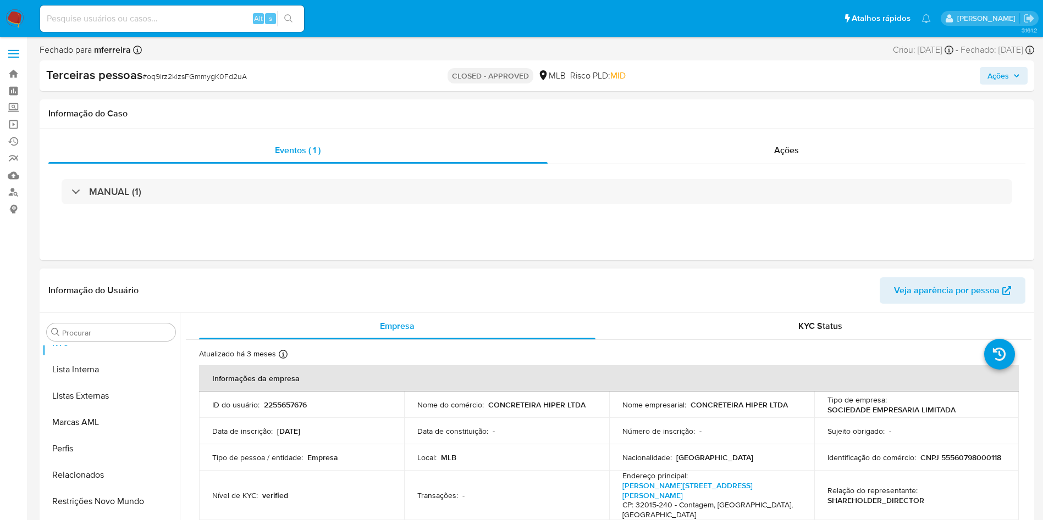
scroll to position [596, 0]
drag, startPoint x: 157, startPoint y: 18, endPoint x: 175, endPoint y: 14, distance: 18.0
click at [162, 14] on input at bounding box center [172, 19] width 264 height 14
paste input "643448898"
type input "643448898"
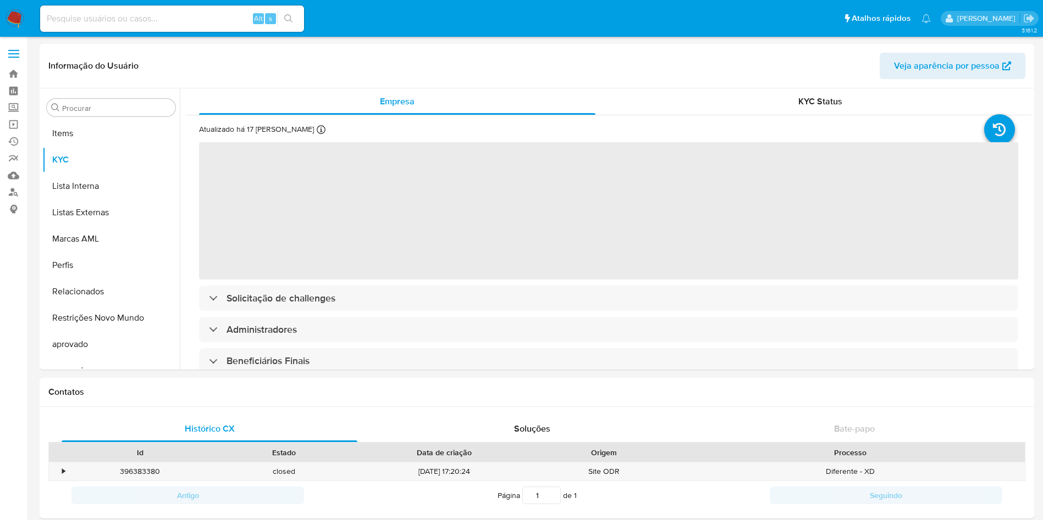
scroll to position [570, 0]
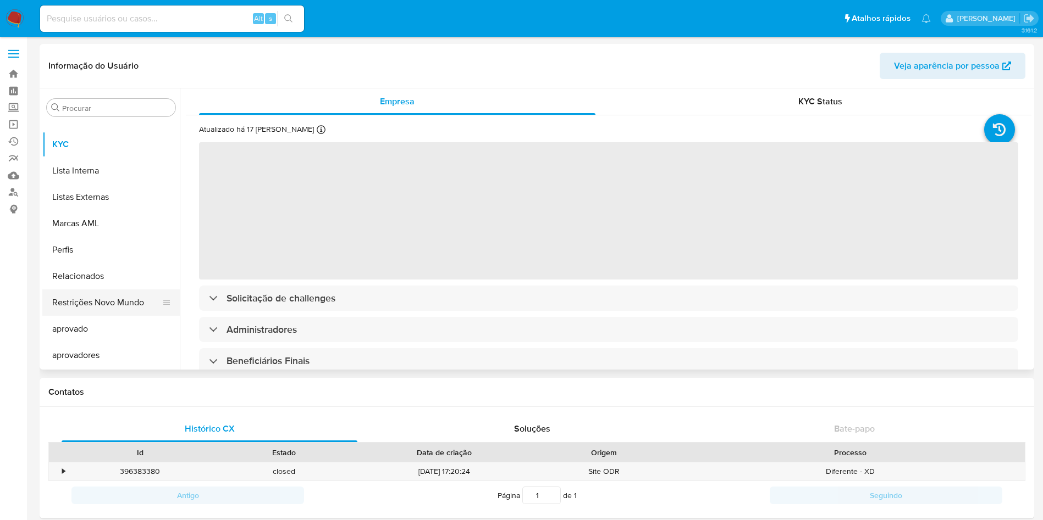
select select "10"
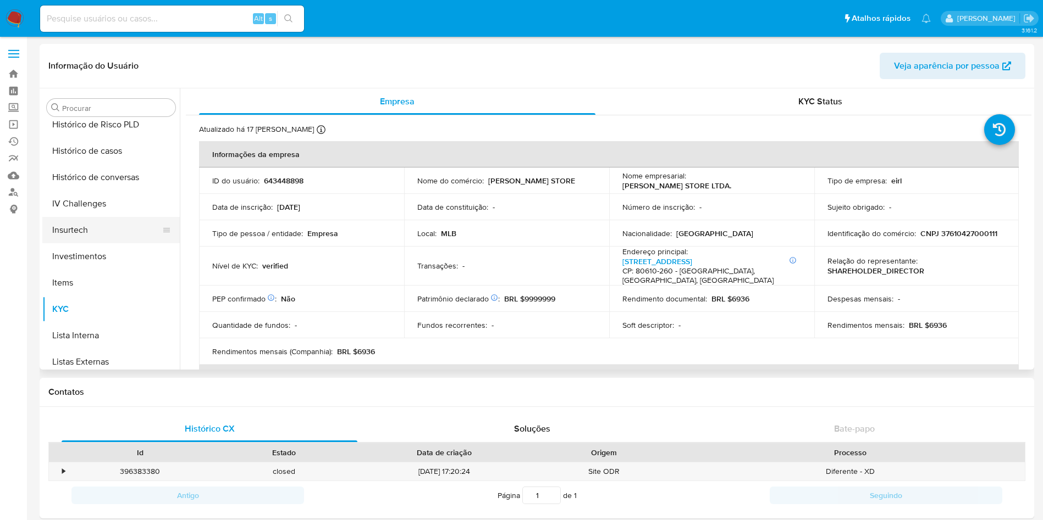
scroll to position [323, 0]
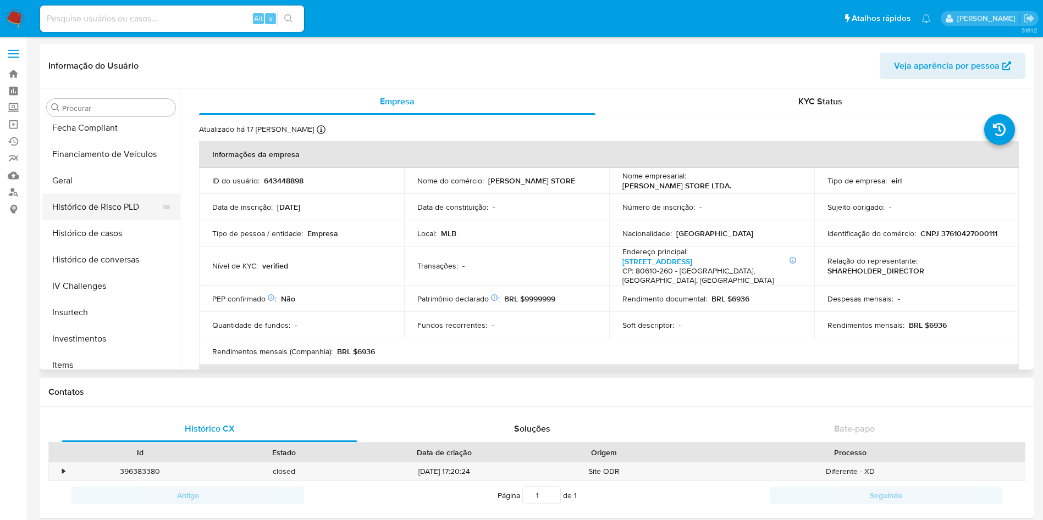
click at [84, 203] on button "Histórico de Risco PLD" at bounding box center [106, 207] width 129 height 26
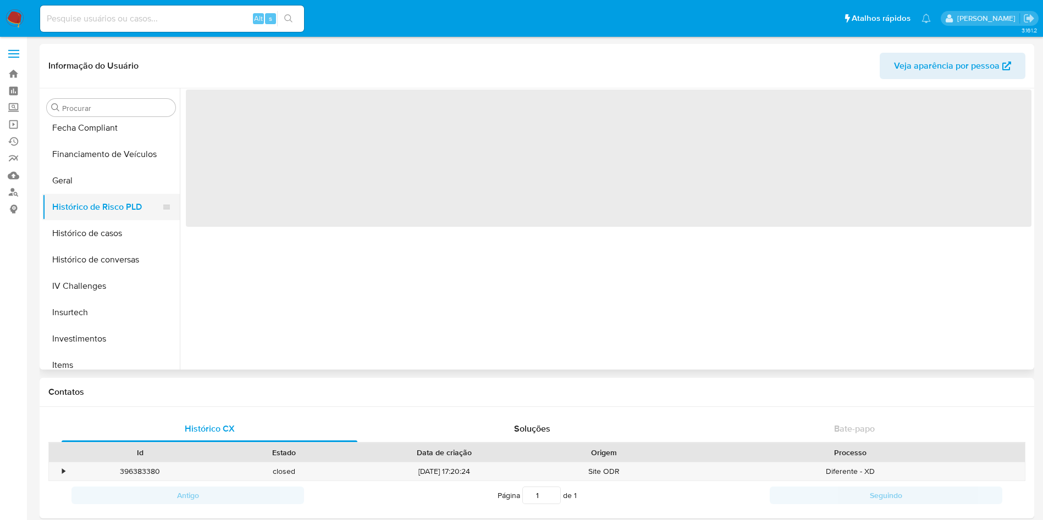
click at [94, 219] on button "Histórico de Risco PLD" at bounding box center [106, 207] width 129 height 26
click at [117, 236] on button "Histórico de casos" at bounding box center [106, 233] width 129 height 26
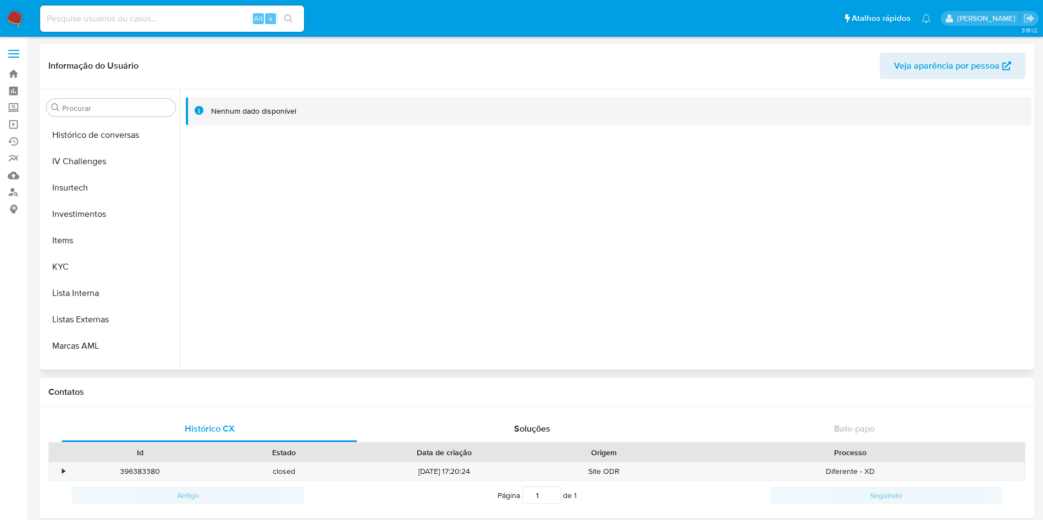
scroll to position [570, 0]
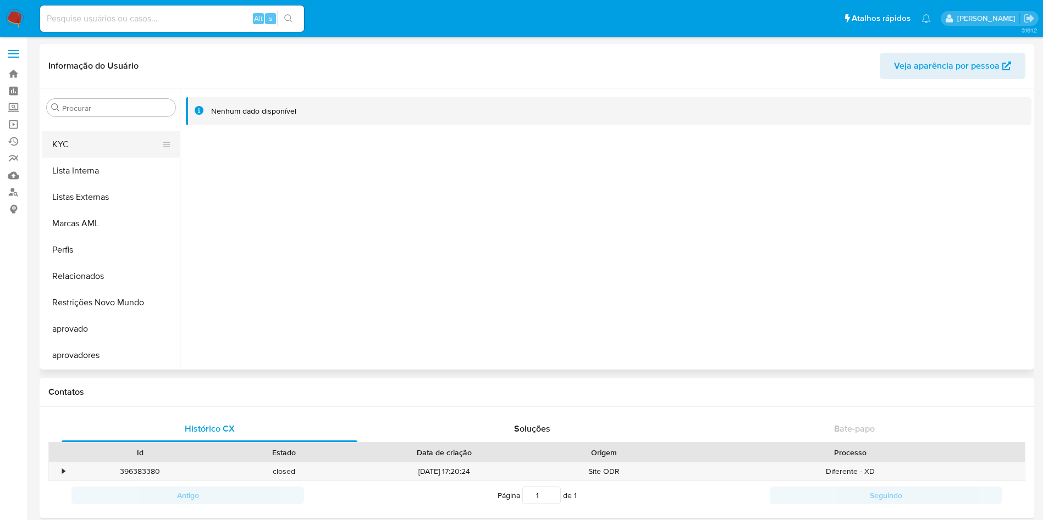
click at [63, 136] on button "KYC" at bounding box center [106, 144] width 129 height 26
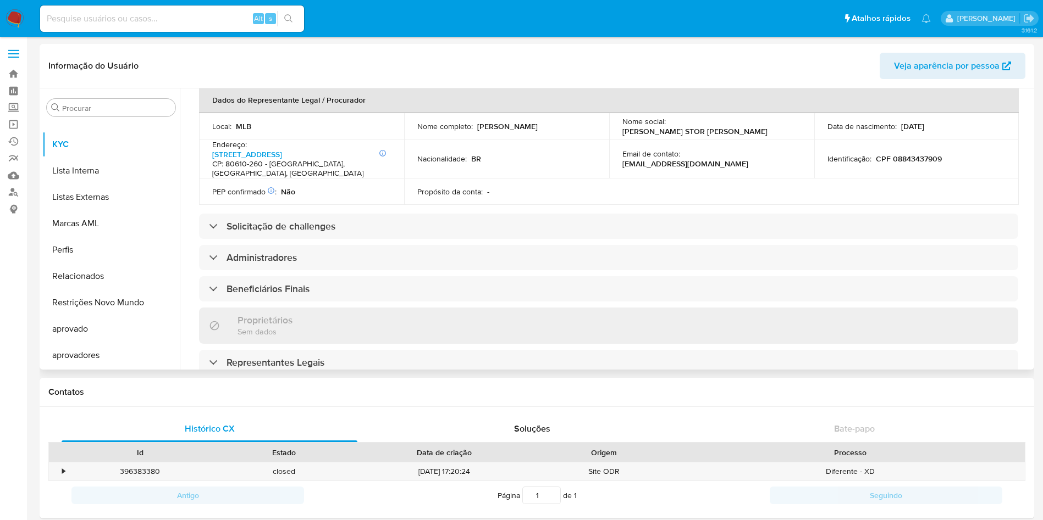
scroll to position [412, 0]
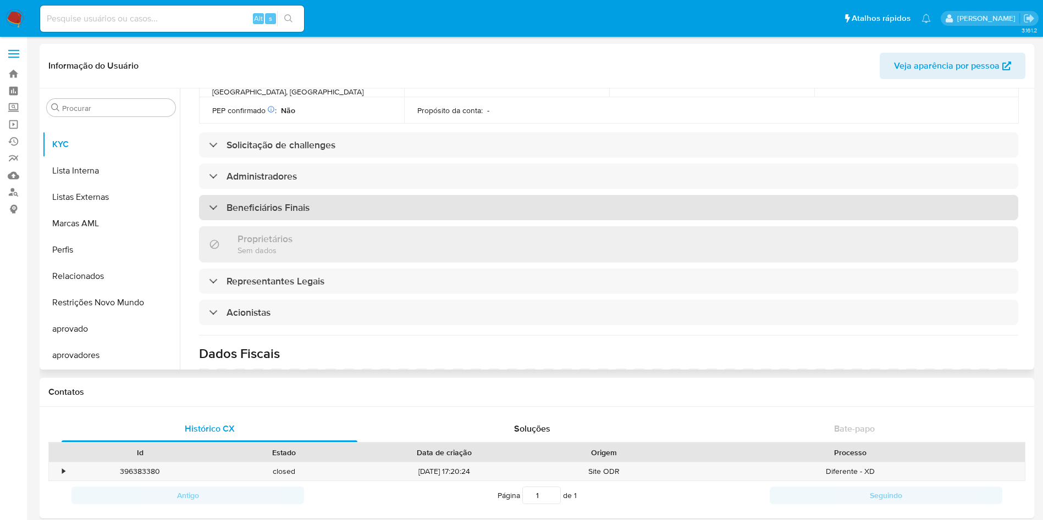
click at [257, 202] on h3 "Beneficiários Finais" at bounding box center [267, 208] width 83 height 12
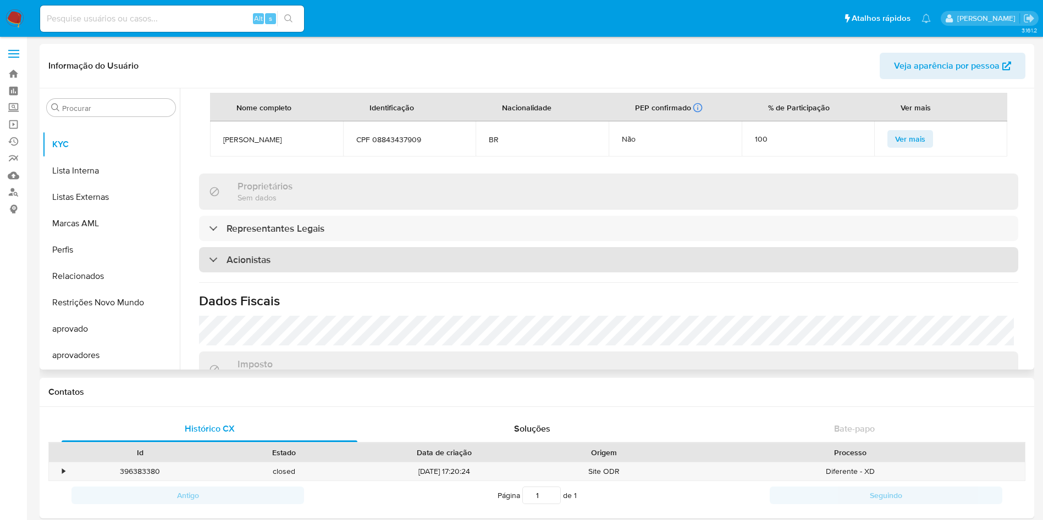
scroll to position [577, 0]
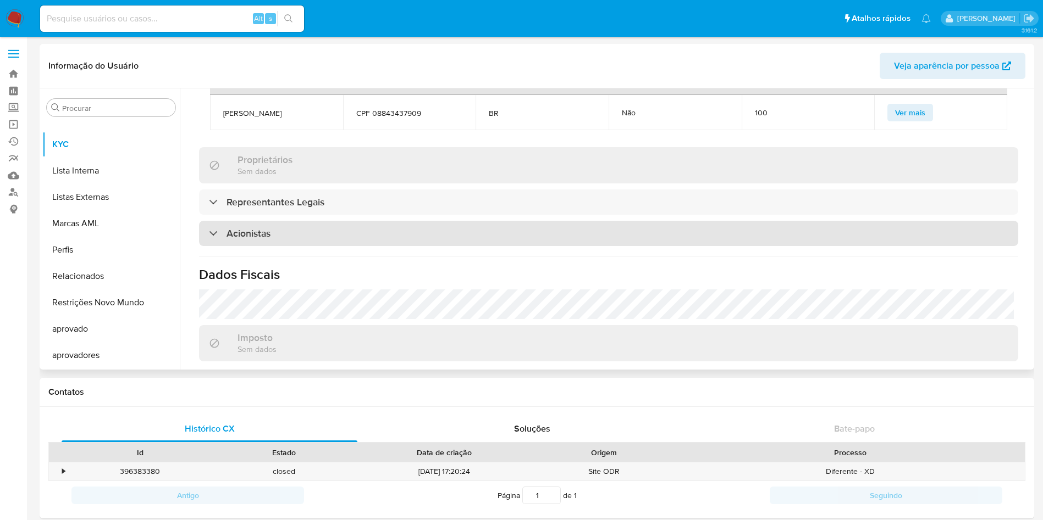
click at [280, 221] on div "Acionistas" at bounding box center [608, 233] width 819 height 25
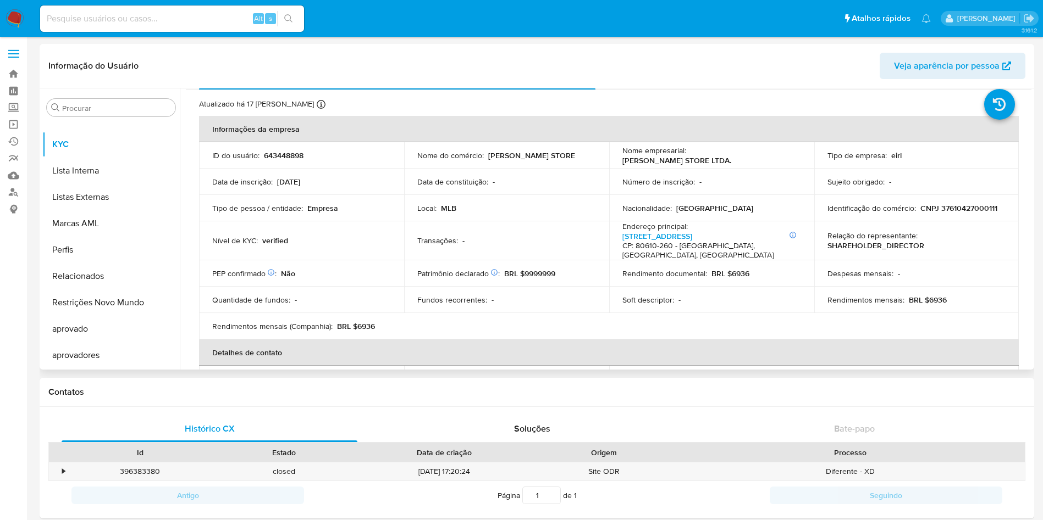
scroll to position [0, 0]
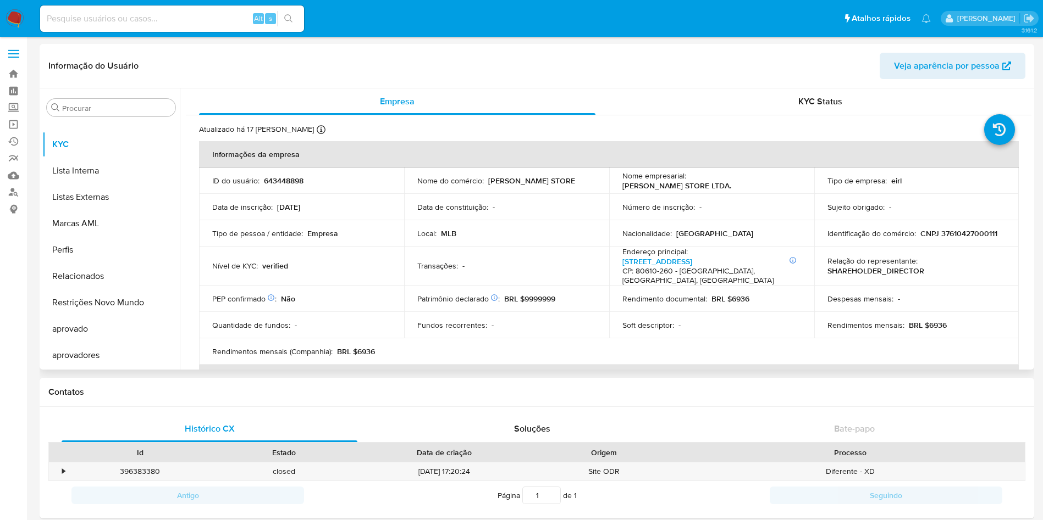
click at [951, 225] on td "Identificação do comércio : CNPJ 37610427000111" at bounding box center [916, 233] width 205 height 26
click at [952, 225] on td "Identificação do comércio : CNPJ 37610427000111" at bounding box center [916, 233] width 205 height 26
click at [960, 232] on p "CNPJ 37610427000111" at bounding box center [958, 234] width 77 height 10
copy p "37610427000111"
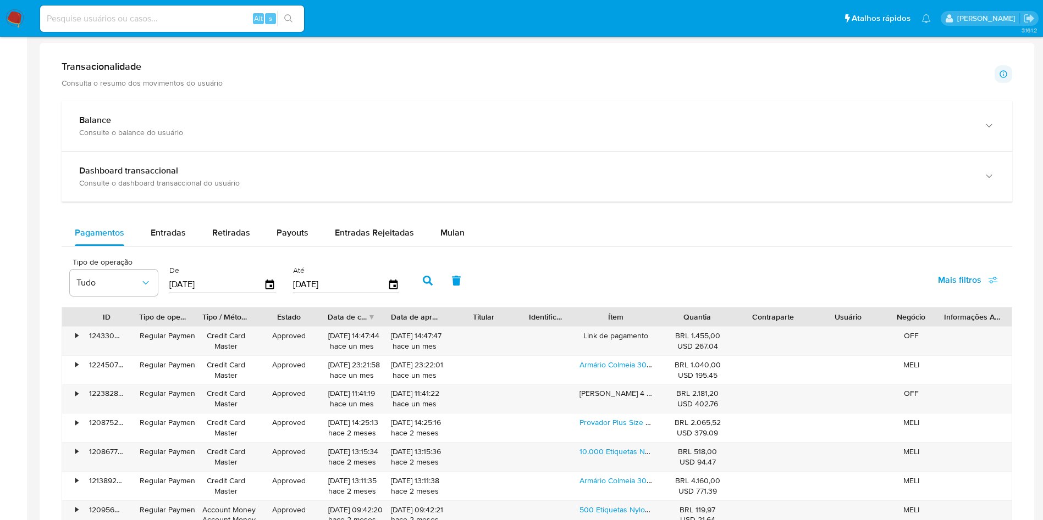
scroll to position [495, 0]
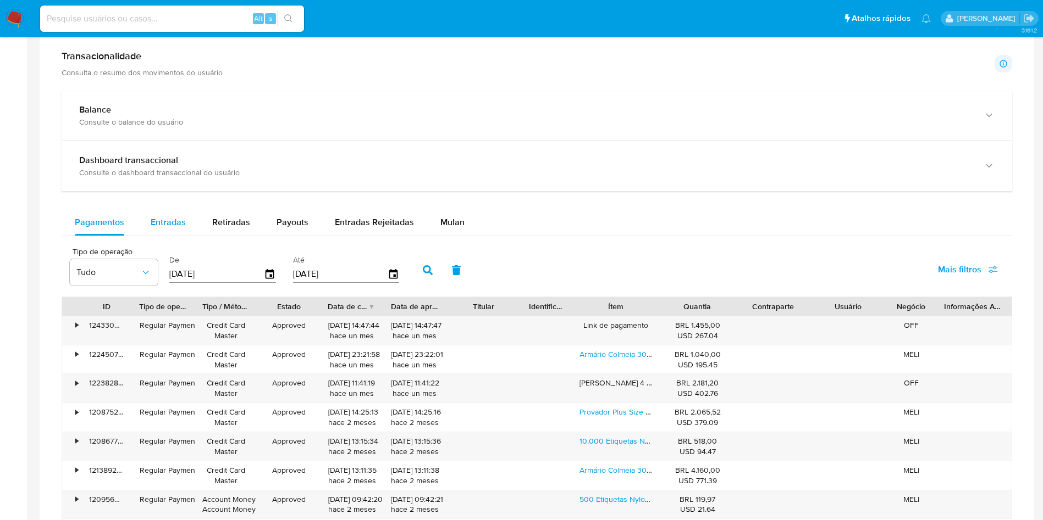
click at [171, 223] on span "Entradas" at bounding box center [168, 222] width 35 height 13
select select "10"
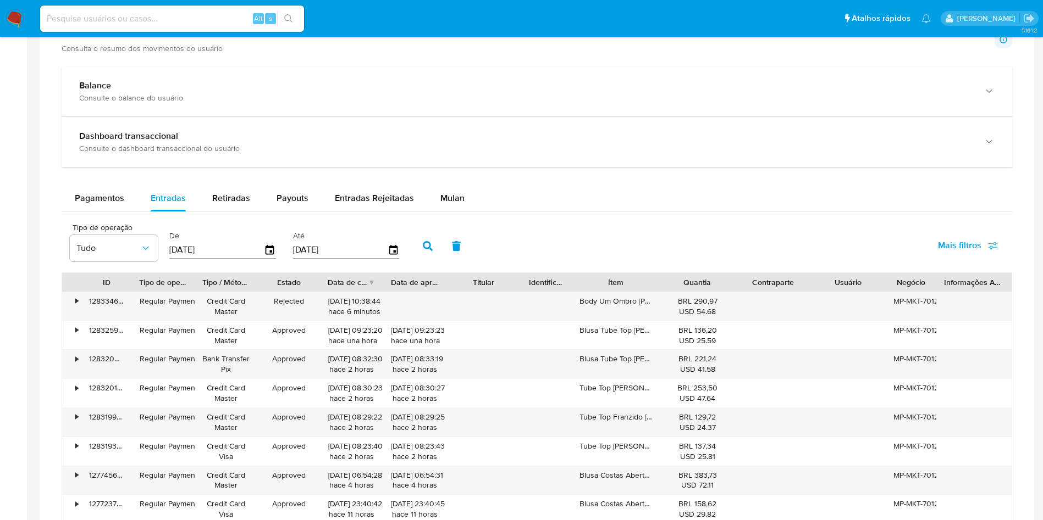
scroll to position [577, 0]
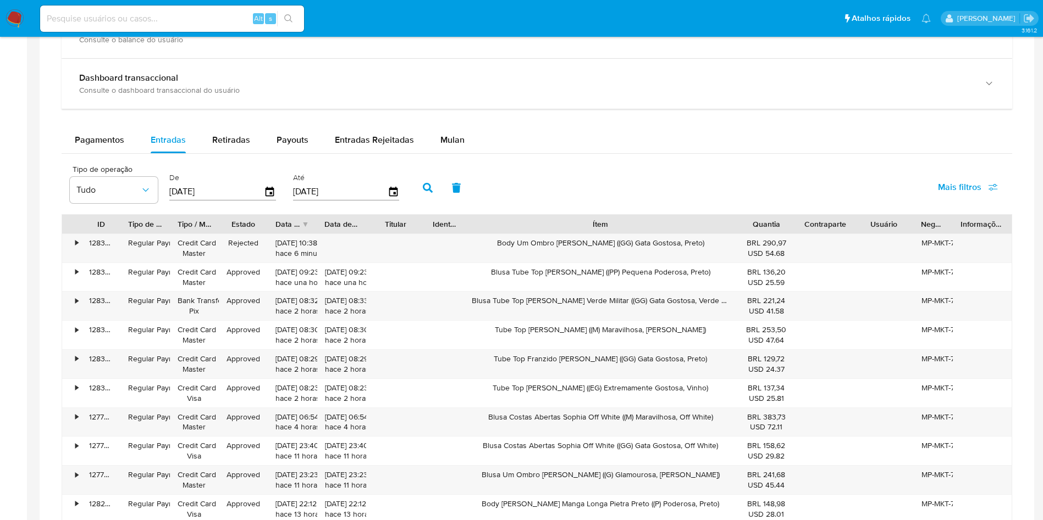
click at [845, 236] on div "ID Tipo de operação Tipo / Método Estado Data de criação Data de aprovação Titu…" at bounding box center [537, 369] width 950 height 310
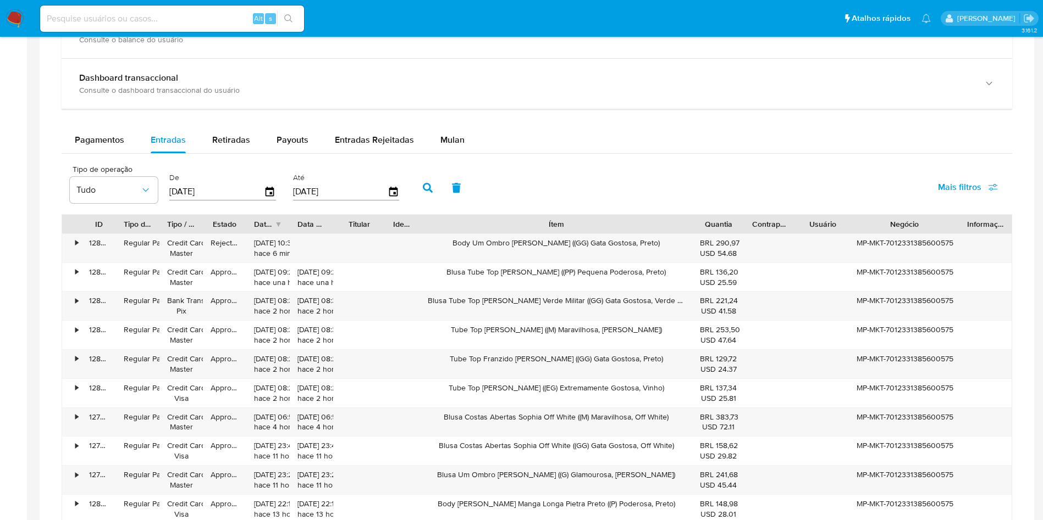
drag, startPoint x: 953, startPoint y: 223, endPoint x: 1025, endPoint y: 235, distance: 73.0
click at [1025, 235] on div at bounding box center [537, 261] width 994 height 622
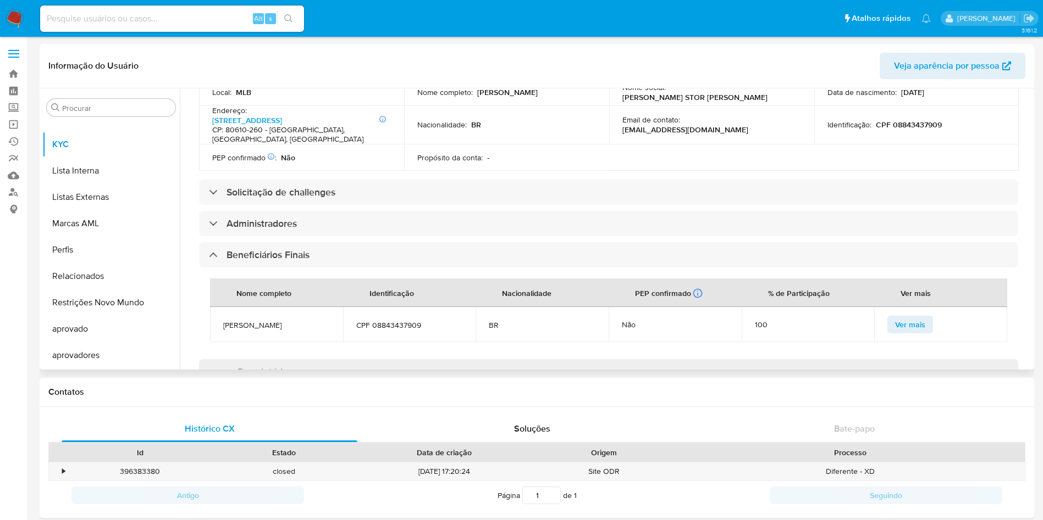
scroll to position [390, 0]
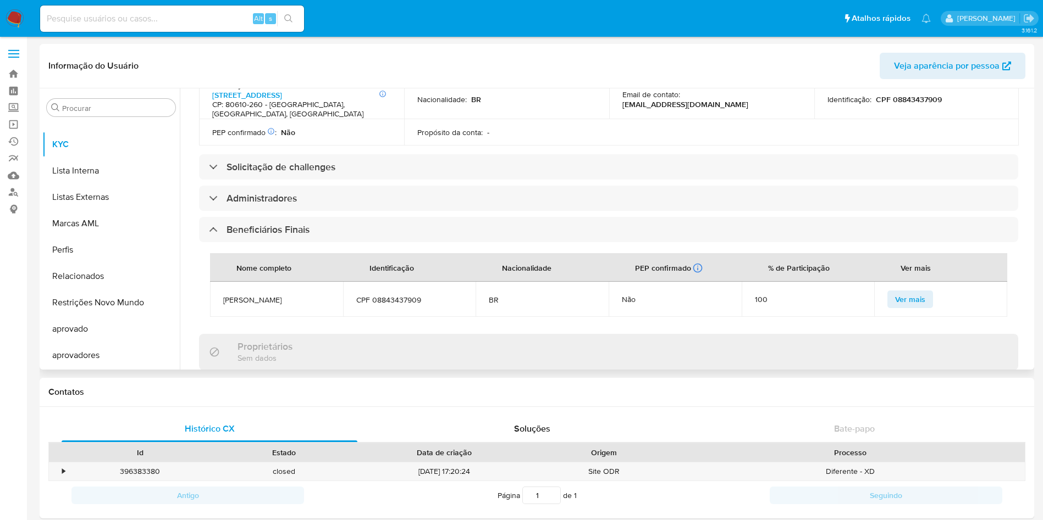
click at [256, 282] on td "Mariana Gelinski da Silva" at bounding box center [276, 299] width 133 height 35
click at [257, 282] on td "Mariana Gelinski da Silva" at bounding box center [276, 299] width 133 height 35
click at [267, 295] on span "Mariana Gelinski da Silva" at bounding box center [276, 300] width 107 height 10
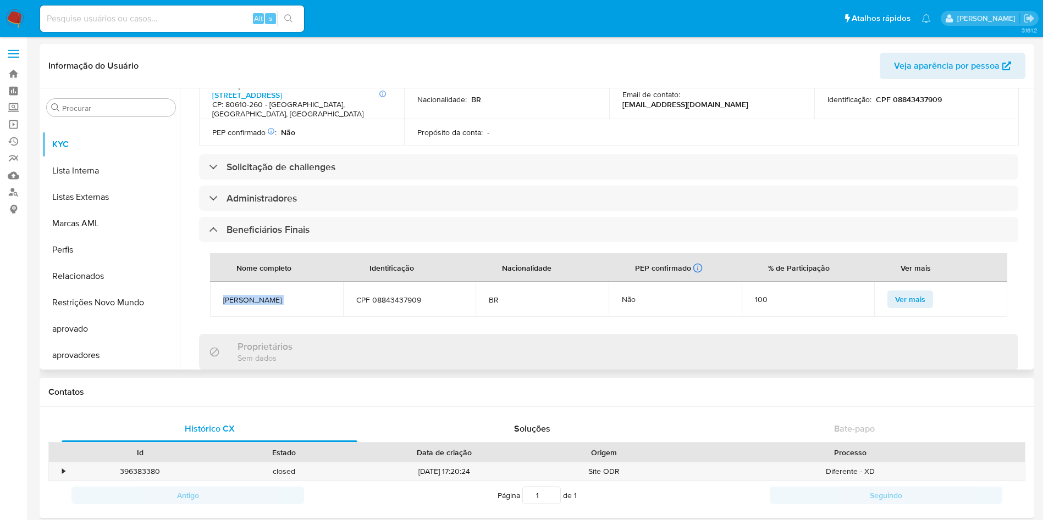
click at [267, 295] on span "Mariana Gelinski da Silva" at bounding box center [276, 300] width 107 height 10
copy span "Mariana Gelinski da Silva"
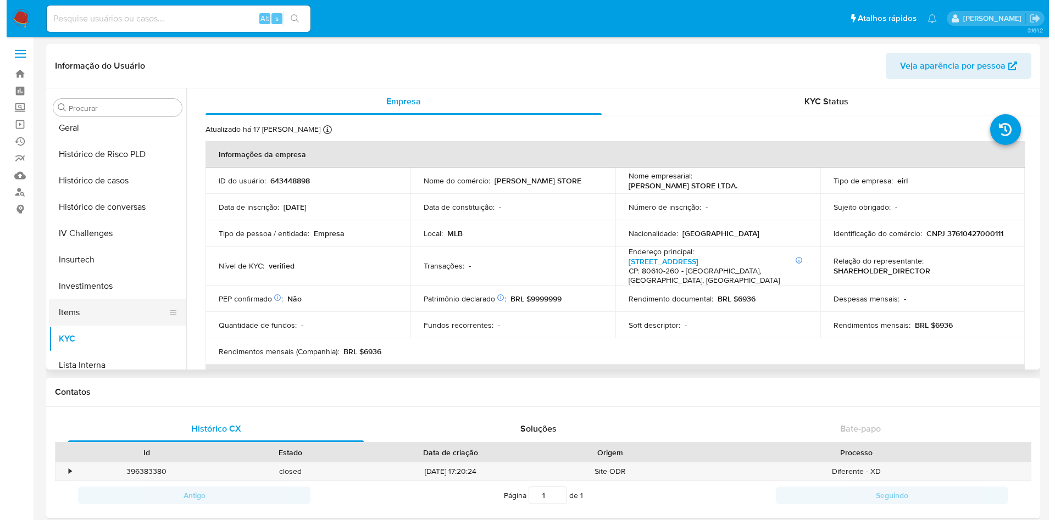
scroll to position [158, 0]
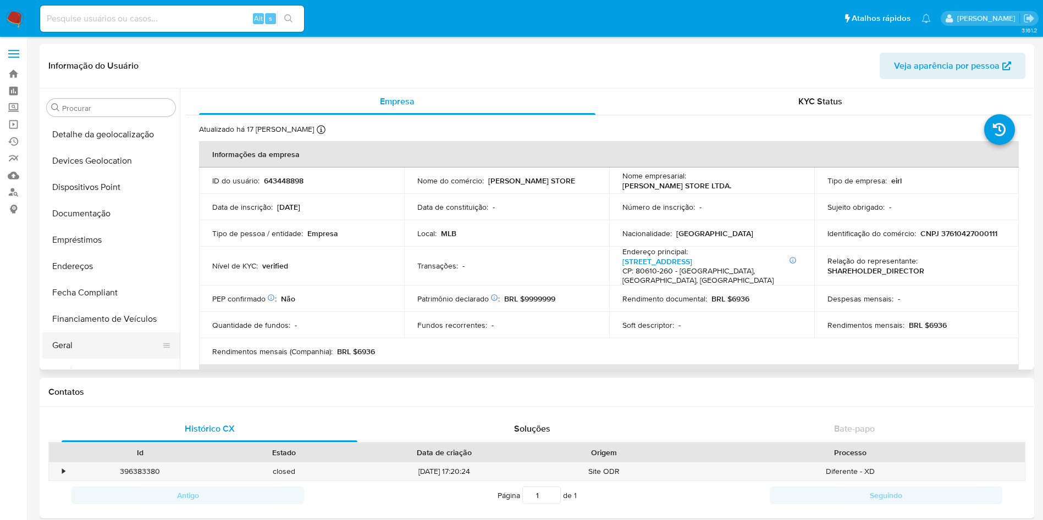
click at [98, 346] on button "Geral" at bounding box center [106, 346] width 129 height 26
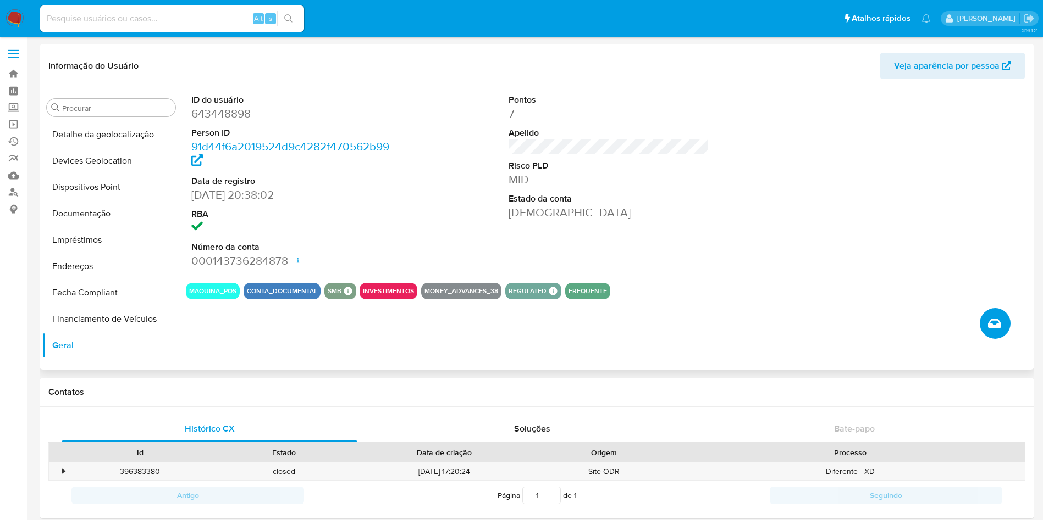
click at [985, 329] on button "Criar caso manual" at bounding box center [994, 323] width 31 height 31
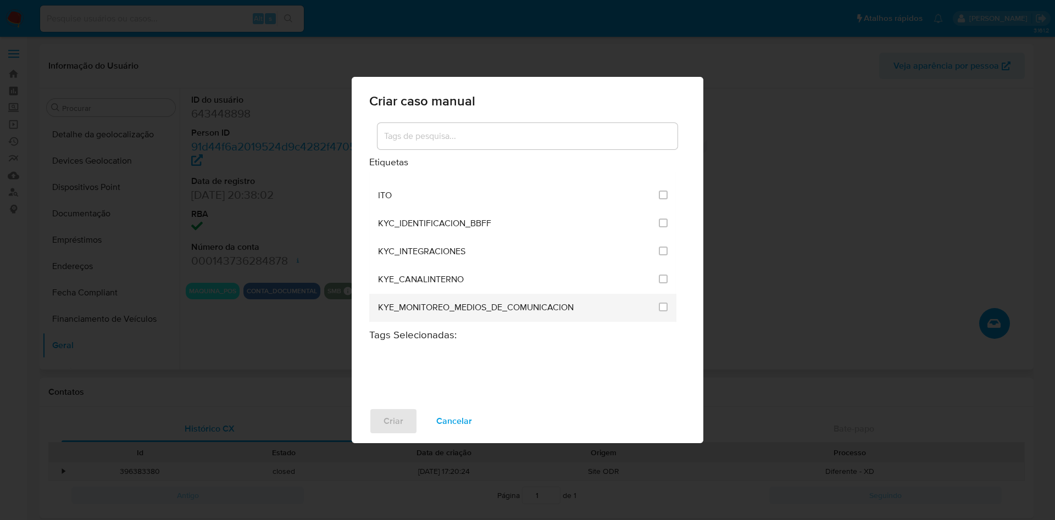
scroll to position [989, 0]
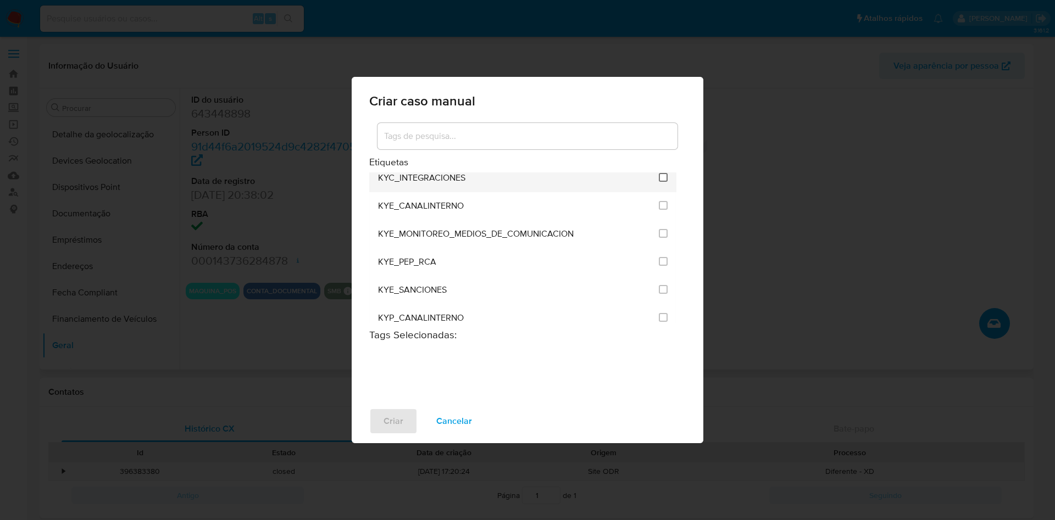
click at [659, 179] on input "2093" at bounding box center [663, 177] width 9 height 9
checkbox input "true"
click at [396, 423] on span "Criar" at bounding box center [394, 421] width 20 height 24
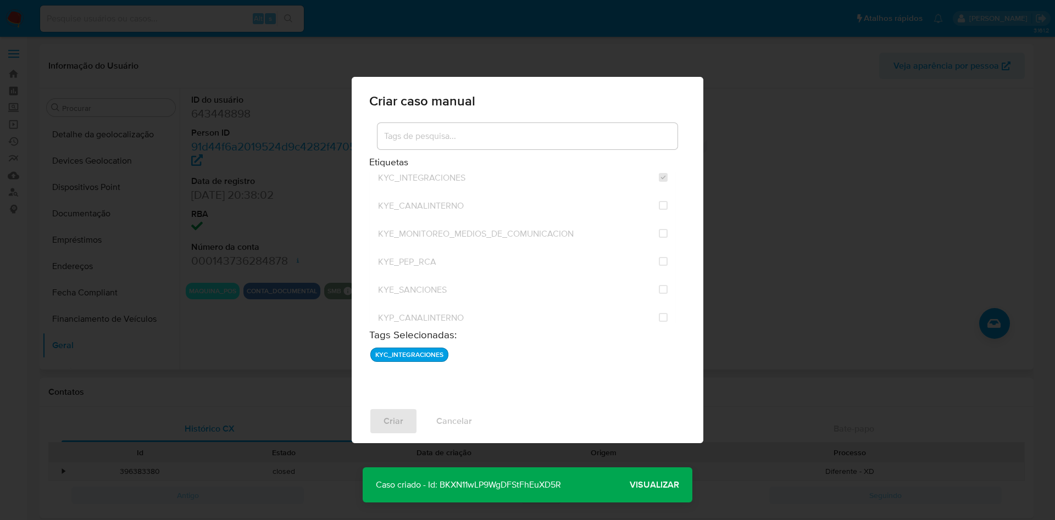
click at [662, 485] on span "Visualizar" at bounding box center [654, 485] width 49 height 0
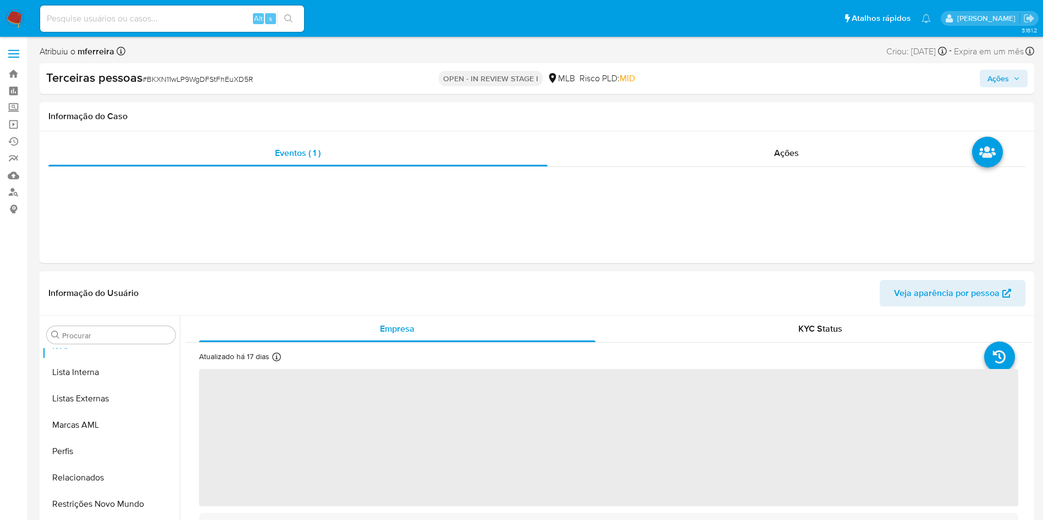
scroll to position [596, 0]
select select "10"
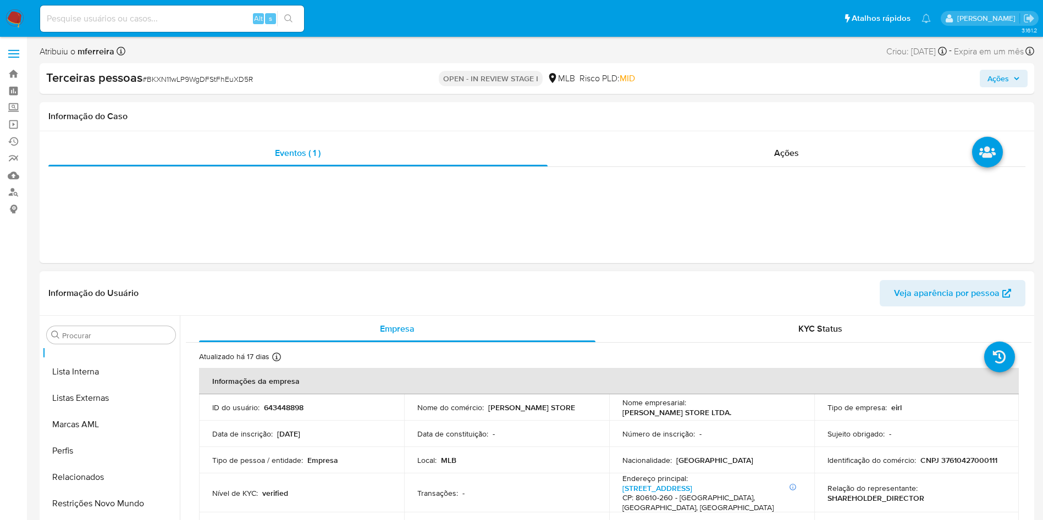
drag, startPoint x: 361, startPoint y: 287, endPoint x: 433, endPoint y: 279, distance: 72.5
click at [361, 287] on header "Informação do Usuário Veja aparência por pessoa" at bounding box center [536, 293] width 977 height 26
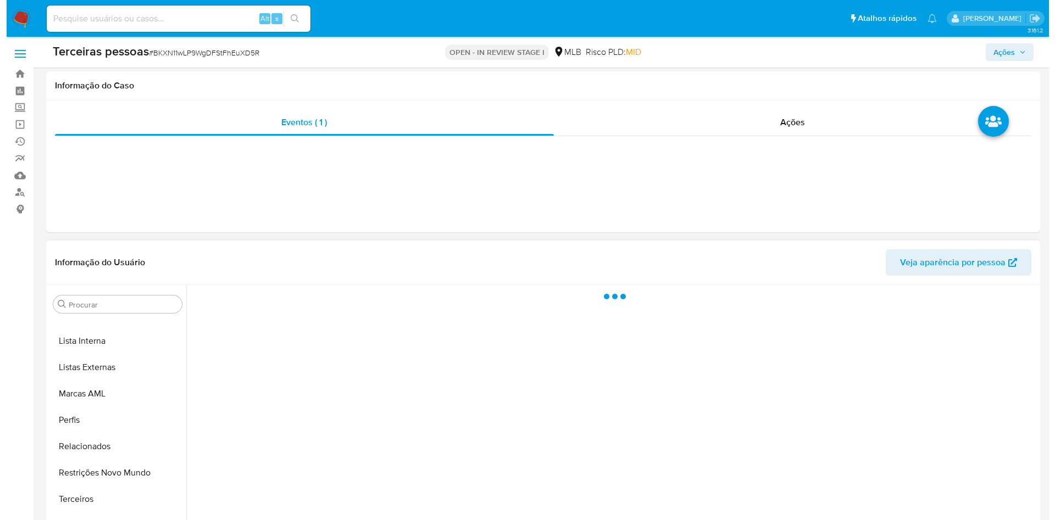
scroll to position [174, 0]
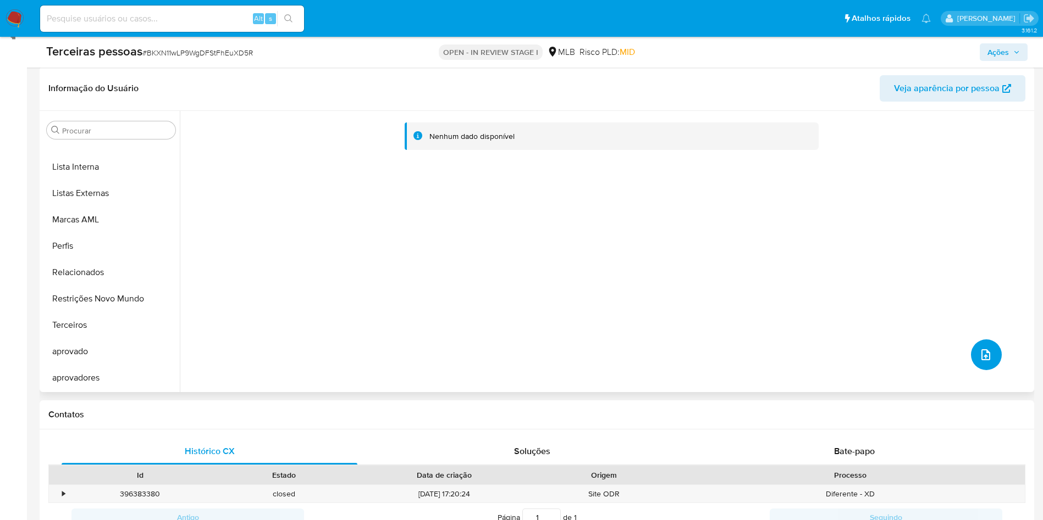
click at [981, 354] on icon "upload-file" at bounding box center [985, 355] width 9 height 11
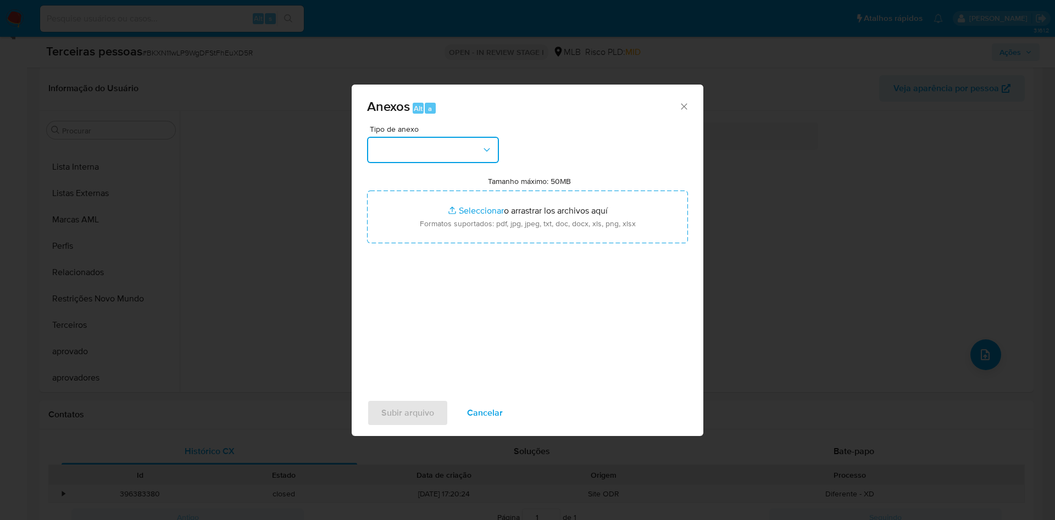
click at [420, 156] on button "button" at bounding box center [433, 150] width 132 height 26
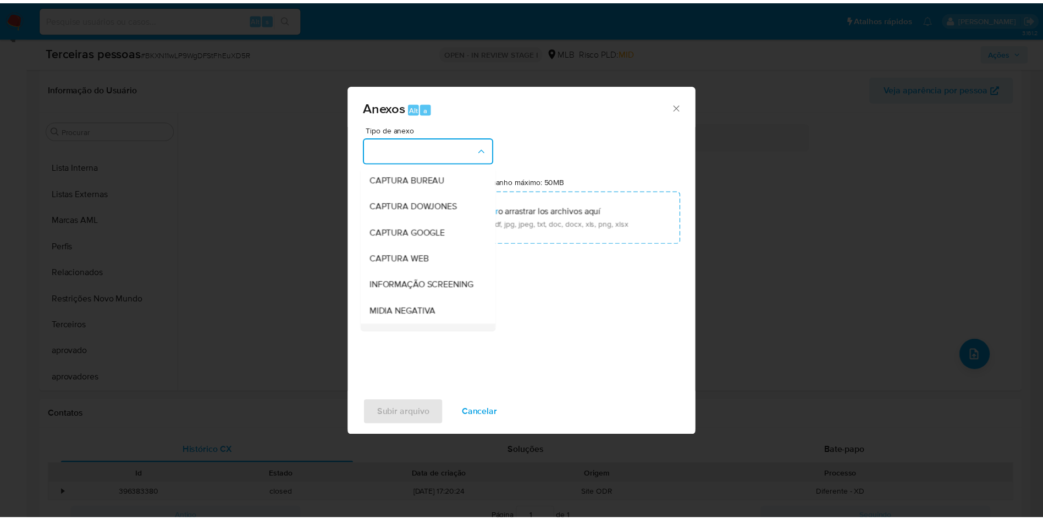
scroll to position [169, 0]
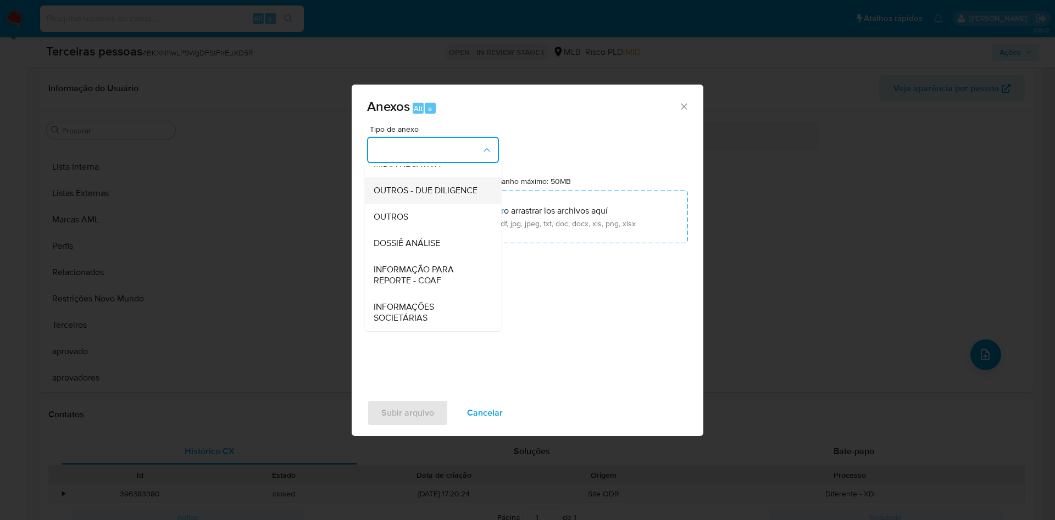
click at [419, 186] on span "OUTROS - DUE DILIGENCE" at bounding box center [426, 190] width 104 height 11
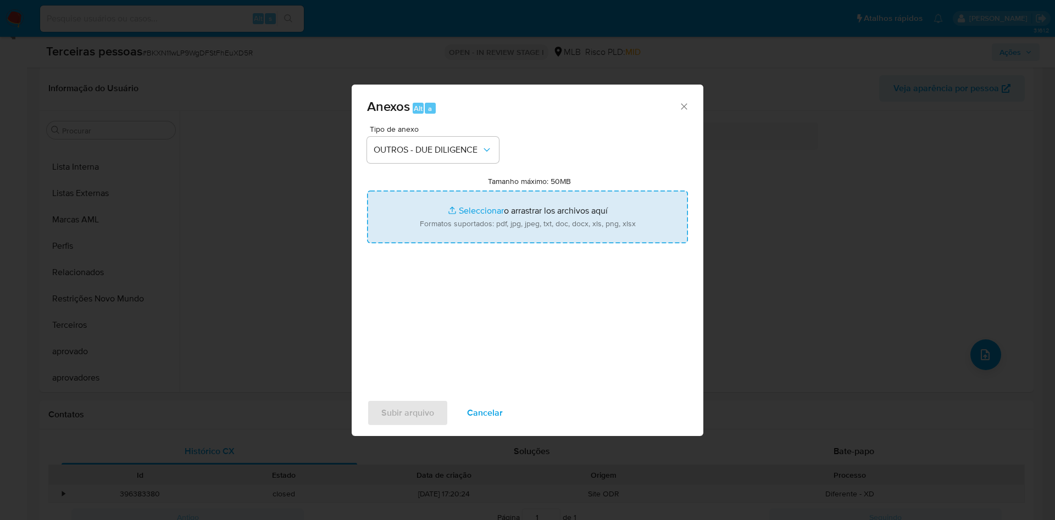
click at [467, 215] on input "Tamanho máximo: 50MB Seleccionar archivos" at bounding box center [527, 217] width 321 height 53
type input "C:\fakepath\S-Mariana Gelinski da Silva.pdf"
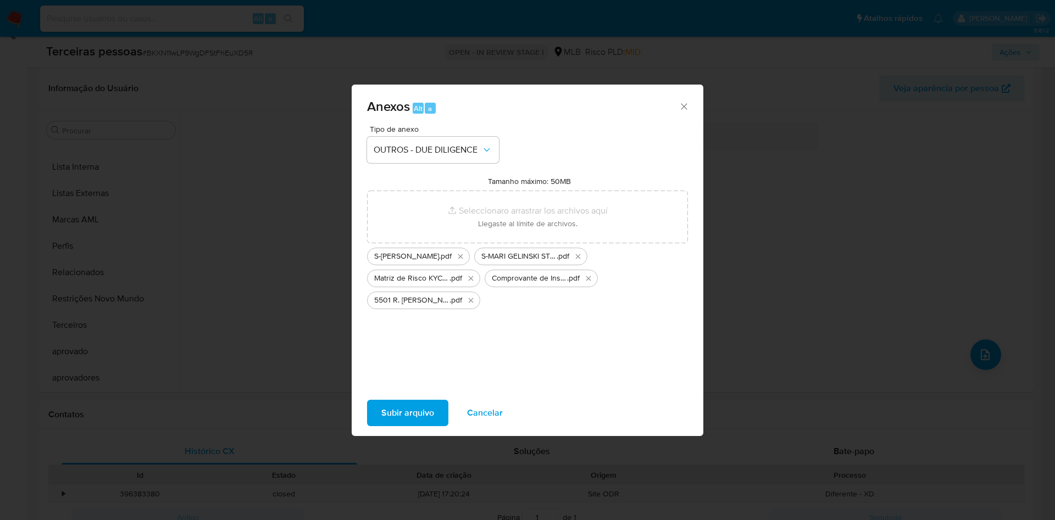
click at [423, 421] on span "Subir arquivo" at bounding box center [407, 413] width 53 height 24
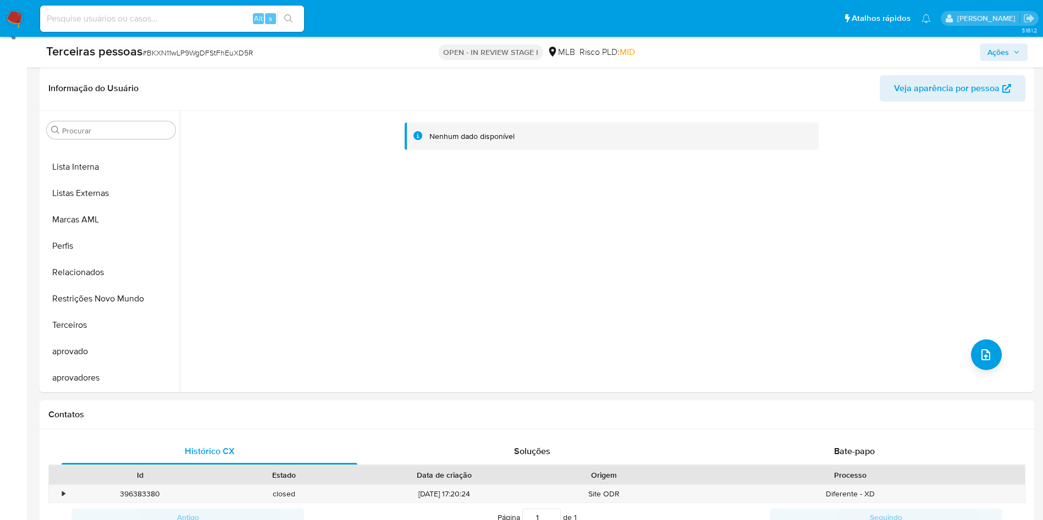
click at [1011, 54] on span "Ações" at bounding box center [1003, 52] width 32 height 15
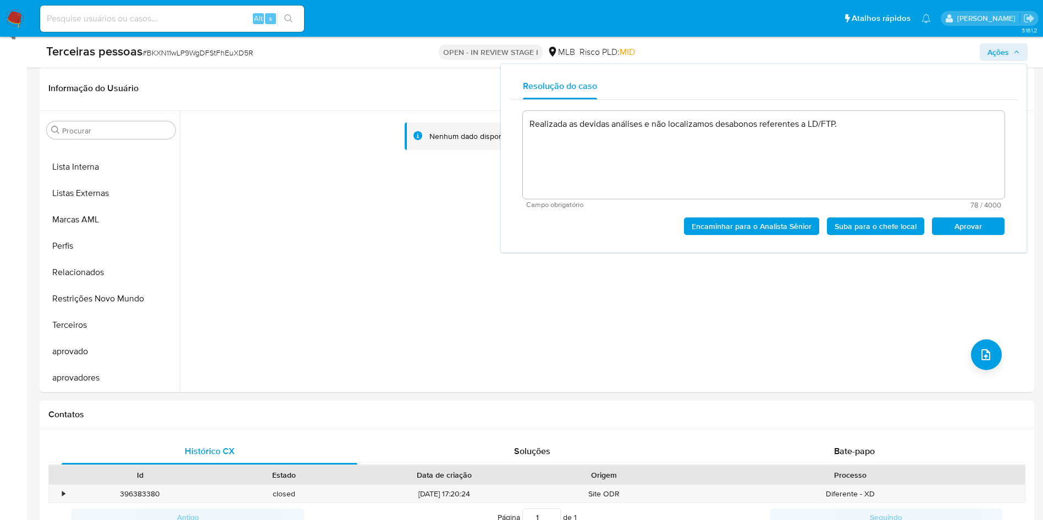
click at [962, 230] on span "Aprovar" at bounding box center [967, 226] width 57 height 15
type textarea "Realizada as devidas análises e não localizamos desabonos referentes a LD/FTP."
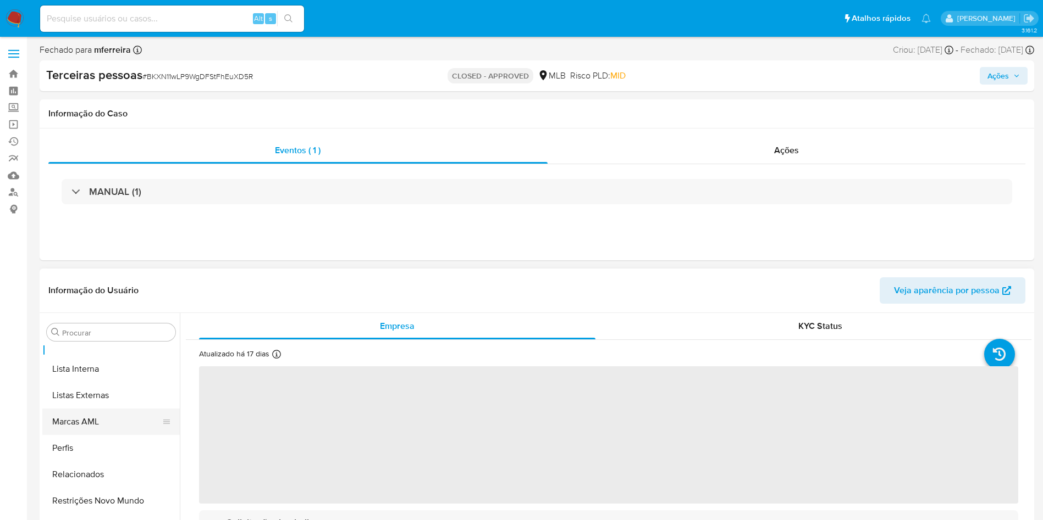
select select "10"
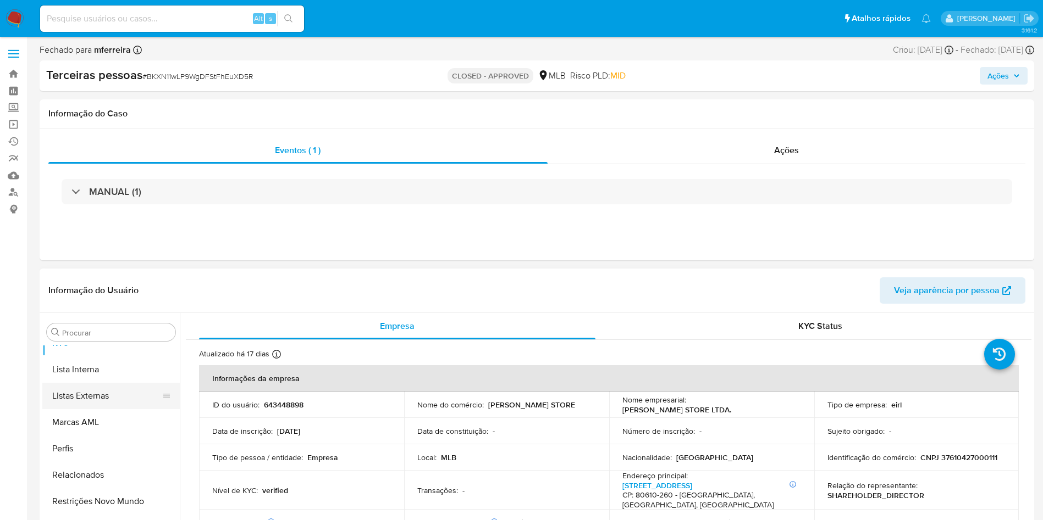
scroll to position [596, 0]
click at [962, 463] on td "Identificação do comércio : CNPJ 37610427000111" at bounding box center [916, 458] width 205 height 26
click at [965, 458] on p "CNPJ 37610427000111" at bounding box center [958, 458] width 77 height 10
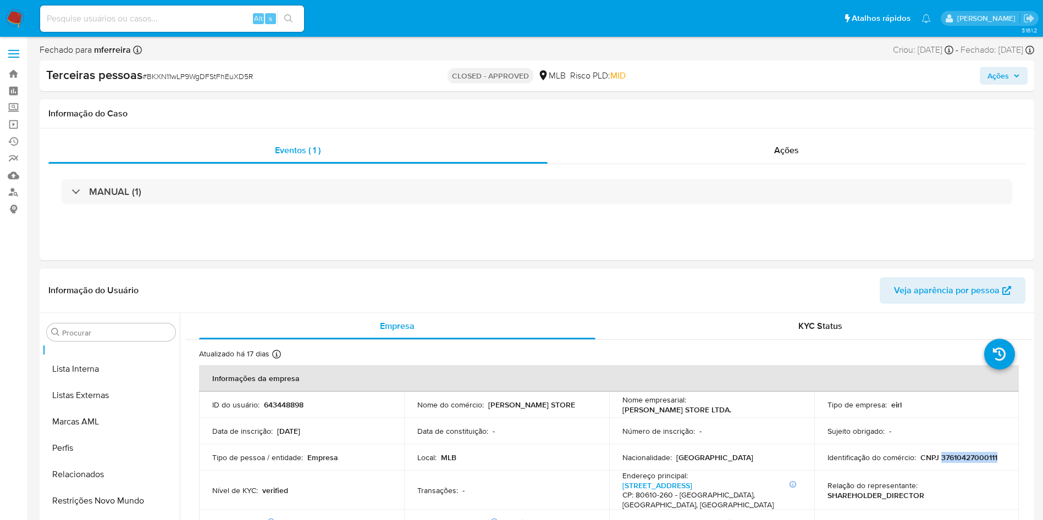
copy p "37610427000111"
click at [190, 27] on div "Alt s" at bounding box center [172, 18] width 264 height 26
click at [192, 15] on input at bounding box center [172, 19] width 264 height 14
paste input "614689577"
type input "614689577"
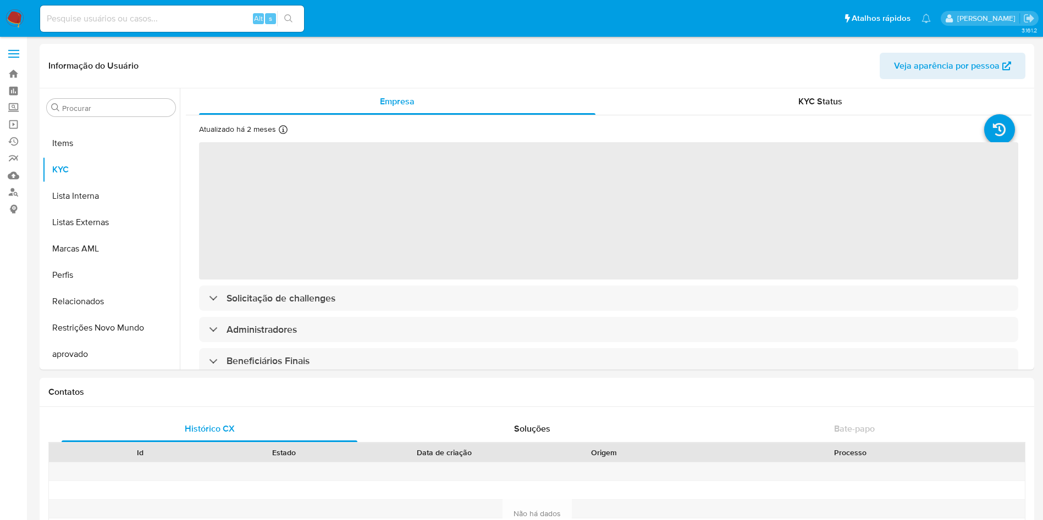
scroll to position [570, 0]
select select "10"
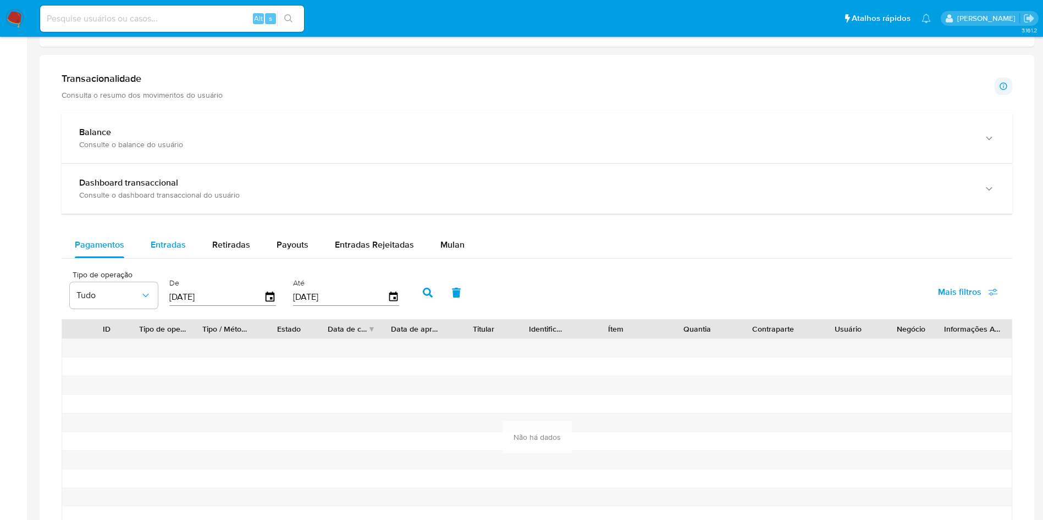
scroll to position [495, 0]
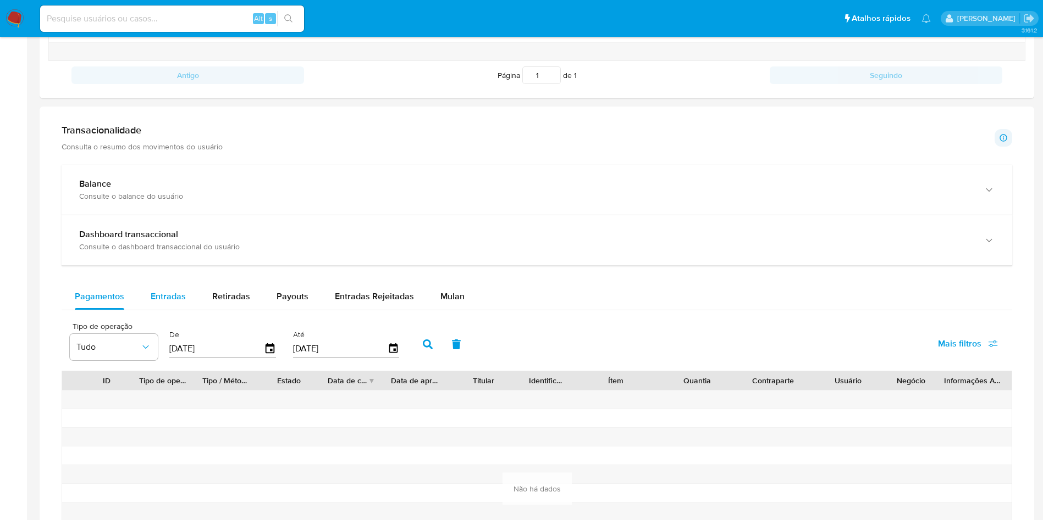
click at [164, 298] on span "Entradas" at bounding box center [168, 296] width 35 height 13
select select "10"
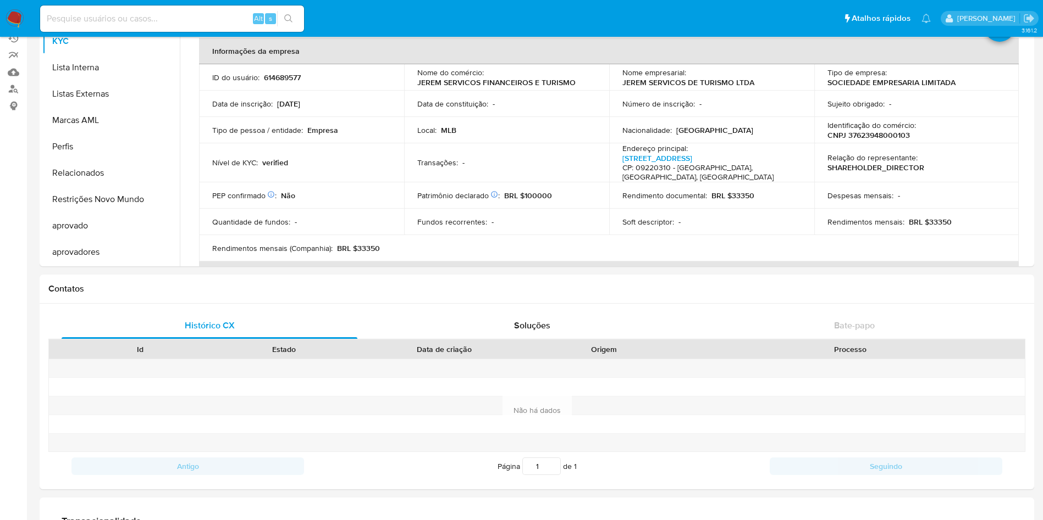
scroll to position [0, 0]
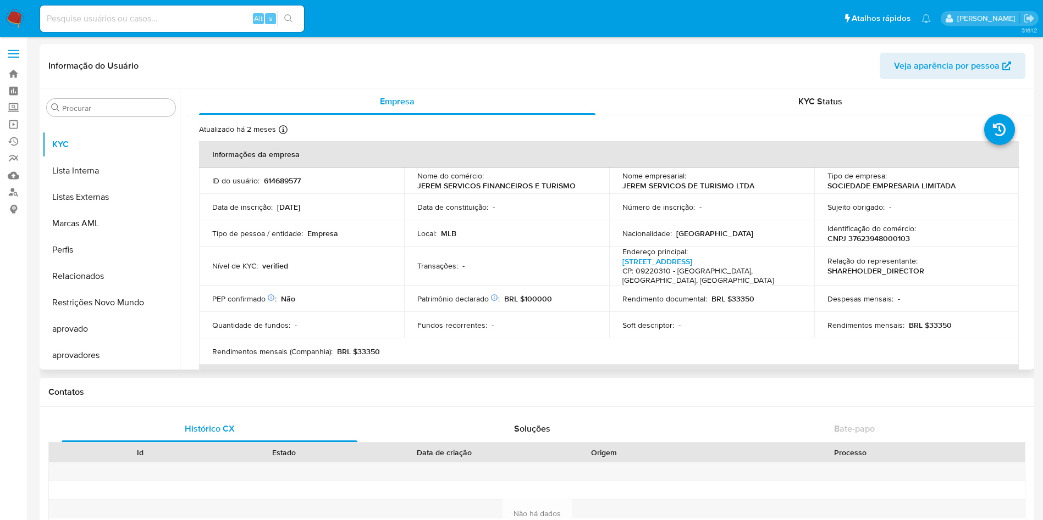
click at [863, 236] on p "CNPJ 37623948000103" at bounding box center [868, 239] width 82 height 10
click at [864, 235] on p "CNPJ 37623948000103" at bounding box center [868, 239] width 82 height 10
click at [876, 241] on p "CNPJ 37623948000103" at bounding box center [868, 239] width 82 height 10
copy p "37623948000103"
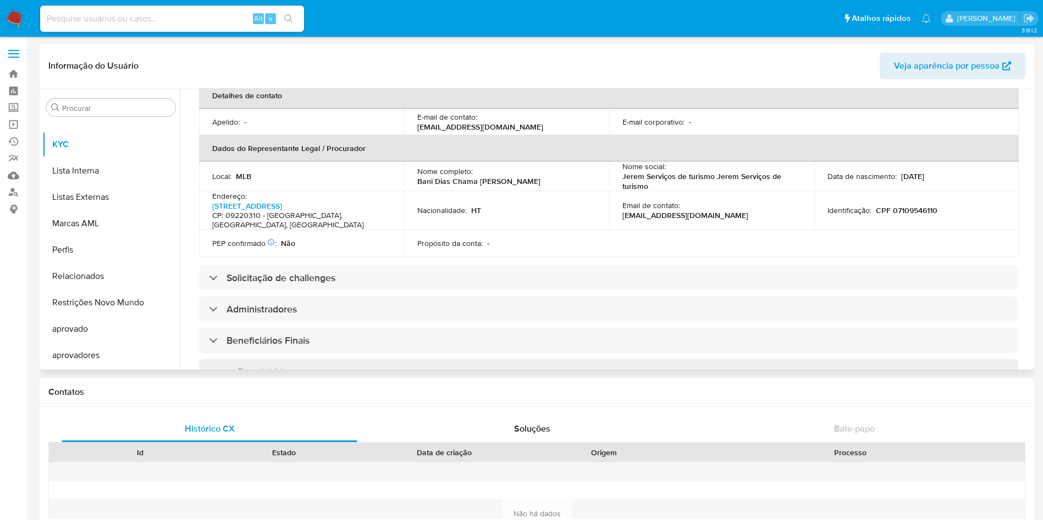
scroll to position [466, 0]
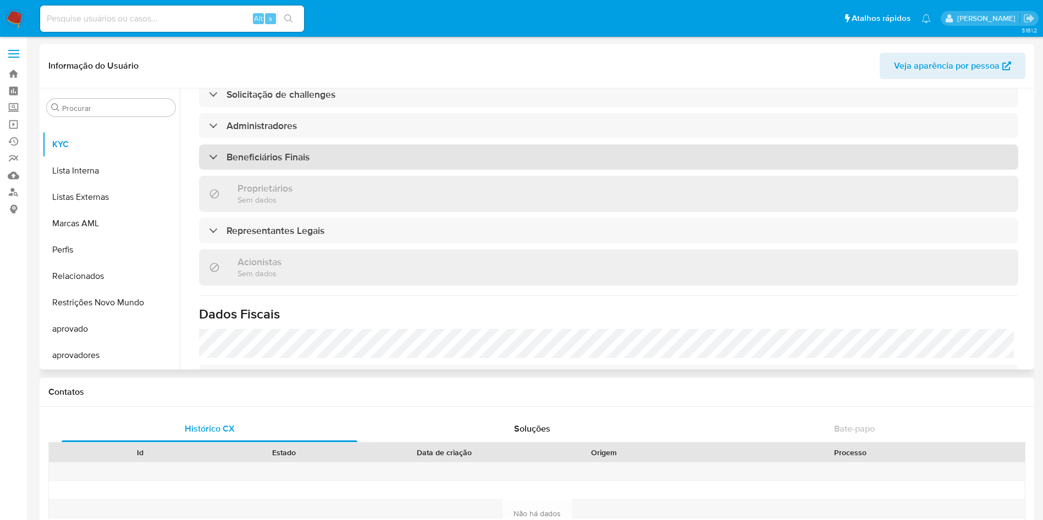
click at [252, 151] on h3 "Beneficiários Finais" at bounding box center [267, 157] width 83 height 12
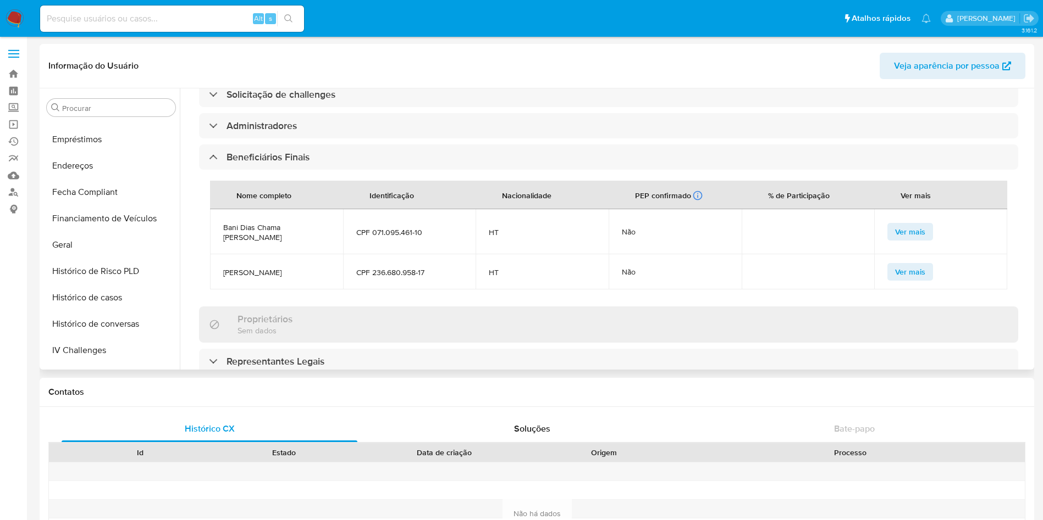
scroll to position [75, 0]
click at [105, 294] on button "Documentação" at bounding box center [106, 296] width 129 height 26
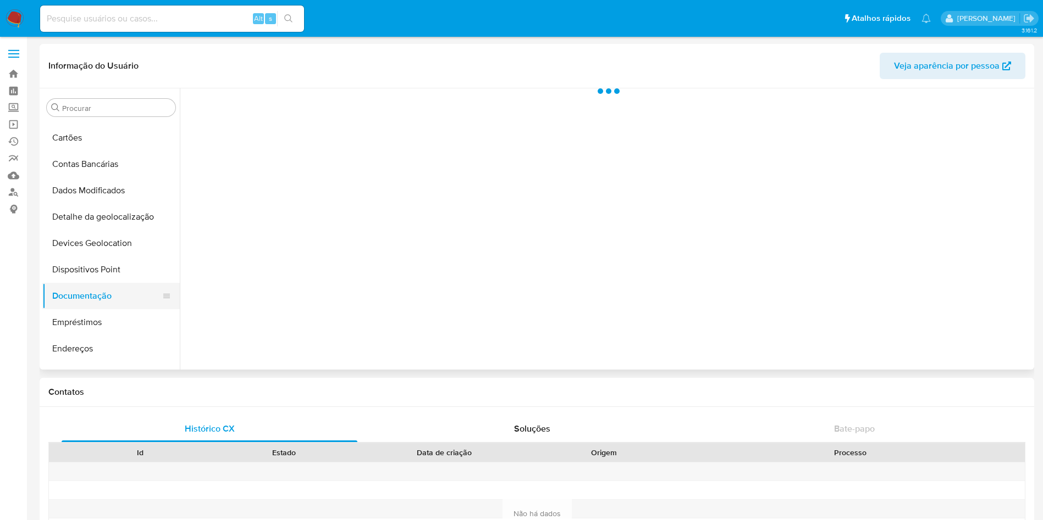
scroll to position [0, 0]
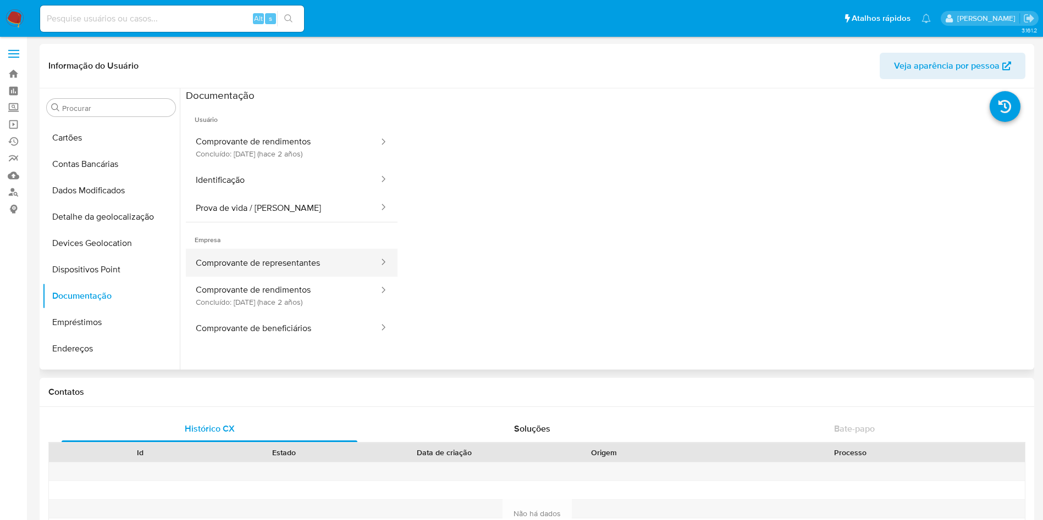
click at [297, 261] on button "Comprovante de representantes" at bounding box center [283, 263] width 194 height 28
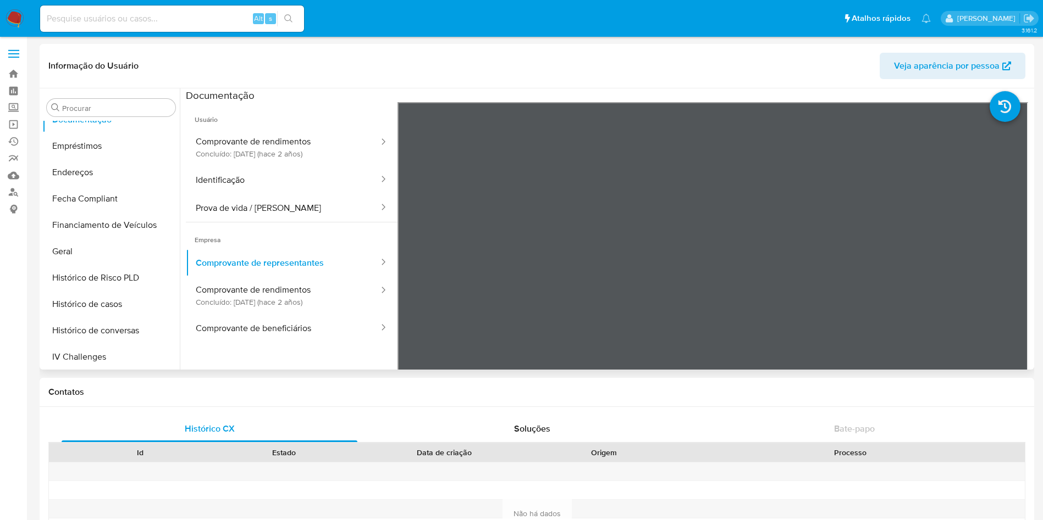
scroll to position [405, 0]
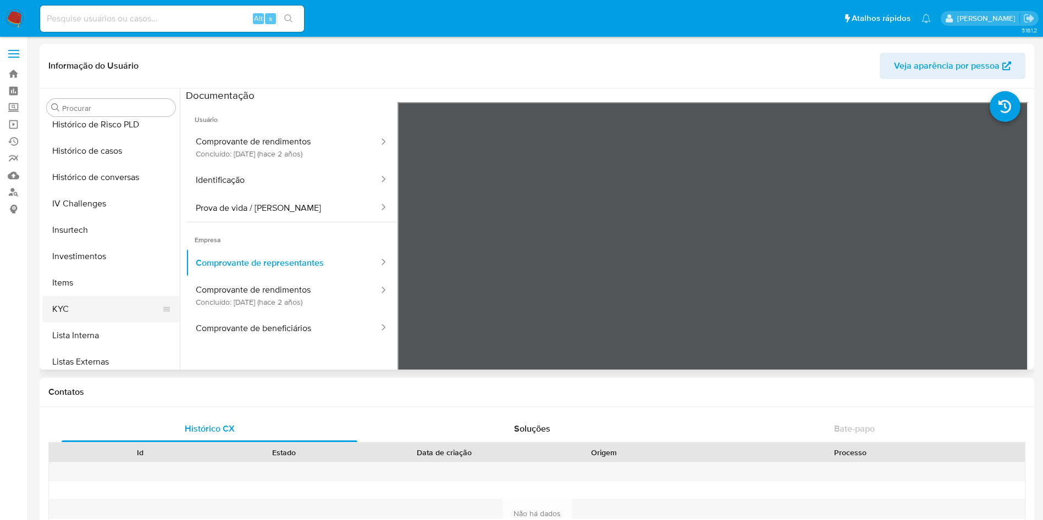
click at [99, 312] on button "KYC" at bounding box center [106, 309] width 129 height 26
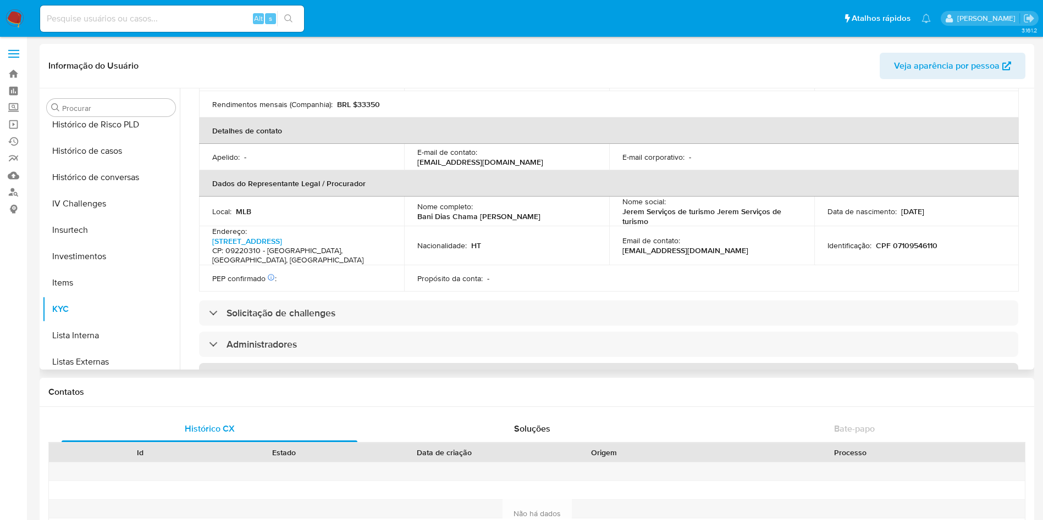
drag, startPoint x: 275, startPoint y: 93, endPoint x: 281, endPoint y: 121, distance: 28.1
click at [278, 104] on div "Informações da empresa ID do usuário : 614689577 Nome do comércio : JEREM SERVI…" at bounding box center [608, 329] width 819 height 870
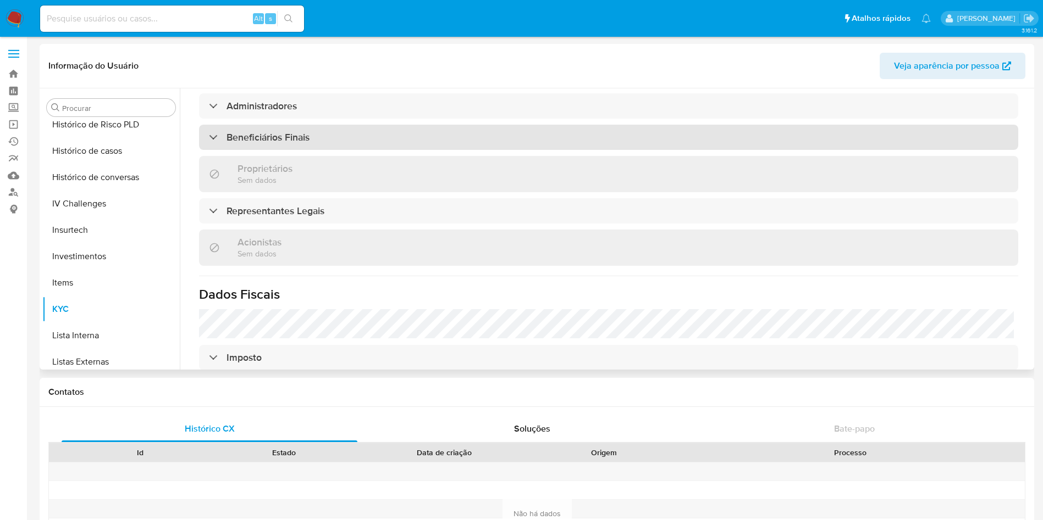
click at [280, 131] on h3 "Beneficiários Finais" at bounding box center [267, 137] width 83 height 12
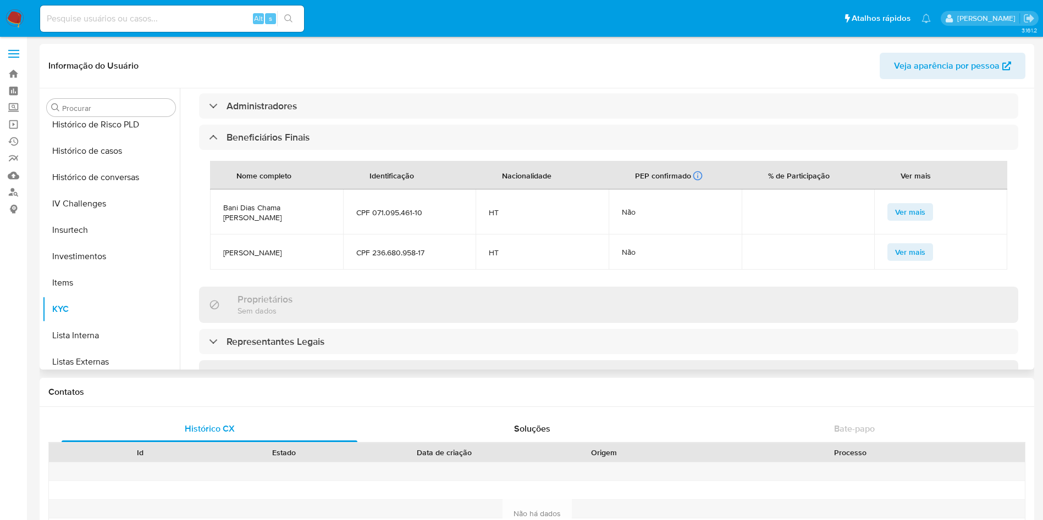
click at [265, 203] on span "Bani Dias Chama Oligues Eliahb Pierre" at bounding box center [276, 213] width 107 height 20
click at [264, 203] on span "Bani Dias Chama Oligues Eliahb Pierre" at bounding box center [276, 213] width 107 height 20
copy span "Bani Dias Chama Oligues Eliahb Pierre"
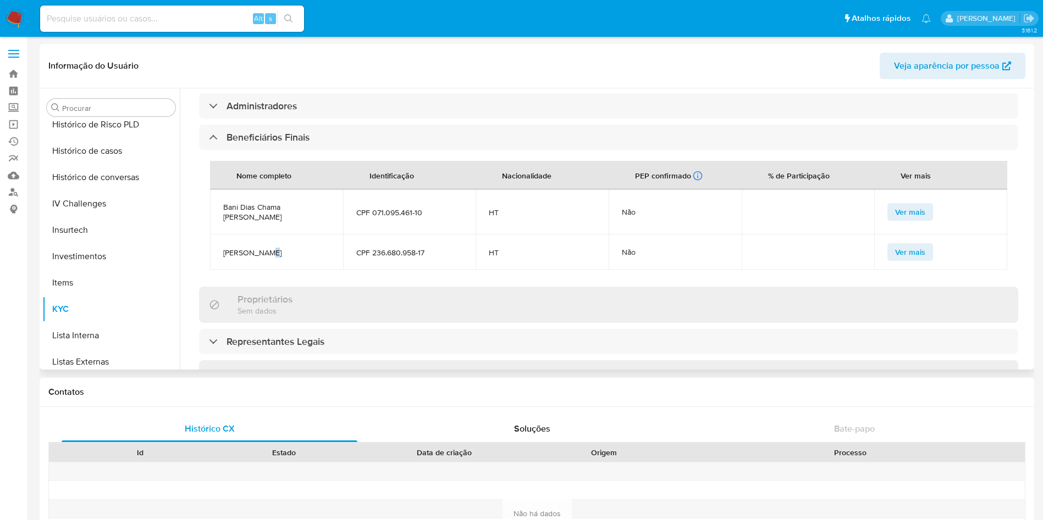
click at [262, 235] on td "Elie Dumosthene" at bounding box center [276, 252] width 133 height 35
copy span "Elie Dumosthene"
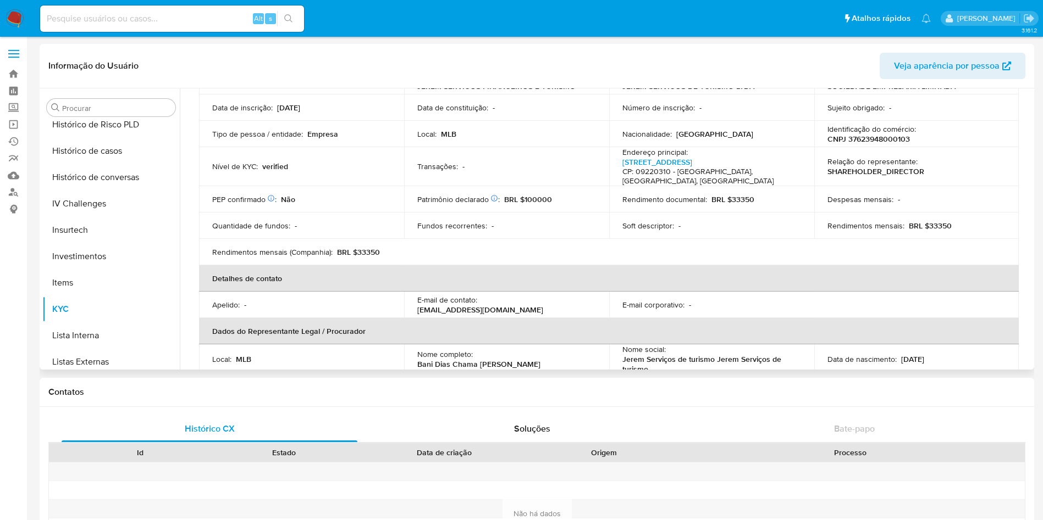
scroll to position [74, 0]
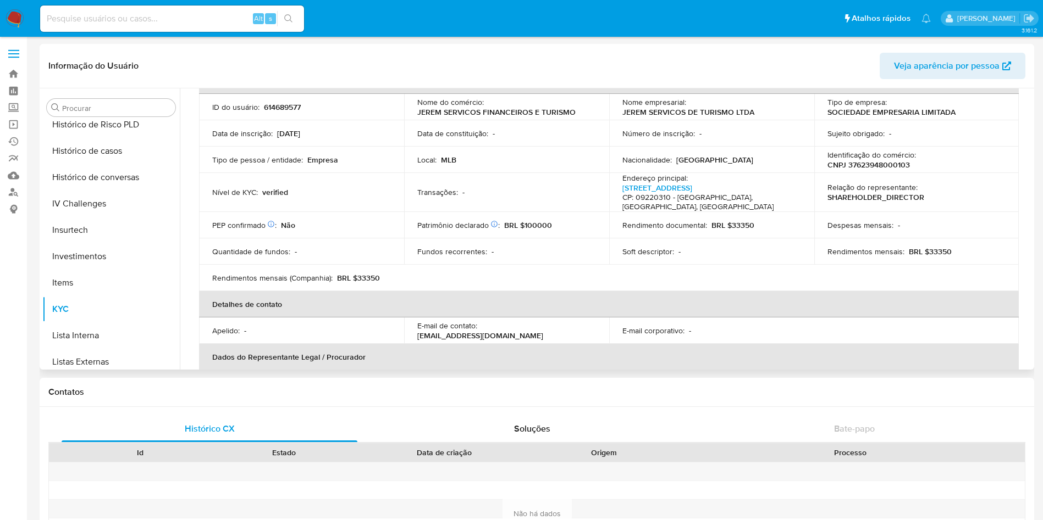
click at [886, 158] on p "Identificação do comércio :" at bounding box center [871, 155] width 88 height 10
click at [890, 164] on p "CNPJ 37623948000103" at bounding box center [868, 165] width 82 height 10
copy p "37623948000103"
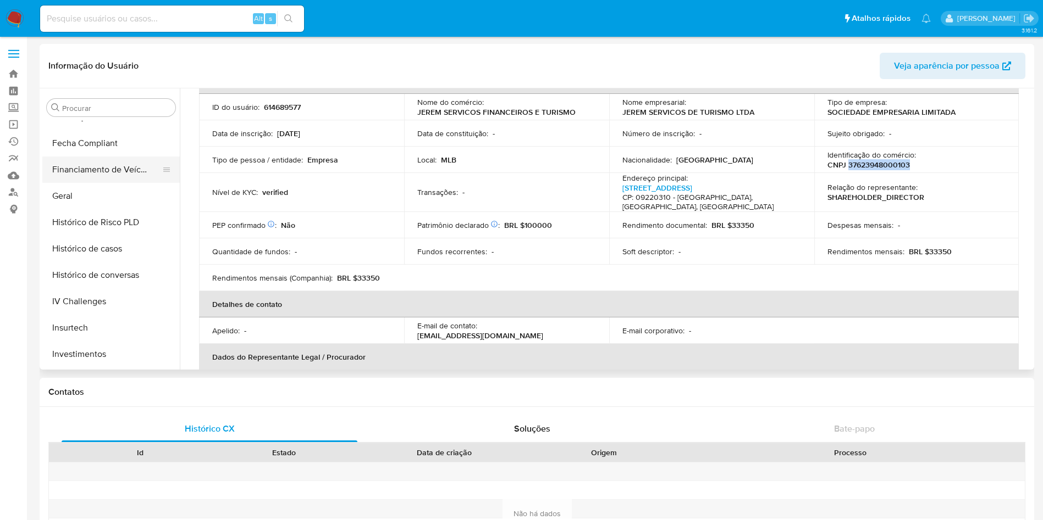
scroll to position [240, 0]
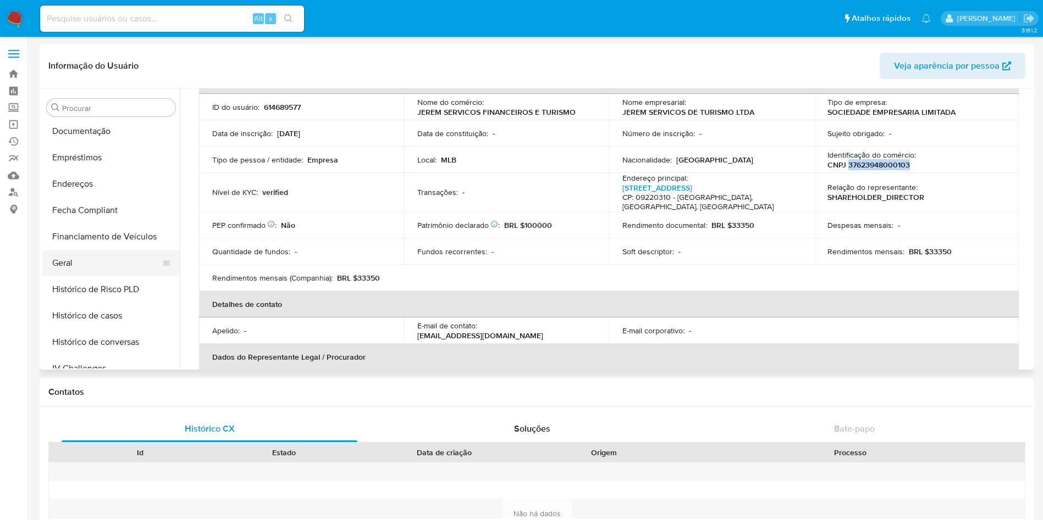
click at [89, 254] on button "Geral" at bounding box center [106, 263] width 129 height 26
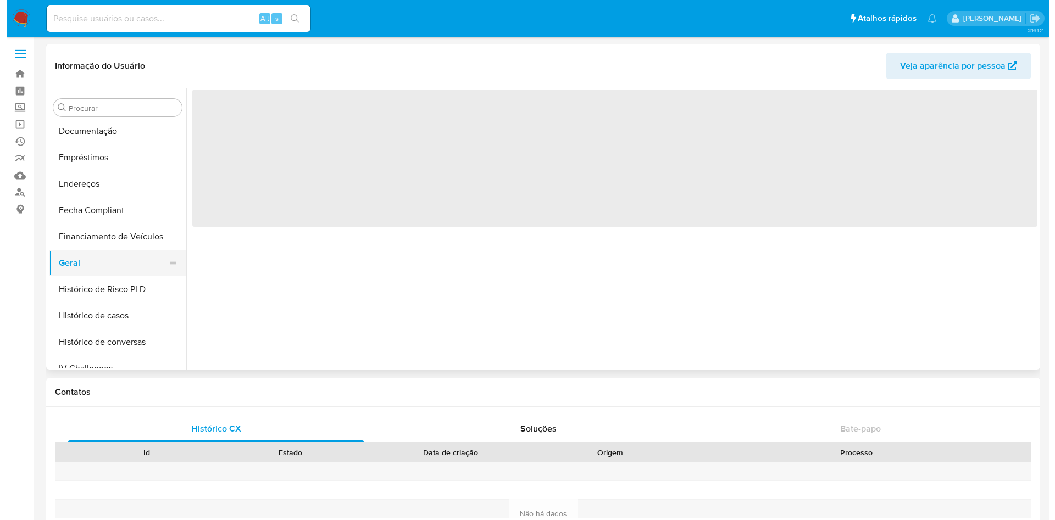
scroll to position [0, 0]
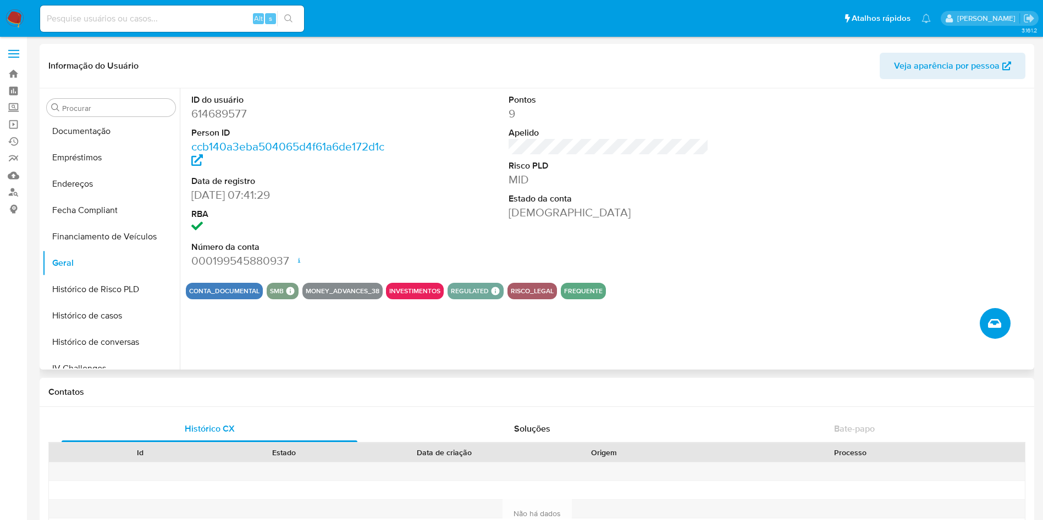
click at [987, 314] on button "Criar caso manual" at bounding box center [994, 323] width 31 height 31
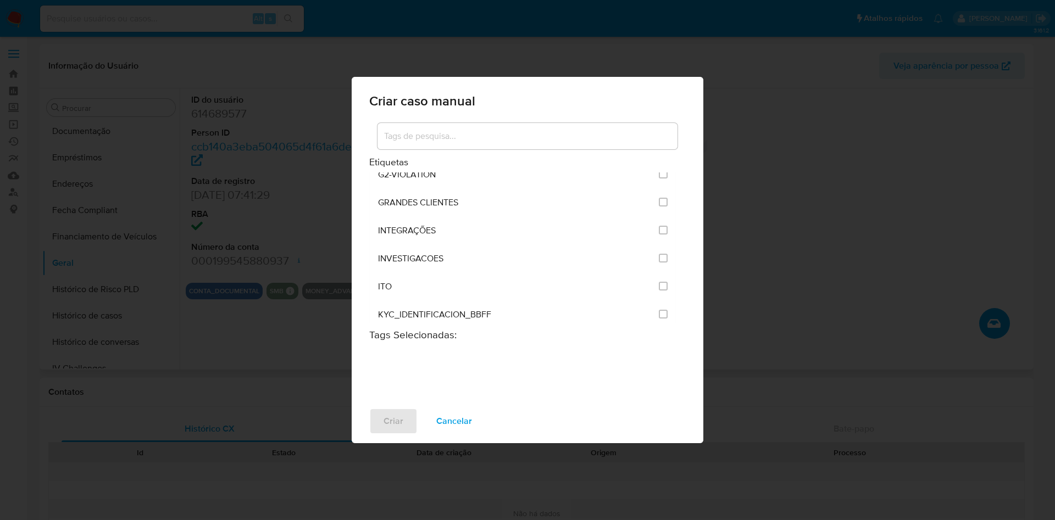
scroll to position [907, 0]
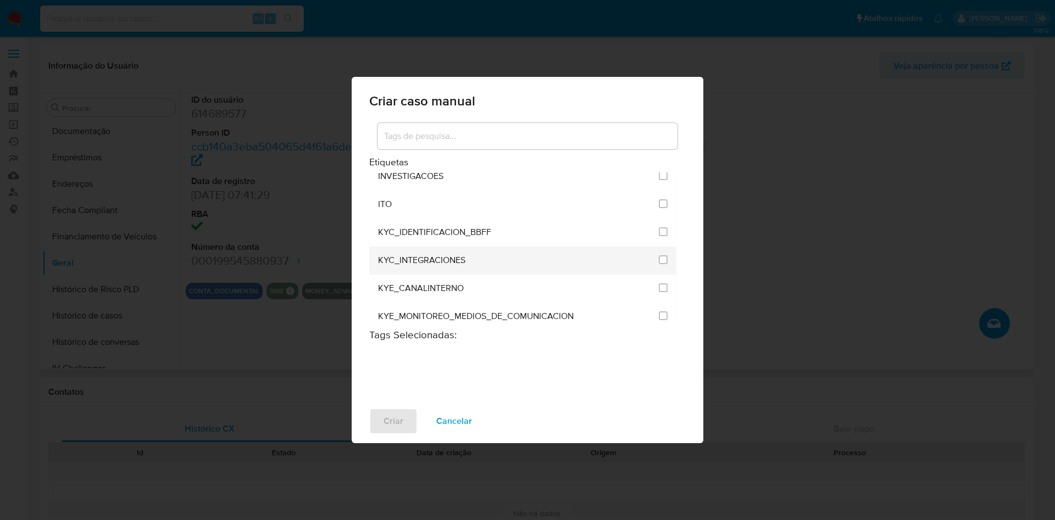
drag, startPoint x: 656, startPoint y: 261, endPoint x: 644, endPoint y: 266, distance: 13.6
click at [659, 261] on input "2093" at bounding box center [663, 260] width 9 height 9
checkbox input "true"
click at [390, 415] on span "Criar" at bounding box center [394, 421] width 20 height 24
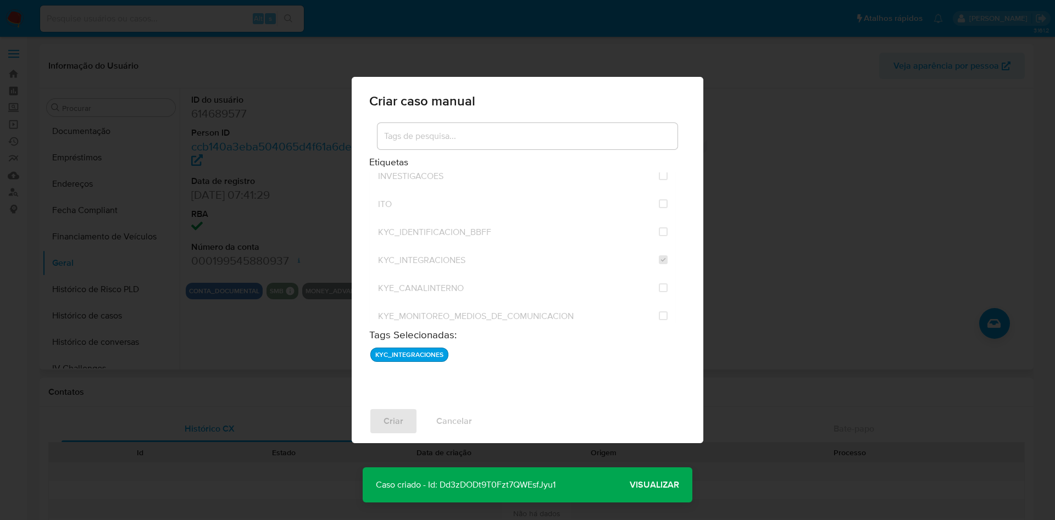
click at [662, 485] on span "Visualizar" at bounding box center [654, 485] width 49 height 0
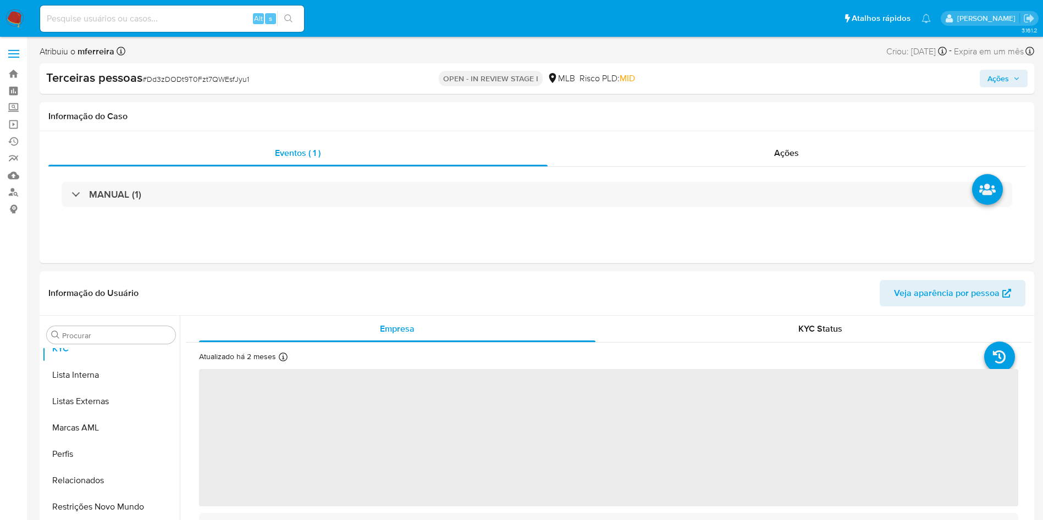
scroll to position [596, 0]
select select "10"
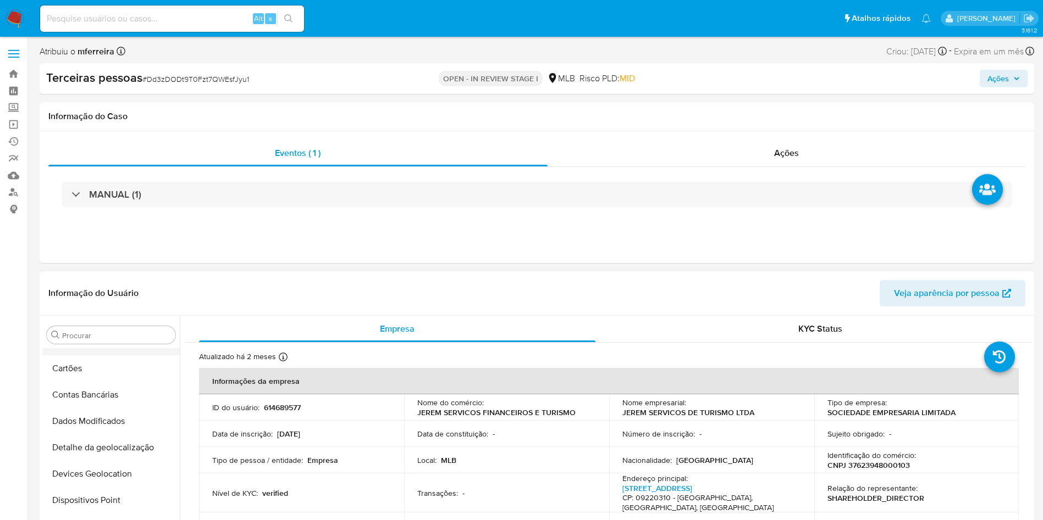
scroll to position [0, 0]
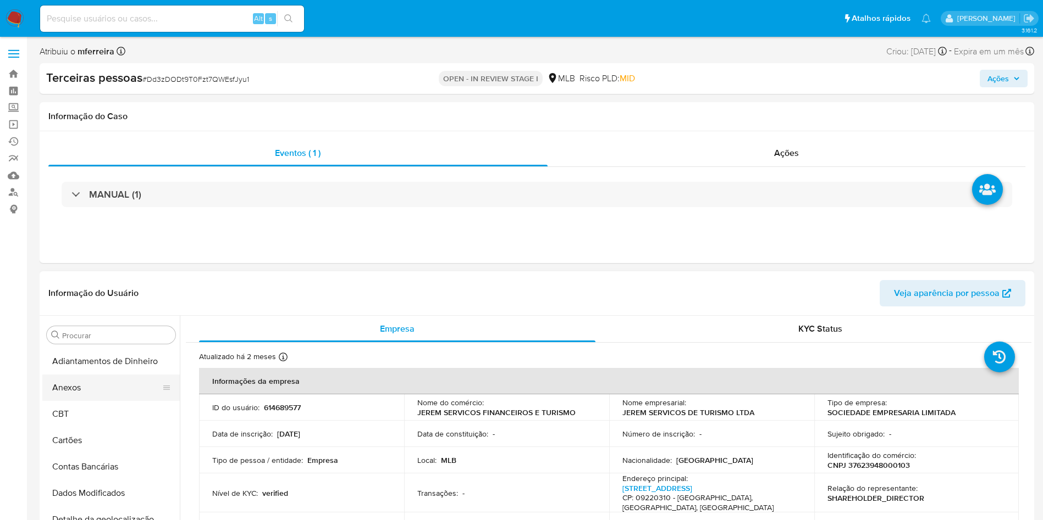
click at [91, 384] on button "Anexos" at bounding box center [106, 388] width 129 height 26
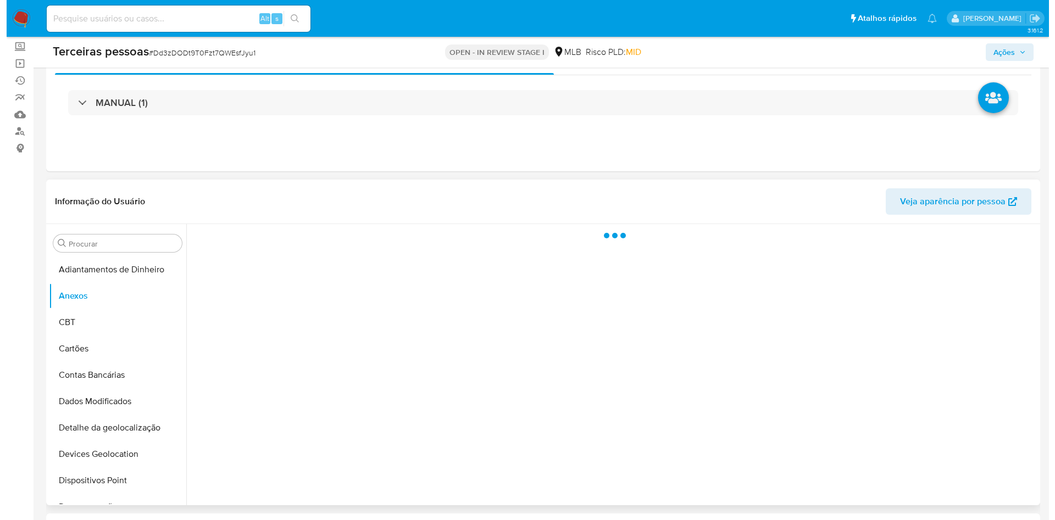
scroll to position [165, 0]
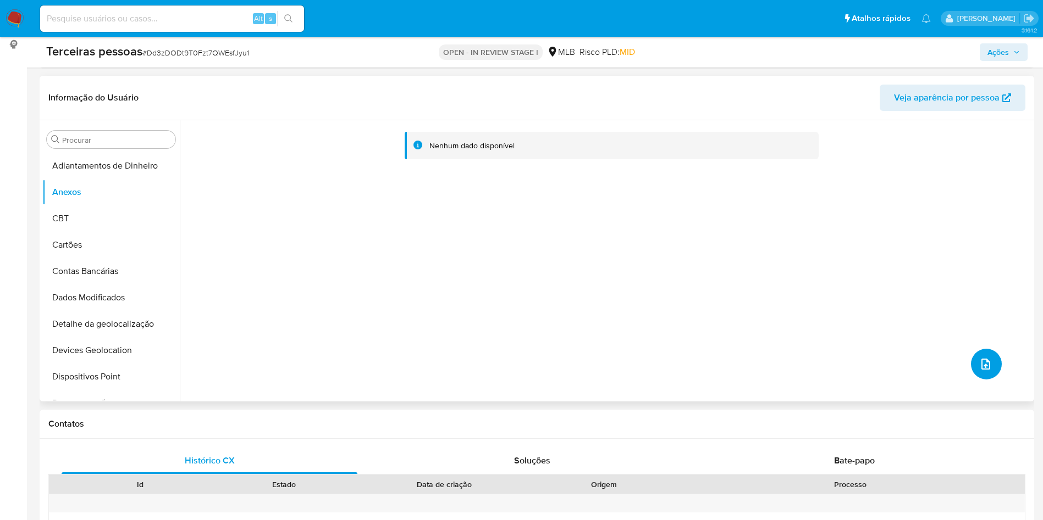
click at [974, 356] on button "upload-file" at bounding box center [986, 364] width 31 height 31
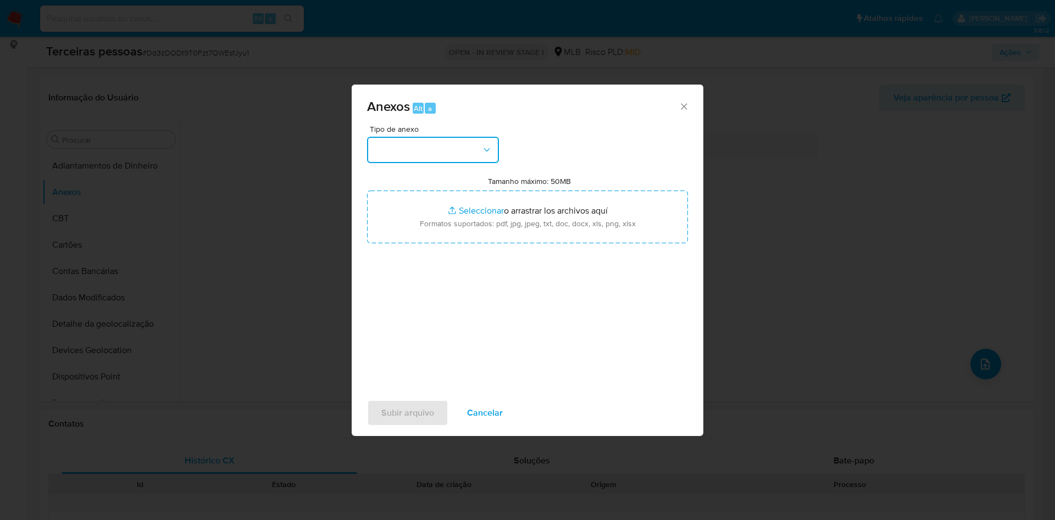
click at [478, 145] on button "button" at bounding box center [433, 150] width 132 height 26
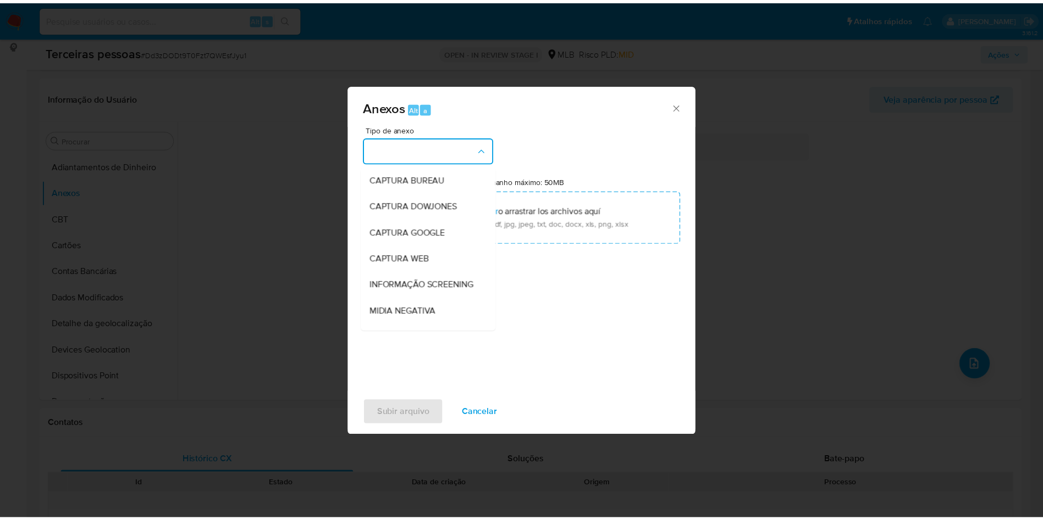
scroll to position [169, 0]
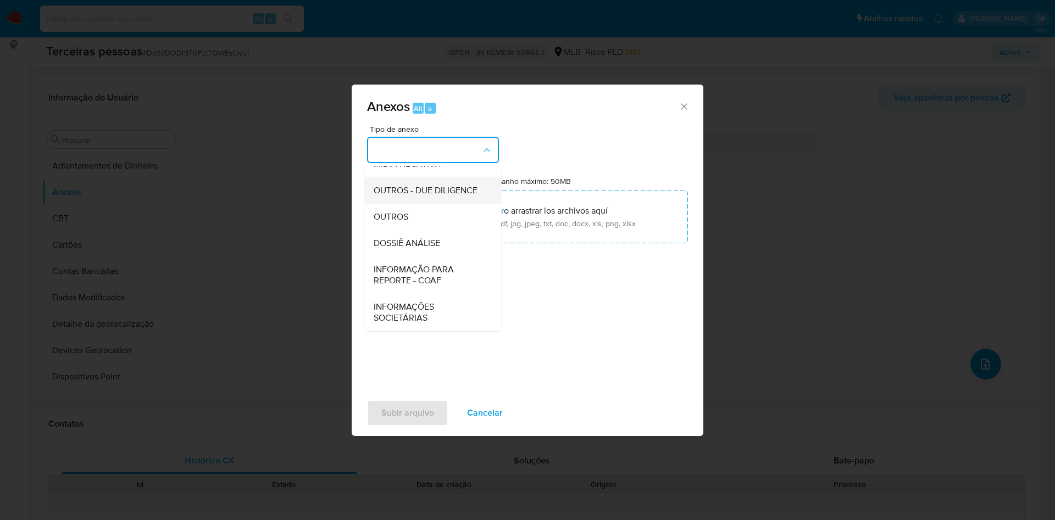
click at [398, 189] on span "OUTROS - DUE DILIGENCE" at bounding box center [426, 190] width 104 height 11
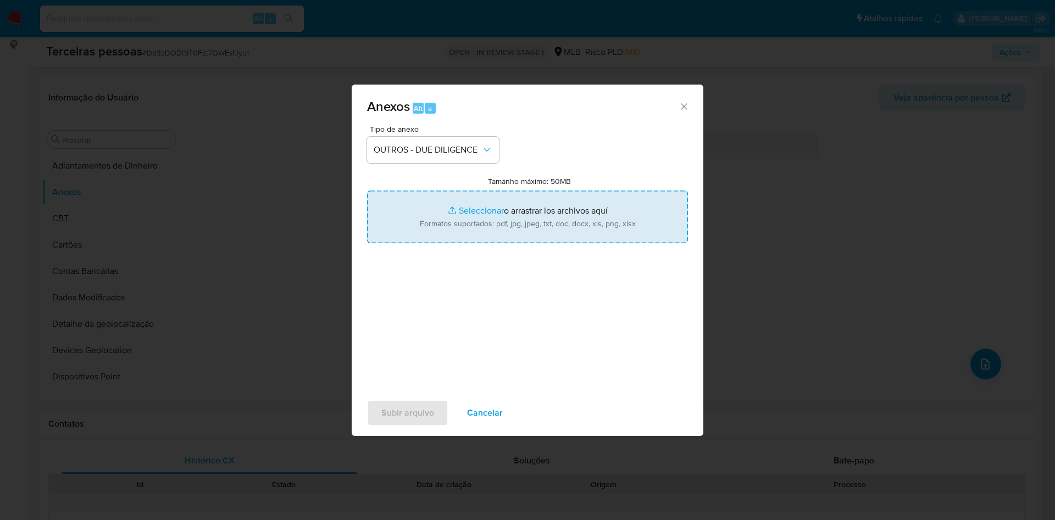
drag, startPoint x: 505, startPoint y: 240, endPoint x: 503, endPoint y: 234, distance: 6.7
click at [503, 235] on input "Tamanho máximo: 50MB Seleccionar archivos" at bounding box center [527, 217] width 321 height 53
type input "C:\fakepath\SOCIOS.pdf"
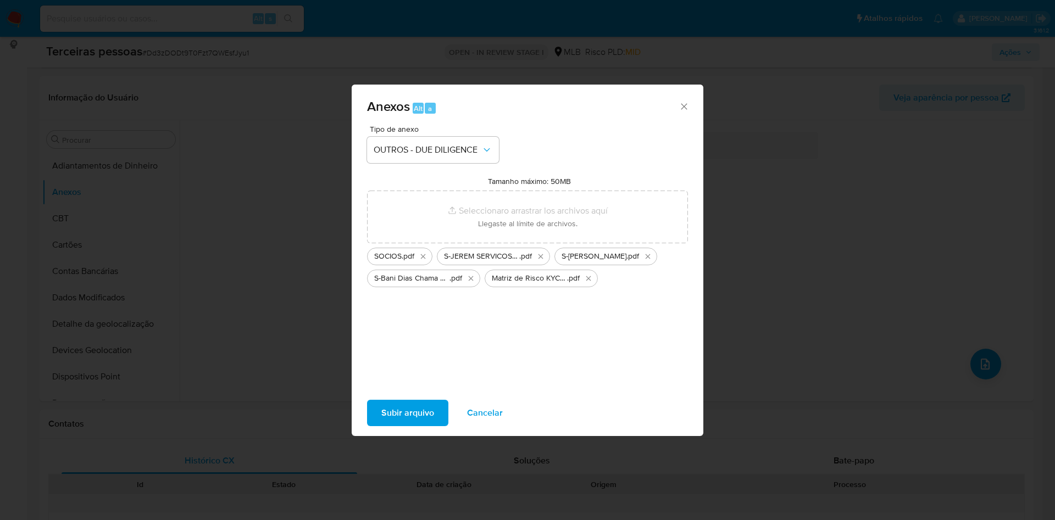
click at [400, 408] on span "Subir arquivo" at bounding box center [407, 413] width 53 height 24
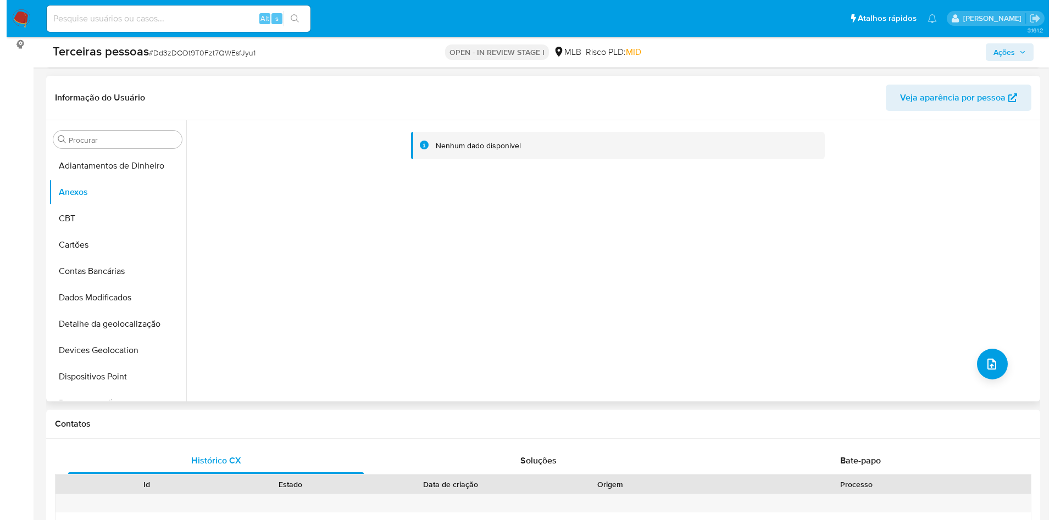
scroll to position [143, 0]
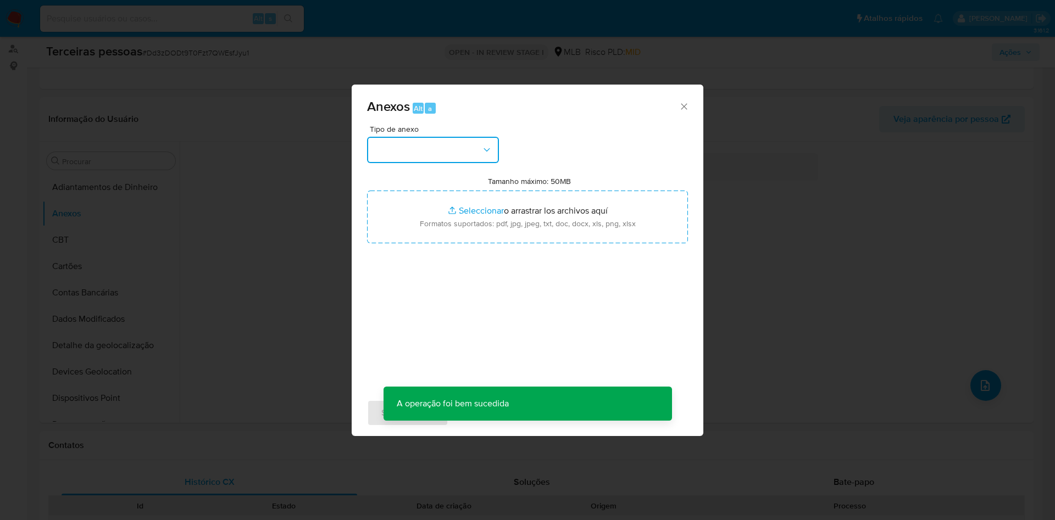
drag, startPoint x: 420, startPoint y: 137, endPoint x: 430, endPoint y: 145, distance: 12.5
click at [423, 139] on button "button" at bounding box center [433, 150] width 132 height 26
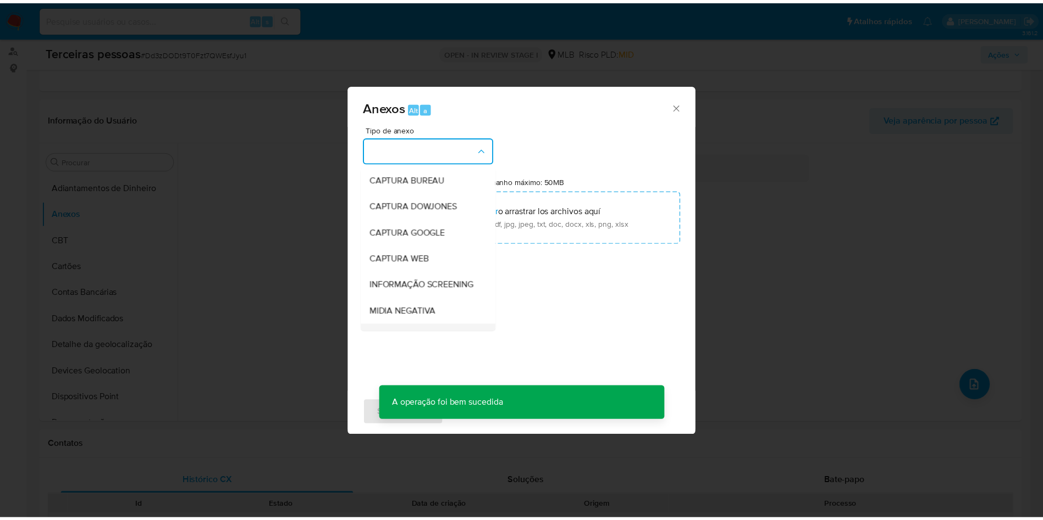
scroll to position [169, 0]
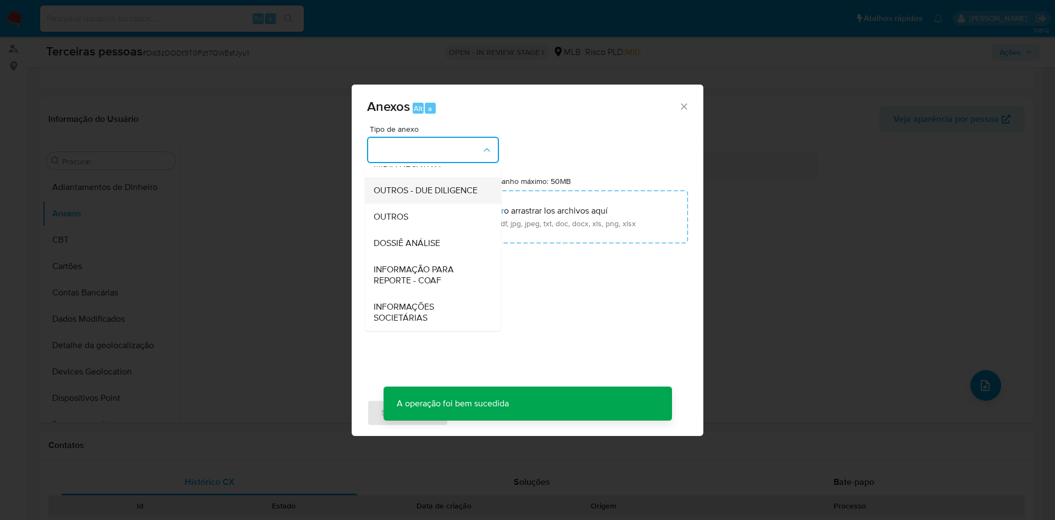
click at [421, 188] on span "OUTROS - DUE DILIGENCE" at bounding box center [426, 190] width 104 height 11
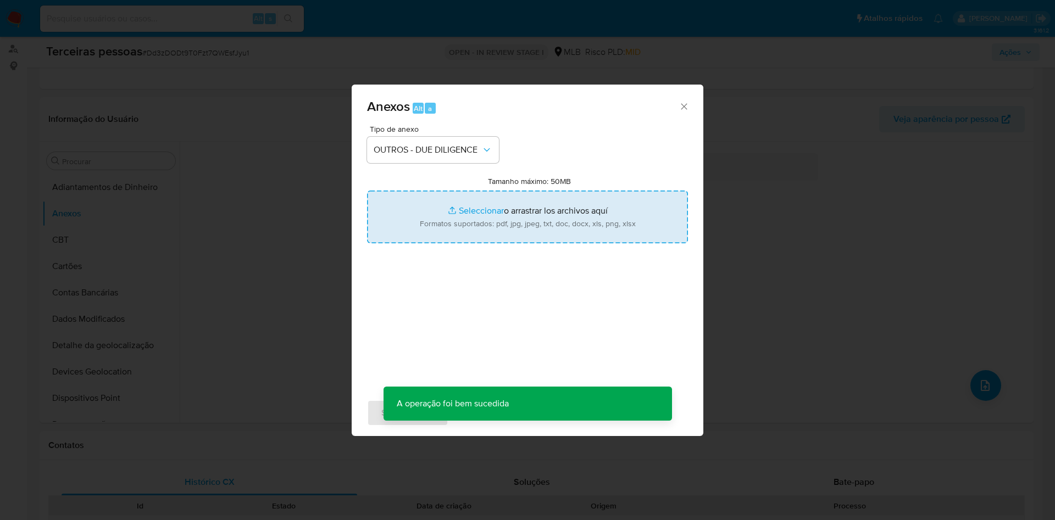
click at [448, 212] on input "Tamanho máximo: 50MB Seleccionar archivos" at bounding box center [527, 217] width 321 height 53
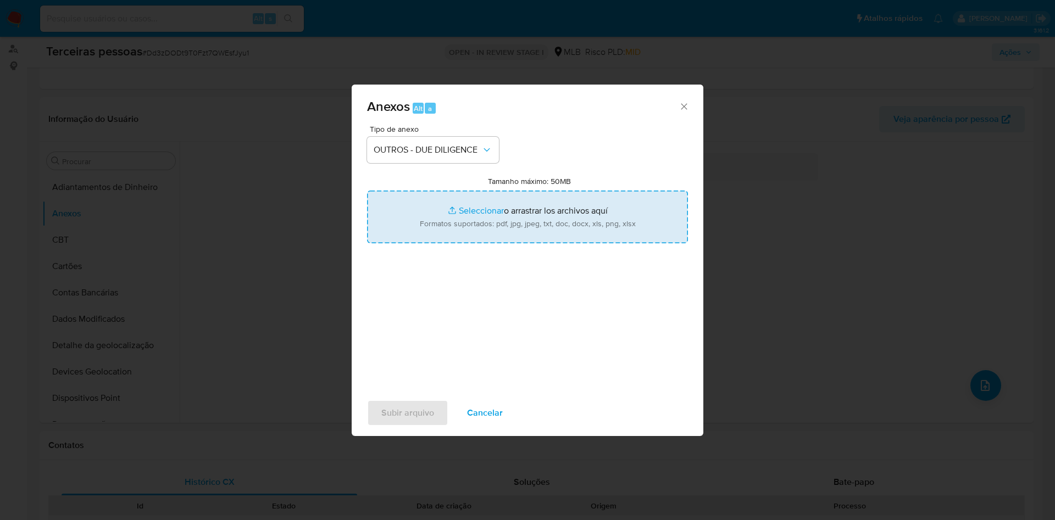
type input "C:\fakepath\Comprovante de Inscrição e de Situação Cadastral.pdf"
click at [409, 414] on span "Subir arquivo" at bounding box center [407, 413] width 53 height 24
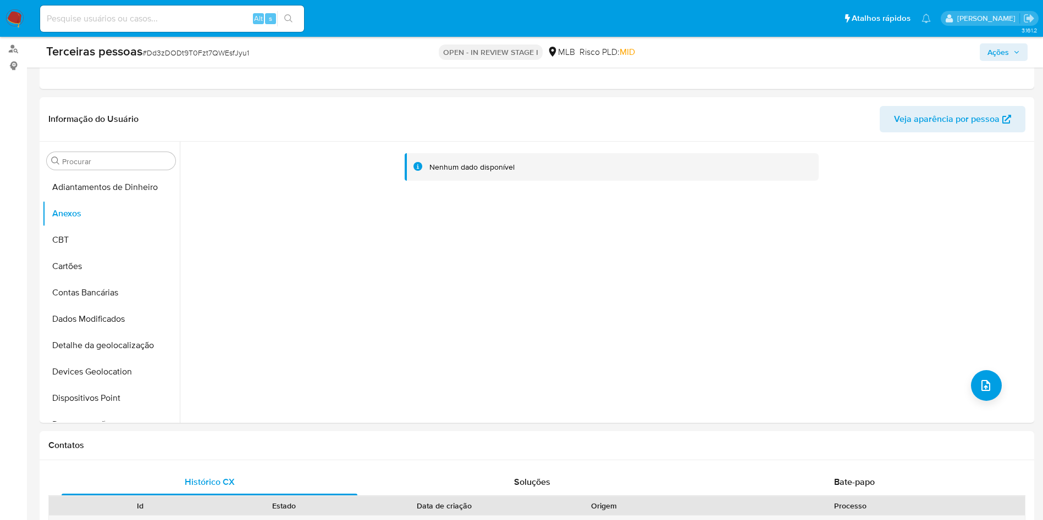
click at [1007, 52] on span "Ações" at bounding box center [997, 52] width 21 height 18
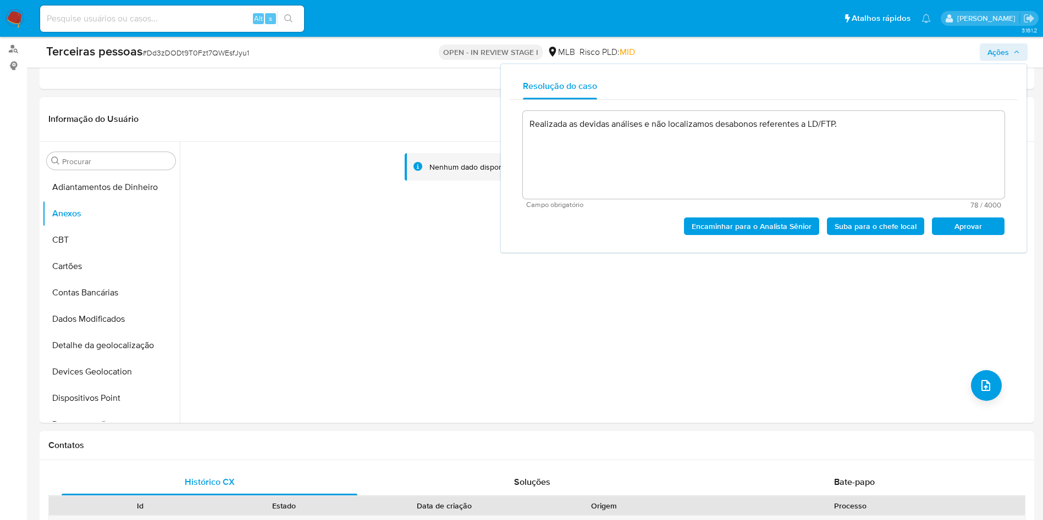
click at [969, 229] on span "Aprovar" at bounding box center [967, 226] width 57 height 15
type textarea "Realizada as devidas análises e não localizamos desabonos referentes a LD/FTP."
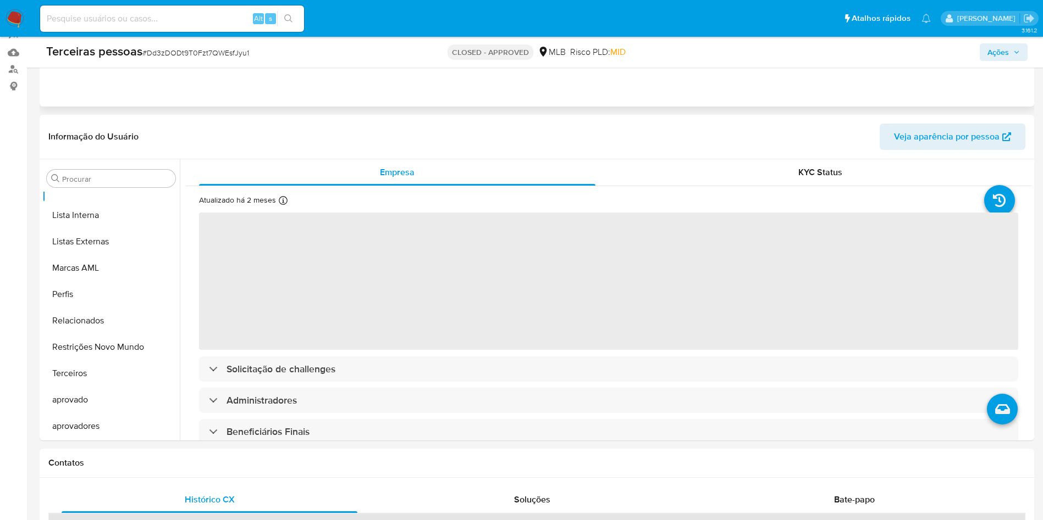
scroll to position [126, 0]
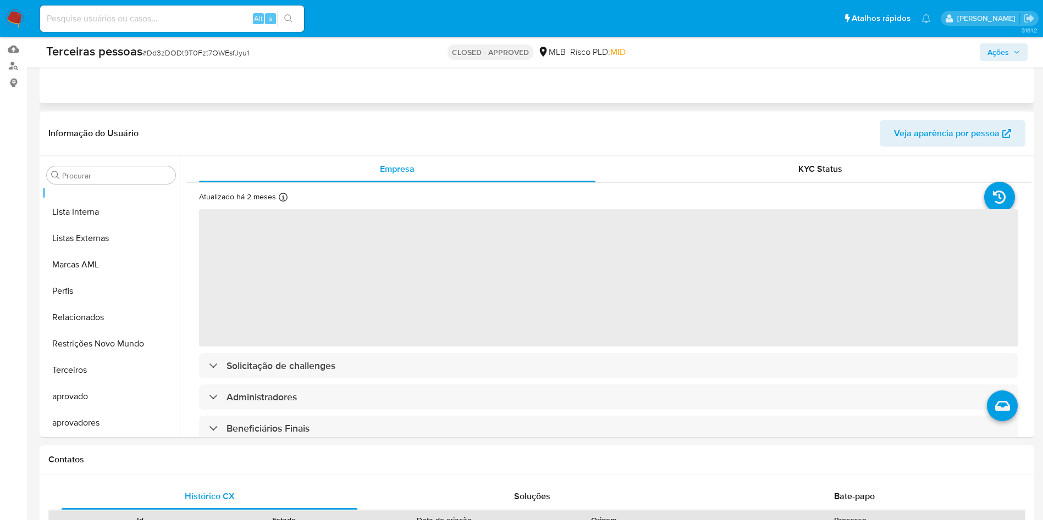
select select "10"
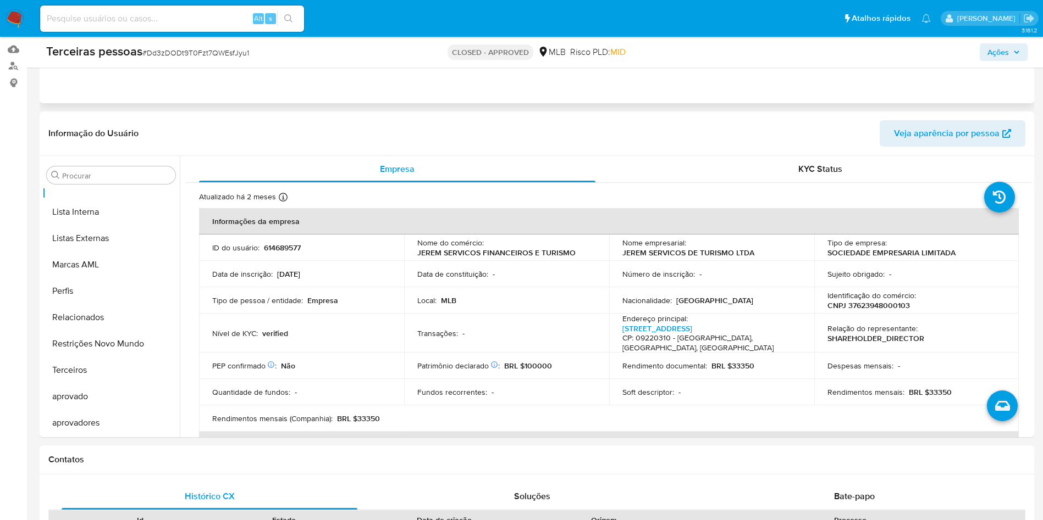
click at [220, 10] on div "Alt s" at bounding box center [172, 18] width 264 height 26
click at [225, 19] on input at bounding box center [172, 19] width 264 height 14
paste input "1241493707"
type input "1241493707"
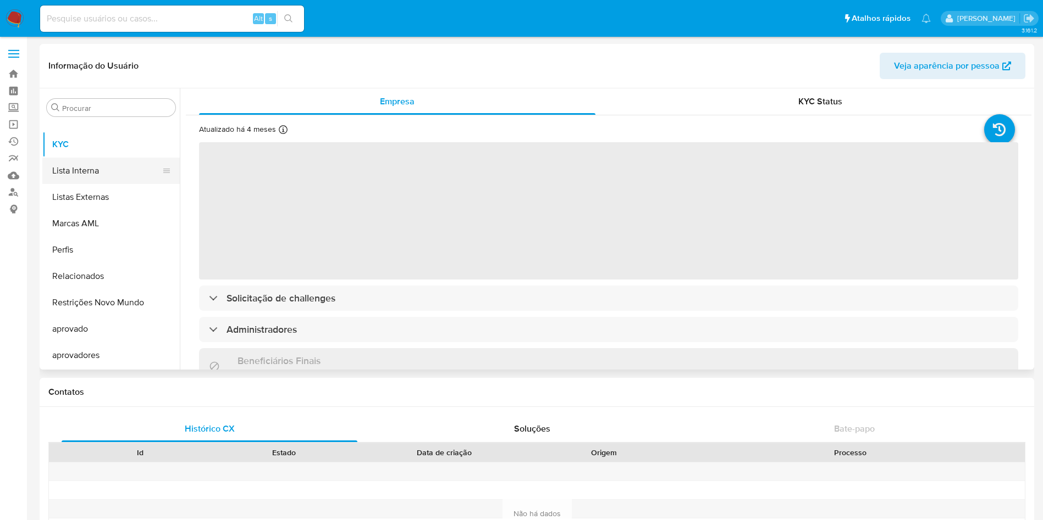
select select "10"
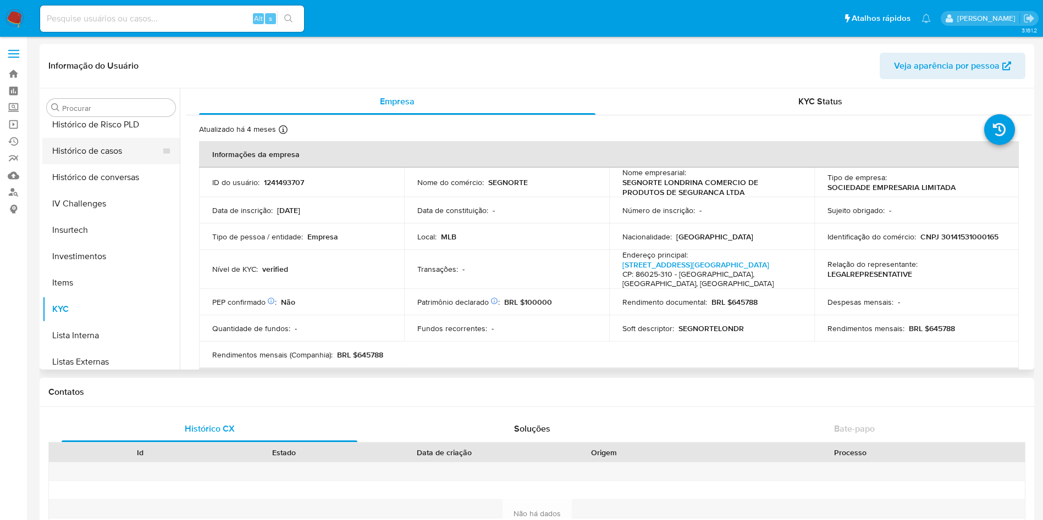
click at [97, 149] on button "Histórico de casos" at bounding box center [106, 151] width 129 height 26
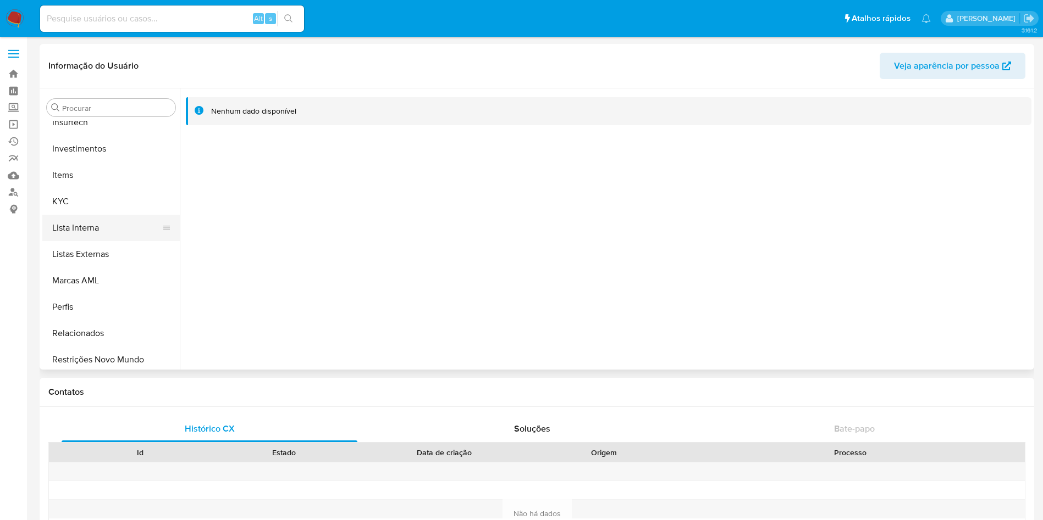
scroll to position [570, 0]
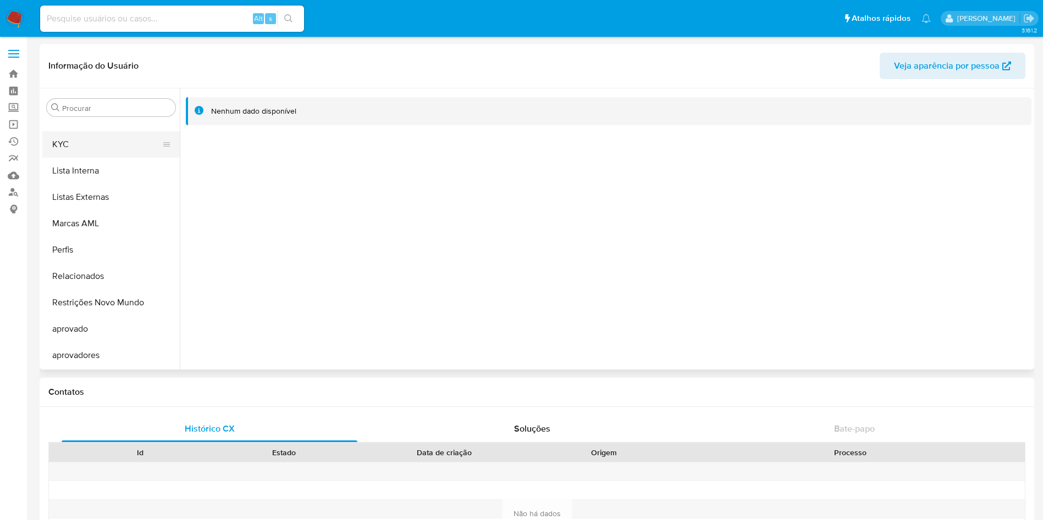
click at [71, 140] on button "KYC" at bounding box center [106, 144] width 129 height 26
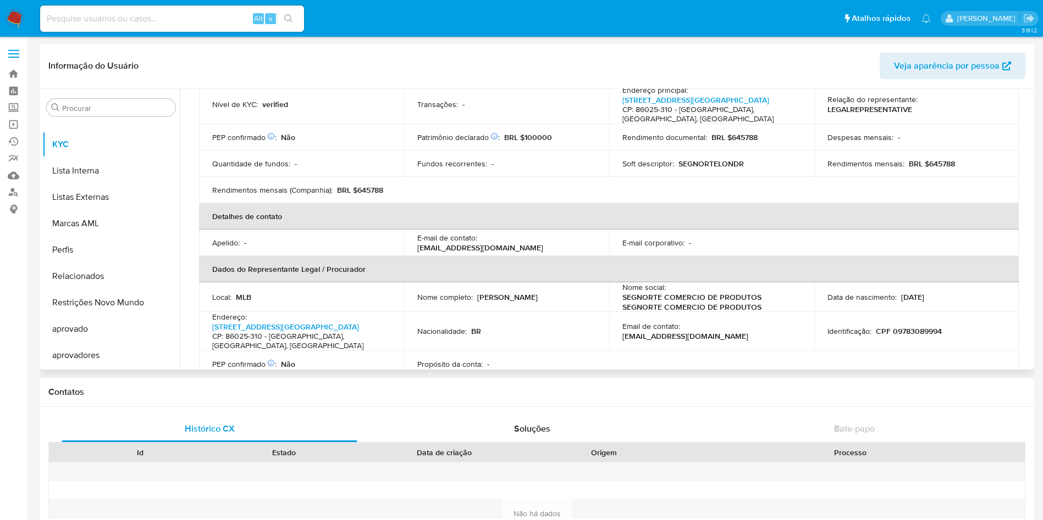
scroll to position [330, 0]
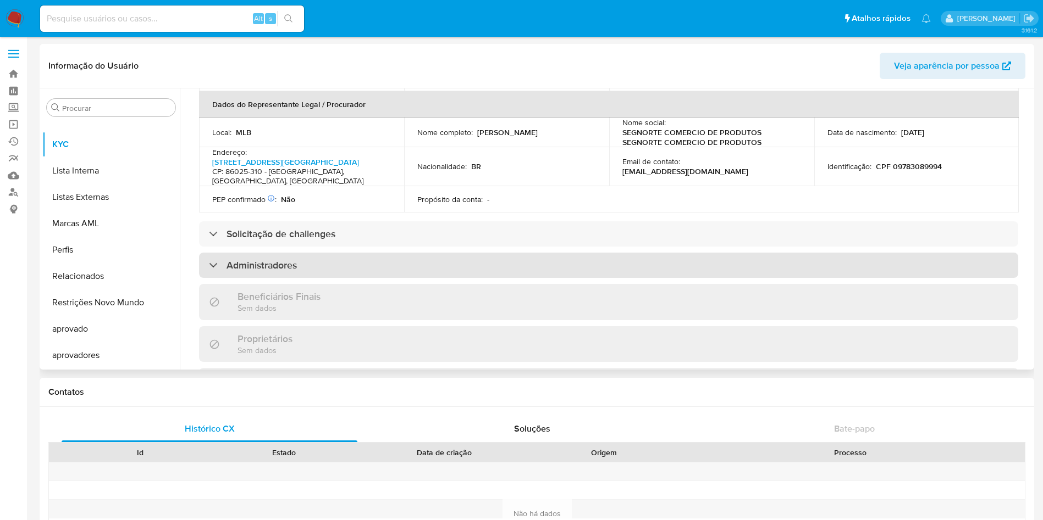
click at [281, 253] on div "Administradores" at bounding box center [608, 265] width 819 height 25
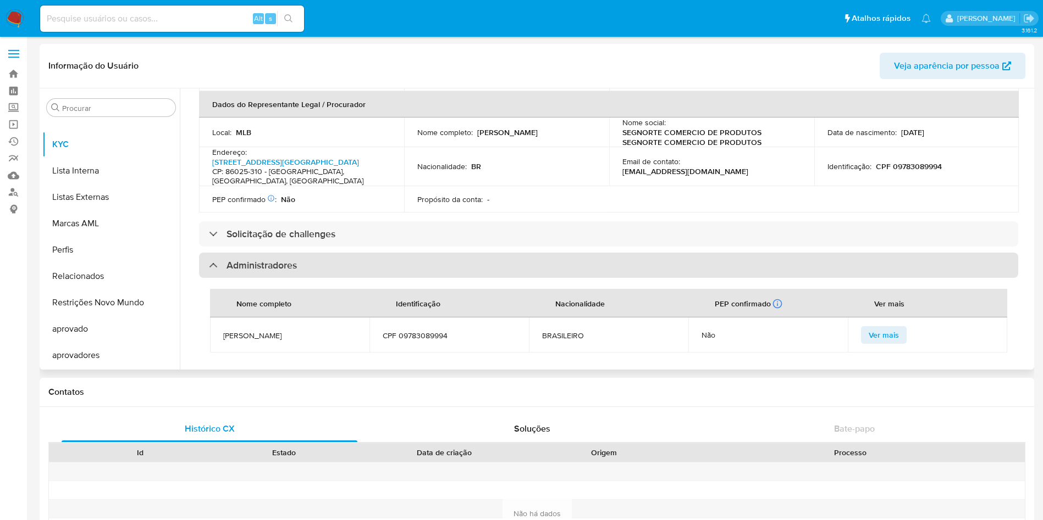
click at [281, 259] on h3 "Administradores" at bounding box center [261, 265] width 70 height 12
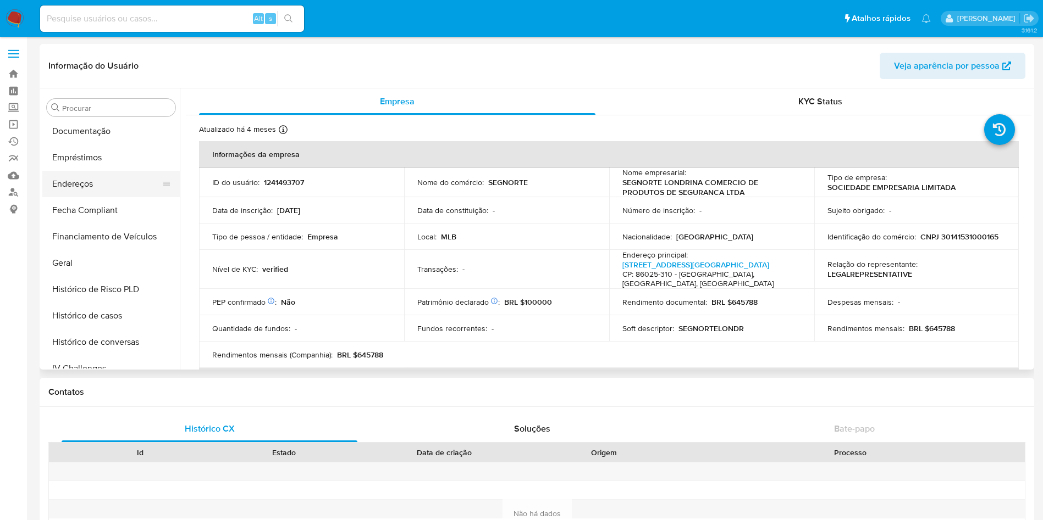
scroll to position [75, 0]
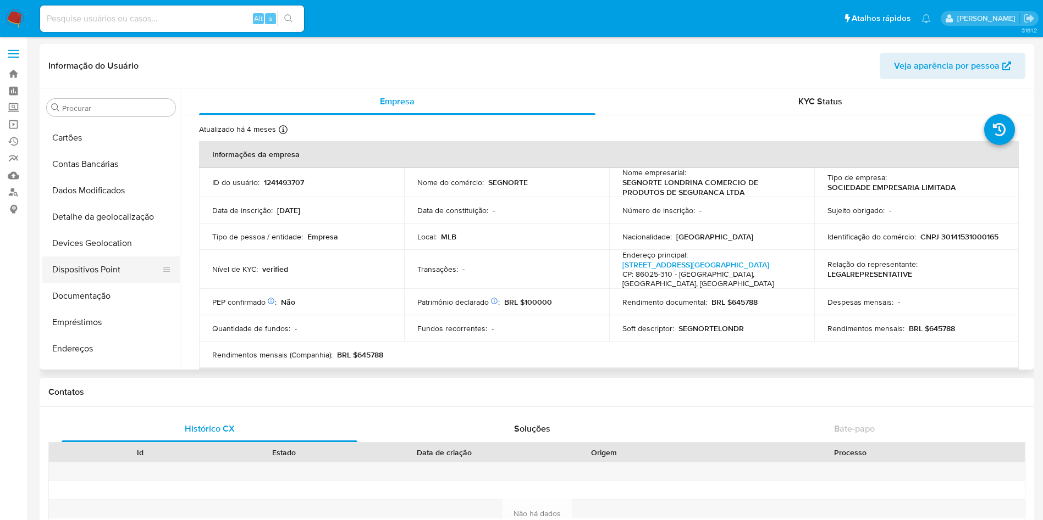
click at [115, 272] on button "Dispositivos Point" at bounding box center [106, 270] width 129 height 26
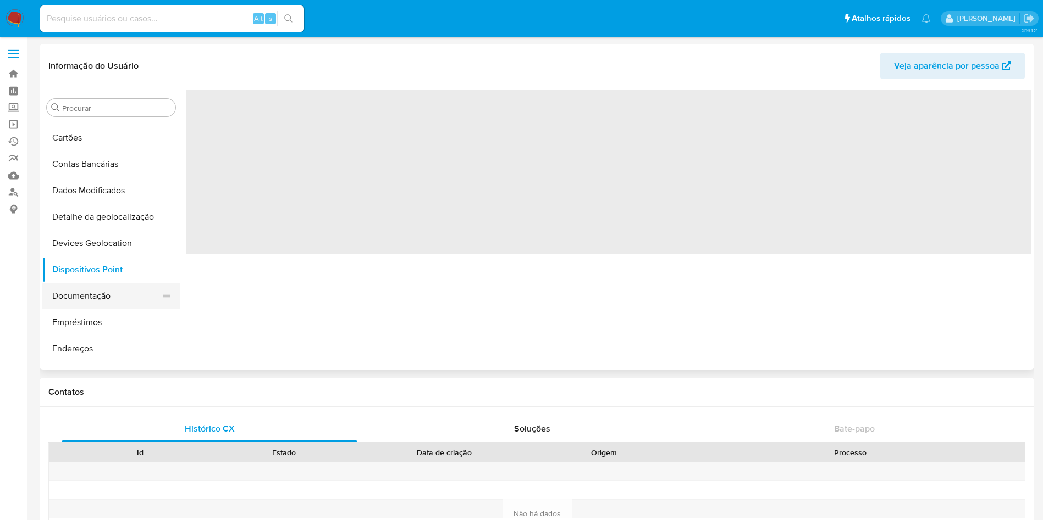
click at [115, 289] on button "Documentação" at bounding box center [106, 296] width 129 height 26
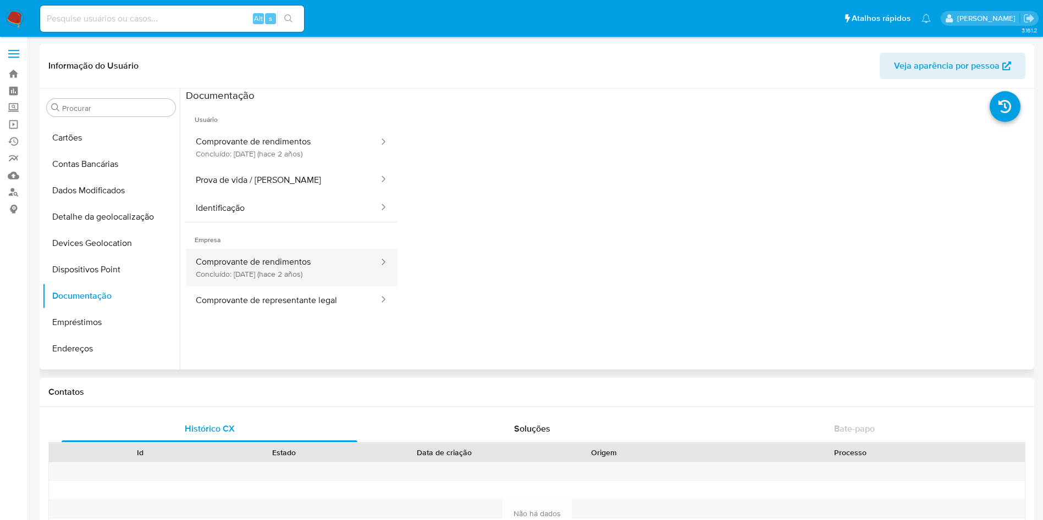
click at [307, 274] on button "Comprovante de rendimentos Concluído: 23/06/2023 (hace 2 años)" at bounding box center [283, 267] width 194 height 37
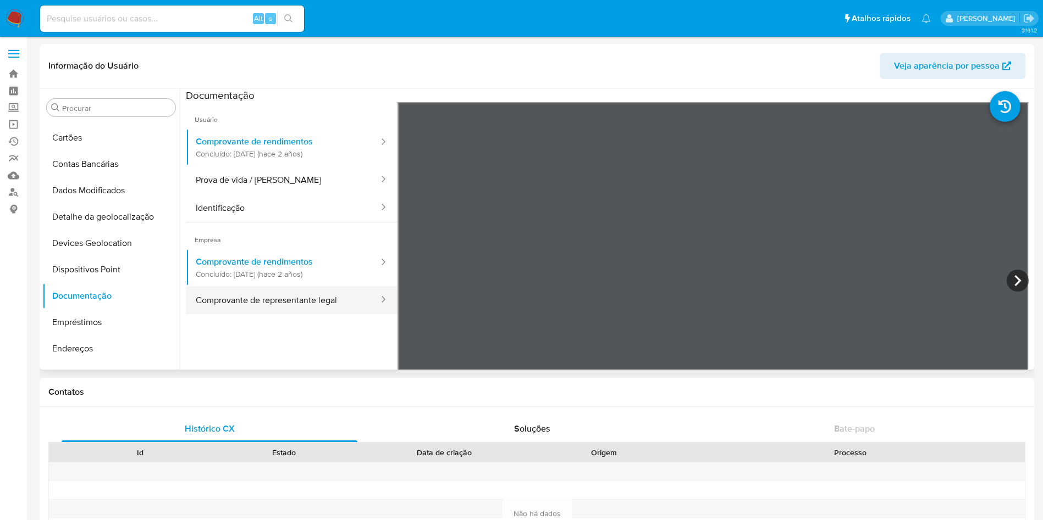
click at [333, 307] on button "Comprovante de representante legal" at bounding box center [283, 300] width 194 height 28
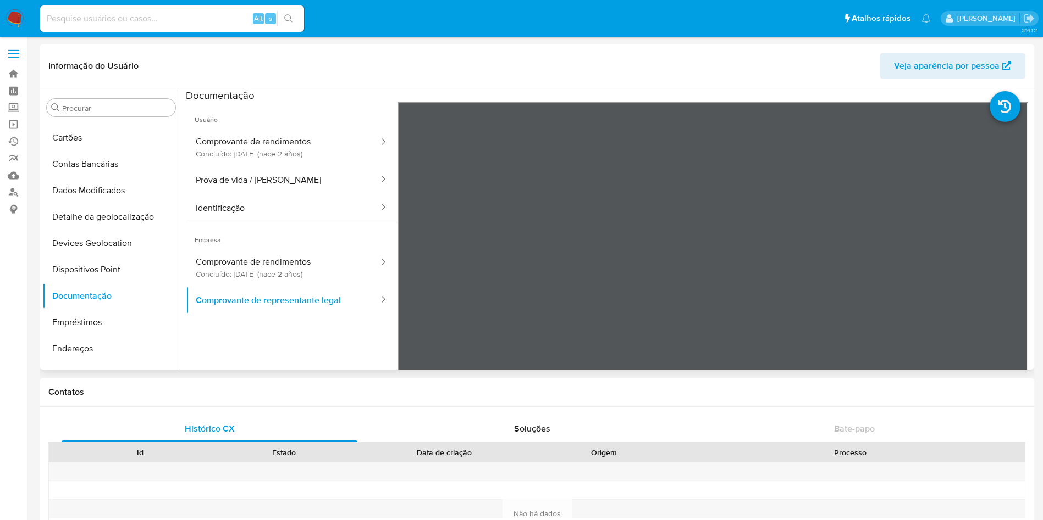
scroll to position [405, 0]
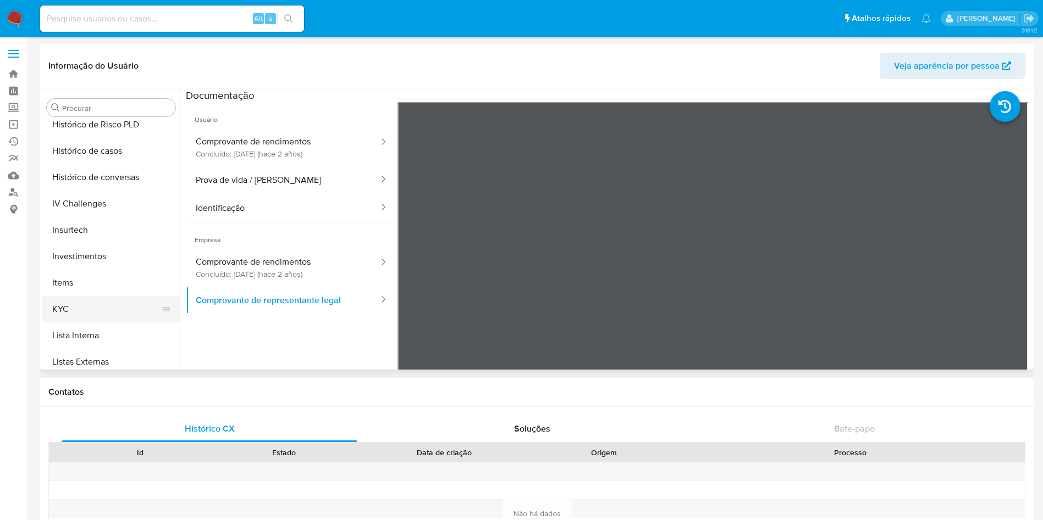
click at [135, 312] on button "KYC" at bounding box center [106, 309] width 129 height 26
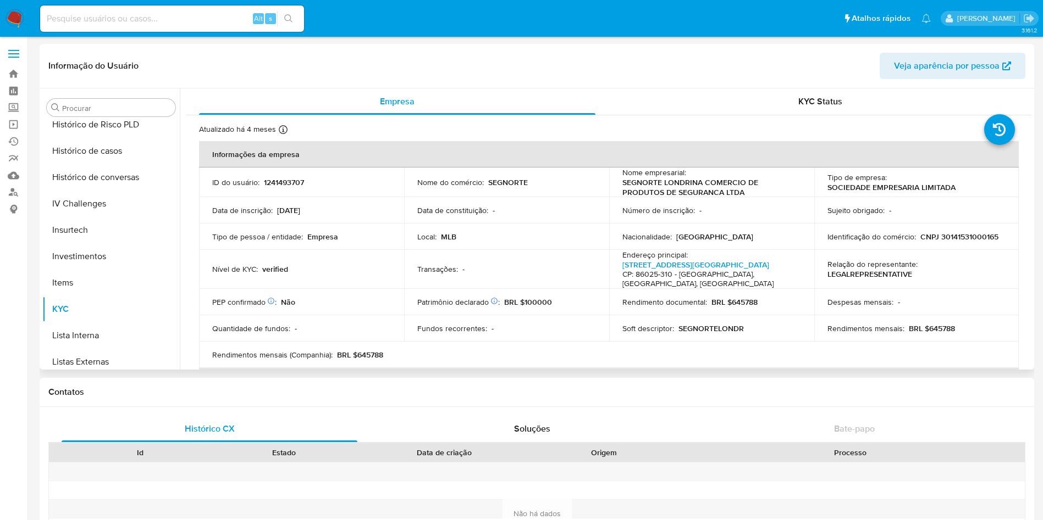
click at [947, 232] on p "CNPJ 30141531000165" at bounding box center [959, 237] width 78 height 10
copy p "30141531000165"
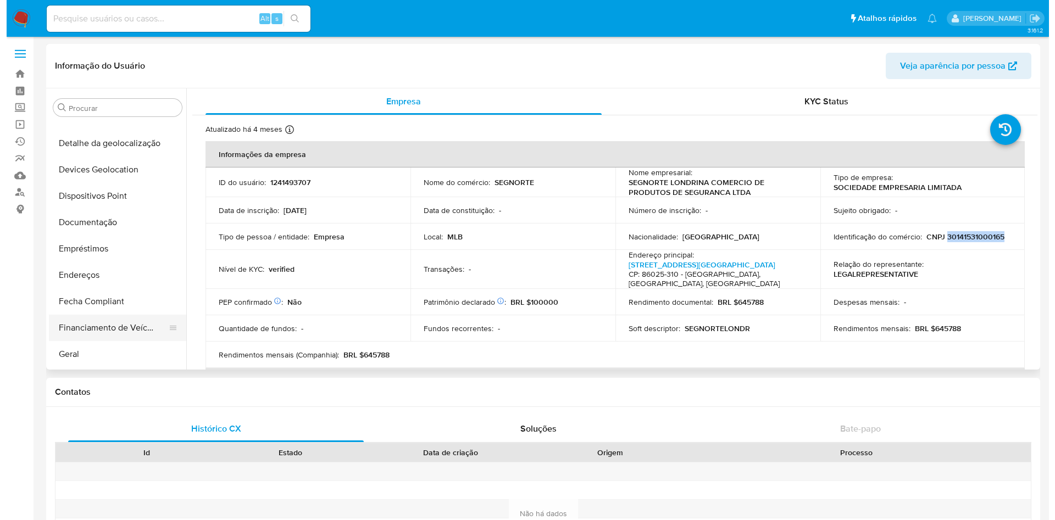
scroll to position [247, 0]
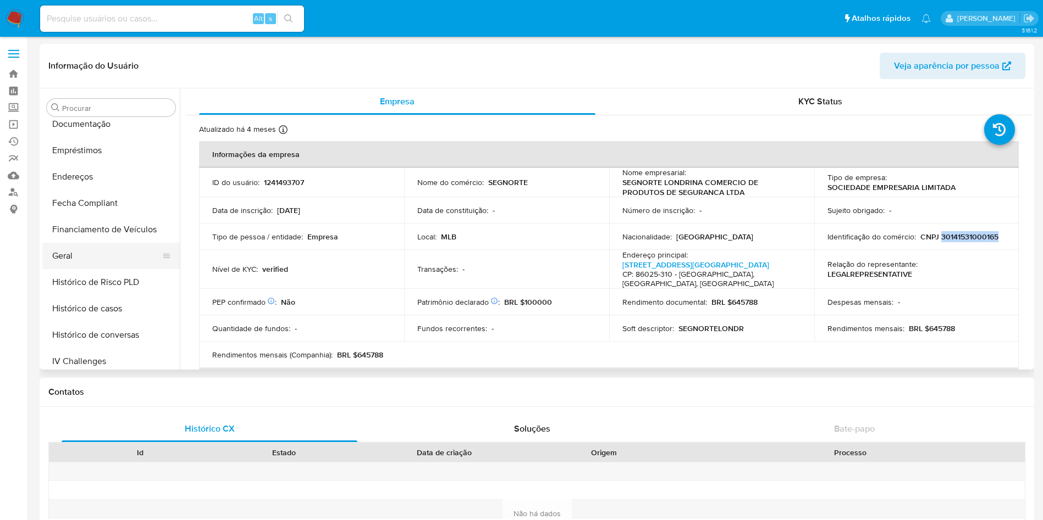
click at [102, 255] on button "Geral" at bounding box center [106, 256] width 129 height 26
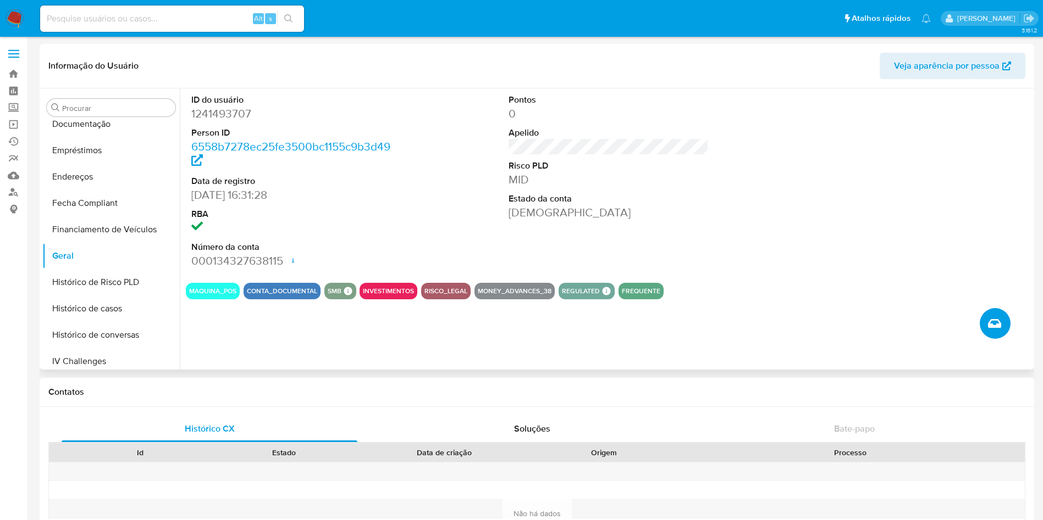
click at [995, 319] on icon "Criar caso manual" at bounding box center [994, 323] width 13 height 9
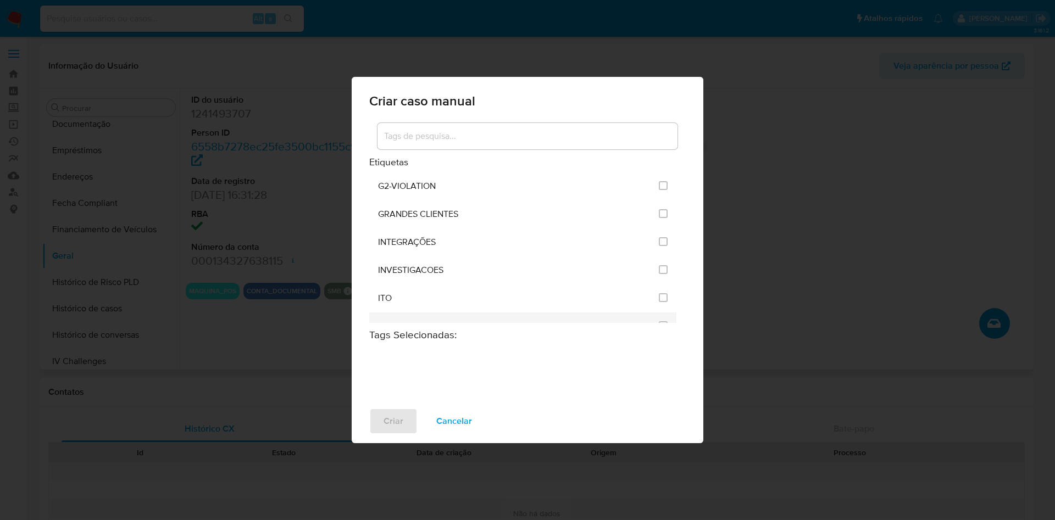
scroll to position [907, 0]
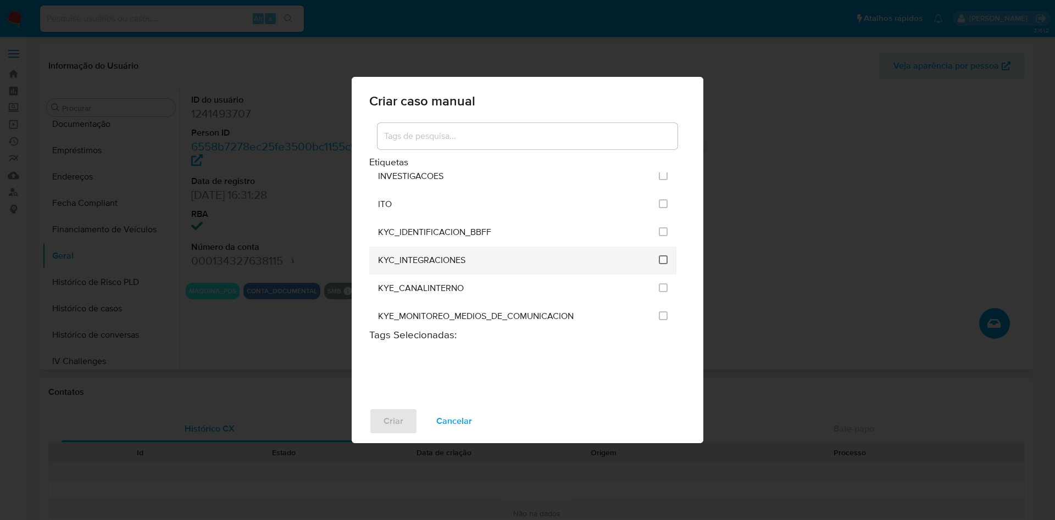
click at [660, 262] on input "2093" at bounding box center [663, 260] width 9 height 9
checkbox input "true"
click at [407, 424] on button "Criar" at bounding box center [393, 421] width 48 height 26
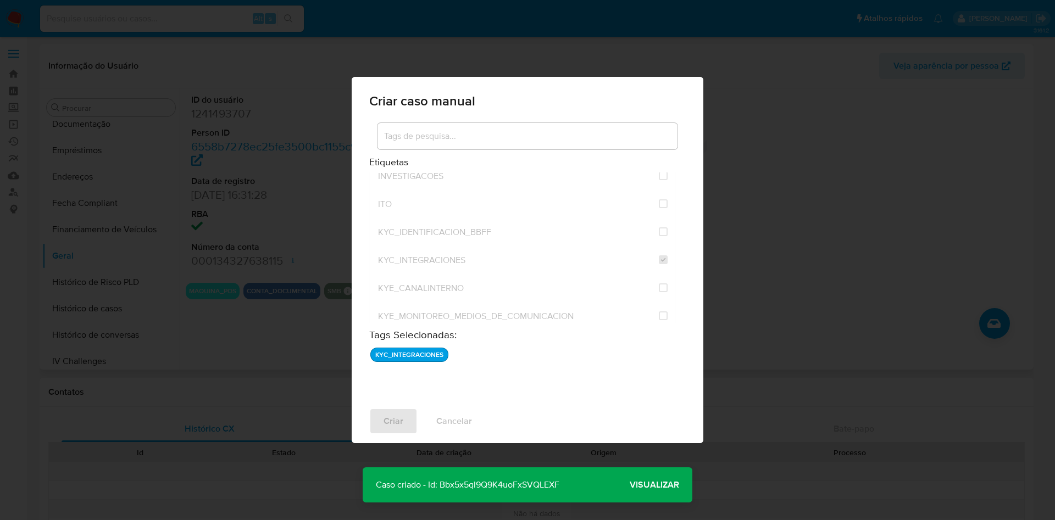
click at [652, 485] on span "Visualizar" at bounding box center [654, 485] width 49 height 0
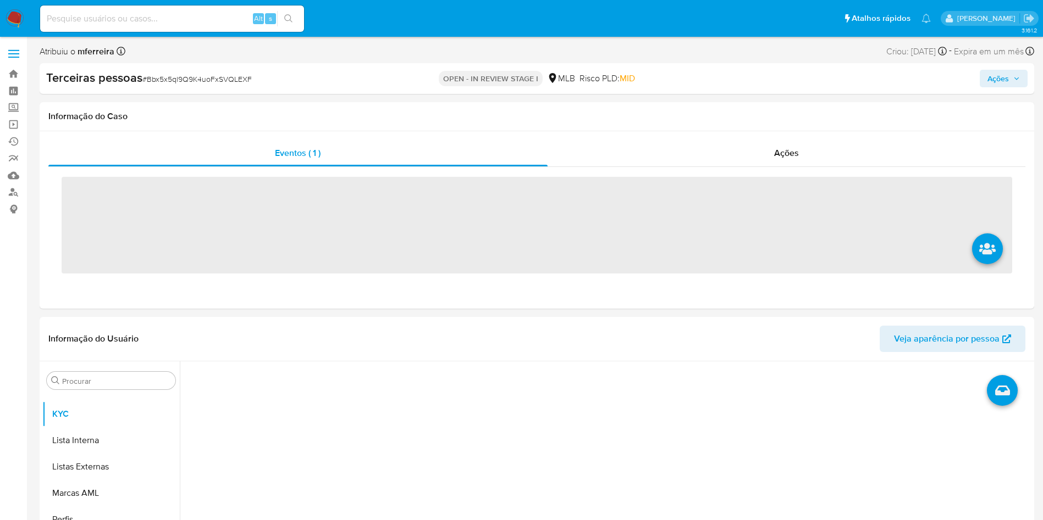
scroll to position [596, 0]
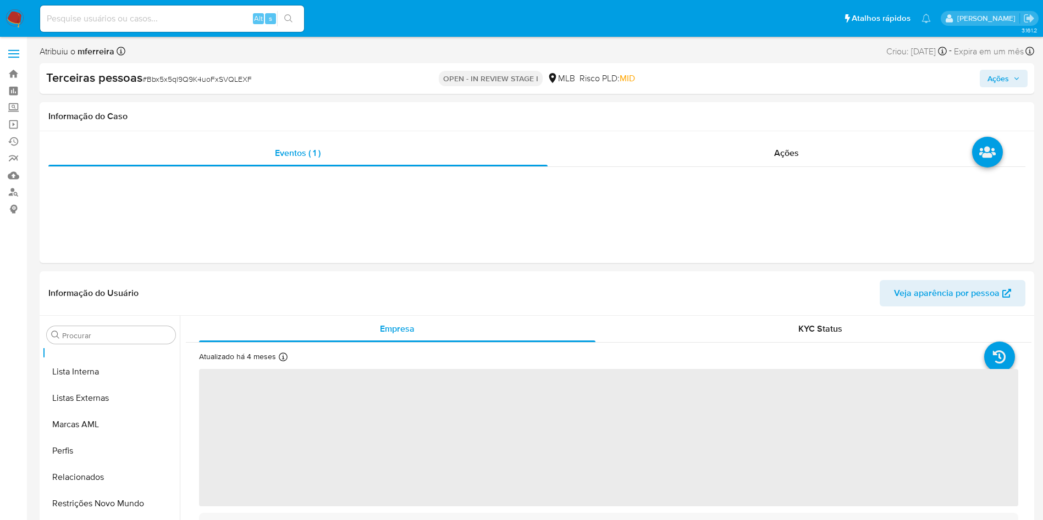
select select "10"
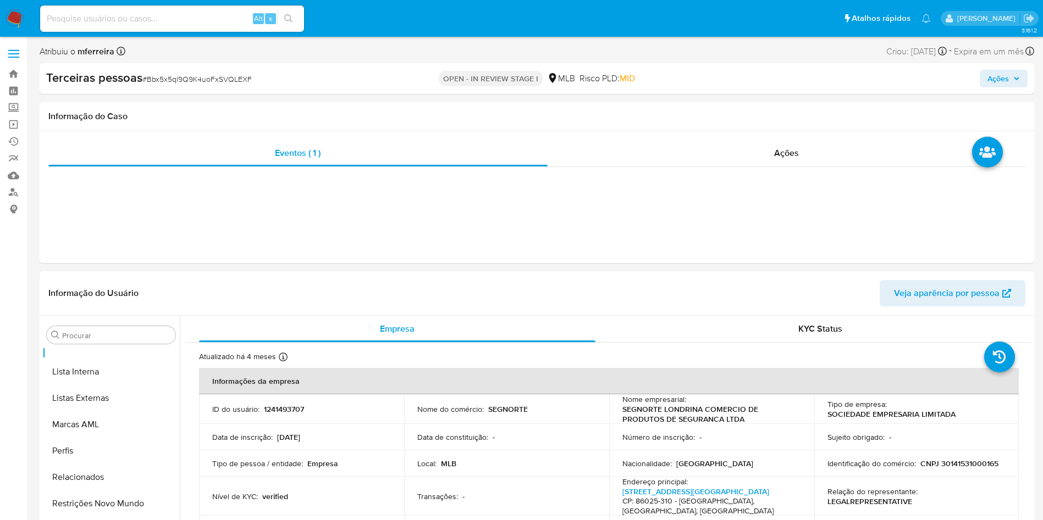
click at [951, 463] on p "CNPJ 30141531000165" at bounding box center [959, 464] width 78 height 10
copy p "30141531000165"
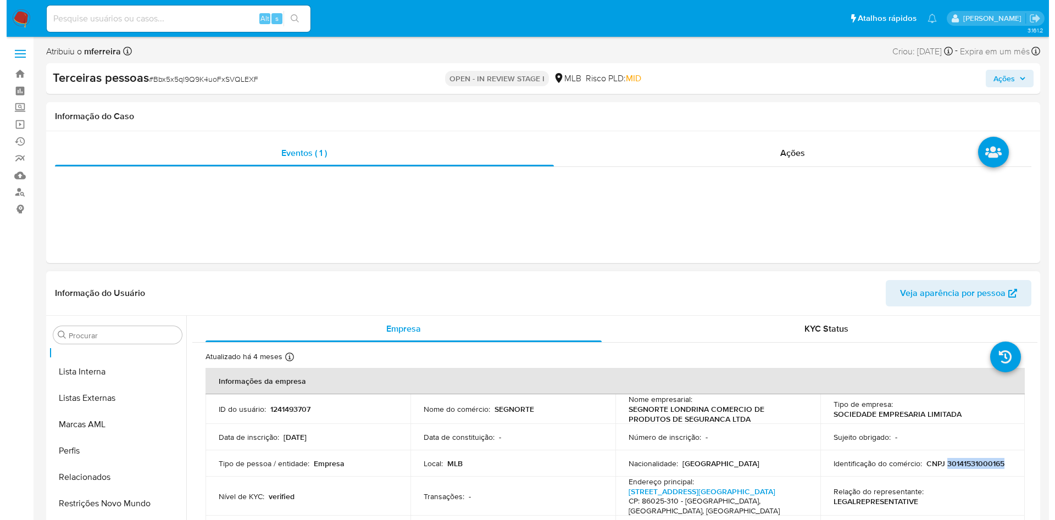
scroll to position [174, 0]
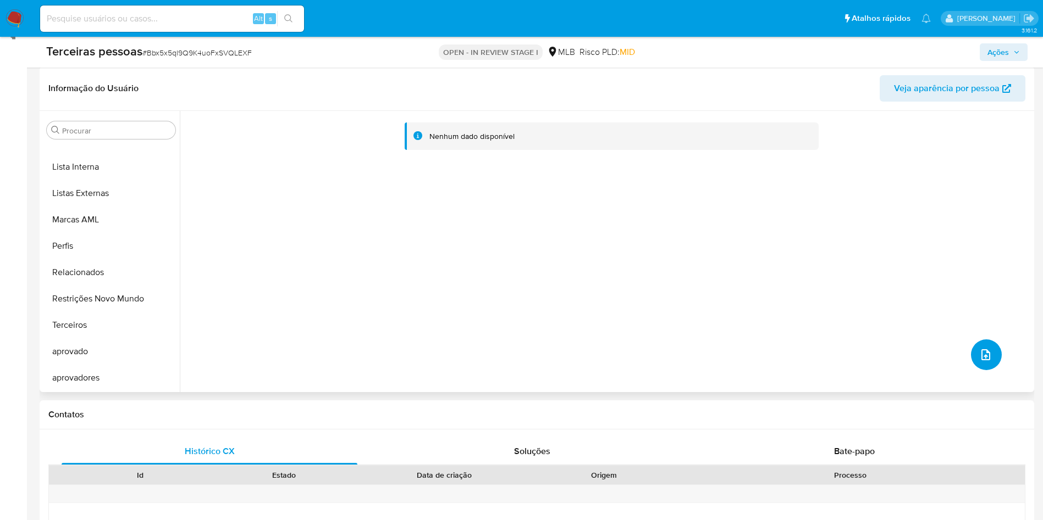
click at [977, 345] on button "upload-file" at bounding box center [986, 355] width 31 height 31
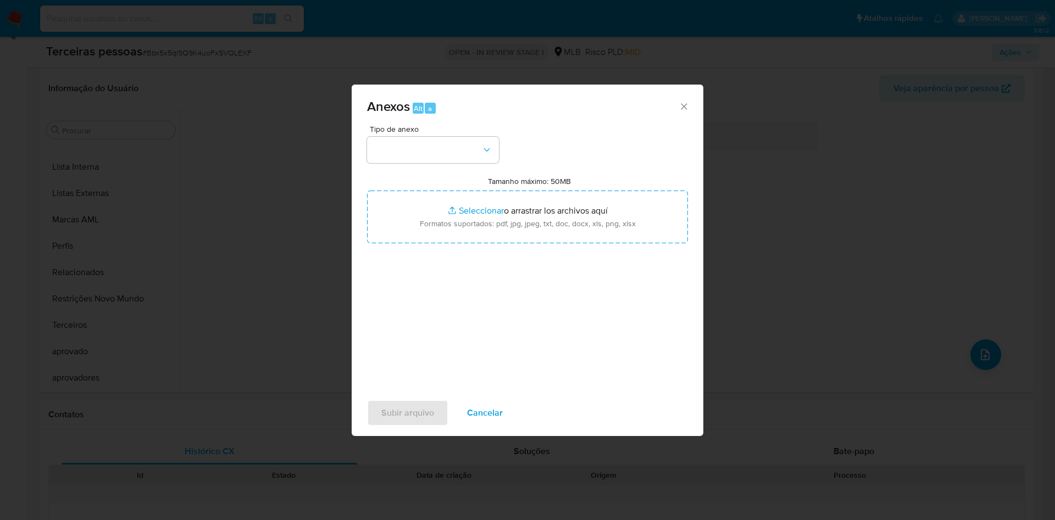
click at [392, 125] on div "Anexos Alt a" at bounding box center [528, 105] width 352 height 41
click at [401, 141] on button "button" at bounding box center [433, 150] width 132 height 26
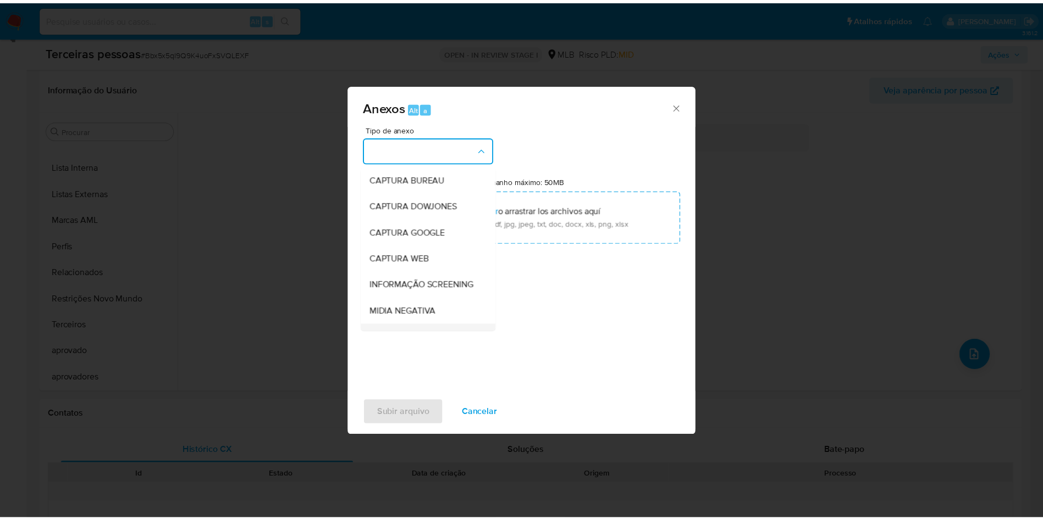
scroll to position [169, 0]
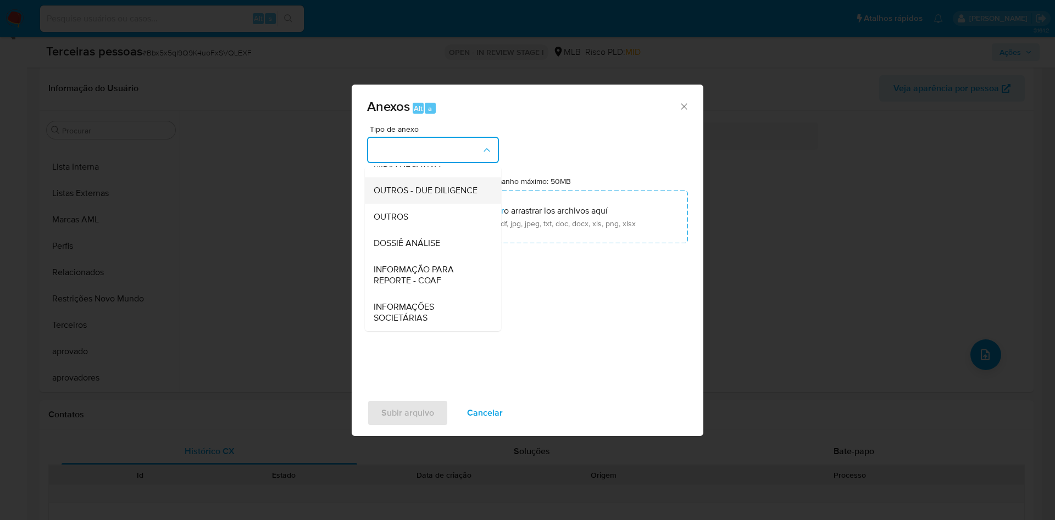
click at [398, 185] on span "OUTROS - DUE DILIGENCE" at bounding box center [426, 190] width 104 height 11
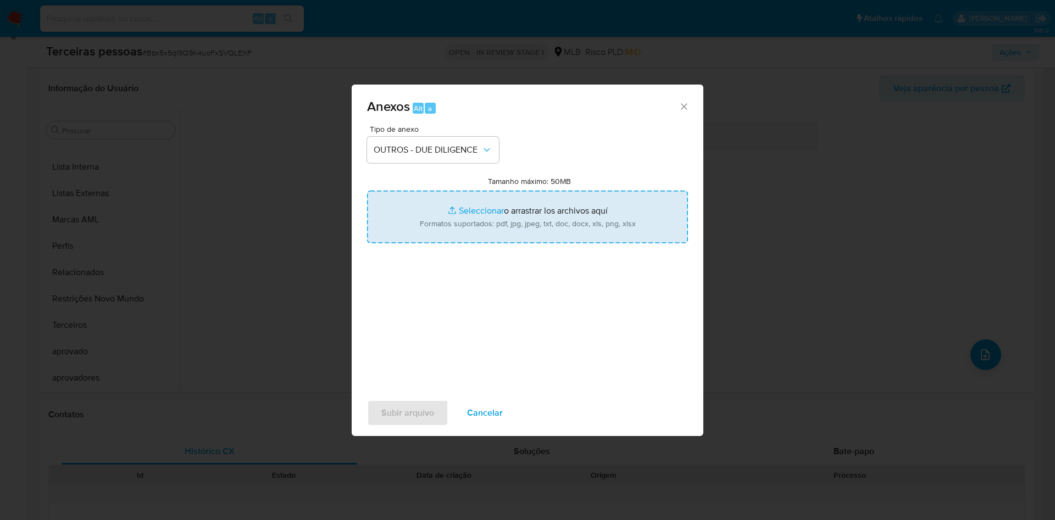
click at [517, 222] on input "Tamanho máximo: 50MB Seleccionar archivos" at bounding box center [527, 217] width 321 height 53
type input "C:\fakepath\s-SEGNORTE LONDRINA COMERCIO DE PRODUTOS DE SEGURANCA LTDA.pdf"
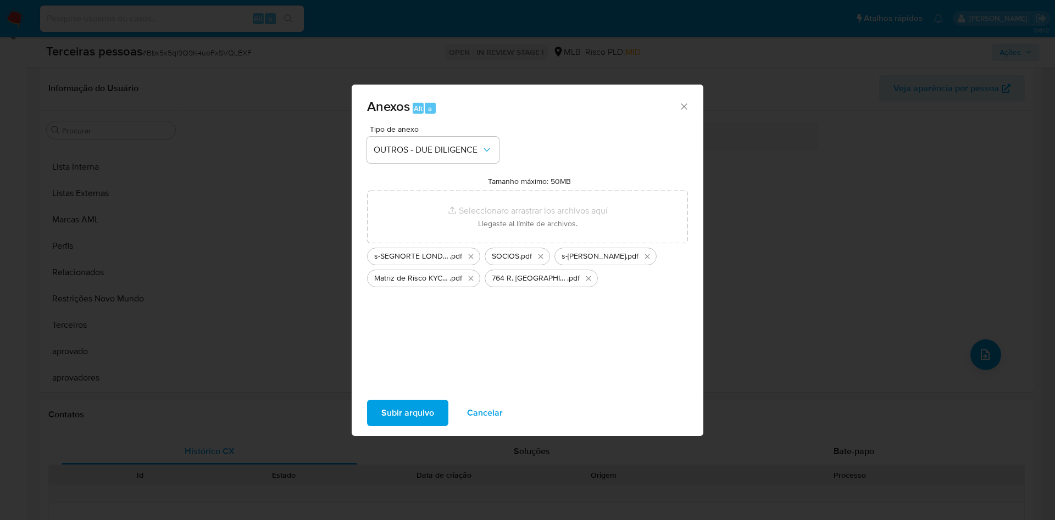
click at [422, 410] on span "Subir arquivo" at bounding box center [407, 413] width 53 height 24
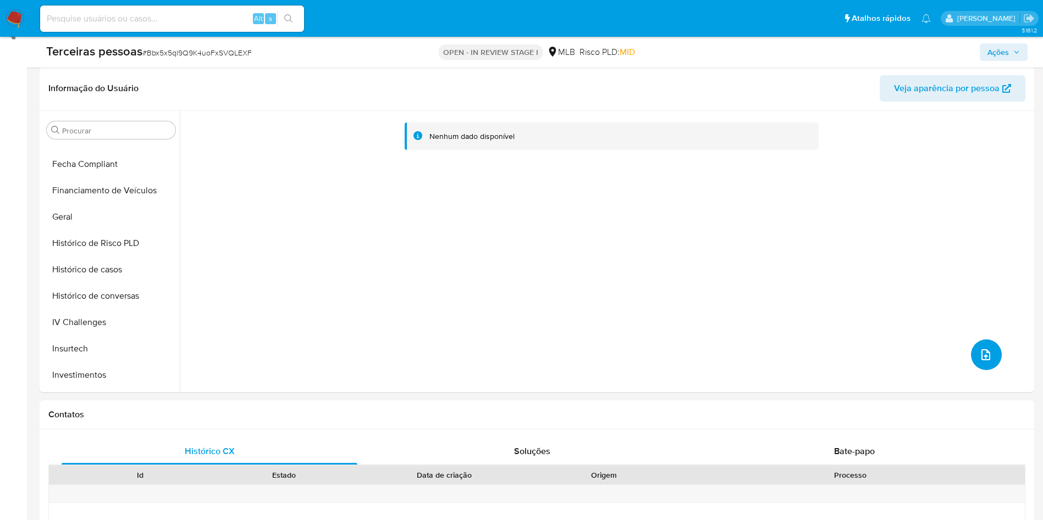
scroll to position [311, 0]
click at [101, 254] on button "Histórico de casos" at bounding box center [106, 267] width 129 height 26
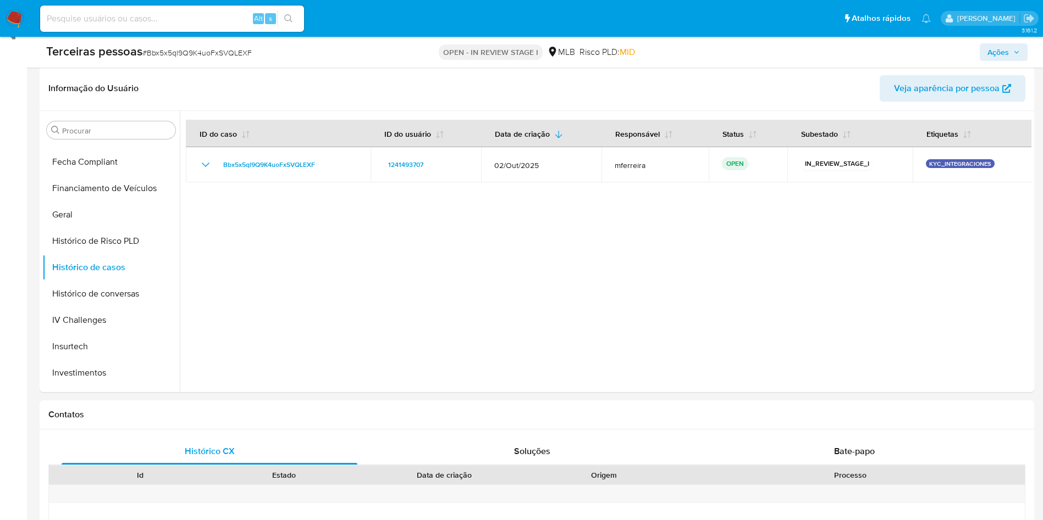
click at [999, 53] on span "Ações" at bounding box center [997, 52] width 21 height 18
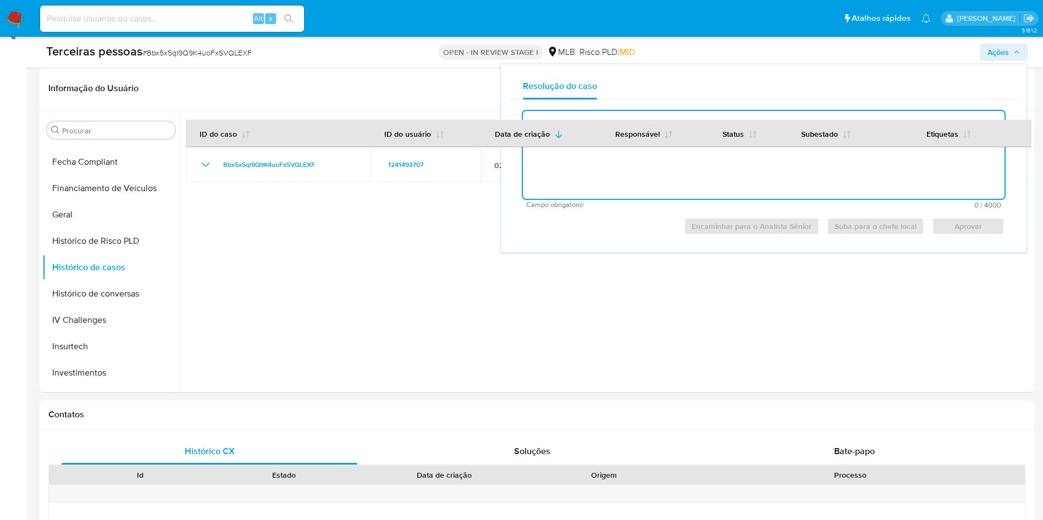
click at [718, 177] on textarea at bounding box center [763, 155] width 481 height 88
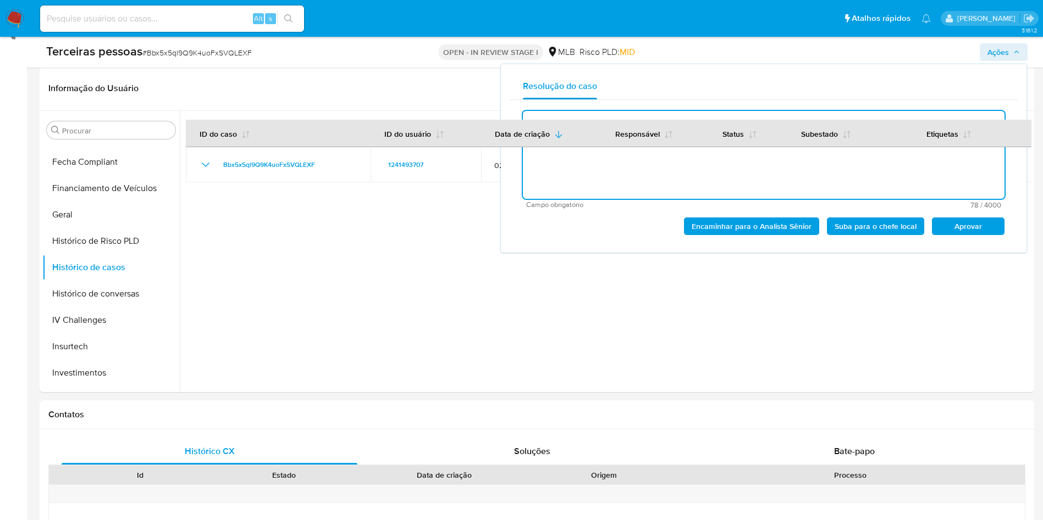
click at [965, 223] on span "Aprovar" at bounding box center [967, 226] width 57 height 15
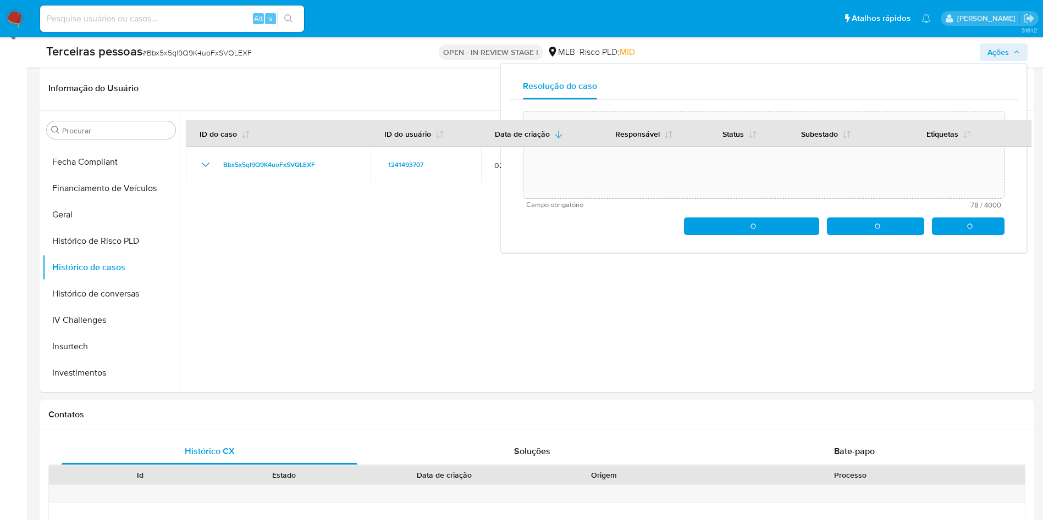
type textarea "Realizada as devidas análises e não localizamos desabonos referentes a LD/FTP."
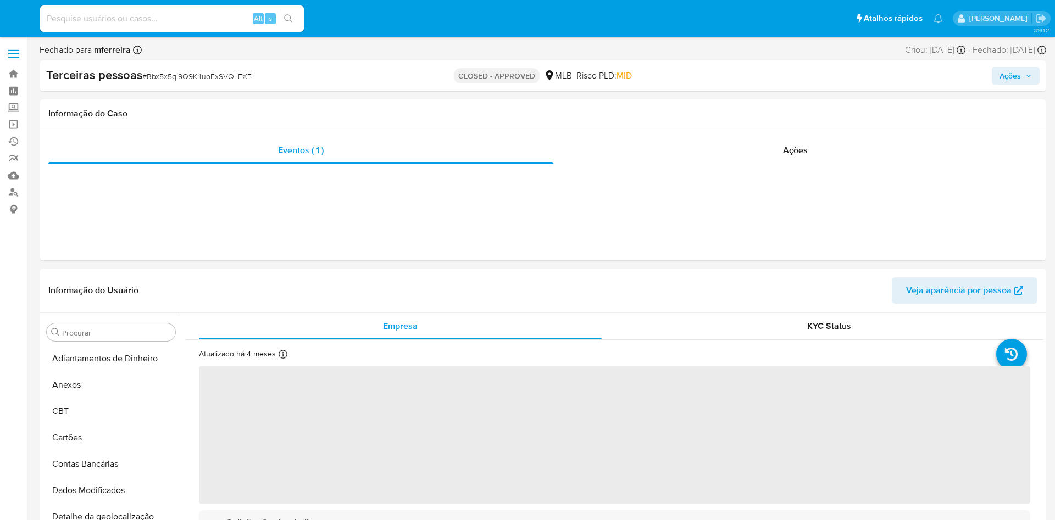
select select "10"
